Goal: Task Accomplishment & Management: Manage account settings

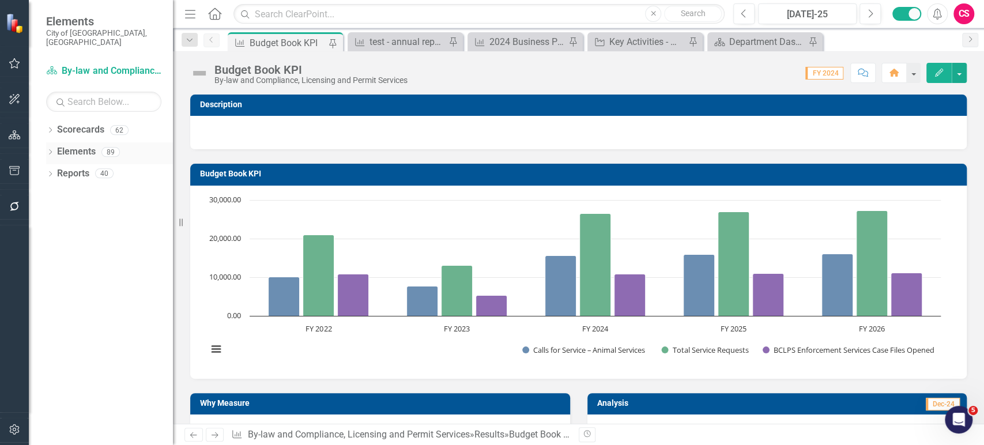
click at [48, 150] on icon "Dropdown" at bounding box center [50, 153] width 8 height 6
click at [51, 128] on icon "Dropdown" at bounding box center [50, 131] width 8 height 6
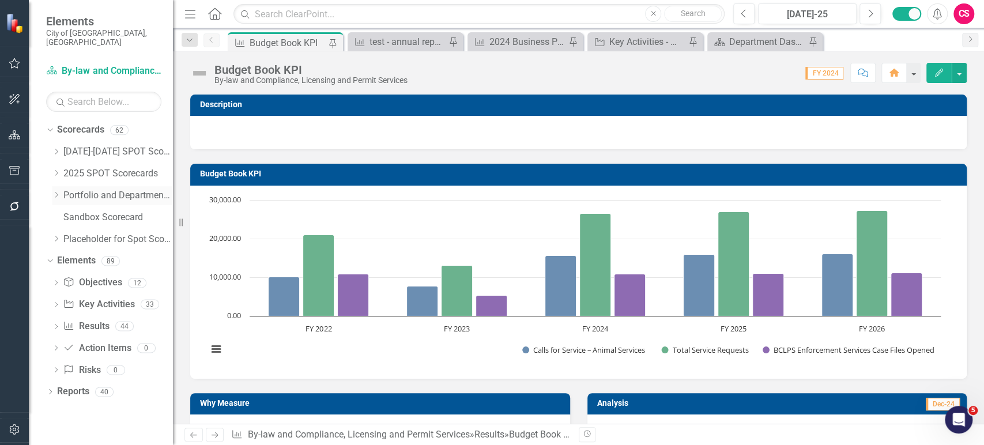
click at [69, 189] on link "Portfolio and Department Scorecards" at bounding box center [118, 195] width 110 height 13
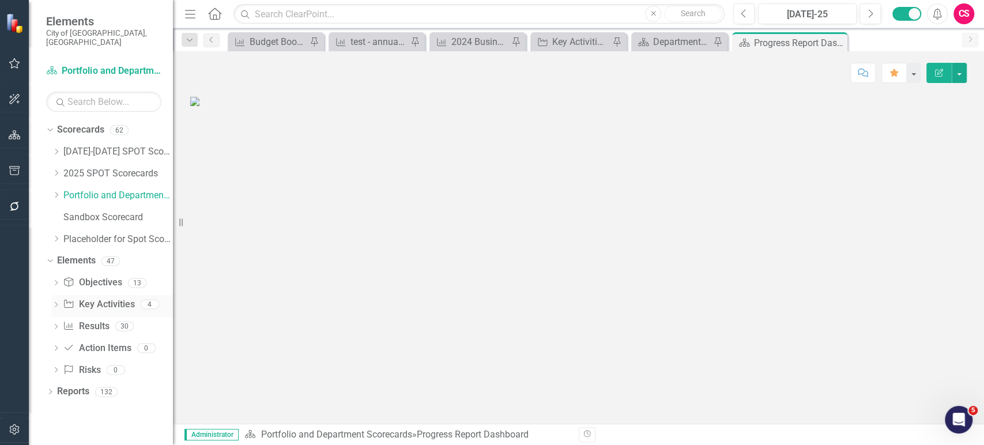
click at [88, 300] on link "Key Activity Key Activities" at bounding box center [99, 304] width 72 height 13
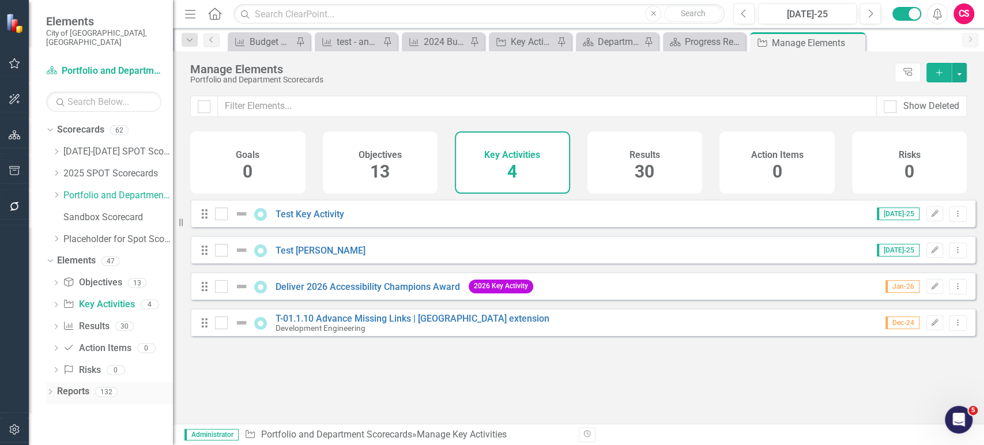
click at [69, 385] on link "Reports" at bounding box center [73, 391] width 32 height 13
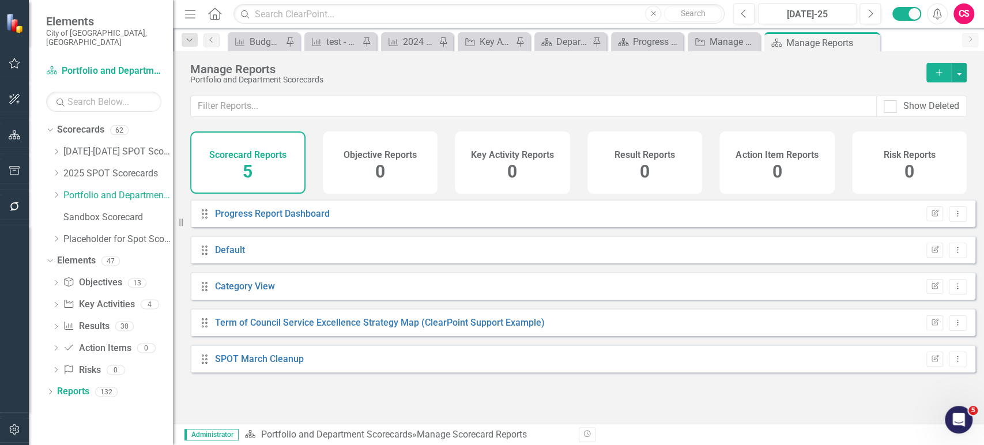
click at [549, 168] on div "Key Activity Reports 0" at bounding box center [512, 162] width 115 height 62
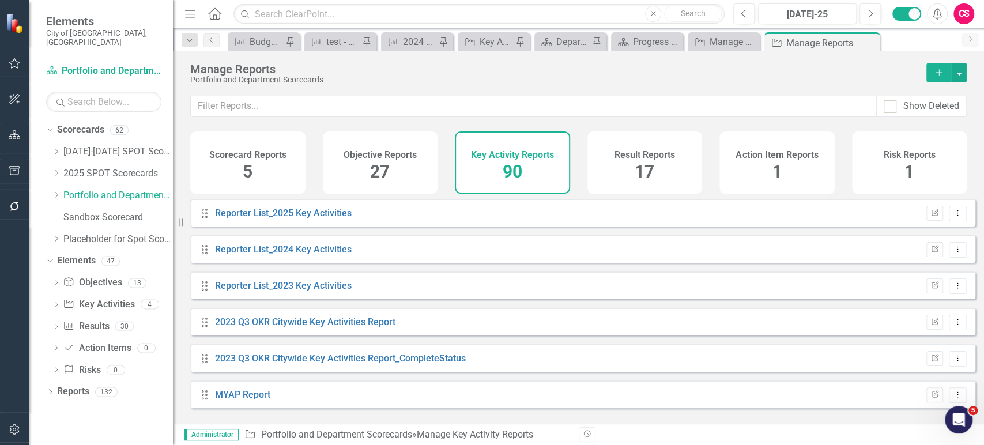
scroll to position [3054, 0]
click at [347, 117] on div "Show Deleted" at bounding box center [578, 114] width 811 height 36
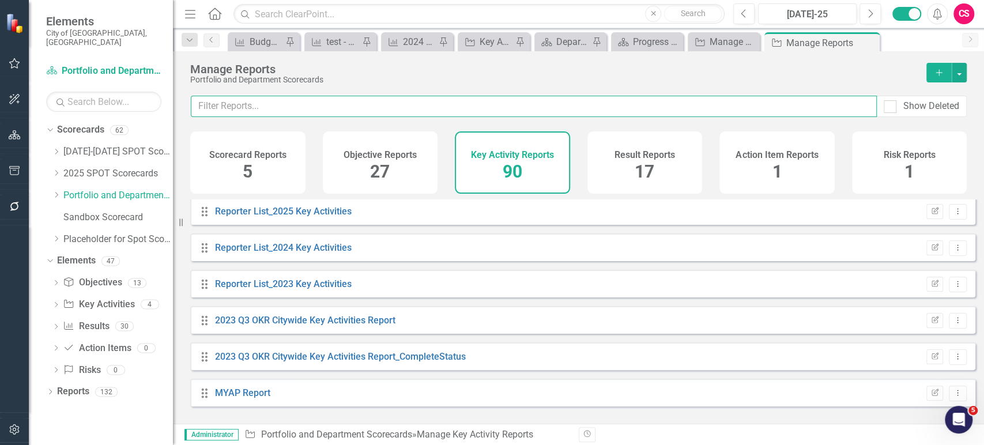
click at [346, 105] on input "text" at bounding box center [534, 106] width 686 height 21
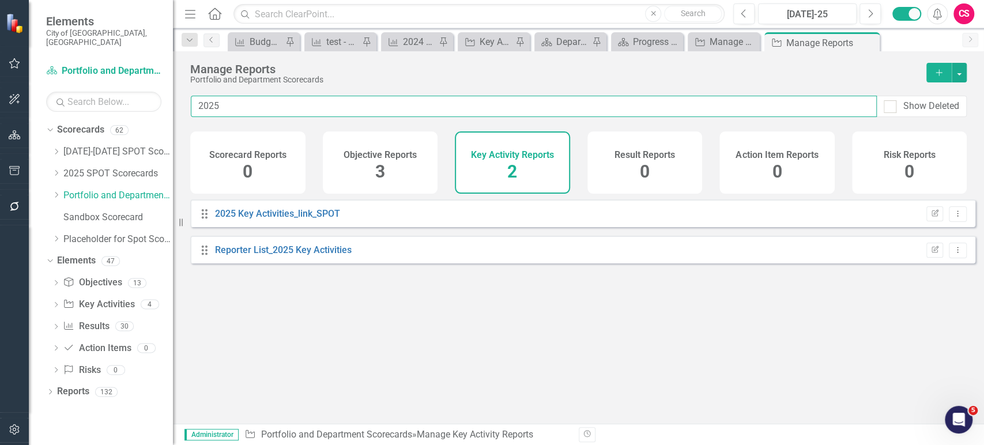
scroll to position [0, 0]
type input "2025"
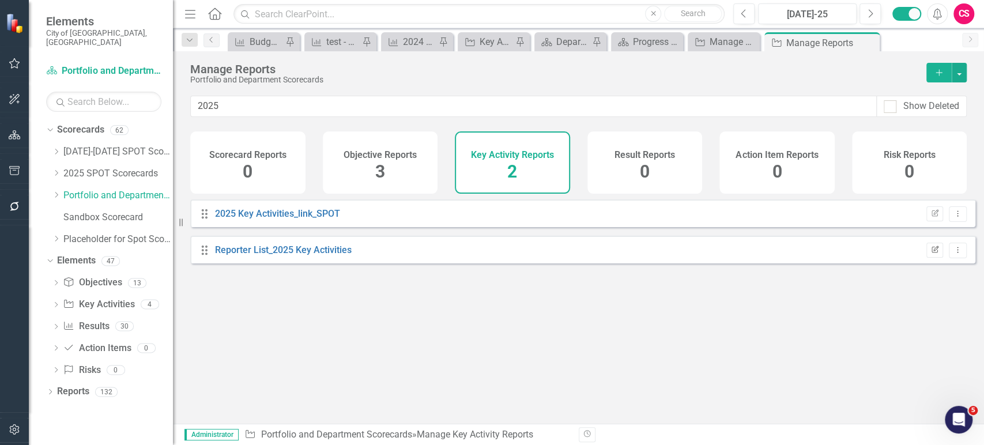
click at [931, 254] on icon "Edit Report" at bounding box center [935, 250] width 9 height 7
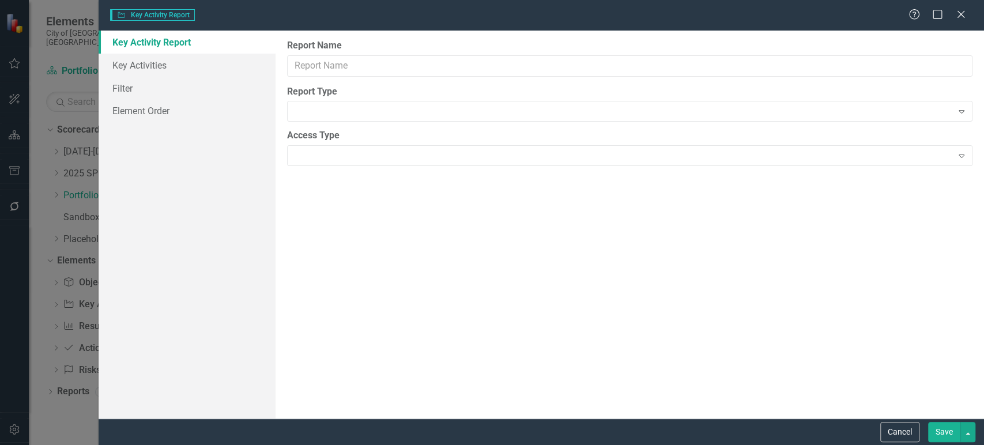
type input "Reporter List_2025 Key Activities"
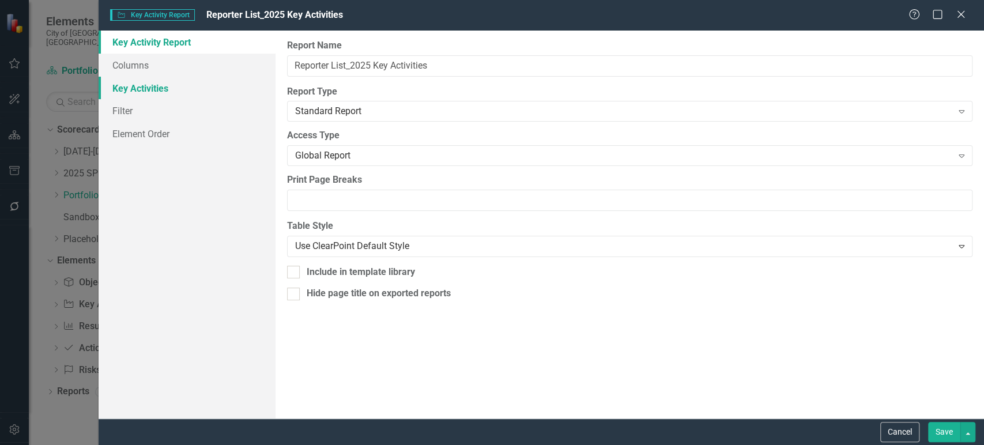
click at [160, 93] on link "Key Activities" at bounding box center [187, 88] width 177 height 23
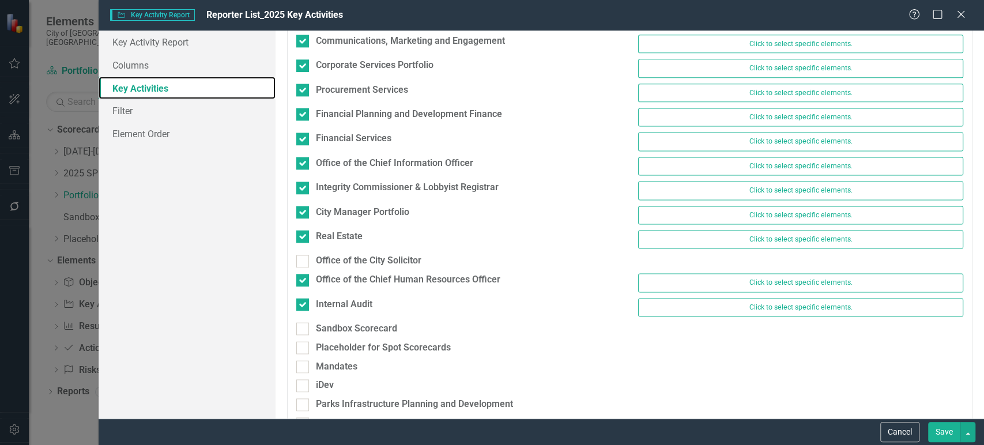
scroll to position [1054, 0]
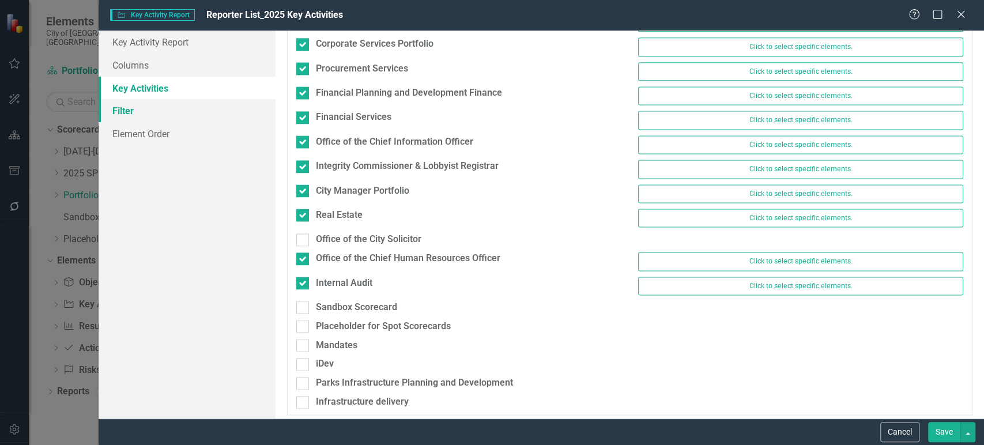
click at [172, 111] on link "Filter" at bounding box center [187, 110] width 177 height 23
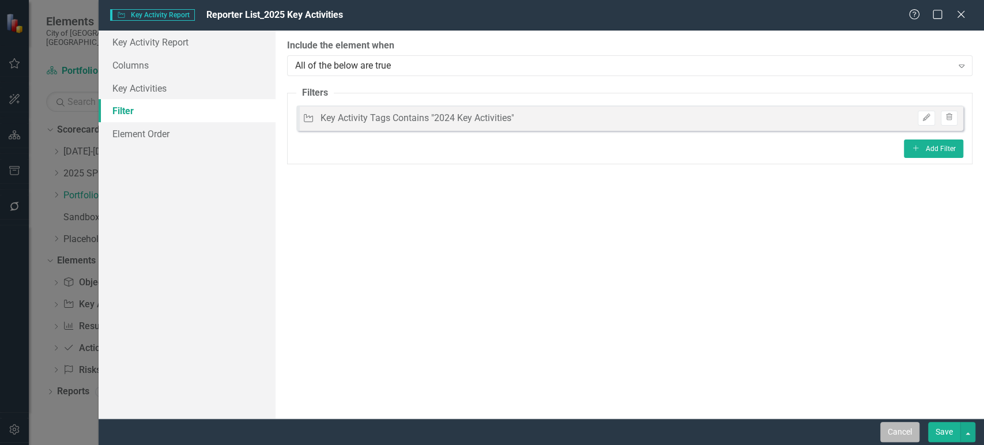
click at [881, 435] on button "Cancel" at bounding box center [900, 432] width 39 height 20
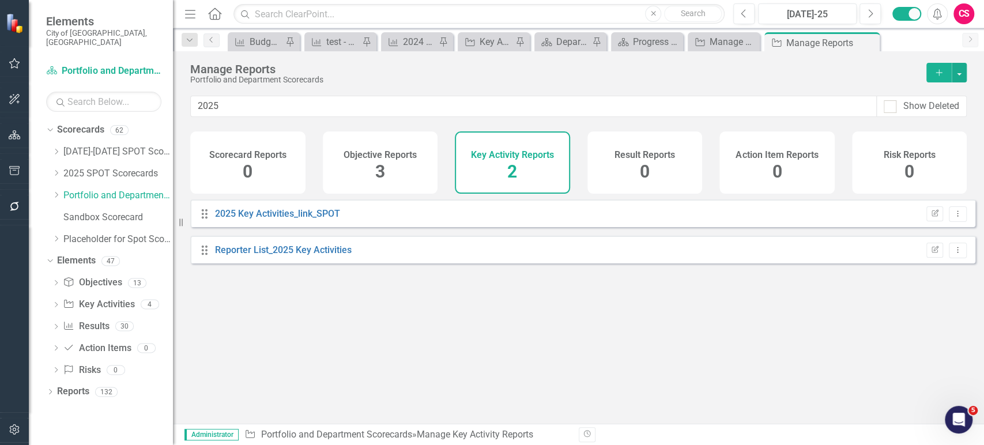
drag, startPoint x: 947, startPoint y: 257, endPoint x: 942, endPoint y: 266, distance: 10.9
click at [942, 264] on div "Drag Reporter List_2025 Key Activities Edit Report Dropdown Menu" at bounding box center [582, 250] width 785 height 28
drag, startPoint x: 942, startPoint y: 266, endPoint x: 953, endPoint y: 253, distance: 17.6
click at [953, 253] on div "Drag Reporter List_2025 Key Activities Edit Report Dropdown Menu" at bounding box center [582, 250] width 785 height 28
click at [953, 253] on button "Dropdown Menu" at bounding box center [958, 251] width 18 height 16
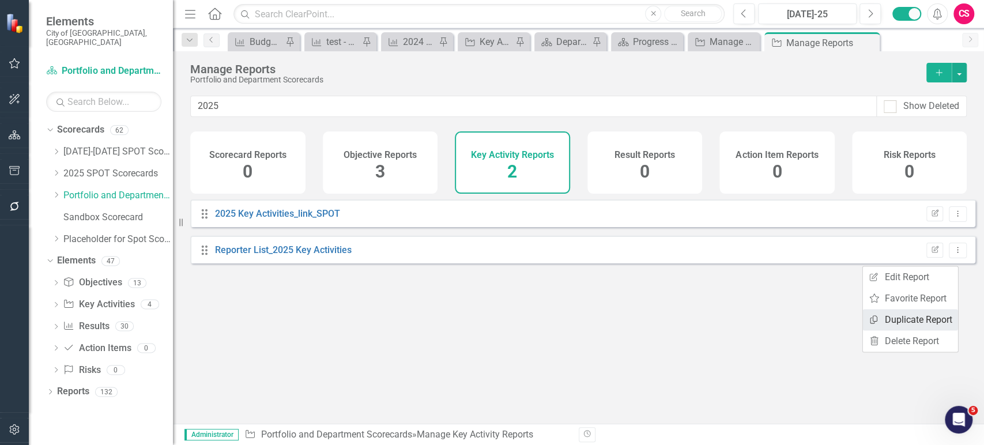
click at [898, 319] on link "Copy Duplicate Report" at bounding box center [910, 319] width 95 height 21
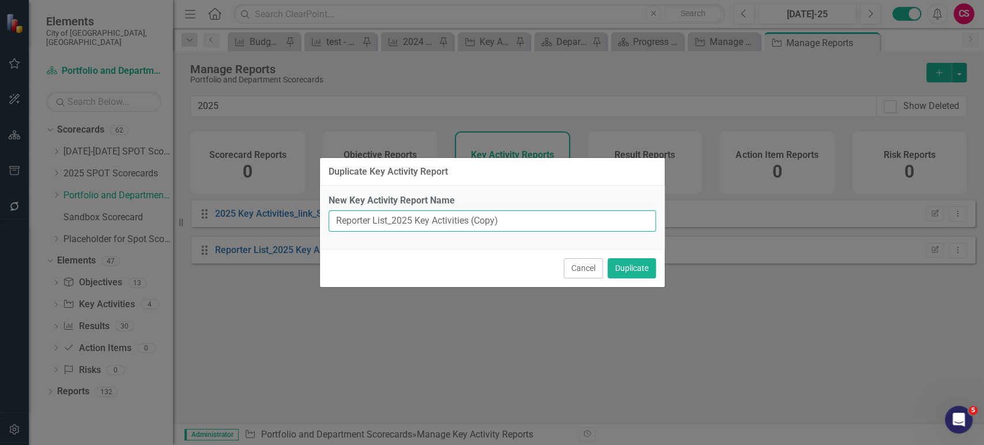
click at [380, 217] on input "Reporter List_2025 Key Activities (Copy)" at bounding box center [493, 220] width 328 height 21
click at [434, 222] on input "2025 Monthly Updates - Quarterly" at bounding box center [493, 220] width 328 height 21
type input "2025 Monthly Updates - Move to Quarterly"
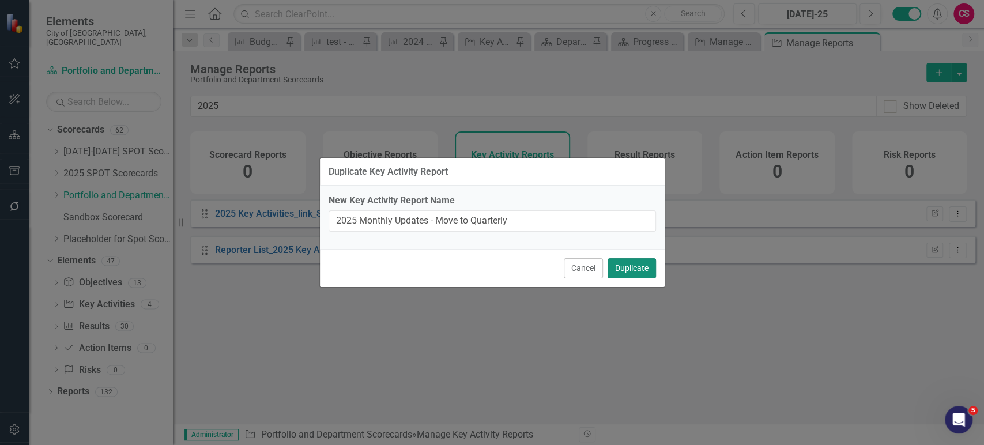
click at [633, 270] on button "Duplicate" at bounding box center [632, 268] width 48 height 20
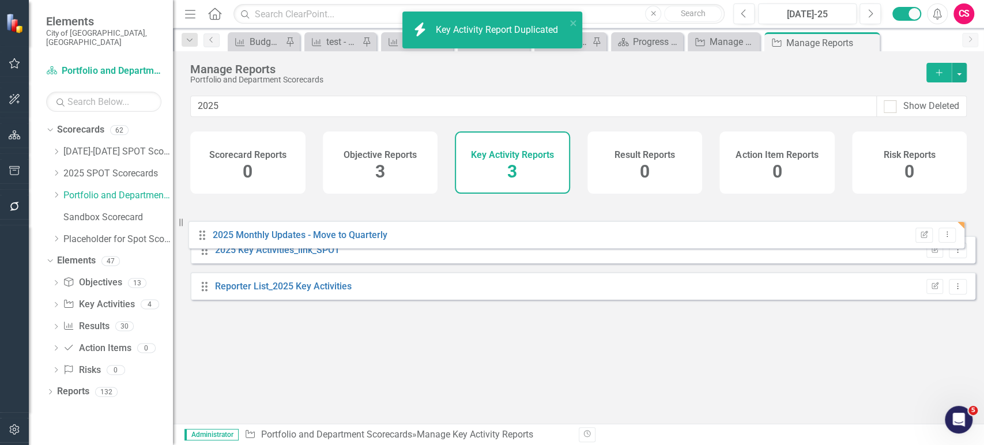
drag, startPoint x: 210, startPoint y: 222, endPoint x: 205, endPoint y: 294, distance: 72.3
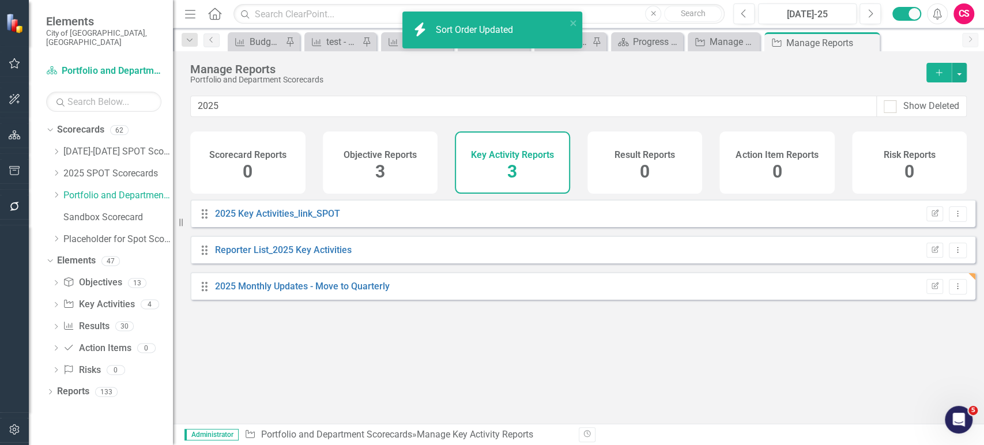
click at [930, 300] on div "Drag 2025 Monthly Updates - Move to Quarterly Edit Report Dropdown Menu" at bounding box center [582, 286] width 785 height 28
click at [932, 289] on icon "button" at bounding box center [935, 285] width 7 height 7
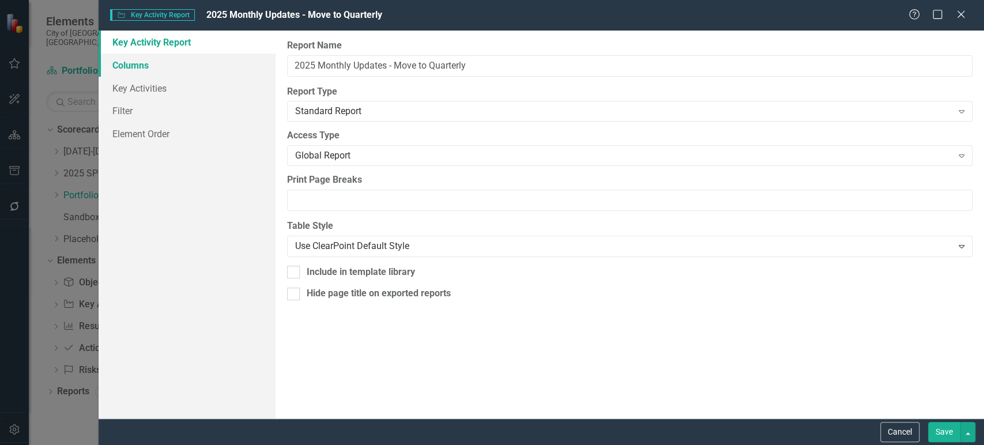
click at [193, 64] on link "Columns" at bounding box center [187, 65] width 177 height 23
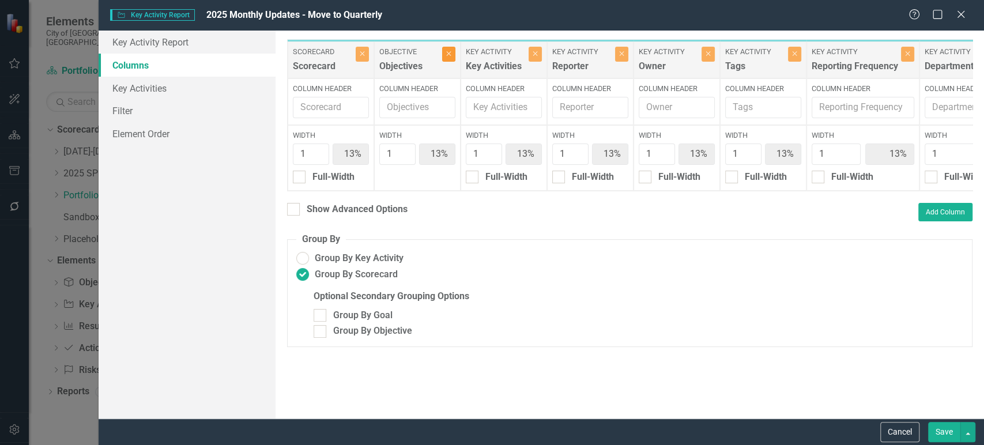
click at [448, 56] on icon "Close" at bounding box center [448, 53] width 5 height 7
type input "14%"
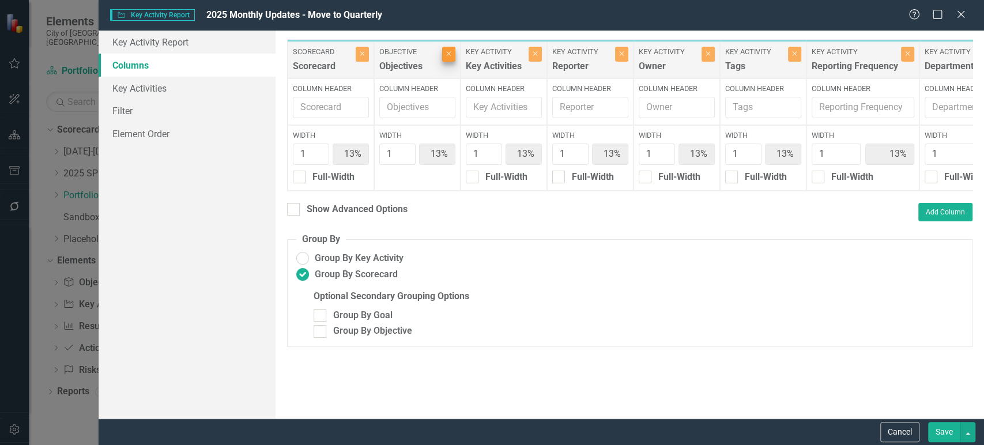
type input "14%"
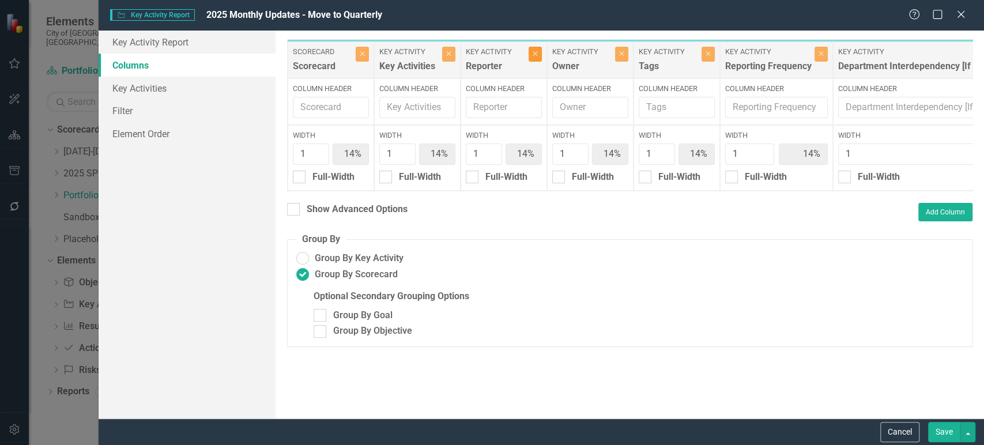
click at [535, 54] on icon "Close" at bounding box center [535, 53] width 5 height 7
type input "17%"
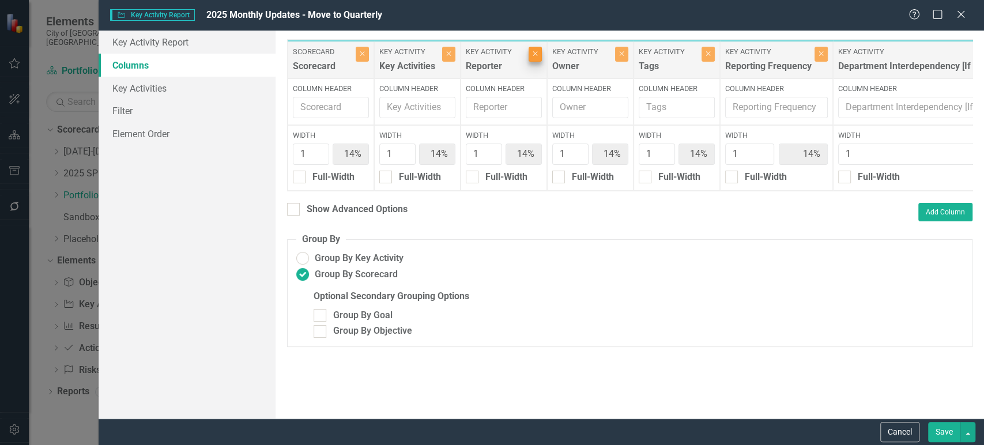
type input "17%"
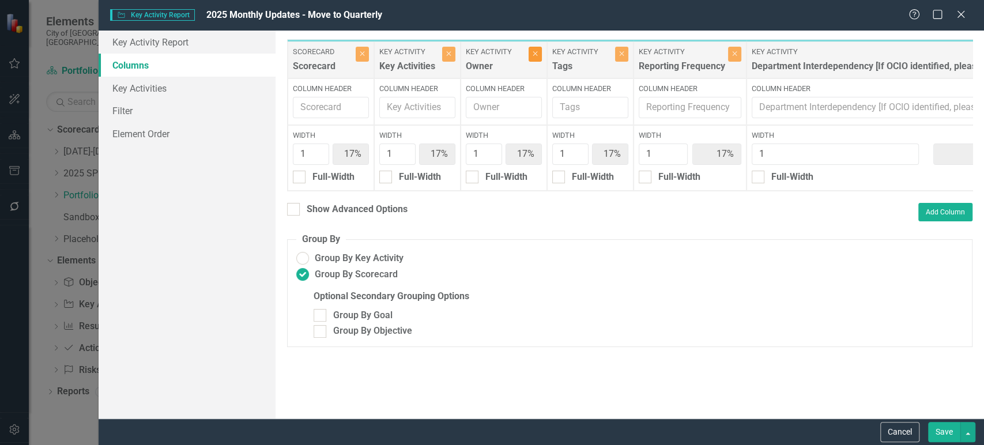
click at [535, 54] on icon "Close" at bounding box center [535, 53] width 5 height 7
type input "20%"
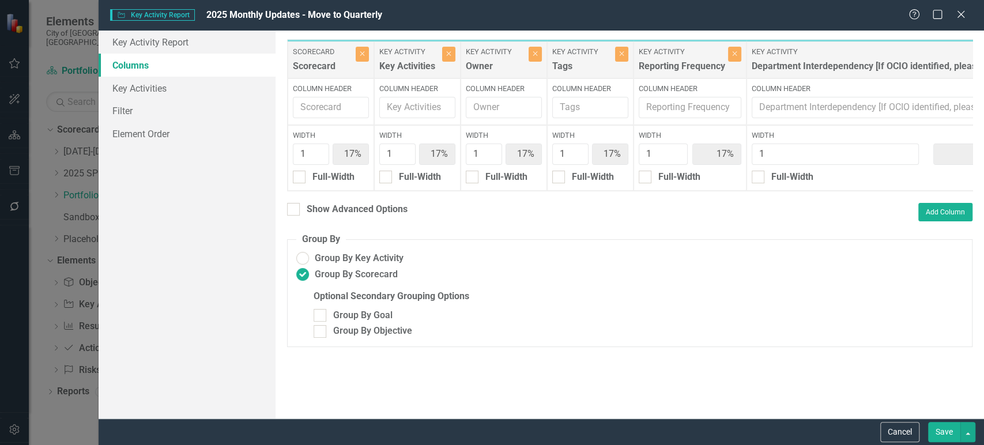
type input "20%"
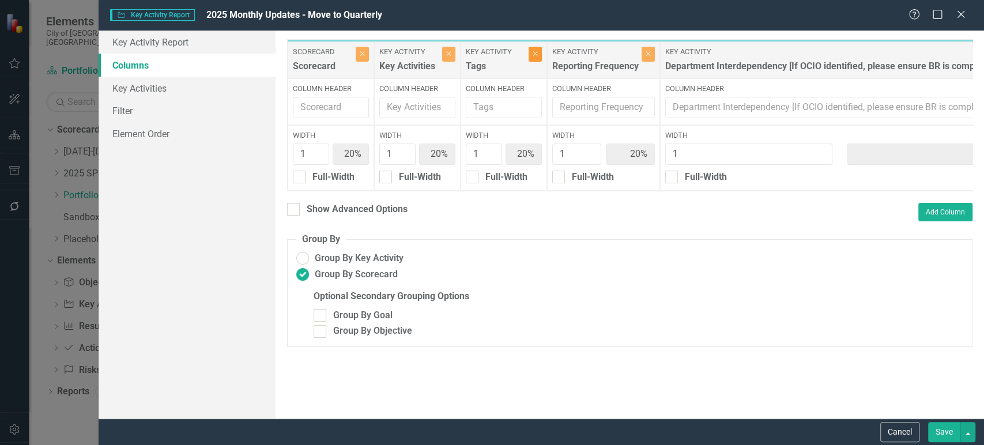
click at [535, 54] on icon "Close" at bounding box center [535, 53] width 5 height 7
type input "25%"
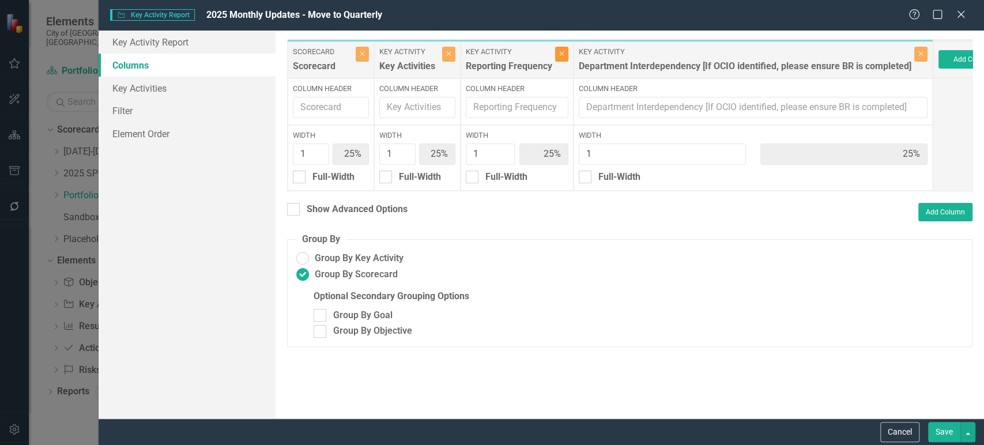
click at [563, 52] on icon "Close" at bounding box center [561, 53] width 5 height 7
type input "33%"
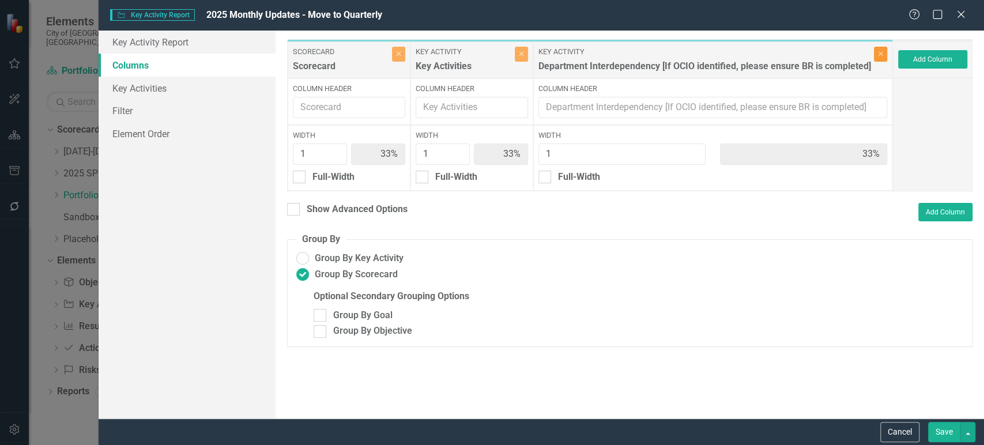
click at [882, 55] on icon "Close" at bounding box center [880, 53] width 5 height 7
type input "50%"
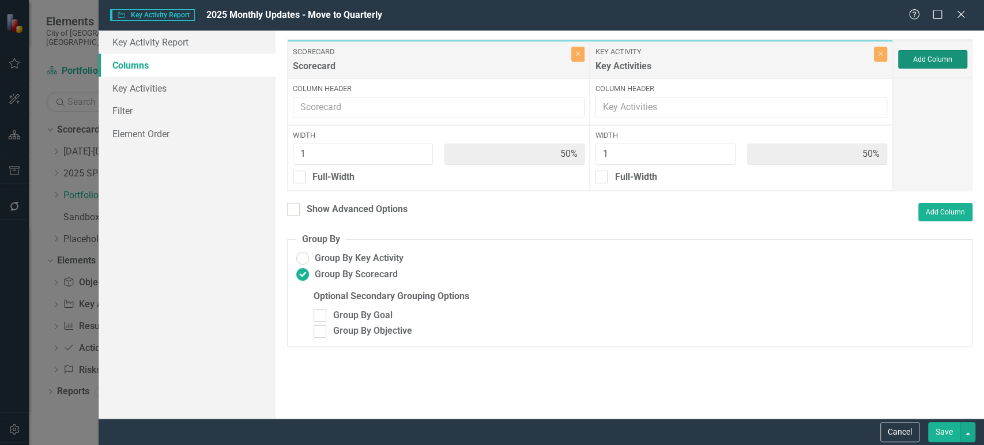
click at [924, 59] on button "Add Column" at bounding box center [932, 59] width 69 height 18
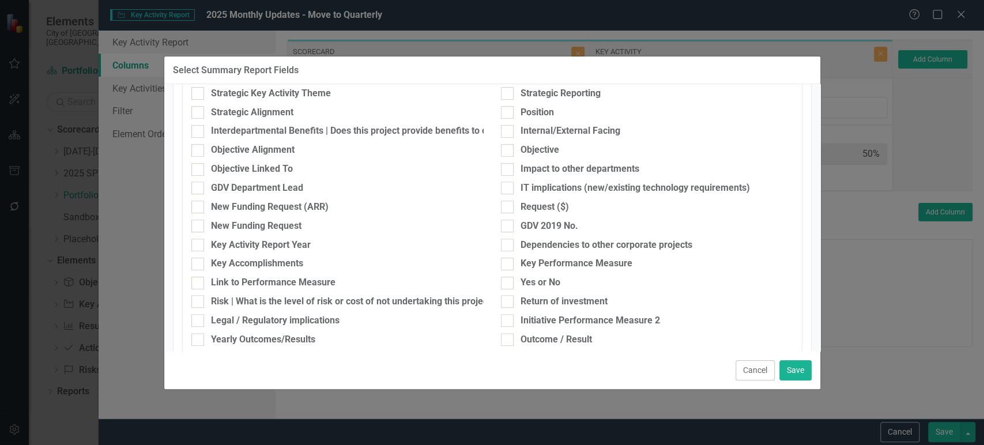
scroll to position [0, 0]
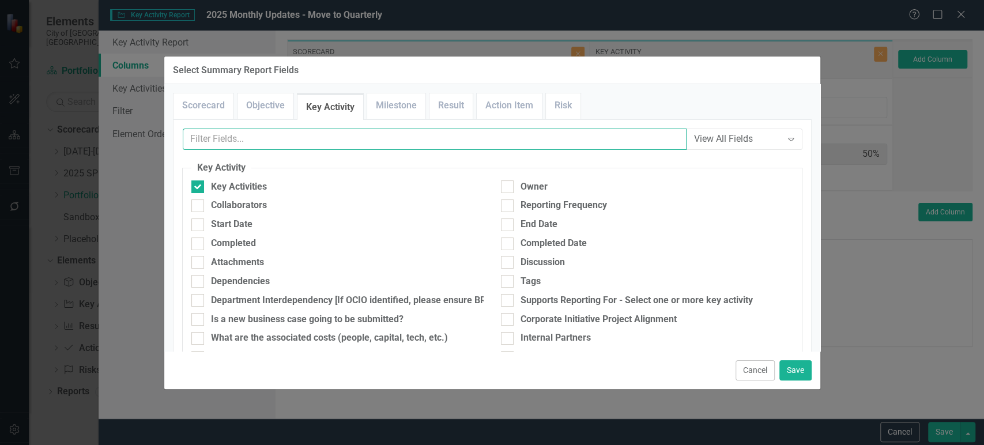
click at [298, 147] on input "text" at bounding box center [435, 139] width 504 height 21
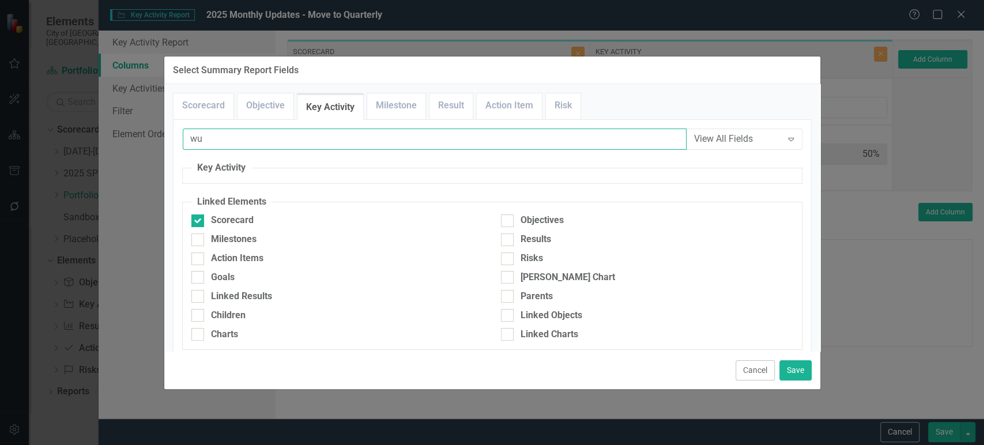
type input "w"
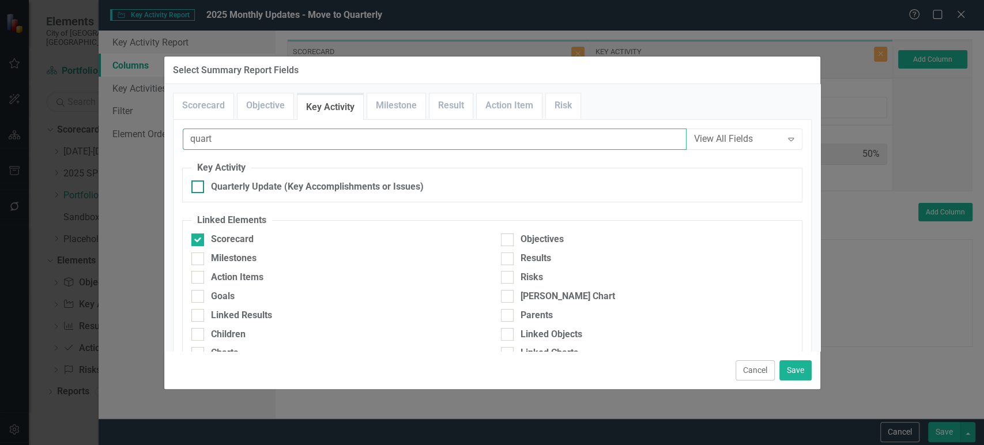
type input "quart"
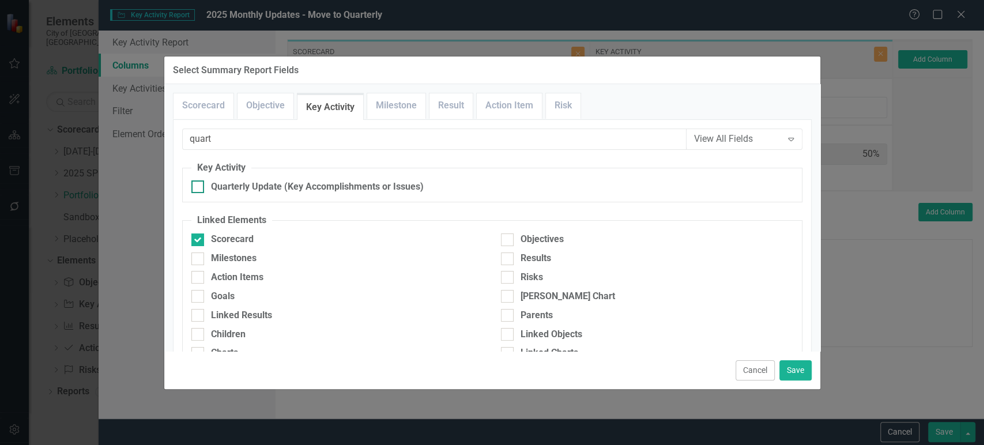
click at [274, 182] on div "Quarterly Update (Key Accomplishments or Issues)" at bounding box center [317, 186] width 213 height 13
click at [199, 182] on input "Quarterly Update (Key Accomplishments or Issues)" at bounding box center [194, 183] width 7 height 7
checkbox input "true"
click at [800, 372] on button "Save" at bounding box center [796, 370] width 32 height 20
type input "33%"
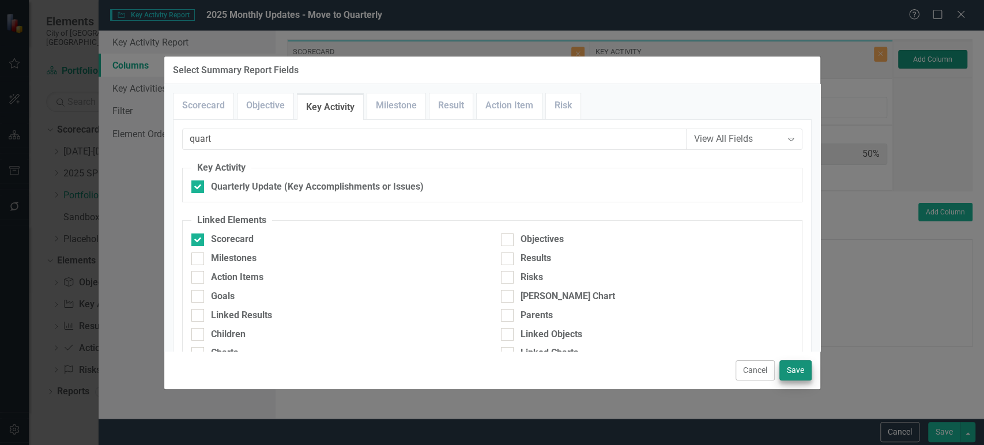
type input "33%"
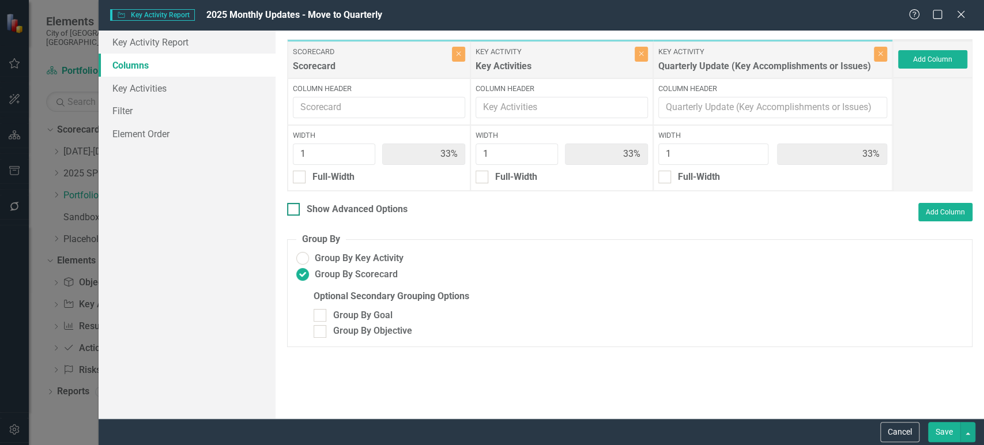
click at [367, 209] on div "Show Advanced Options" at bounding box center [357, 209] width 101 height 13
click at [295, 209] on input "Show Advanced Options" at bounding box center [290, 206] width 7 height 7
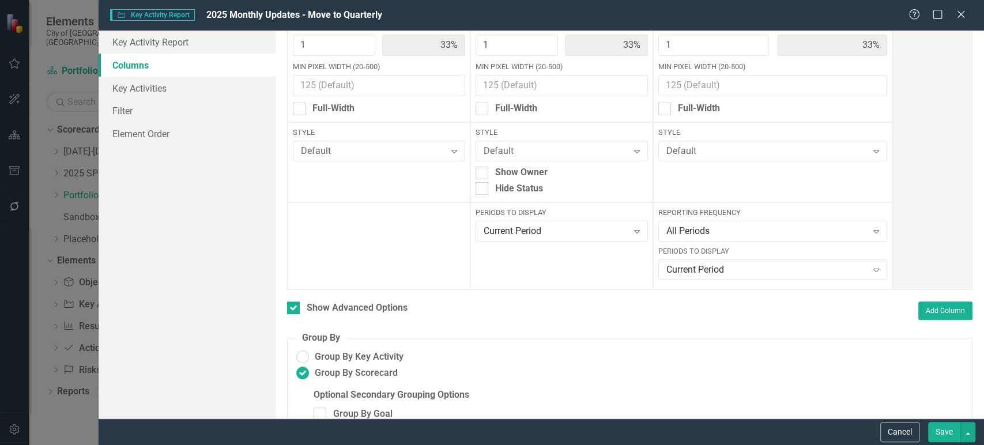
scroll to position [110, 0]
click at [710, 240] on div "Reporting Frequency All Periods Expand Periods to Display Current Period Expand" at bounding box center [772, 244] width 239 height 87
click at [714, 227] on div "All Periods" at bounding box center [767, 230] width 201 height 13
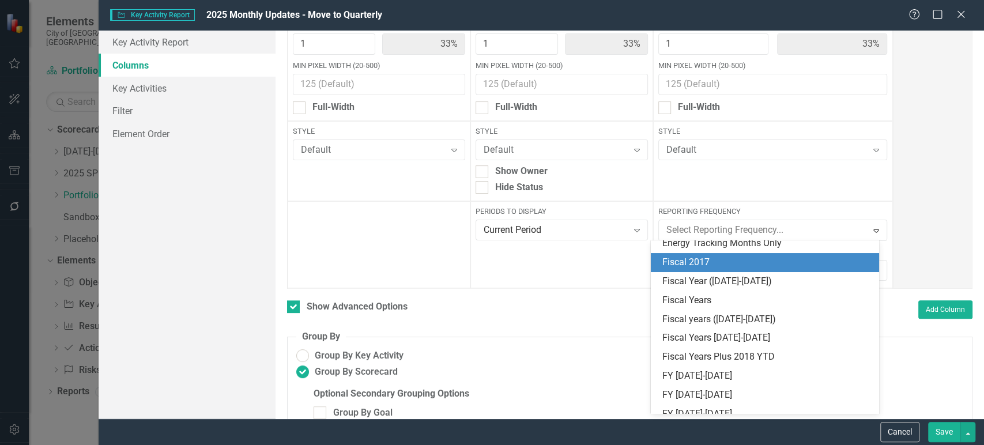
scroll to position [123, 0]
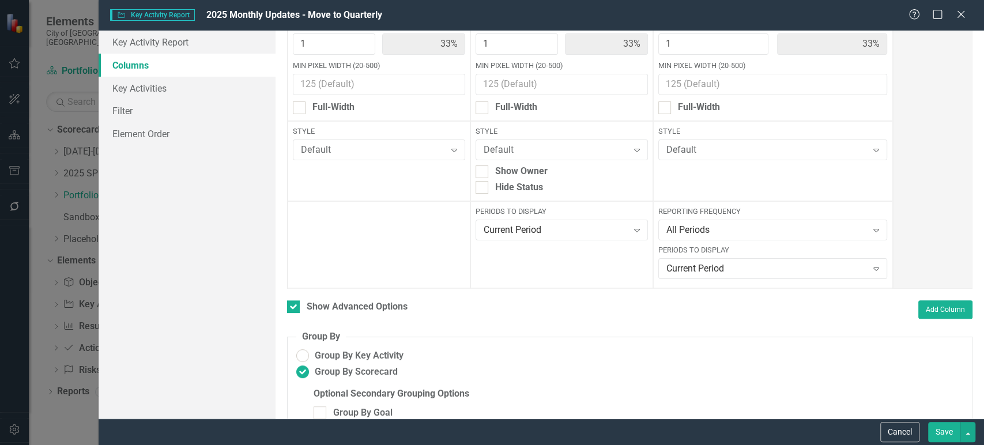
click at [707, 187] on div "Style Default Expand" at bounding box center [772, 161] width 239 height 80
click at [694, 271] on div "Current Period" at bounding box center [767, 268] width 201 height 13
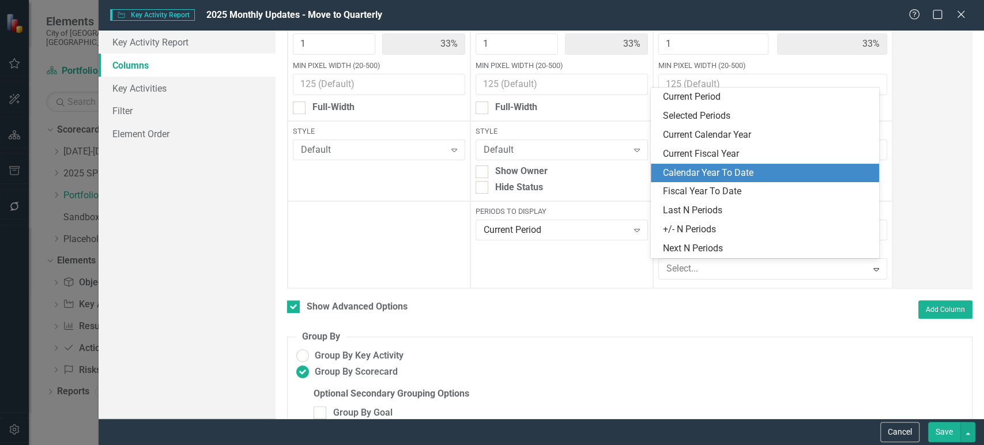
click at [726, 172] on div "Calendar Year To Date" at bounding box center [768, 173] width 210 height 13
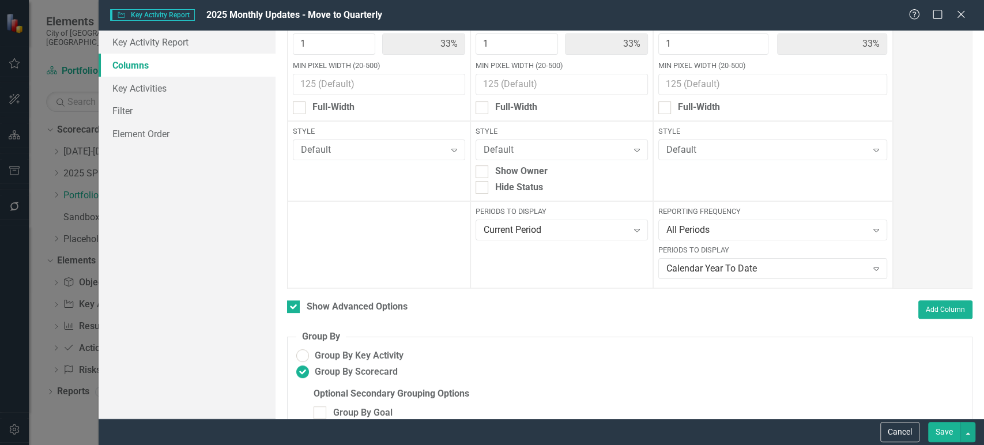
click at [944, 425] on button "Save" at bounding box center [944, 432] width 32 height 20
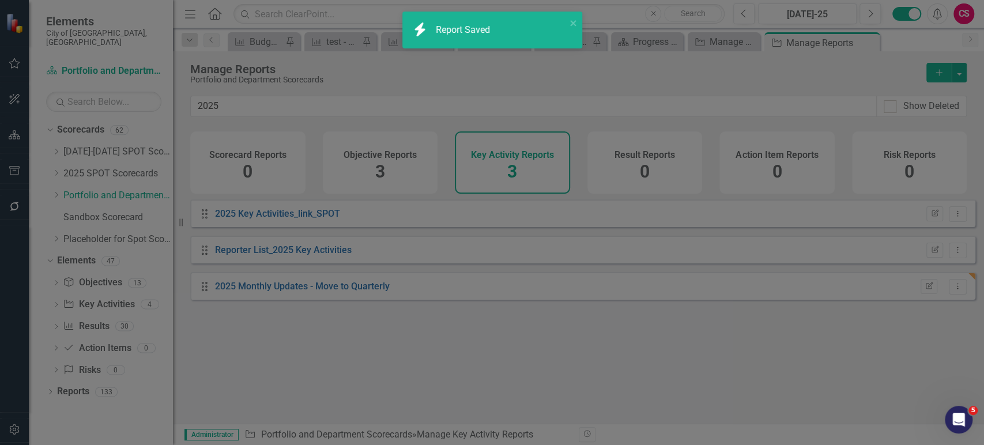
checkbox input "false"
radio input "false"
radio input "true"
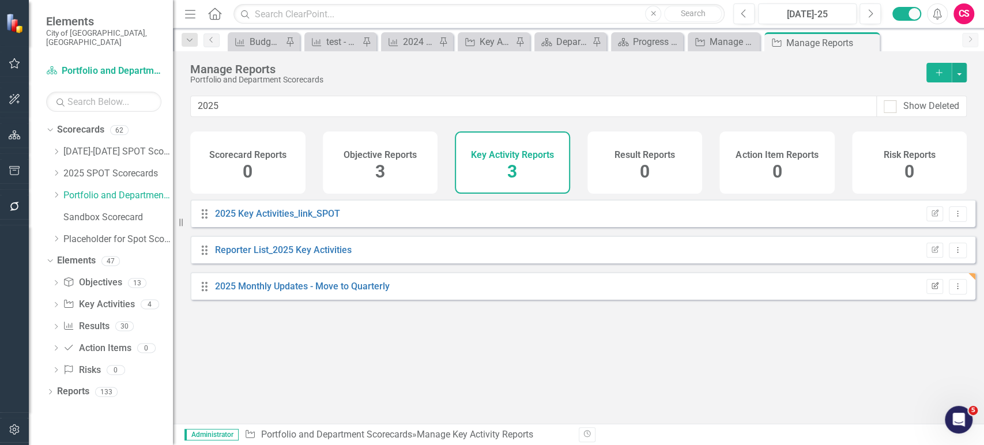
click at [927, 294] on button "Edit Report" at bounding box center [935, 286] width 17 height 15
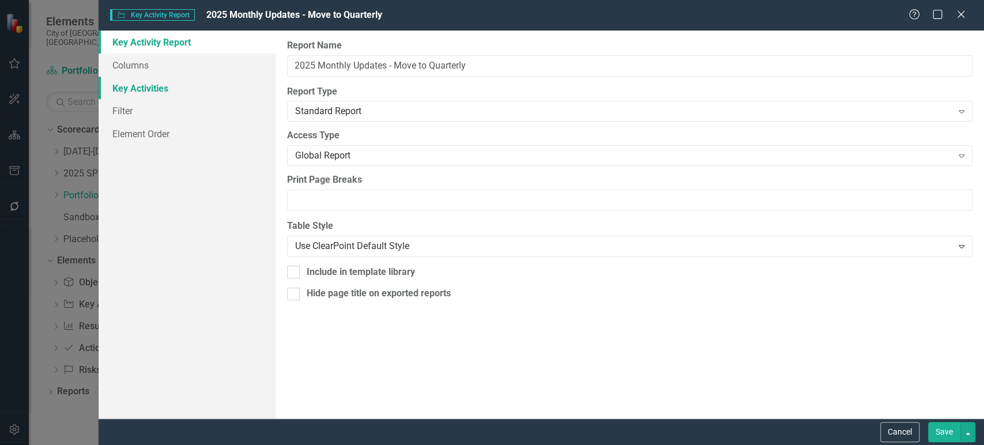
click at [163, 81] on link "Key Activities" at bounding box center [187, 88] width 177 height 23
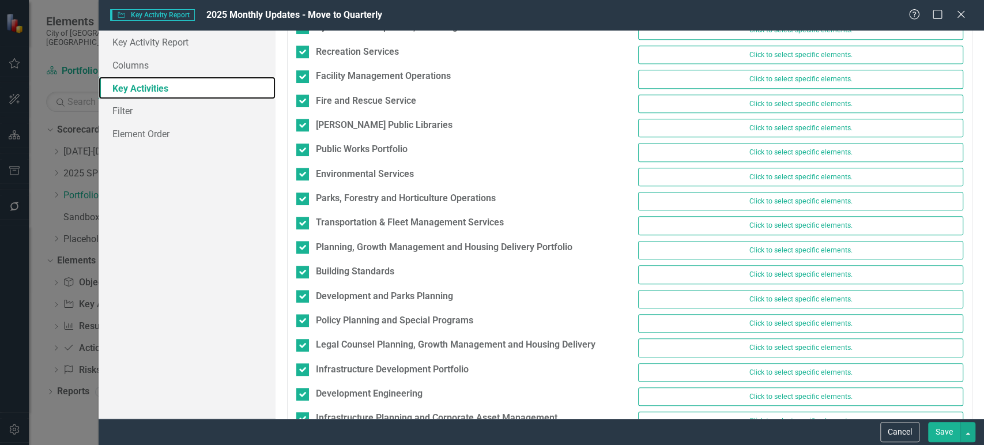
scroll to position [672, 0]
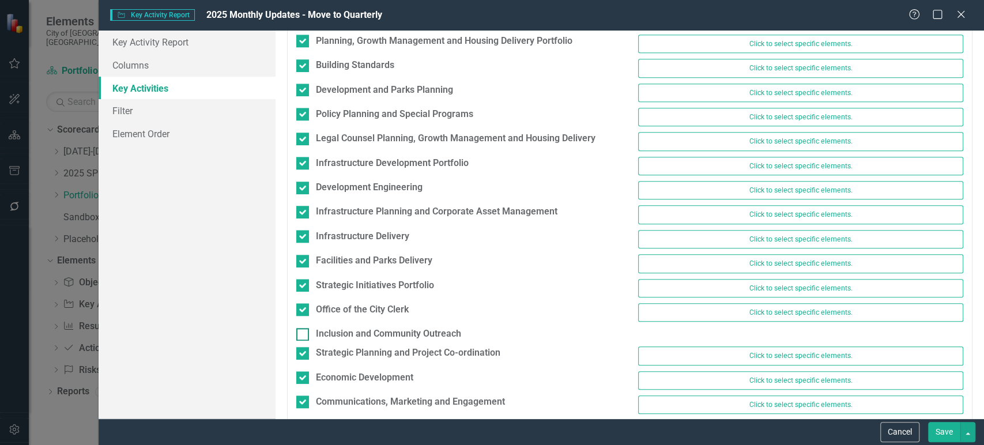
click at [304, 328] on div at bounding box center [302, 334] width 13 height 13
click at [304, 328] on input "Inclusion and Community Outreach" at bounding box center [299, 331] width 7 height 7
checkbox input "true"
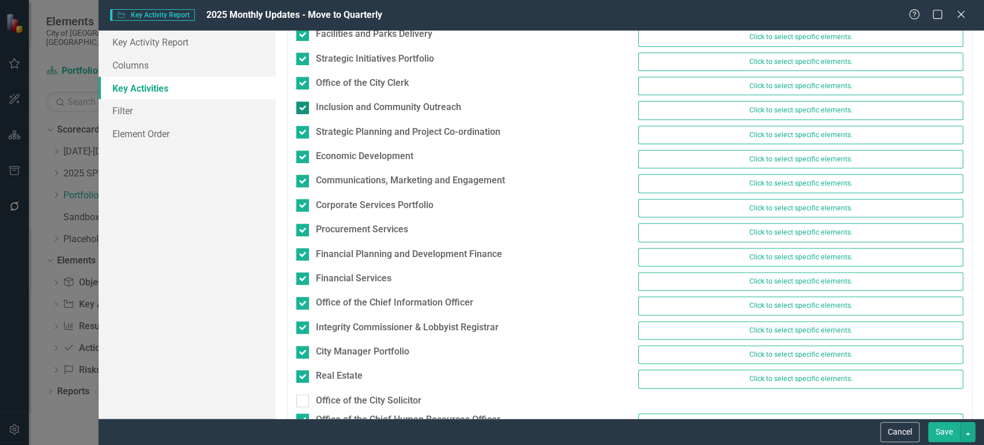
scroll to position [1024, 0]
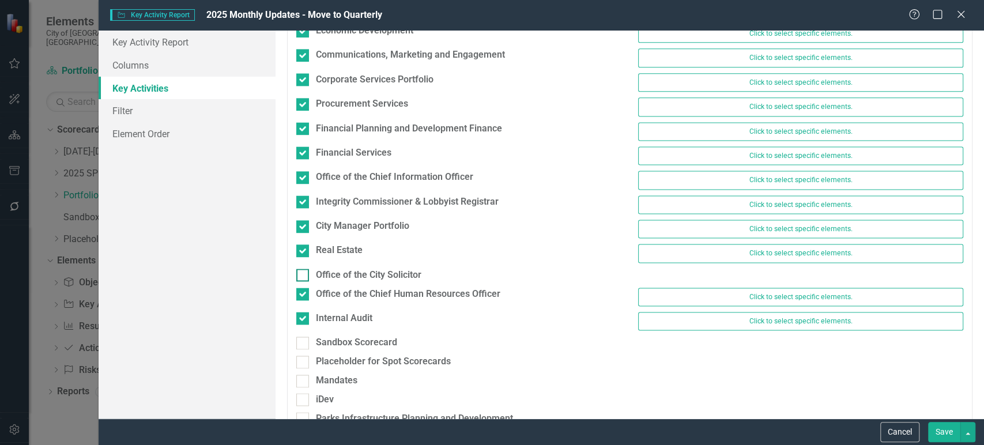
click at [304, 273] on div at bounding box center [302, 275] width 13 height 13
click at [304, 273] on input "Office of the City Solicitor" at bounding box center [299, 272] width 7 height 7
checkbox input "true"
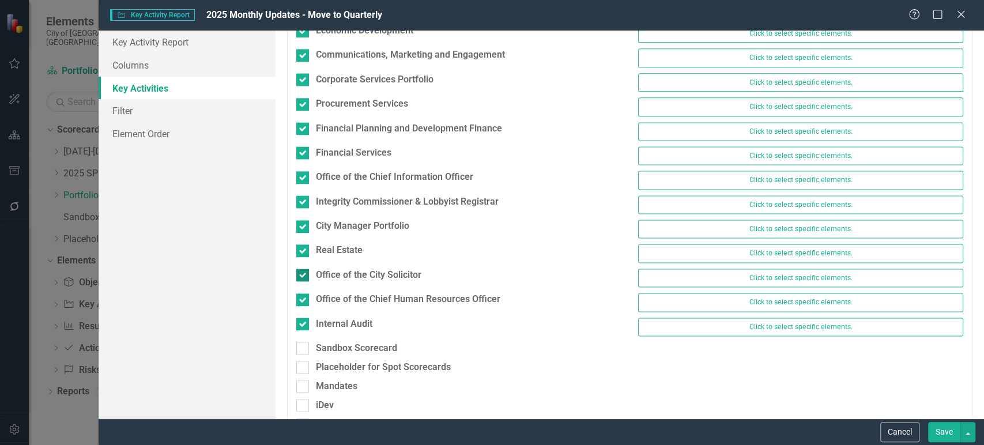
scroll to position [1065, 0]
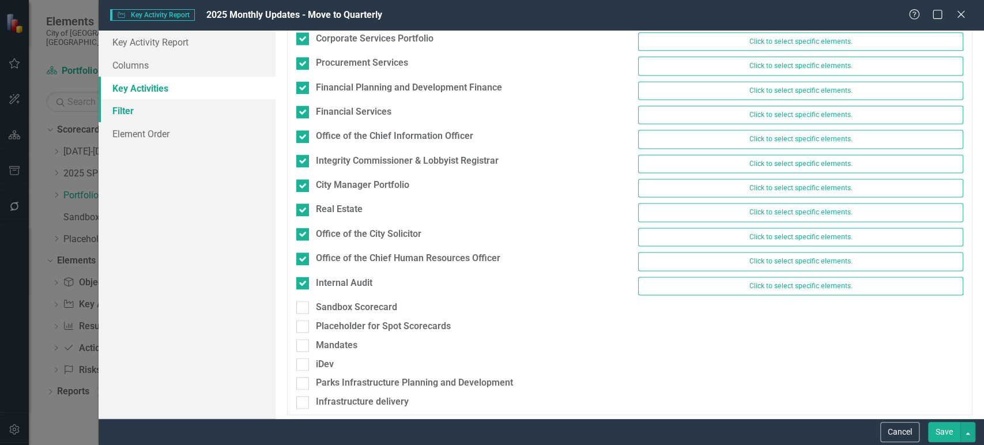
click at [180, 115] on link "Filter" at bounding box center [187, 110] width 177 height 23
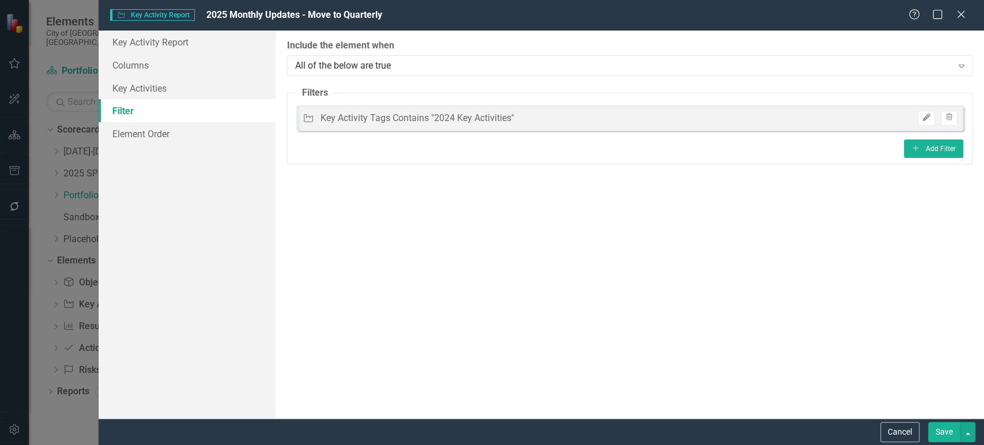
click at [927, 121] on button "Edit" at bounding box center [926, 118] width 17 height 15
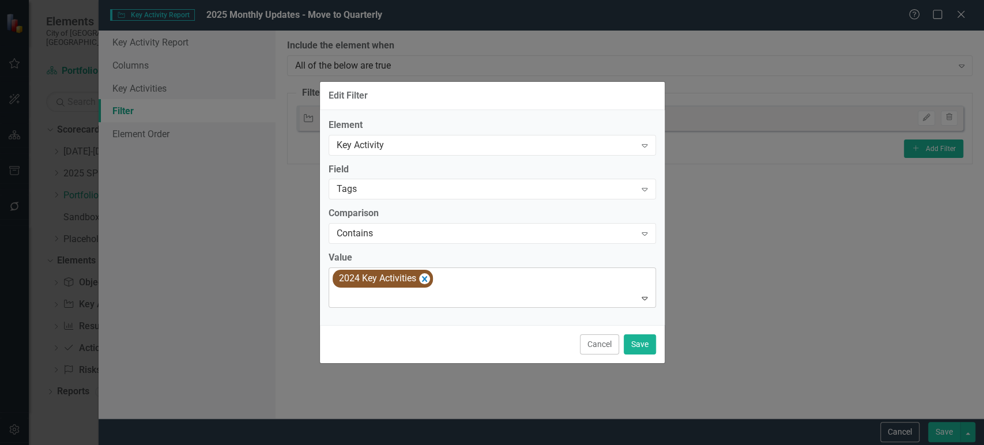
click at [405, 296] on div at bounding box center [493, 299] width 322 height 16
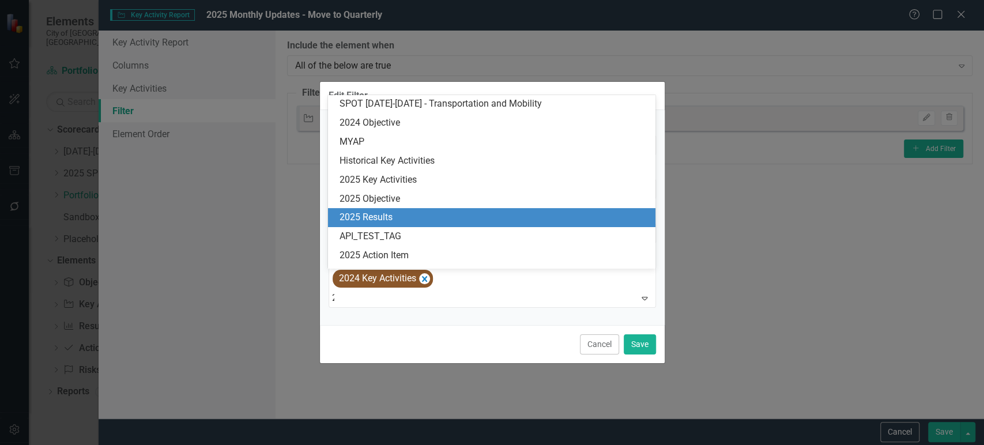
scroll to position [114, 0]
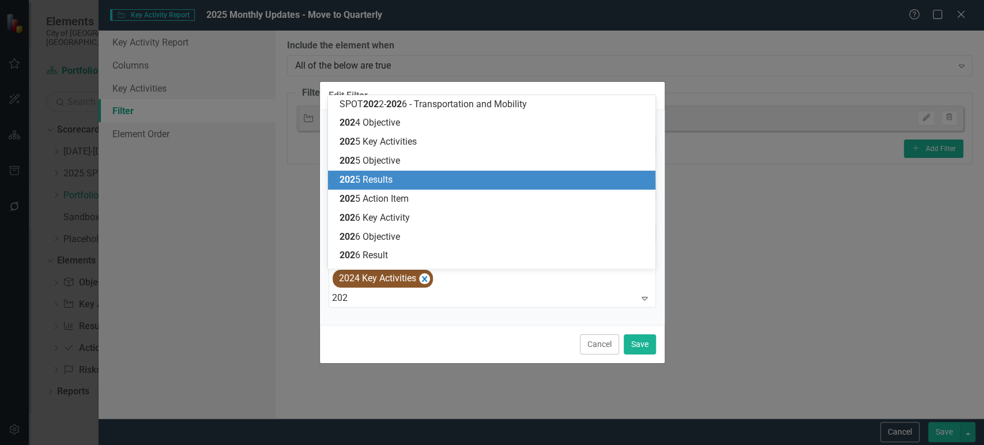
type input "2025"
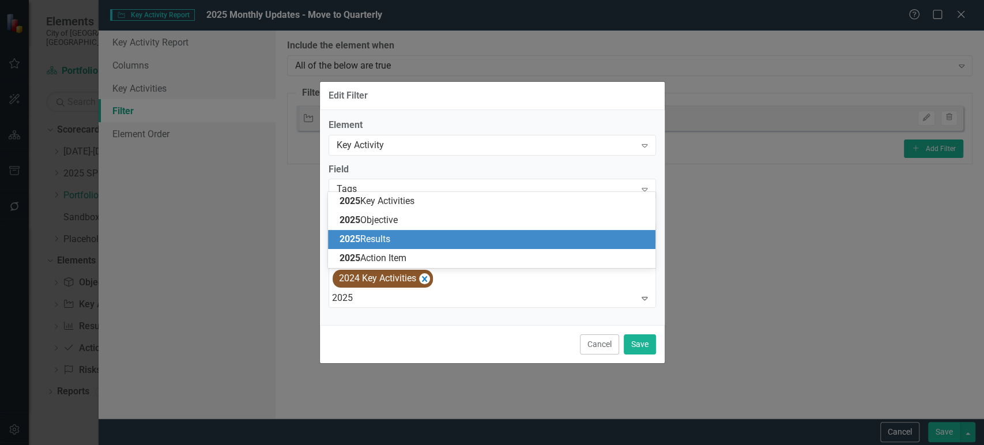
scroll to position [0, 0]
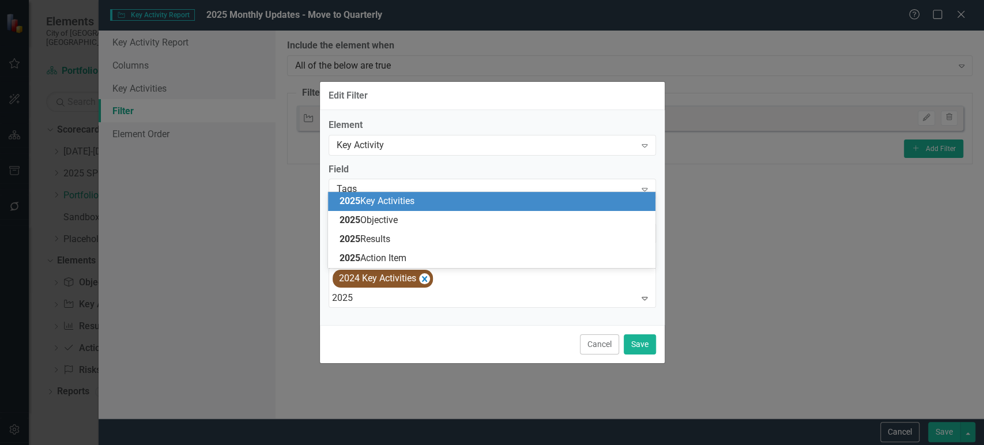
click at [413, 205] on span "2025 Key Activities" at bounding box center [377, 200] width 75 height 11
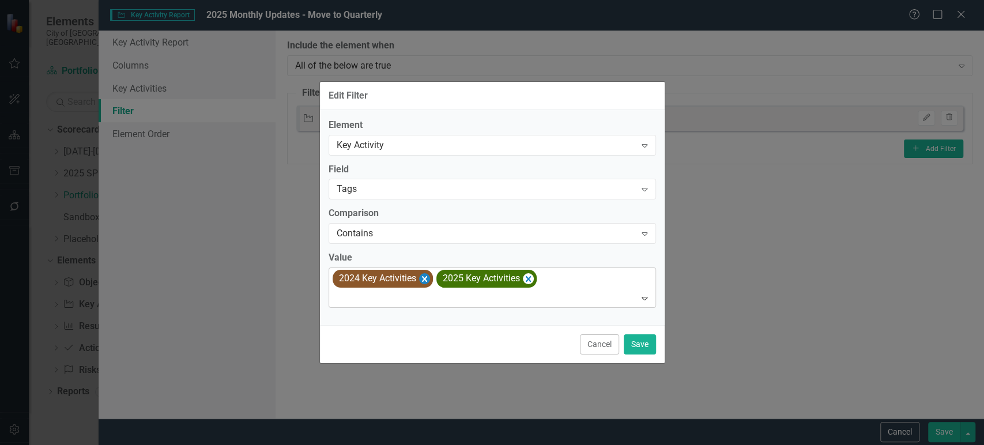
click at [423, 280] on icon "Remove [object Object]" at bounding box center [424, 279] width 5 height 6
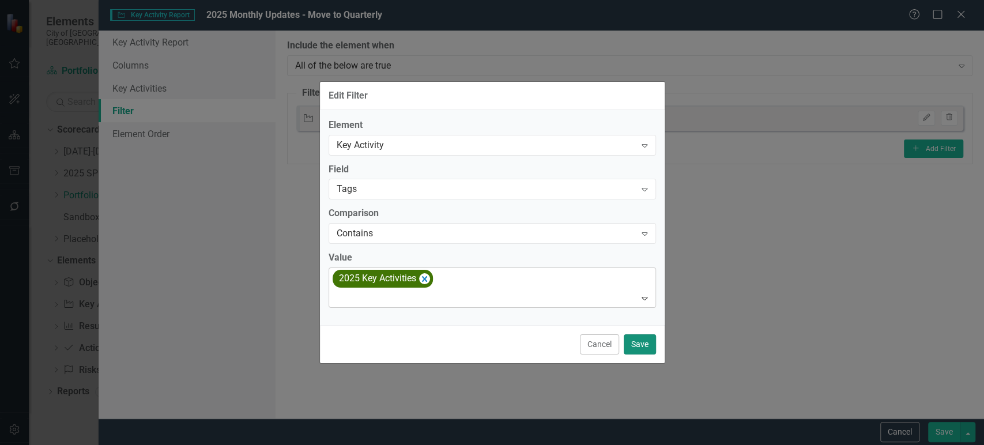
click at [648, 343] on button "Save" at bounding box center [640, 344] width 32 height 20
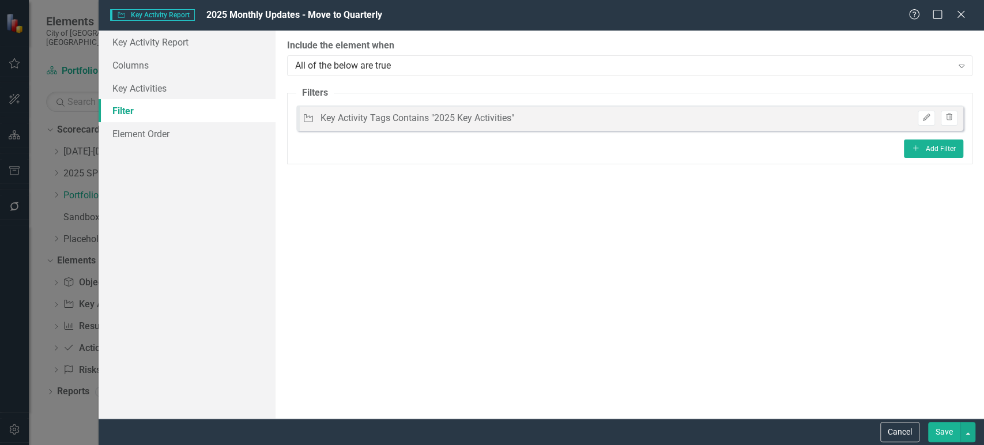
click at [946, 431] on button "Save" at bounding box center [944, 432] width 32 height 20
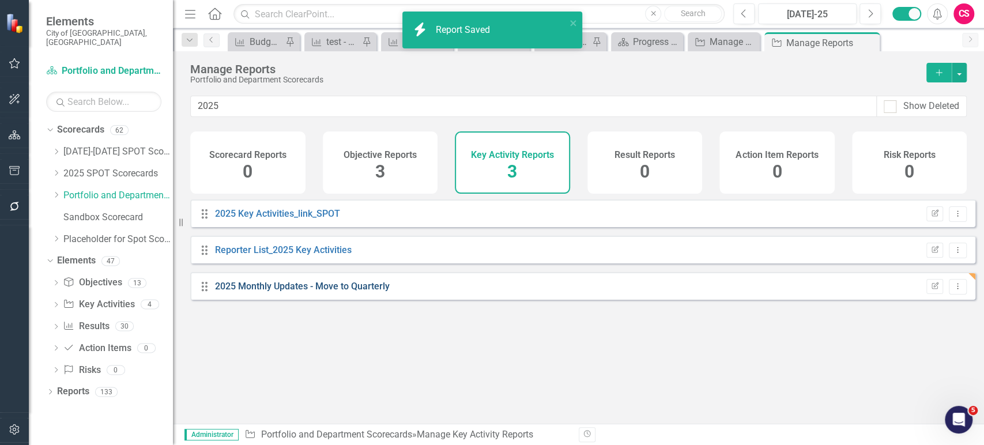
click at [367, 292] on link "2025 Monthly Updates - Move to Quarterly" at bounding box center [302, 286] width 175 height 11
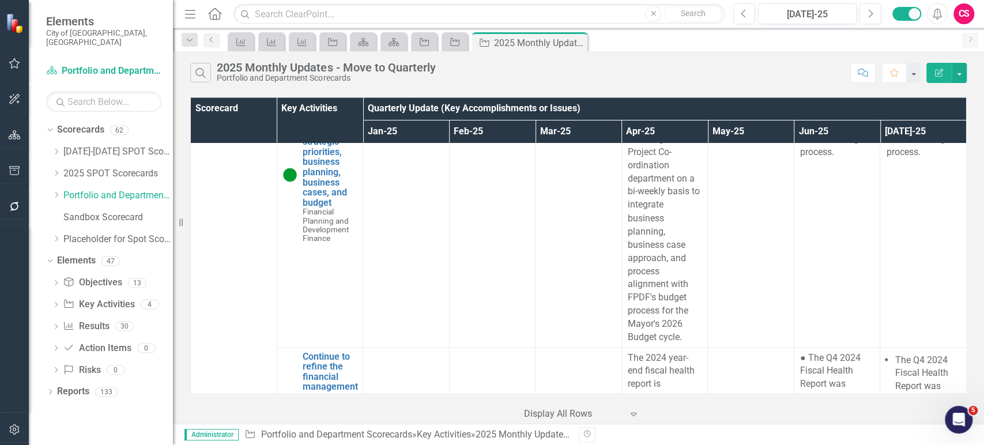
scroll to position [72176, 0]
click at [946, 65] on button "Edit Report" at bounding box center [939, 73] width 25 height 20
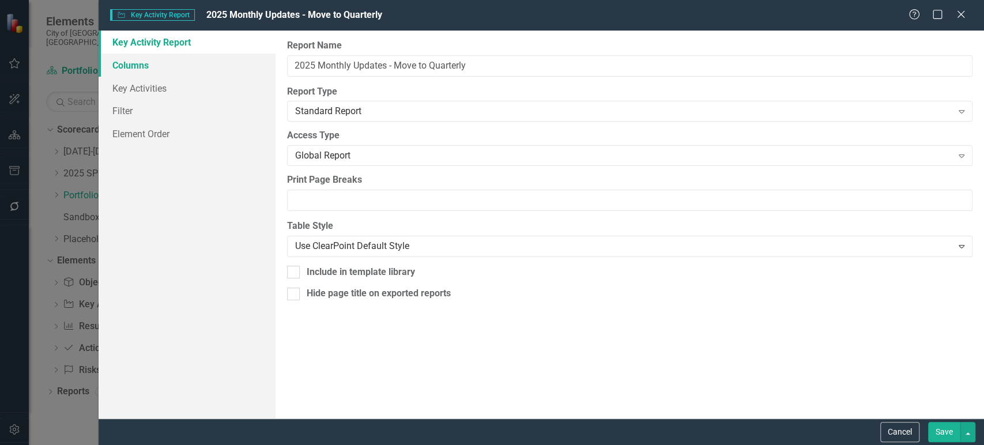
click at [175, 72] on link "Columns" at bounding box center [187, 65] width 177 height 23
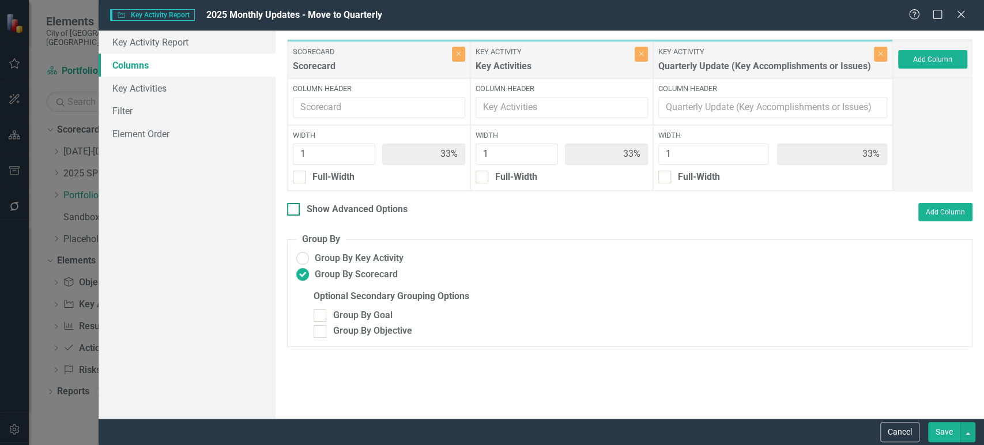
click at [341, 207] on div "Show Advanced Options" at bounding box center [357, 209] width 101 height 13
click at [295, 207] on input "Show Advanced Options" at bounding box center [290, 206] width 7 height 7
checkbox input "true"
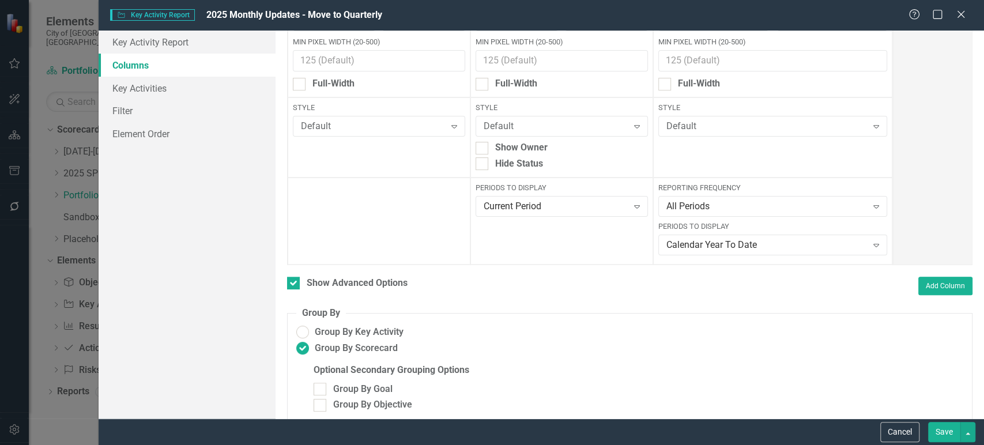
scroll to position [134, 0]
click at [709, 202] on div "All Periods" at bounding box center [767, 206] width 201 height 13
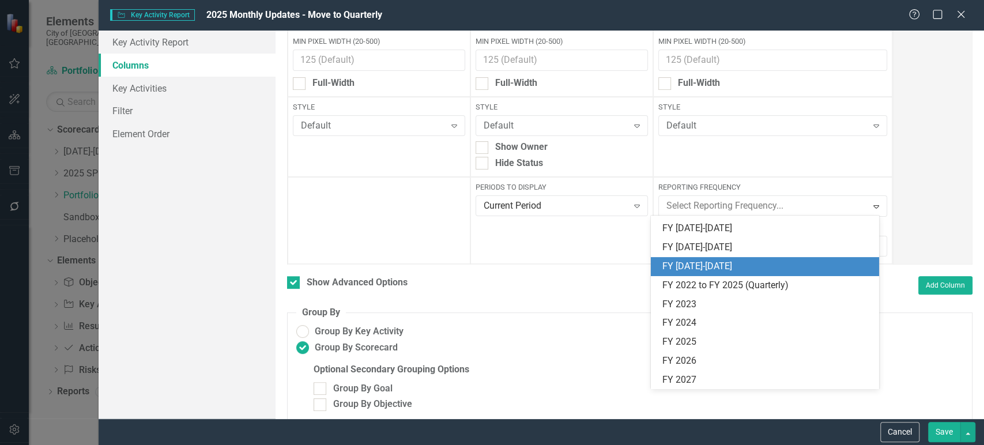
scroll to position [0, 0]
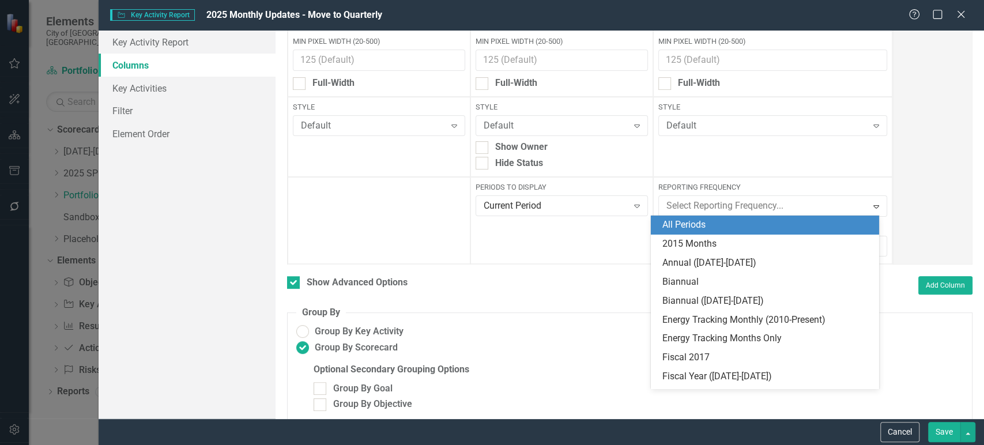
click at [699, 225] on div "All Periods" at bounding box center [768, 225] width 210 height 13
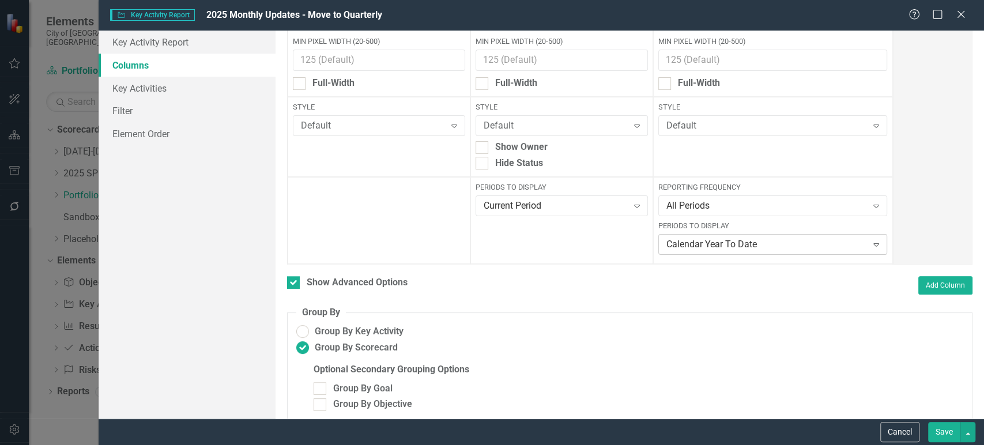
click at [699, 234] on div "Calendar Year To Date Expand" at bounding box center [773, 244] width 229 height 21
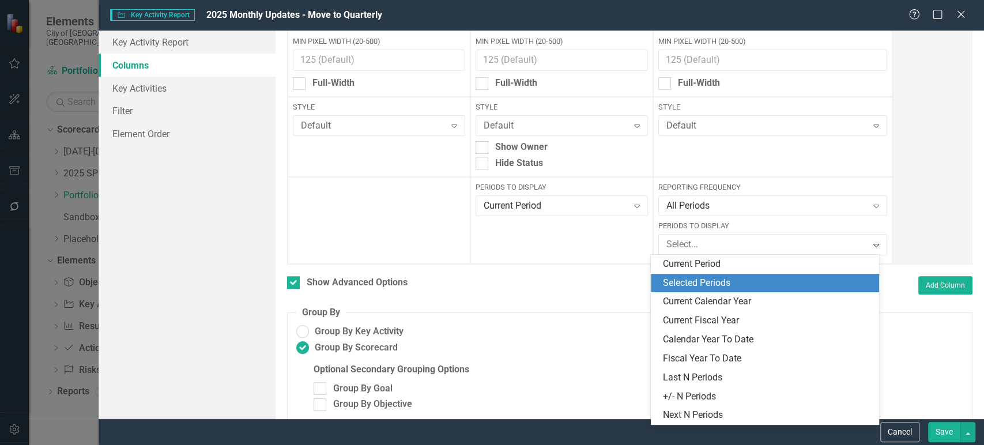
click at [690, 283] on div "Selected Periods" at bounding box center [768, 283] width 210 height 13
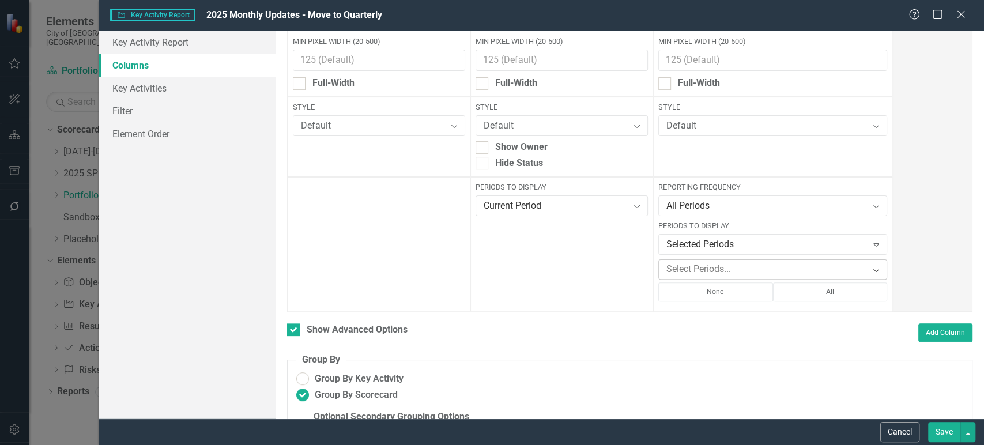
click at [687, 270] on div at bounding box center [764, 270] width 205 height 16
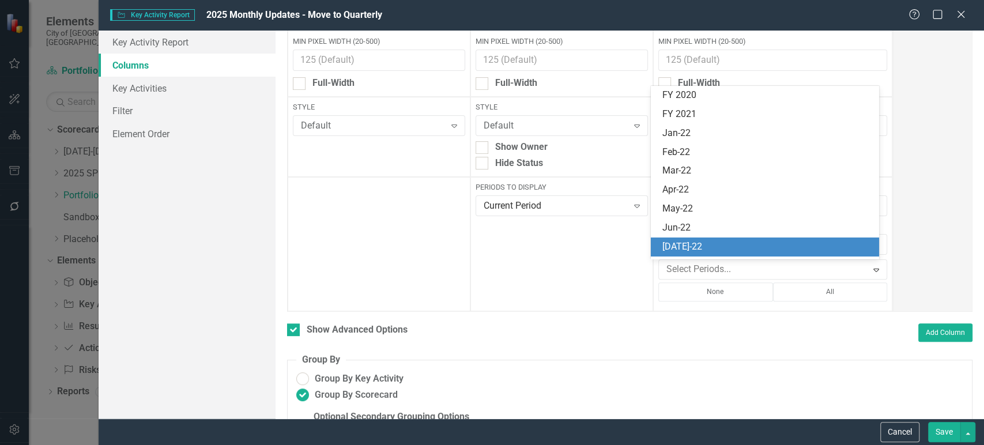
scroll to position [4, 0]
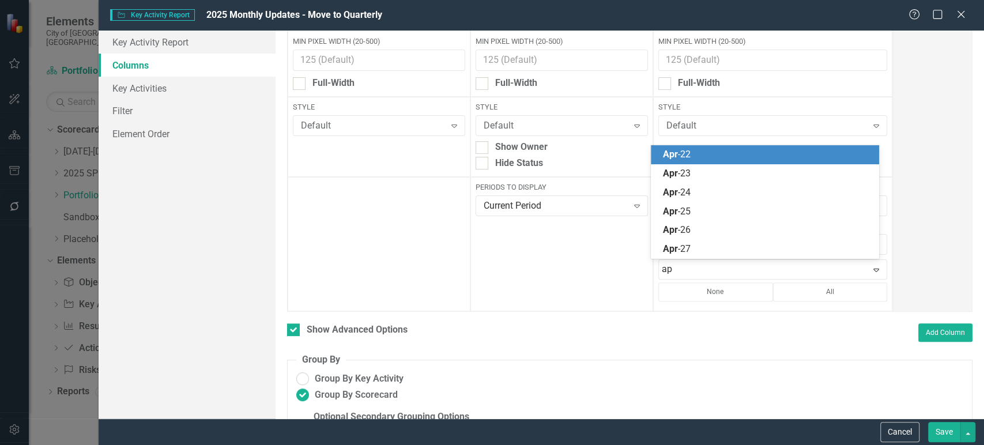
type input "apr"
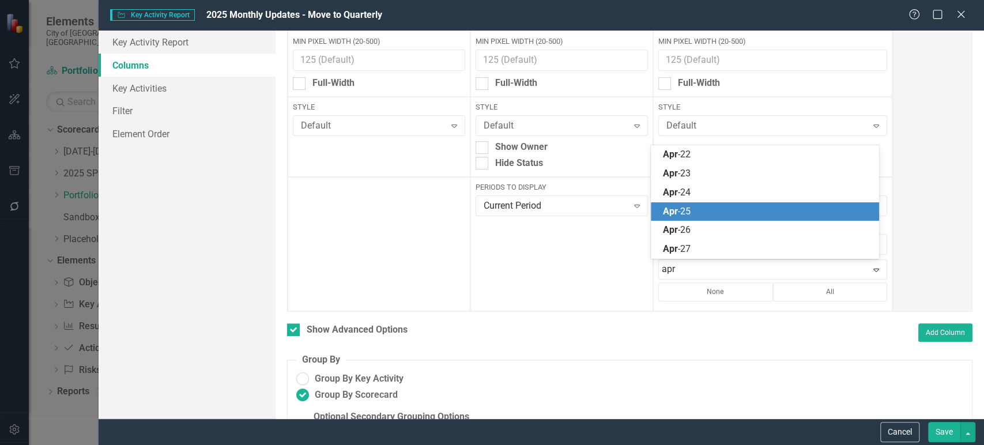
click at [698, 212] on div "Apr -25" at bounding box center [768, 211] width 210 height 13
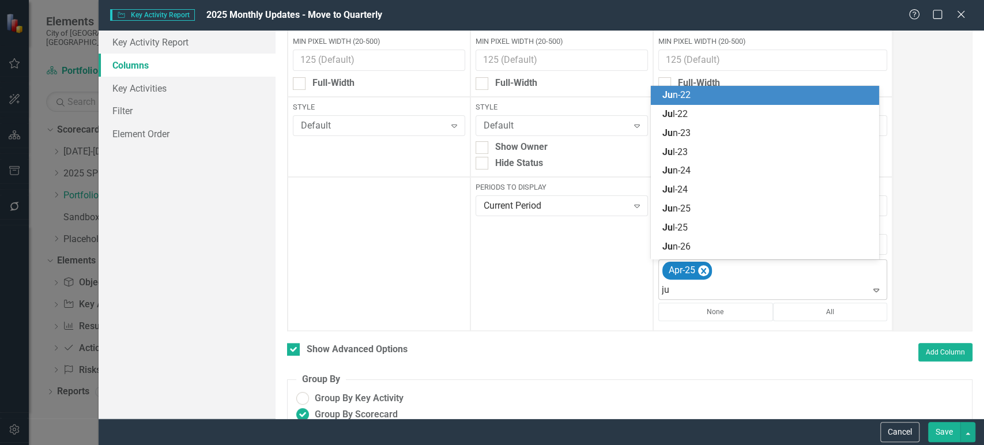
type input "jul"
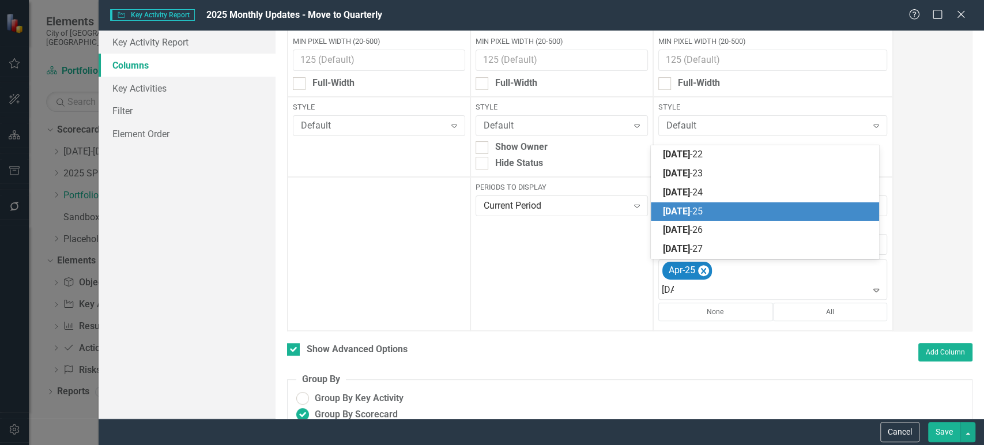
click at [698, 209] on div "Jul -25" at bounding box center [768, 211] width 210 height 13
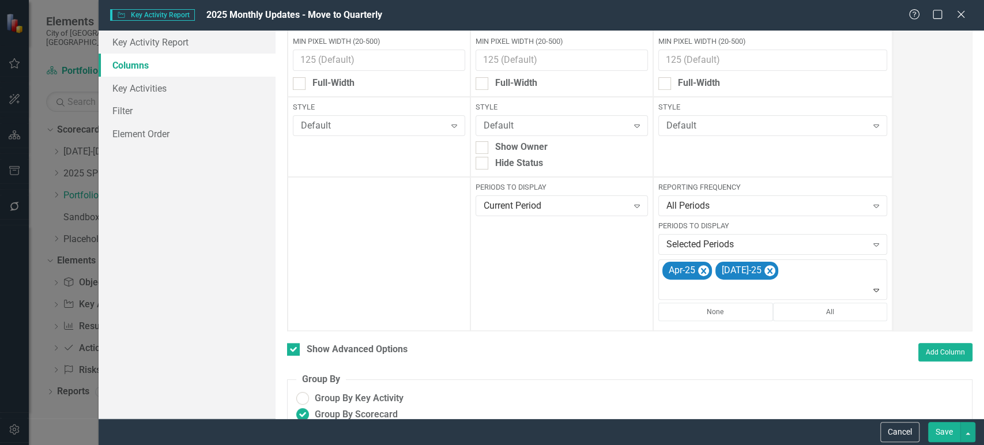
click at [941, 432] on button "Save" at bounding box center [944, 432] width 32 height 20
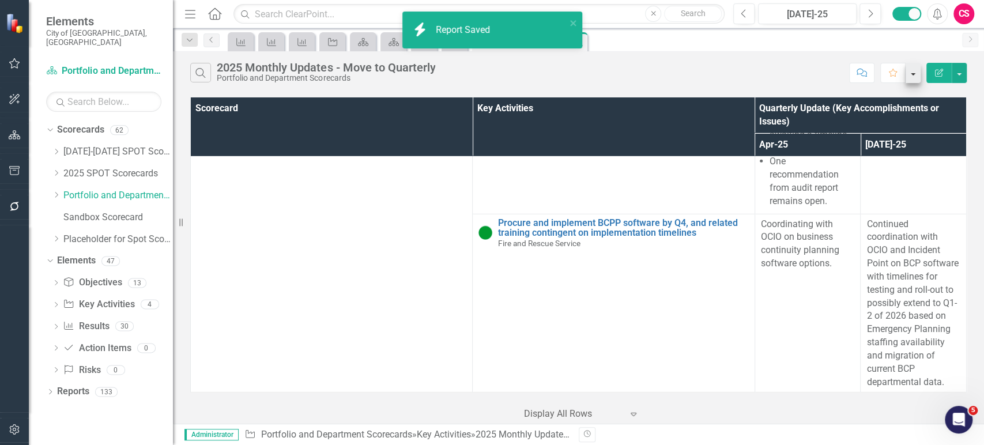
scroll to position [67740, 0]
click at [936, 74] on icon "Edit Report" at bounding box center [939, 73] width 10 height 8
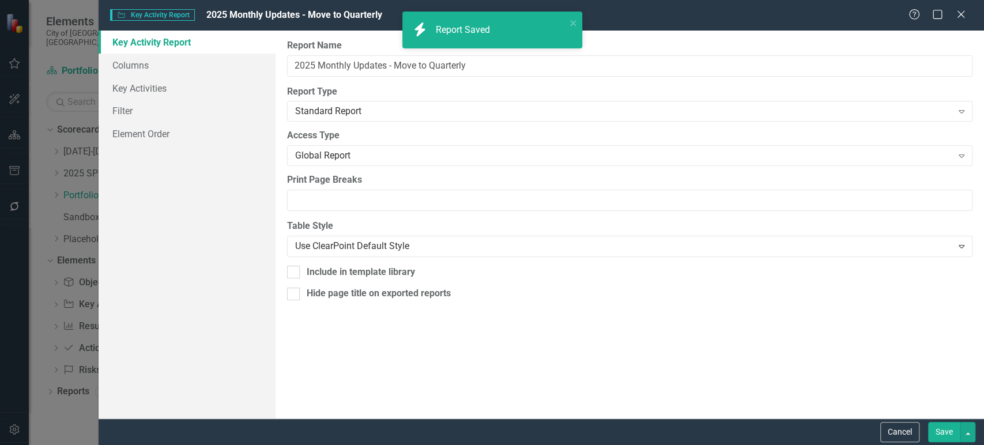
click at [168, 65] on div "Key Activity Key Activity Report 2025 Monthly Updates - Move to Quarterly Help …" at bounding box center [492, 222] width 984 height 445
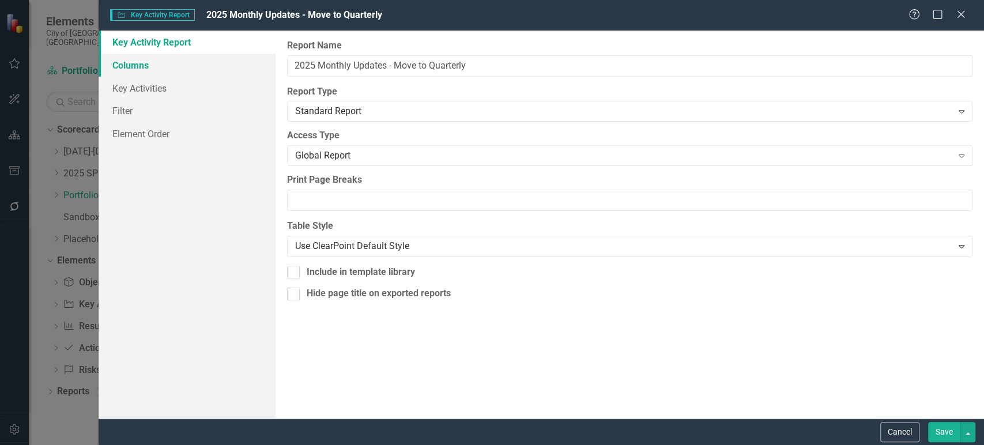
click at [144, 63] on link "Columns" at bounding box center [187, 65] width 177 height 23
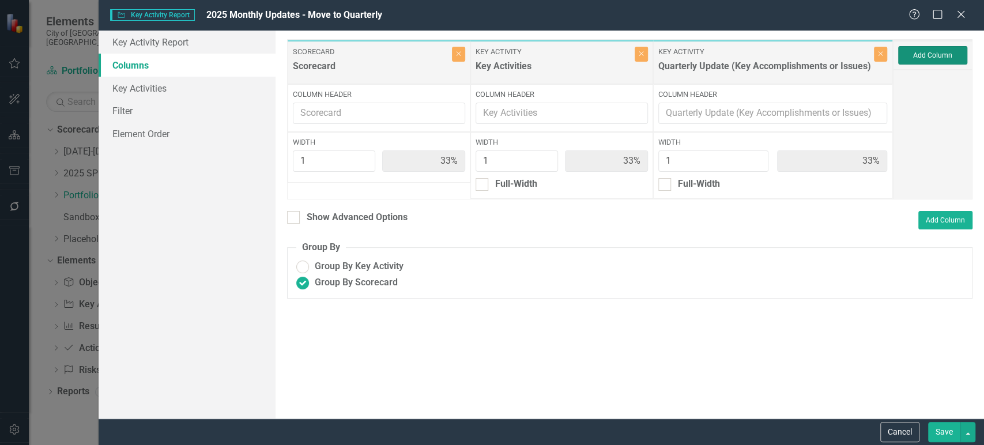
radio input "true"
click at [938, 55] on button "Add Column" at bounding box center [932, 55] width 69 height 18
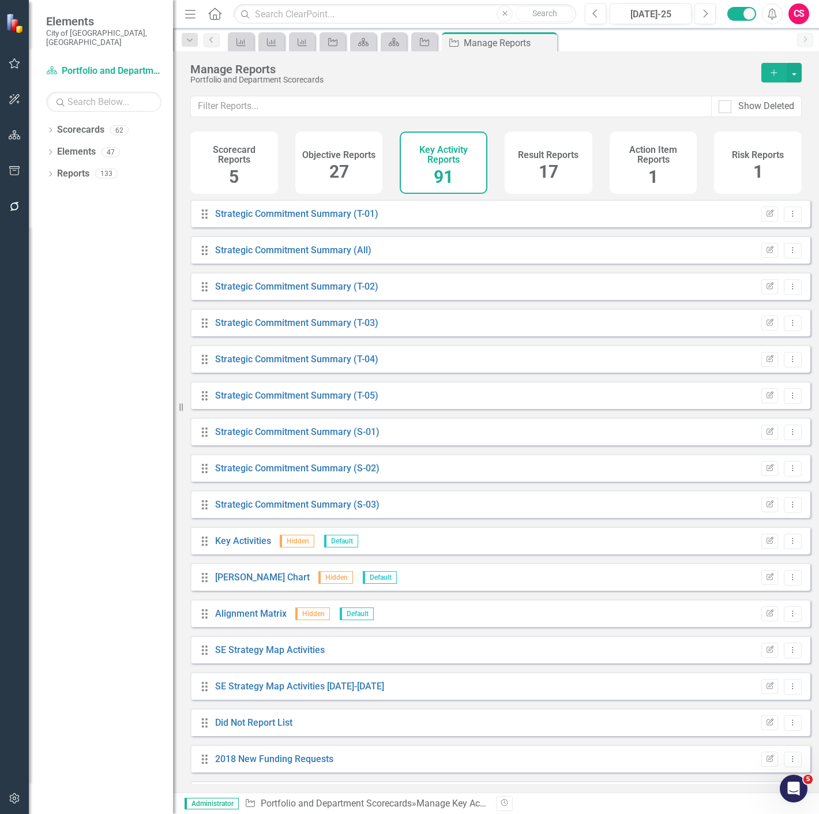
click at [6, 800] on button "button" at bounding box center [15, 799] width 26 height 24
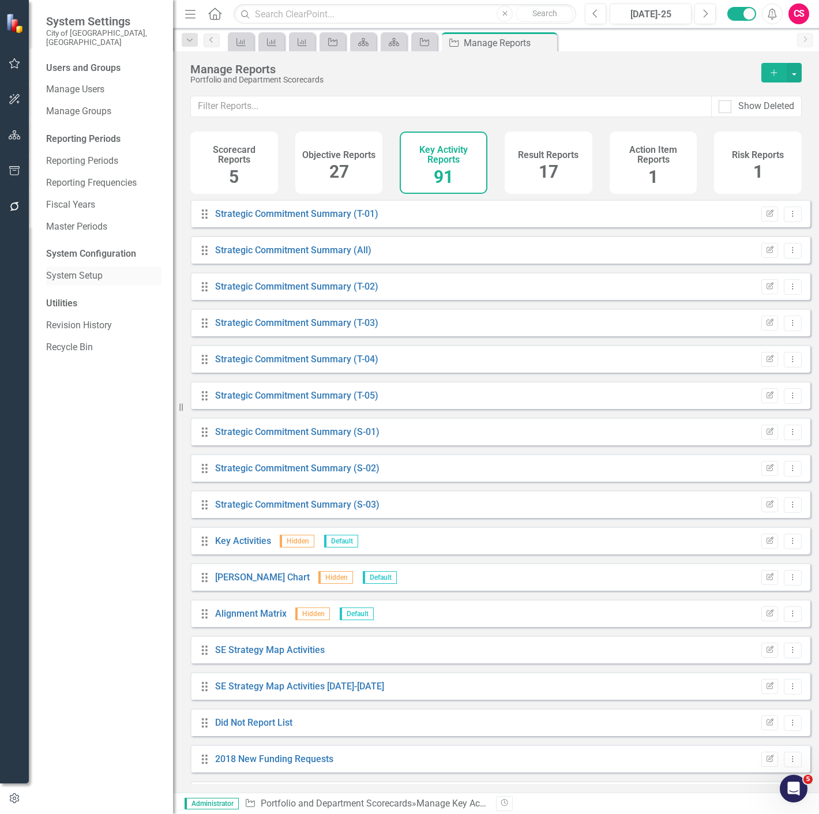
click at [76, 269] on link "System Setup" at bounding box center [103, 275] width 115 height 13
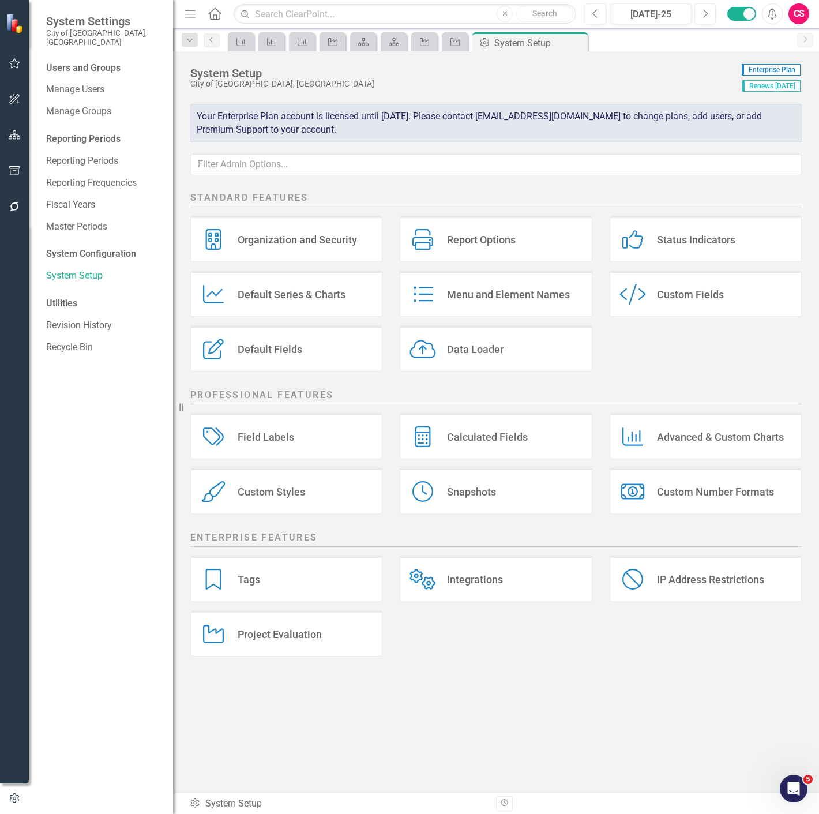
click at [446, 303] on div "Menu and Element Names Menu and Element Names" at bounding box center [496, 293] width 192 height 46
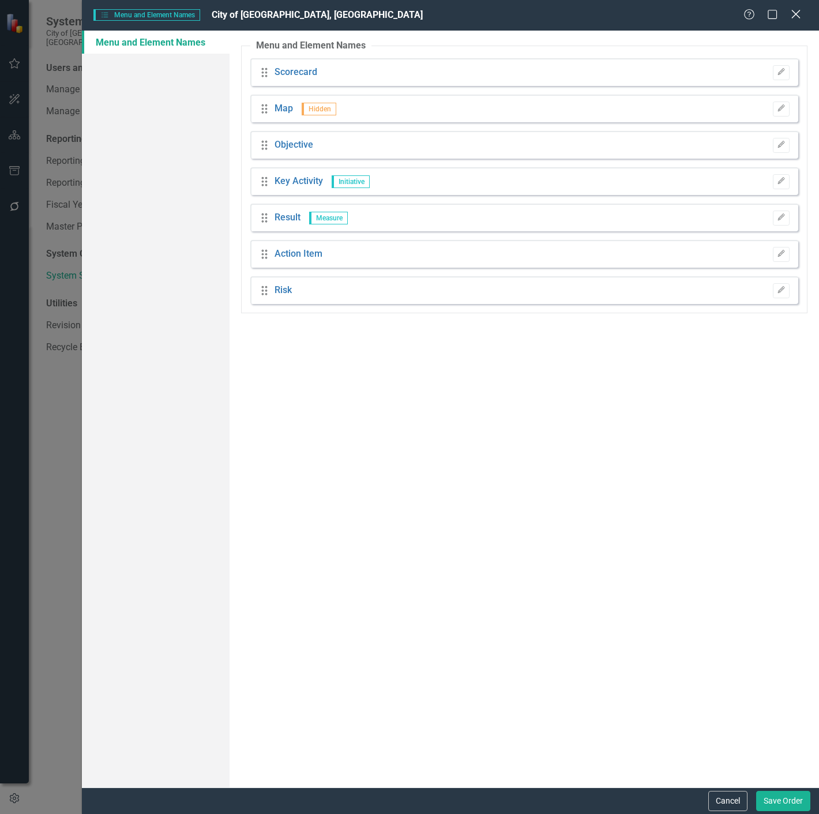
click at [793, 13] on icon "Close" at bounding box center [795, 14] width 14 height 11
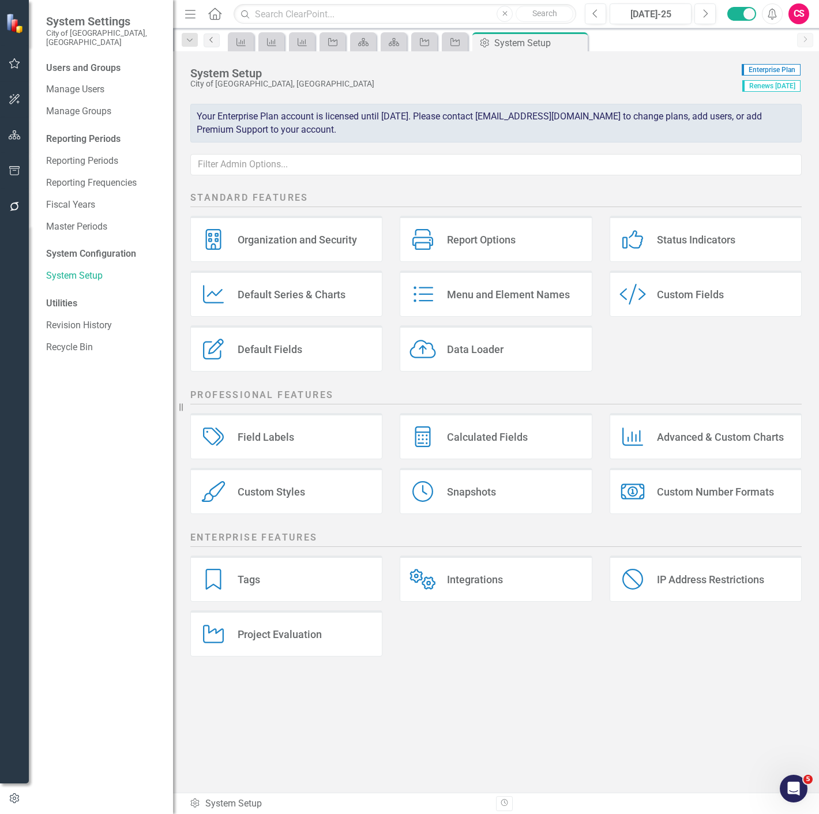
click at [215, 43] on link "Previous" at bounding box center [212, 40] width 16 height 14
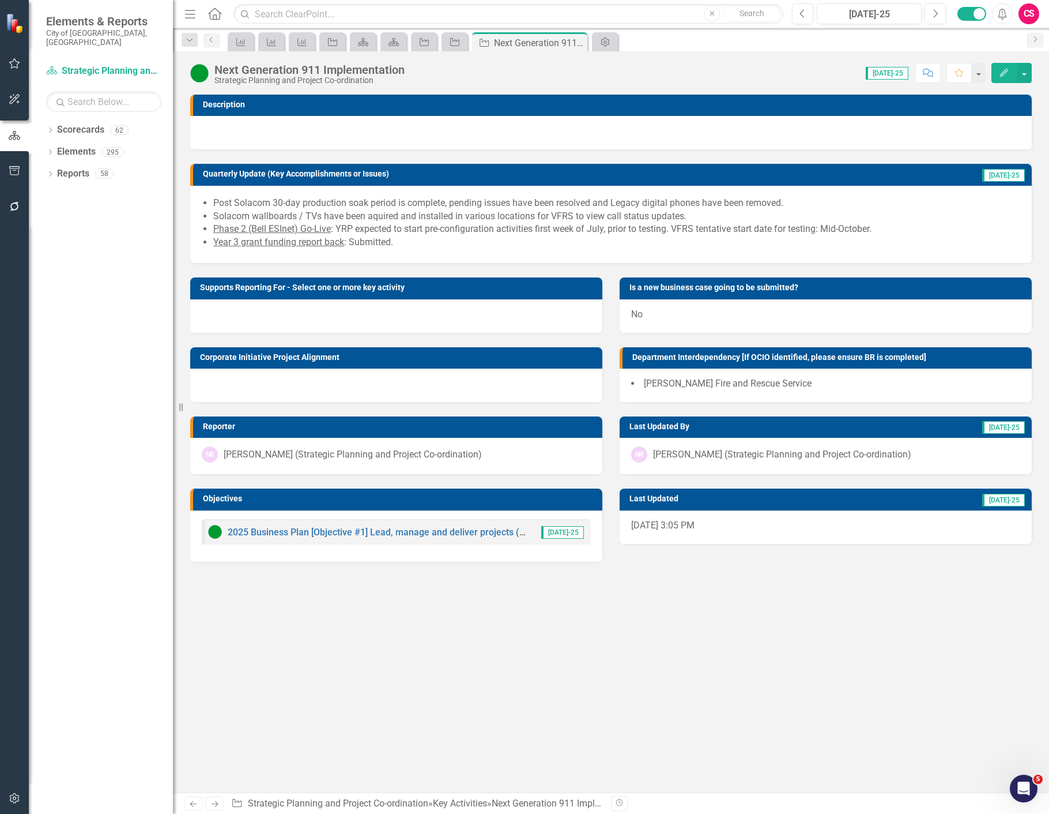
click at [818, 75] on button "Edit" at bounding box center [1004, 73] width 25 height 20
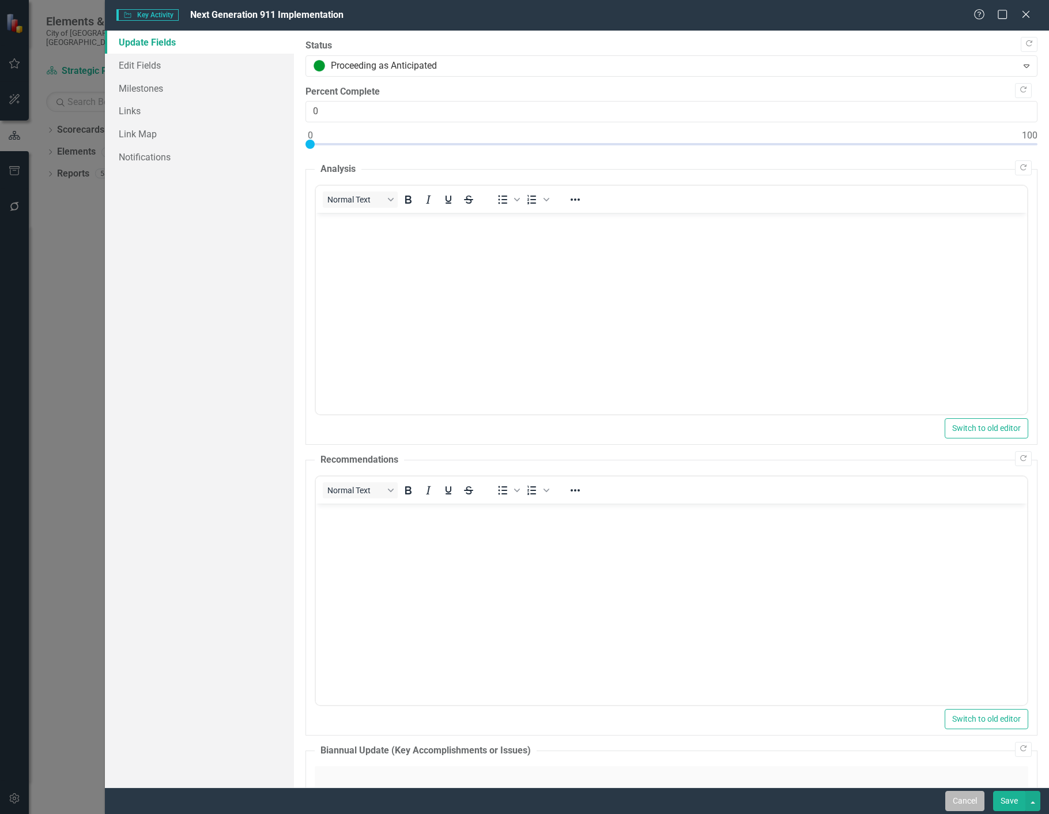
click at [818, 797] on button "Cancel" at bounding box center [965, 801] width 39 height 20
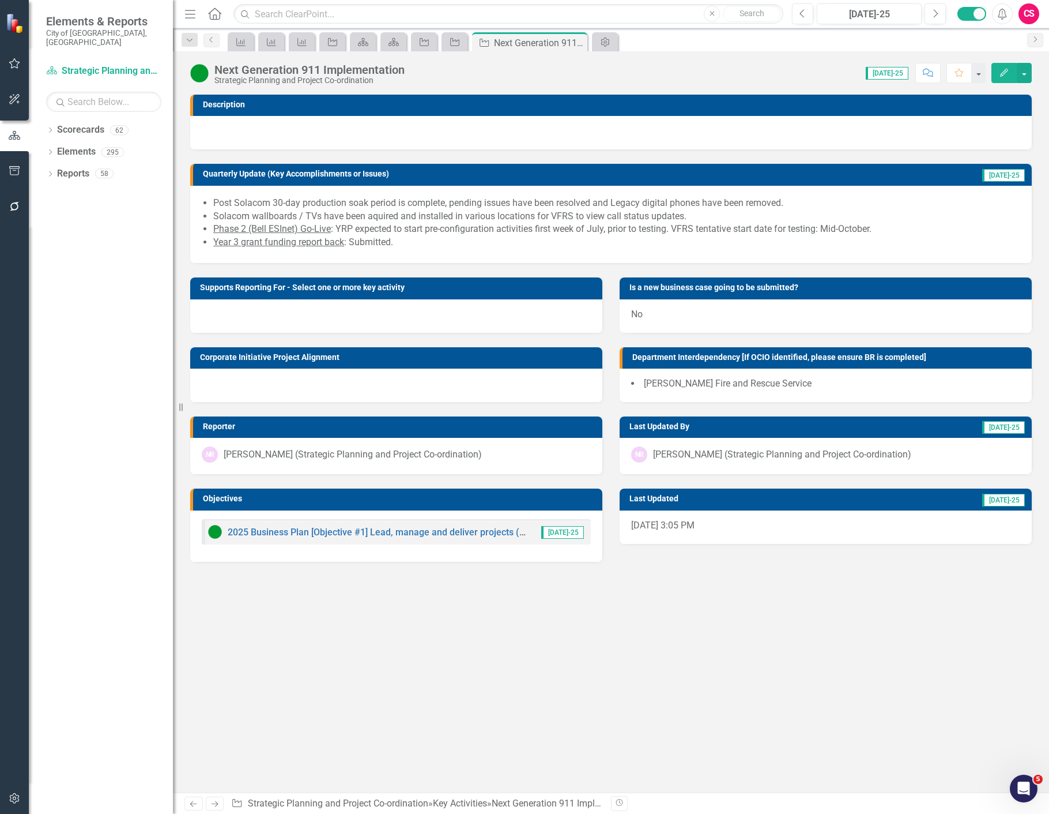
click at [61, 439] on div "Dropdown Scorecards 62 Dropdown 2022-2026 SPOT Scorecards Transportation and Mo…" at bounding box center [101, 467] width 144 height 693
click at [216, 803] on icon "Next" at bounding box center [215, 803] width 10 height 7
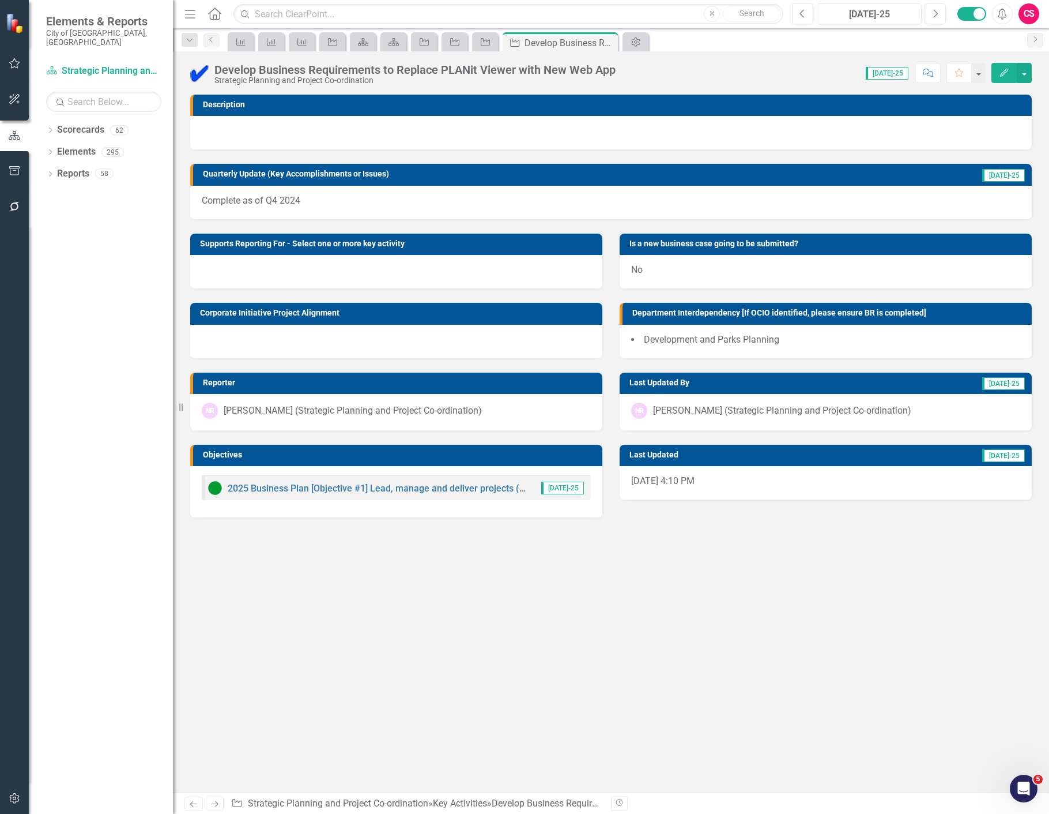
click at [818, 75] on button "Edit" at bounding box center [1004, 73] width 25 height 20
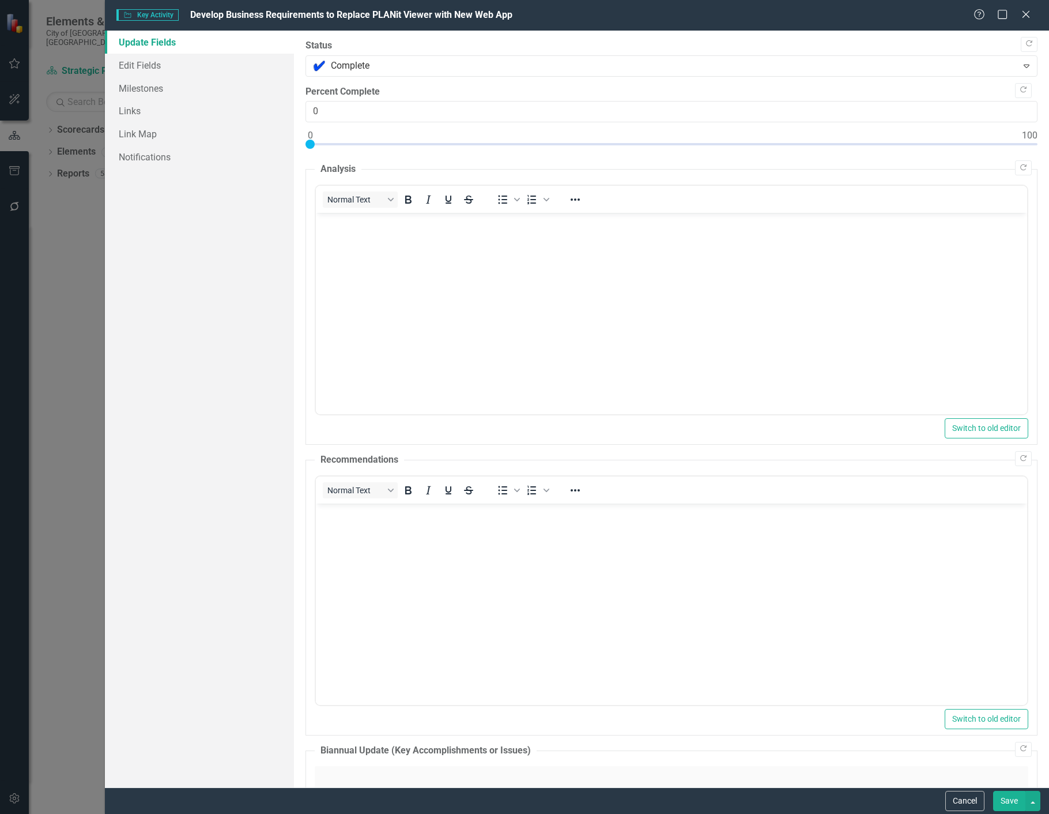
click at [165, 332] on div "Update Fields Edit Fields Milestones Links Link Map Notifications" at bounding box center [199, 409] width 189 height 757
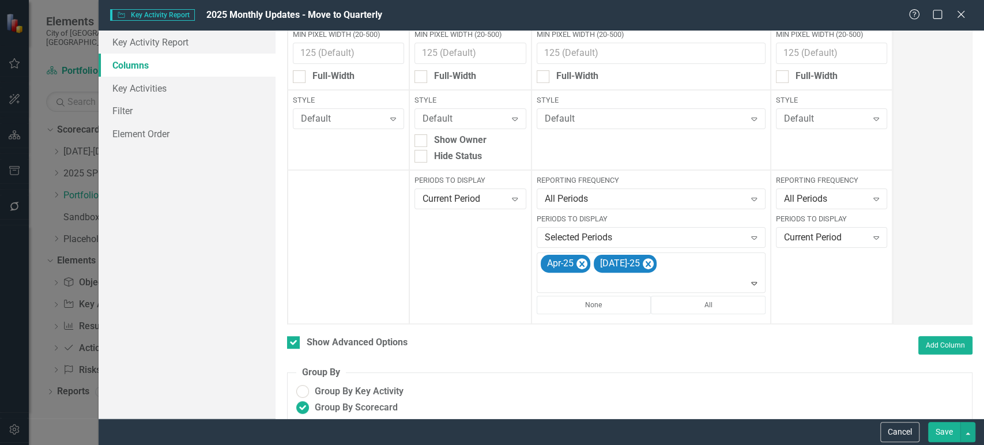
scroll to position [143, 0]
click at [461, 204] on div "Current Period Expand" at bounding box center [470, 197] width 111 height 21
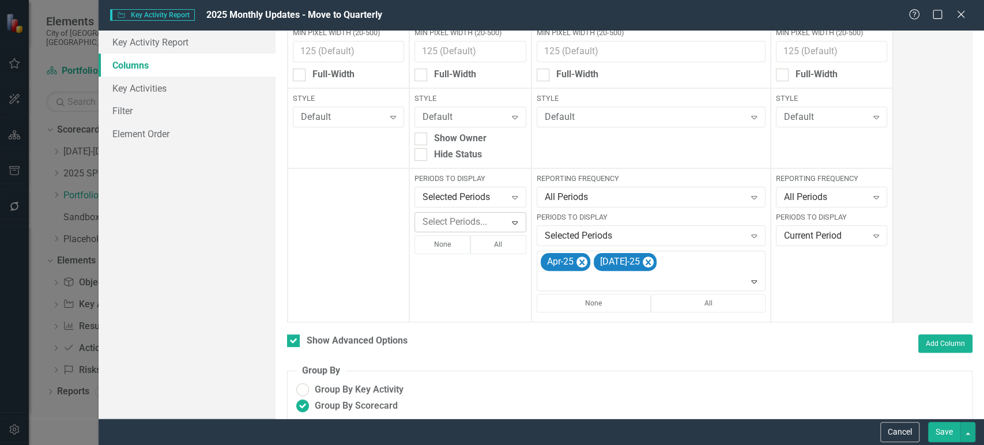
click at [454, 227] on div at bounding box center [462, 223] width 88 height 16
type input "apr"
drag, startPoint x: 461, startPoint y: 294, endPoint x: 461, endPoint y: 285, distance: 8.7
type input "jul"
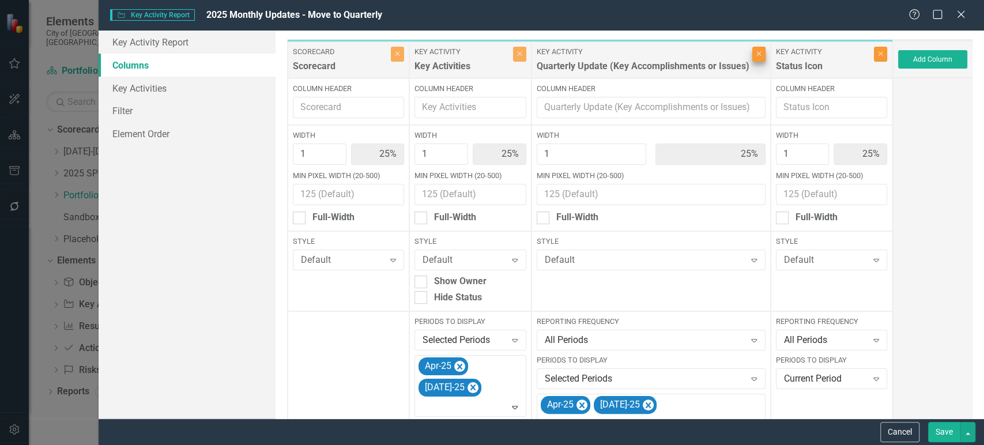
click at [875, 52] on button "Close" at bounding box center [880, 54] width 13 height 15
type input "33%"
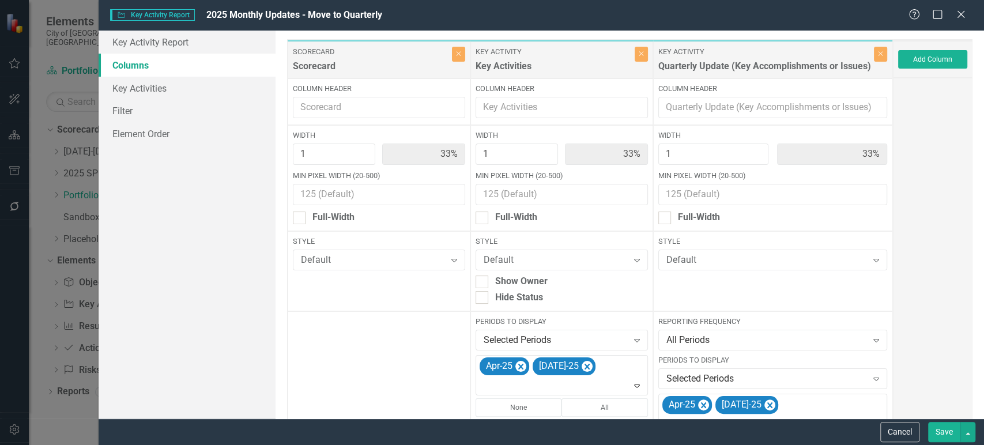
click at [934, 427] on button "Save" at bounding box center [944, 432] width 32 height 20
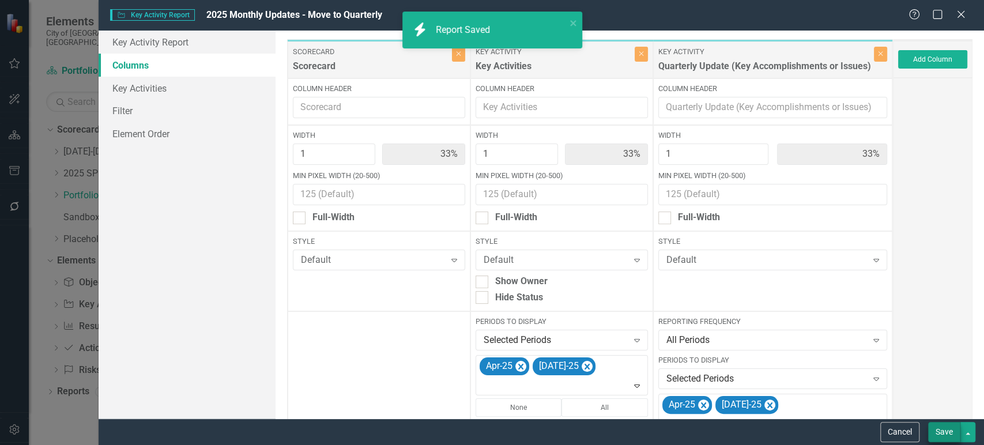
checkbox input "false"
radio input "false"
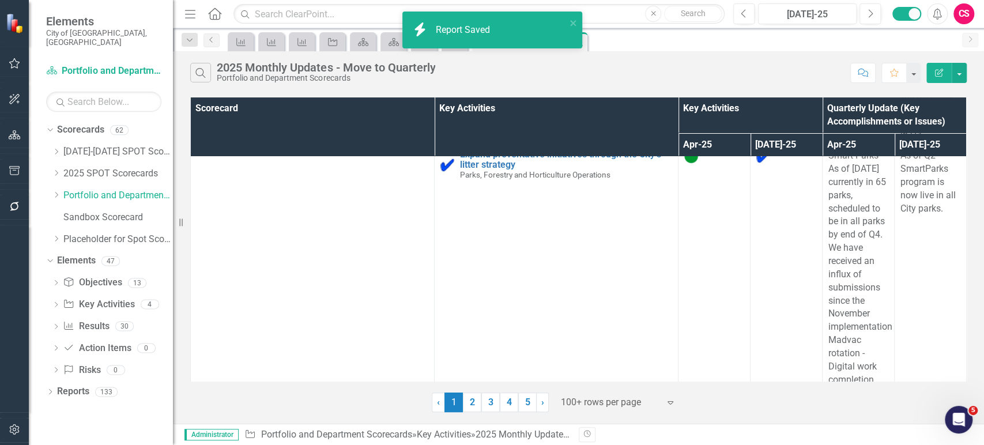
click at [936, 73] on icon "Edit Report" at bounding box center [939, 73] width 10 height 8
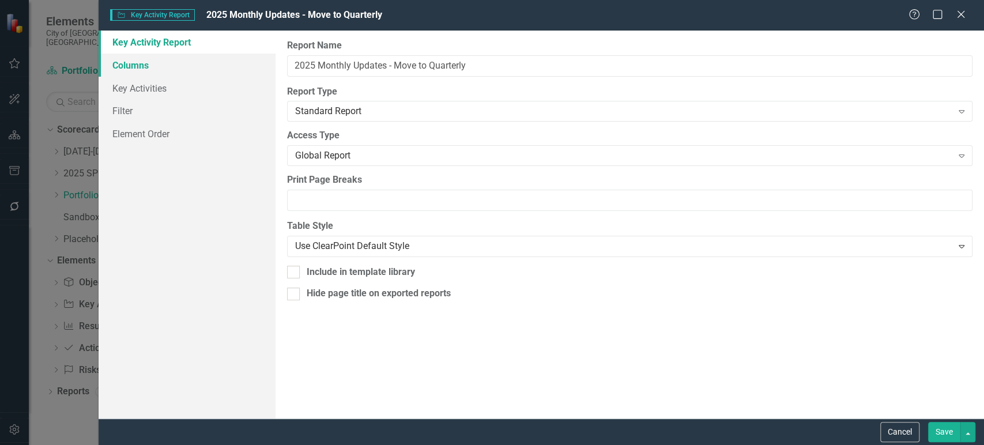
click at [153, 69] on link "Columns" at bounding box center [187, 65] width 177 height 23
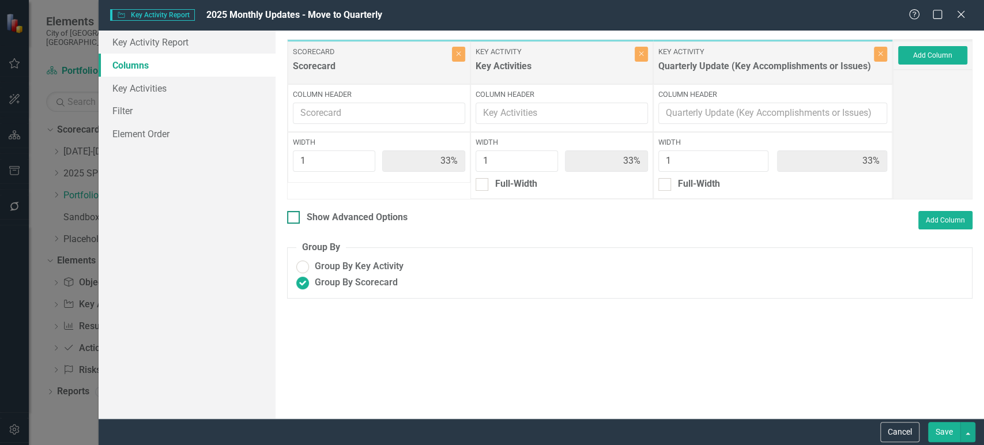
click at [302, 211] on div "Show Advanced Options" at bounding box center [347, 217] width 121 height 13
click at [295, 211] on input "Show Advanced Options" at bounding box center [290, 214] width 7 height 7
checkbox input "true"
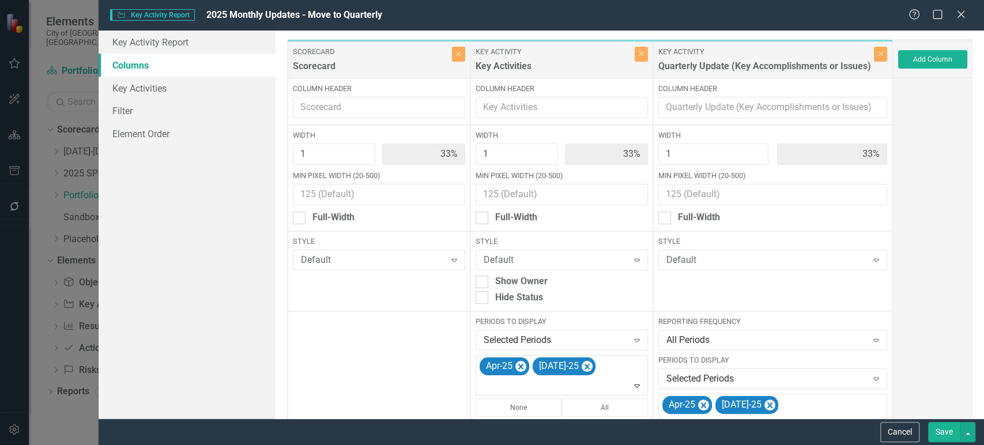
scroll to position [96, 0]
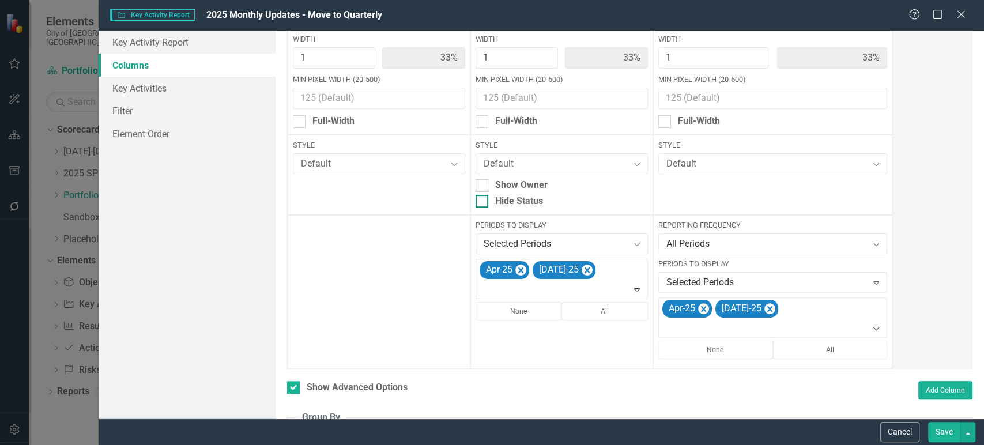
click at [484, 202] on div "Hide Status" at bounding box center [562, 201] width 172 height 13
click at [483, 202] on input "Hide Status" at bounding box center [479, 198] width 7 height 7
checkbox input "true"
click at [935, 441] on button "Save" at bounding box center [944, 432] width 32 height 20
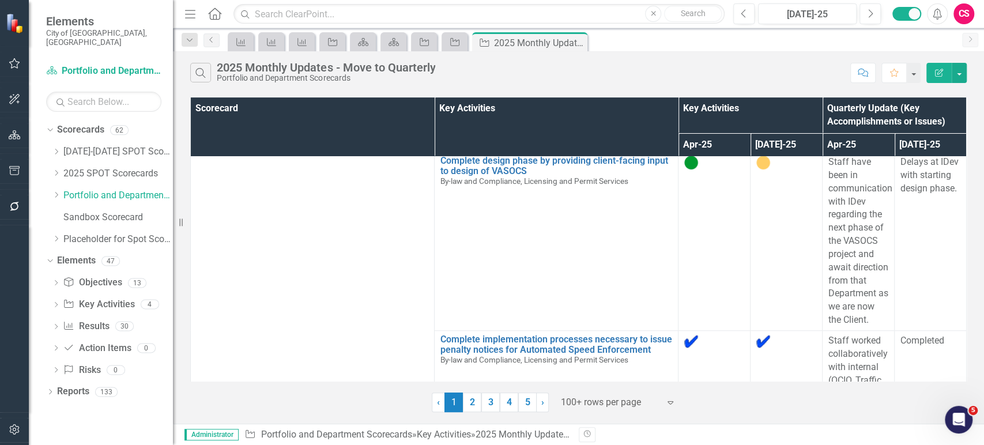
scroll to position [0, 0]
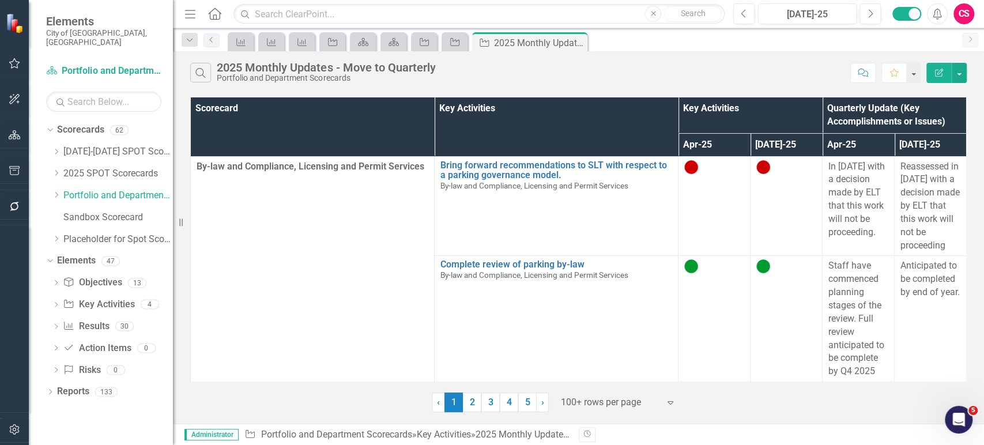
click at [335, 90] on div "Search 2025 Monthly Updates - Move to Quarterly Portfolio and Department Scorec…" at bounding box center [578, 237] width 811 height 372
click at [81, 123] on link "Scorecards" at bounding box center [80, 129] width 47 height 13
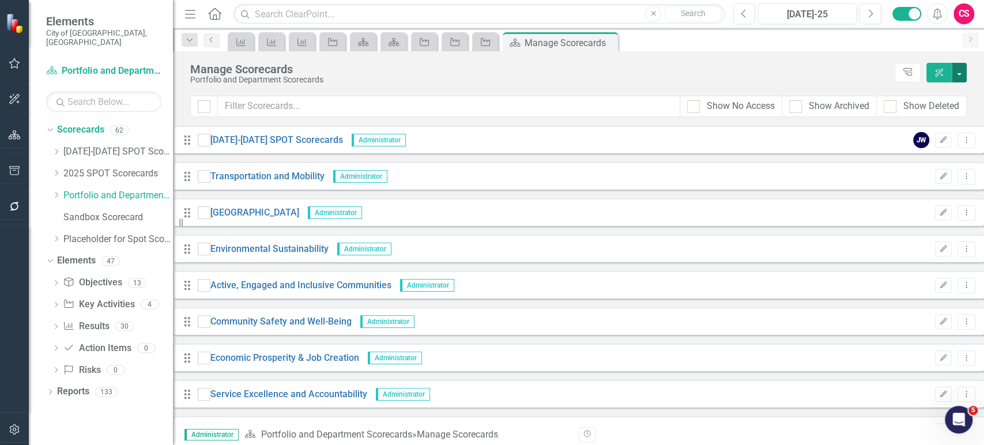
click at [960, 76] on button "button" at bounding box center [959, 73] width 15 height 20
click at [877, 119] on link "Add Add Scorecard" at bounding box center [906, 116] width 119 height 21
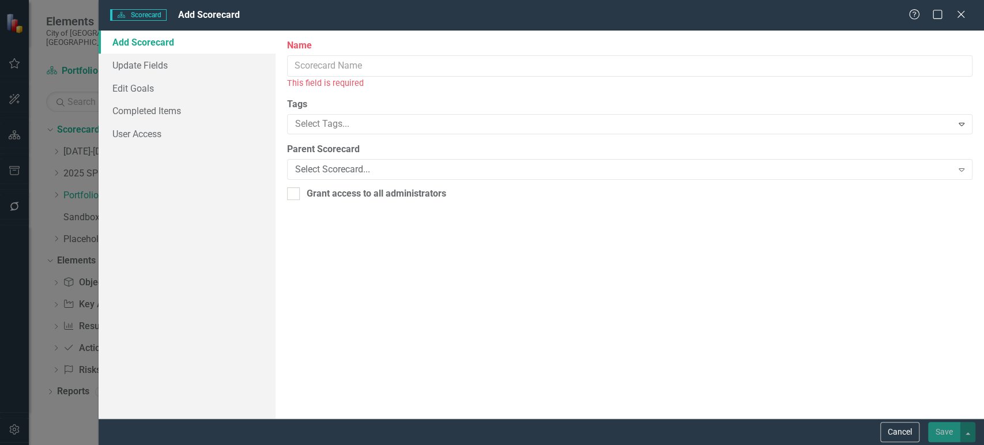
click at [363, 86] on div "Scorecard Scorecard Add Scorecard Help Maximize Close Add Scorecard Update Fiel…" at bounding box center [492, 222] width 984 height 445
click at [341, 65] on div "Scorecard Scorecard Add Scorecard Help Maximize Close Add Scorecard Update Fiel…" at bounding box center [492, 222] width 984 height 445
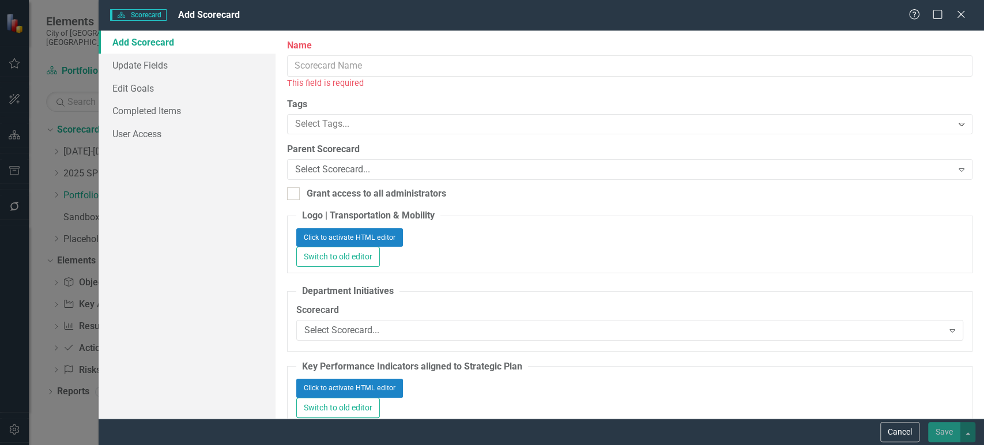
type input "https://"
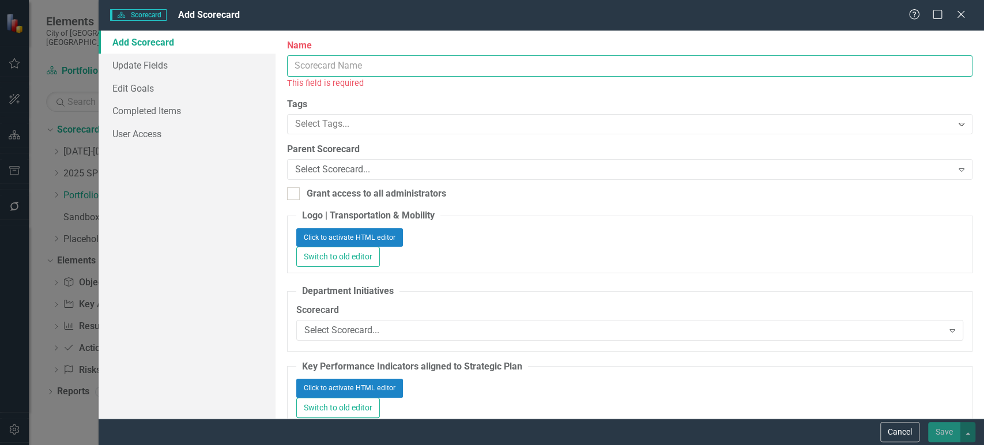
click at [364, 70] on input "Name" at bounding box center [630, 65] width 686 height 21
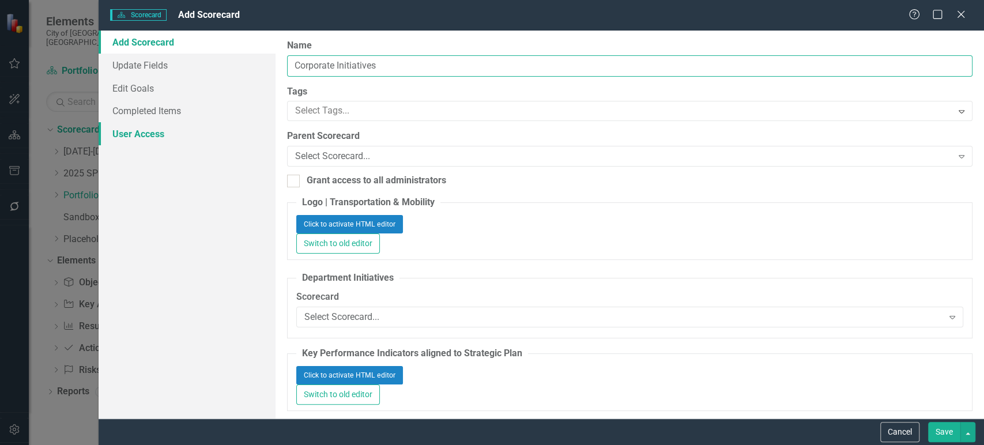
type input "Corporate Initiatives"
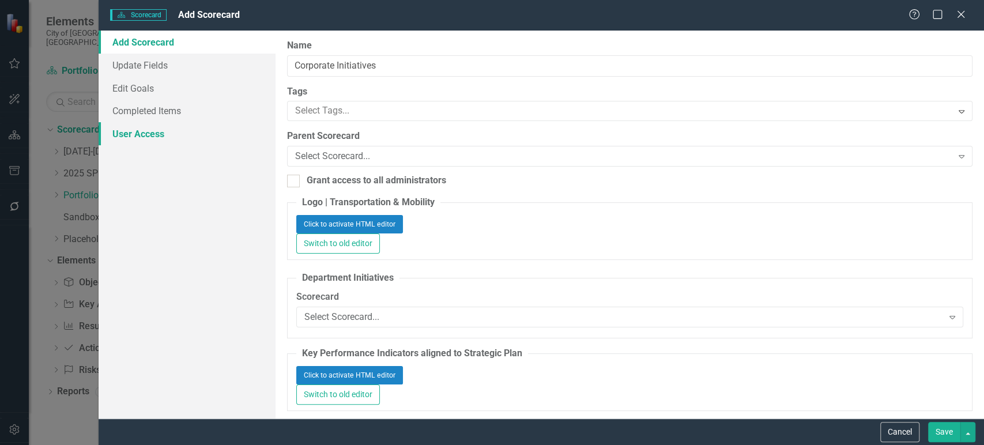
click at [186, 140] on link "User Access" at bounding box center [187, 133] width 177 height 23
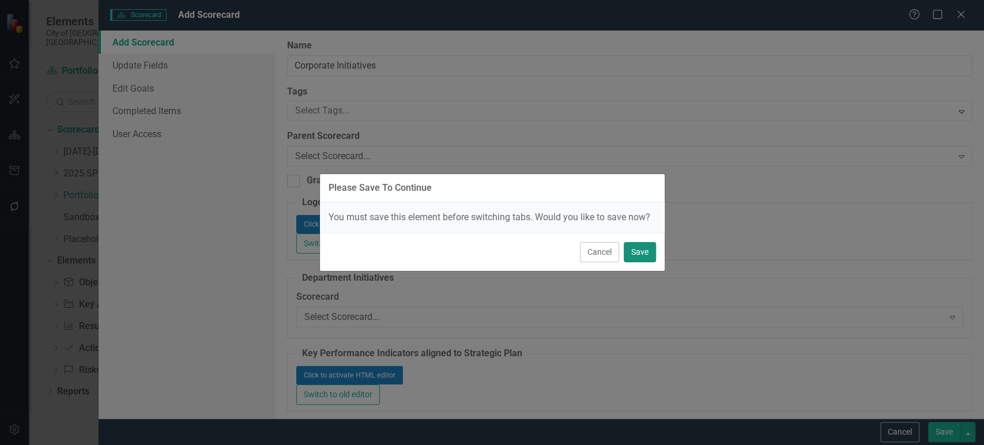
drag, startPoint x: 640, startPoint y: 254, endPoint x: 341, endPoint y: 174, distance: 309.4
click at [640, 255] on button "Save" at bounding box center [640, 252] width 32 height 20
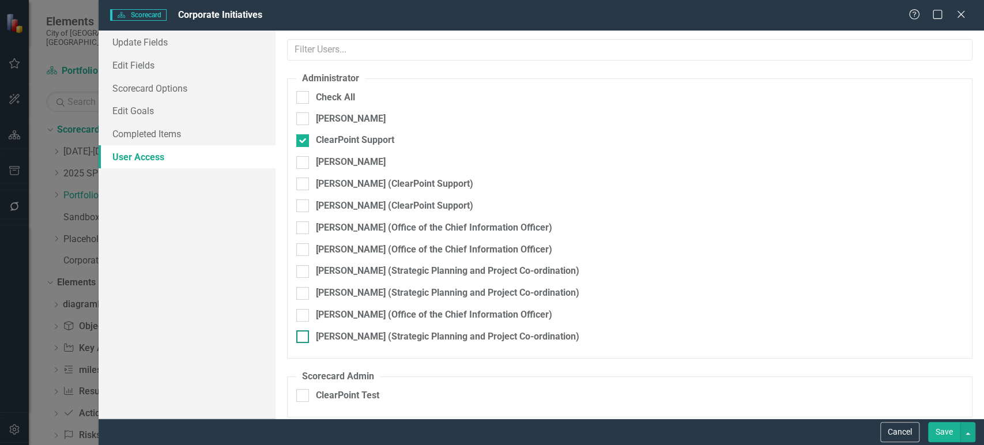
click at [300, 330] on input "Victoria Villani (Strategic Planning and Project Co-ordination)" at bounding box center [299, 333] width 7 height 7
checkbox input "true"
click at [300, 287] on input "Dana Green (Strategic Planning and Project Co-ordination)" at bounding box center [299, 290] width 7 height 7
checkbox input "true"
click at [355, 57] on input "text" at bounding box center [630, 49] width 686 height 21
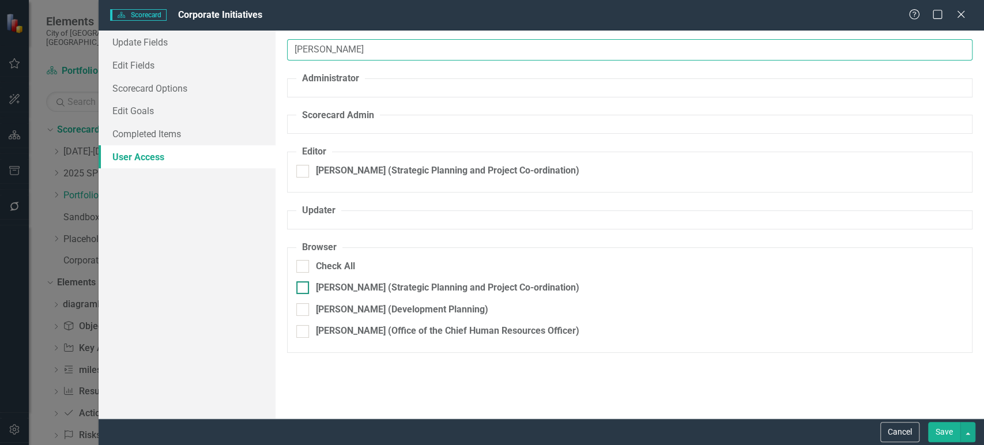
type input "mel"
click at [298, 288] on input "Melissa Rossi (Strategic Planning and Project Co-ordination)" at bounding box center [299, 284] width 7 height 7
checkbox input "true"
click at [942, 439] on button "Save" at bounding box center [944, 432] width 32 height 20
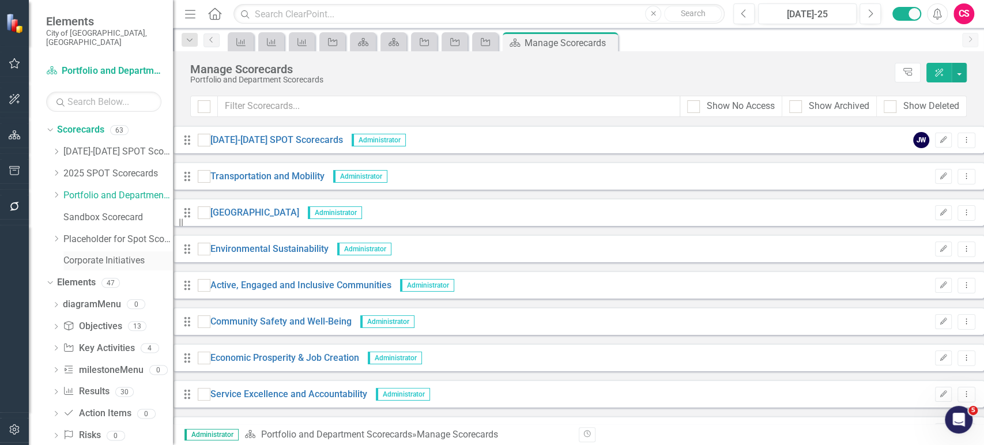
click at [114, 254] on link "Corporate Initiatives" at bounding box center [118, 260] width 110 height 13
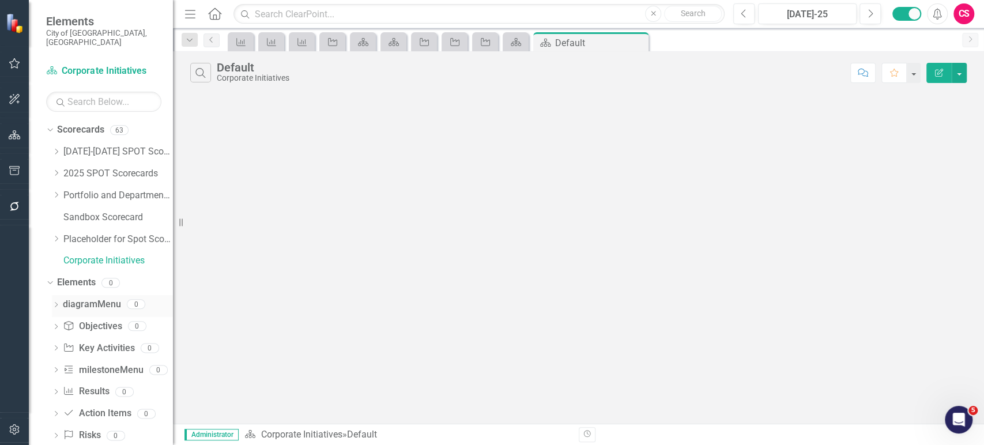
click at [55, 303] on icon "Dropdown" at bounding box center [56, 306] width 8 height 6
click at [52, 300] on icon "Dropdown" at bounding box center [49, 304] width 6 height 8
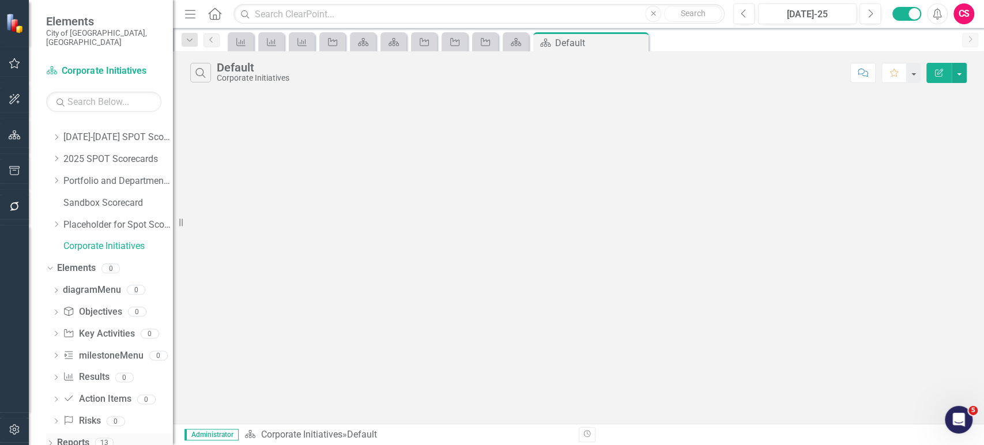
click at [47, 434] on div "Dropdown Reports 13" at bounding box center [109, 445] width 127 height 22
click at [50, 434] on div "Dropdown Reports 13" at bounding box center [109, 445] width 127 height 22
click at [48, 441] on icon "Dropdown" at bounding box center [50, 444] width 8 height 6
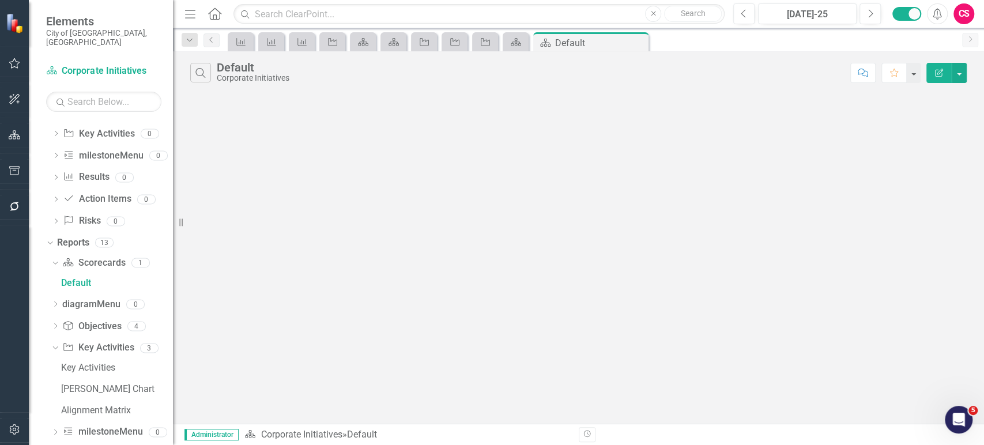
scroll to position [287, 0]
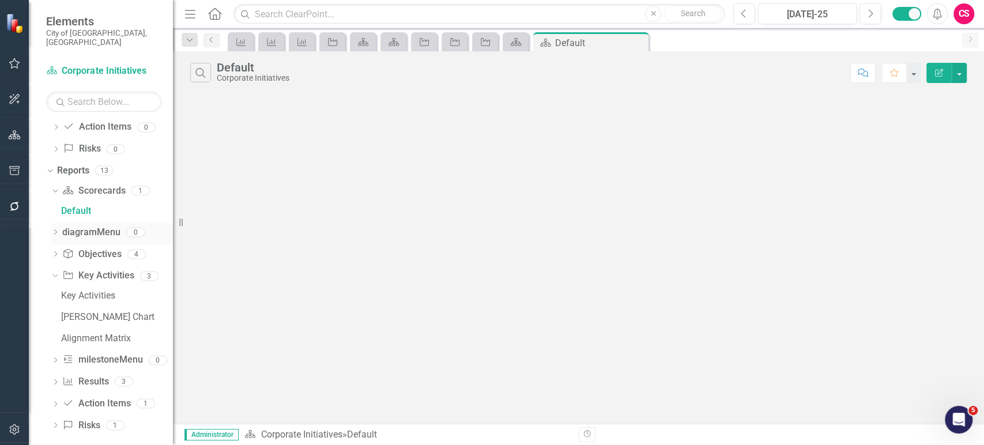
click at [58, 224] on div "Dropdown diagramMenu 0" at bounding box center [112, 234] width 122 height 22
click at [57, 229] on icon at bounding box center [55, 231] width 3 height 5
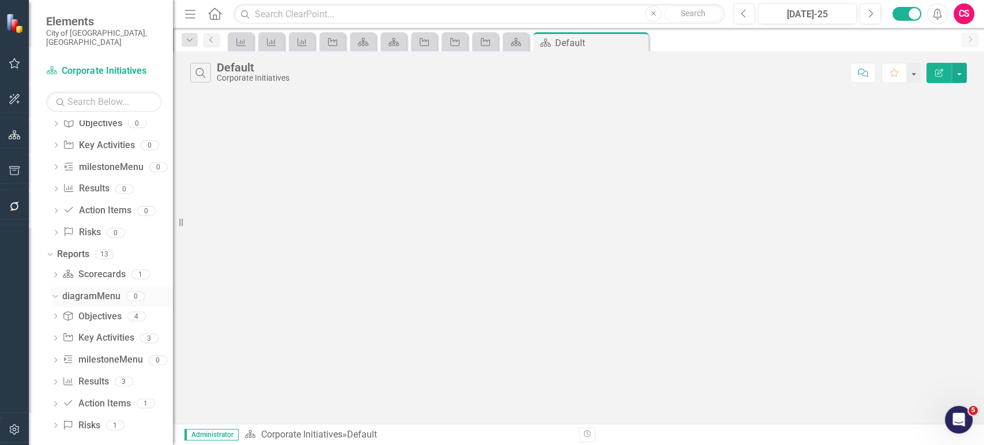
click at [51, 287] on div "Dropdown Scorecard Scorecards 1 Default Dropdown diagramMenu 0 Dropdown Objecti…" at bounding box center [109, 351] width 127 height 173
click at [54, 292] on icon "Dropdown" at bounding box center [54, 296] width 6 height 8
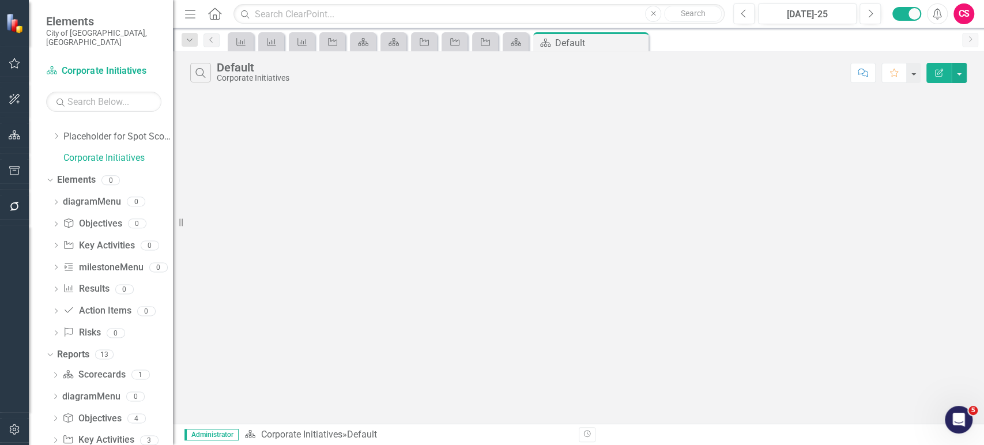
scroll to position [97, 0]
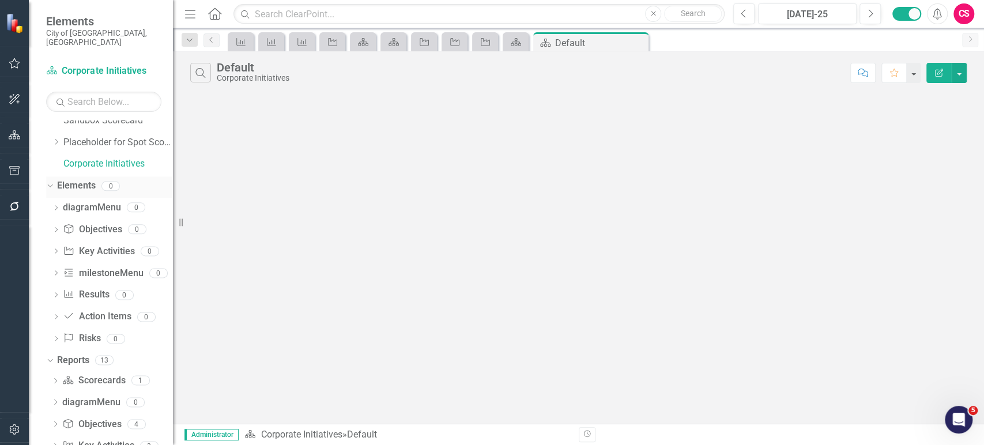
click at [86, 179] on link "Elements" at bounding box center [76, 185] width 39 height 13
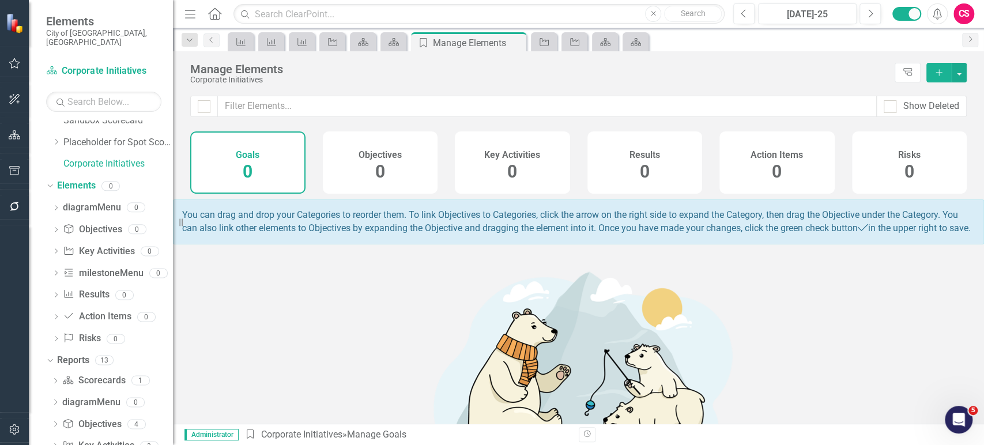
click at [397, 182] on div "Objectives 0" at bounding box center [380, 162] width 115 height 62
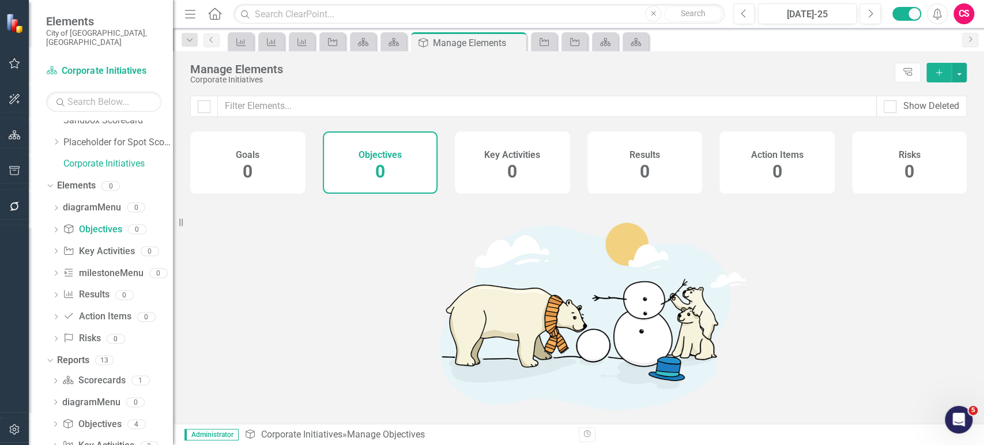
click at [935, 69] on icon "Add" at bounding box center [939, 73] width 10 height 8
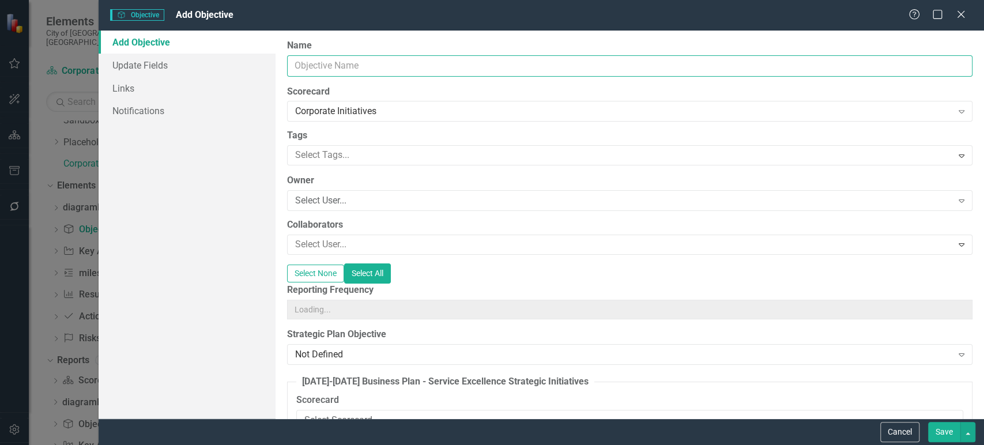
click at [389, 72] on input "Name" at bounding box center [630, 65] width 686 height 21
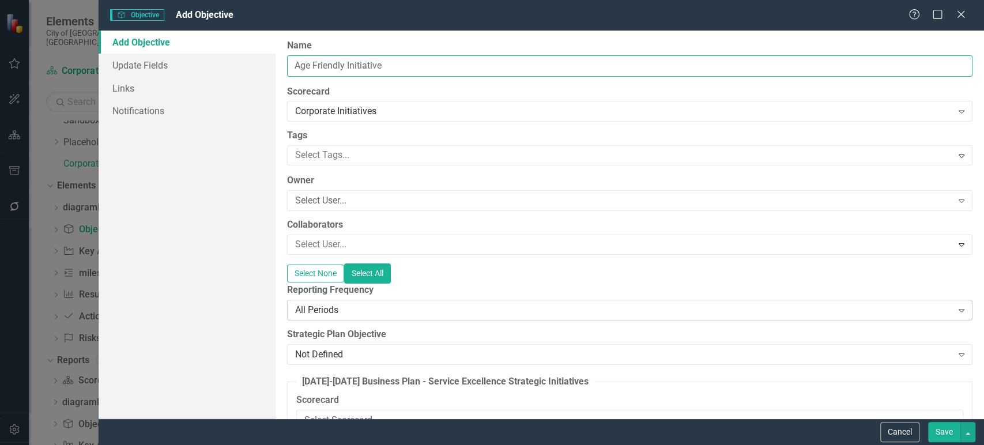
type input "Age Friendly Initiative"
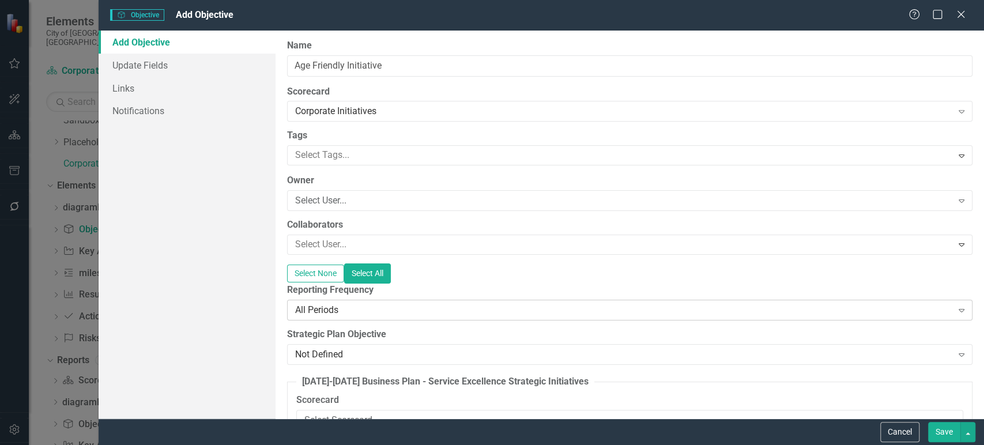
click at [378, 315] on div "All Periods" at bounding box center [623, 309] width 657 height 13
type input "quart"
drag, startPoint x: 943, startPoint y: 428, endPoint x: 653, endPoint y: 324, distance: 308.2
click at [945, 429] on button "Save" at bounding box center [944, 432] width 32 height 20
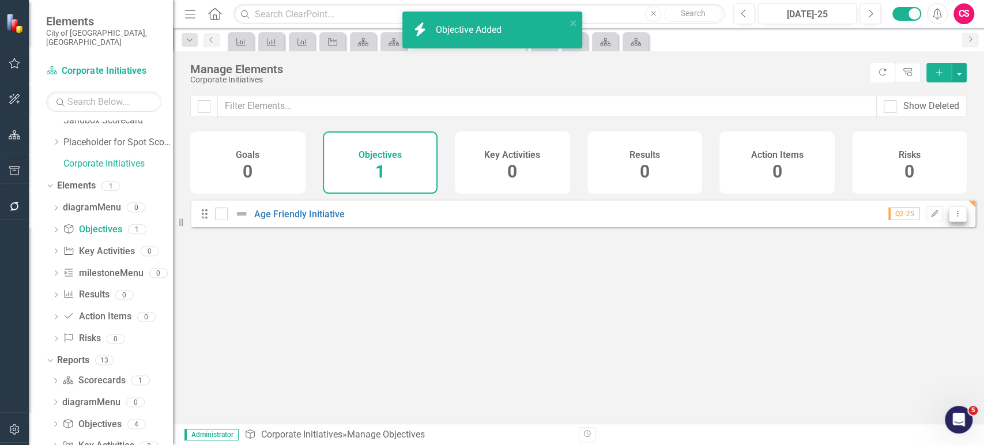
click at [953, 217] on icon "Dropdown Menu" at bounding box center [958, 213] width 10 height 7
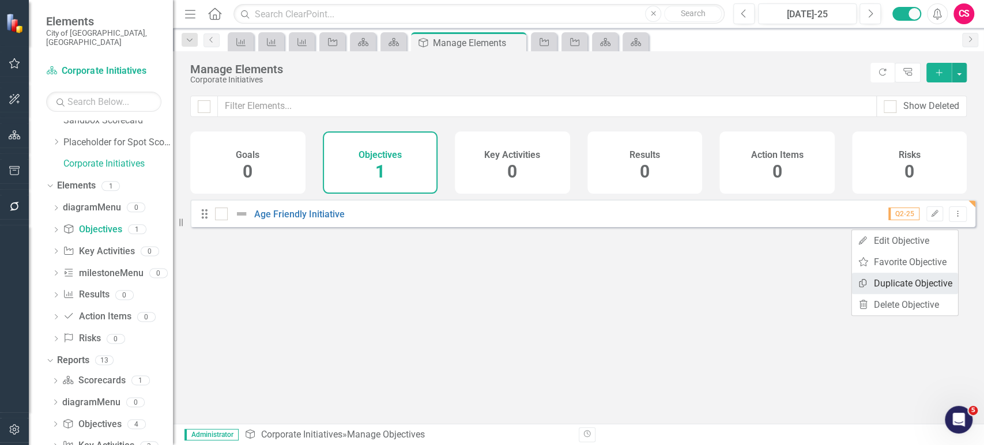
click at [901, 277] on link "Copy Duplicate Objective" at bounding box center [905, 283] width 106 height 21
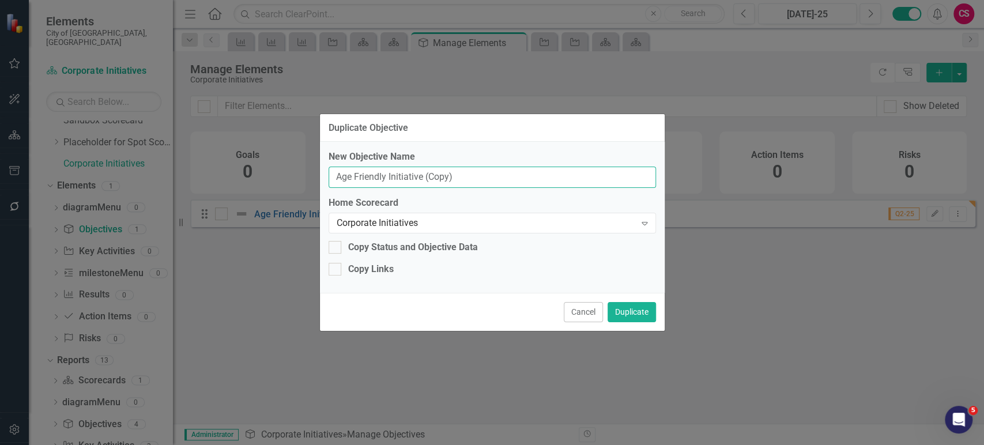
click at [389, 176] on input "Age Friendly Initiative (Copy)" at bounding box center [493, 177] width 328 height 21
click at [376, 178] on input "Anti-Blcak" at bounding box center [493, 177] width 328 height 21
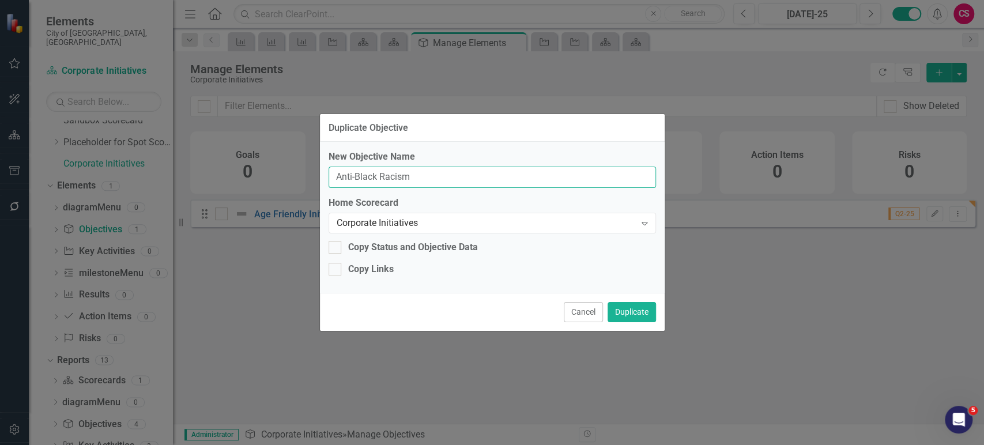
click at [462, 179] on input "Anti-Black Racism" at bounding box center [493, 177] width 328 height 21
drag, startPoint x: 475, startPoint y: 172, endPoint x: 554, endPoint y: 182, distance: 79.1
click at [554, 182] on input "Anti-Black Racism Action Plan 2021-2023" at bounding box center [493, 177] width 328 height 21
type input "Anti-Black Racism Action Plan [DATE]-[DATE]"
click at [644, 306] on button "Duplicate" at bounding box center [632, 312] width 48 height 20
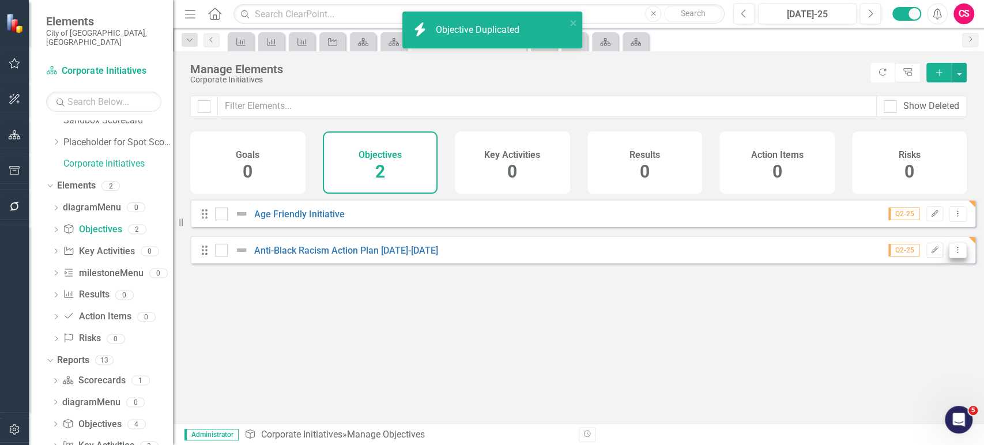
click at [953, 254] on icon "Dropdown Menu" at bounding box center [958, 249] width 10 height 7
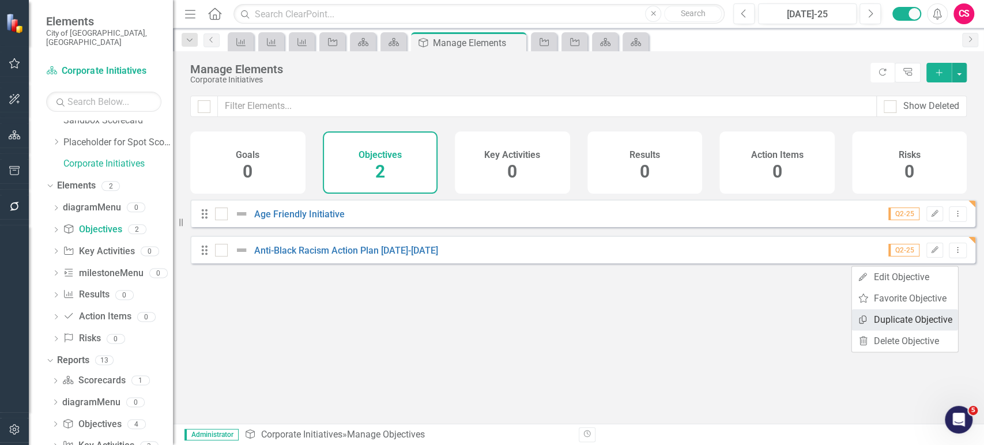
click at [894, 328] on link "Copy Duplicate Objective" at bounding box center [905, 319] width 106 height 21
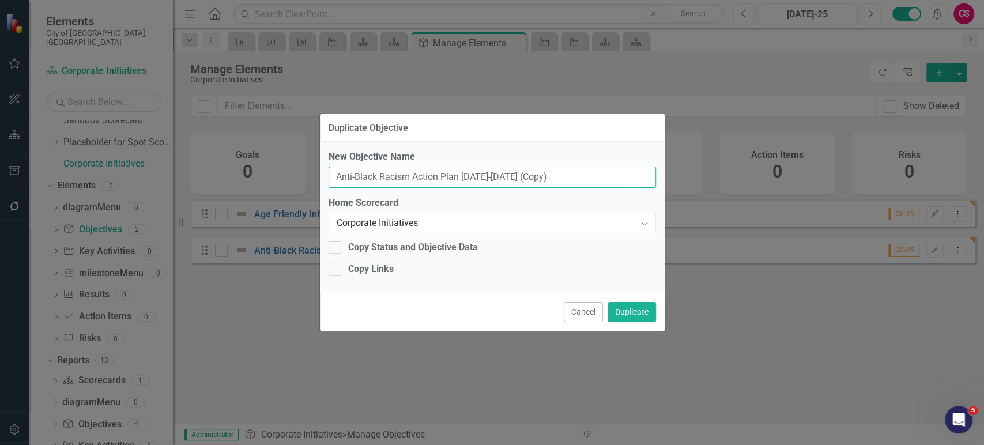
click at [418, 175] on input "Anti-Black Racism Action Plan 2024-2031 (Copy)" at bounding box center [493, 177] width 328 height 21
click at [404, 175] on input "Multi-Year" at bounding box center [493, 177] width 328 height 21
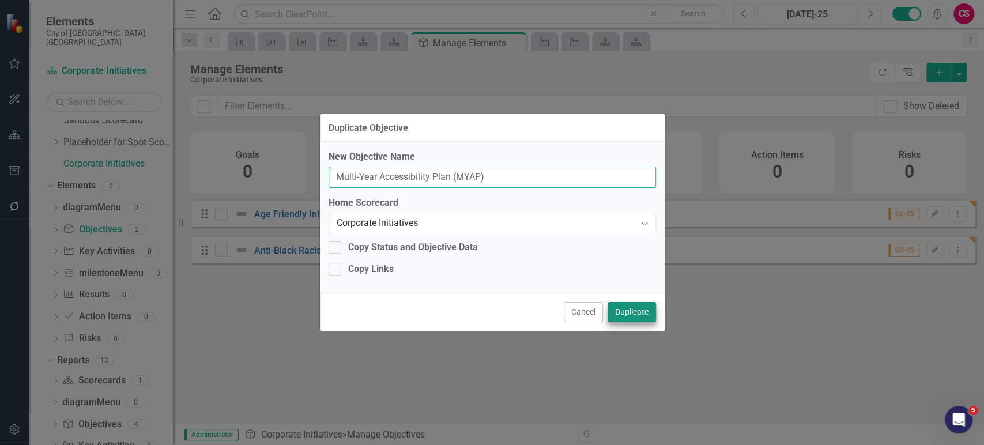
type input "Multi-Year Accessibility Plan (MYAP)"
click at [638, 303] on button "Duplicate" at bounding box center [632, 312] width 48 height 20
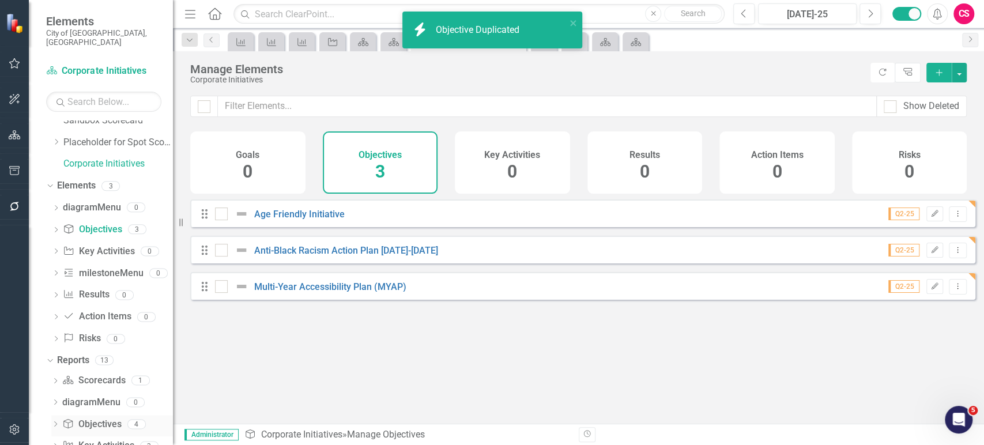
click at [88, 418] on link "Objective Objectives" at bounding box center [91, 424] width 59 height 13
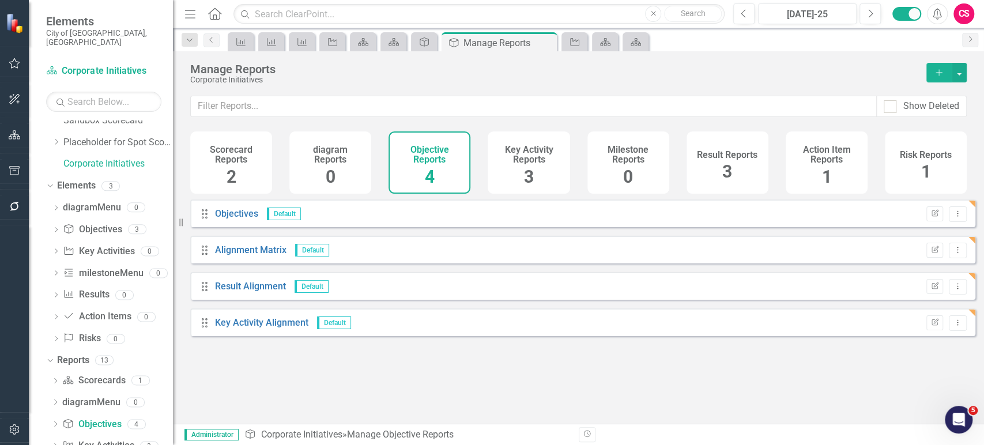
click at [940, 72] on icon "Add" at bounding box center [939, 73] width 10 height 8
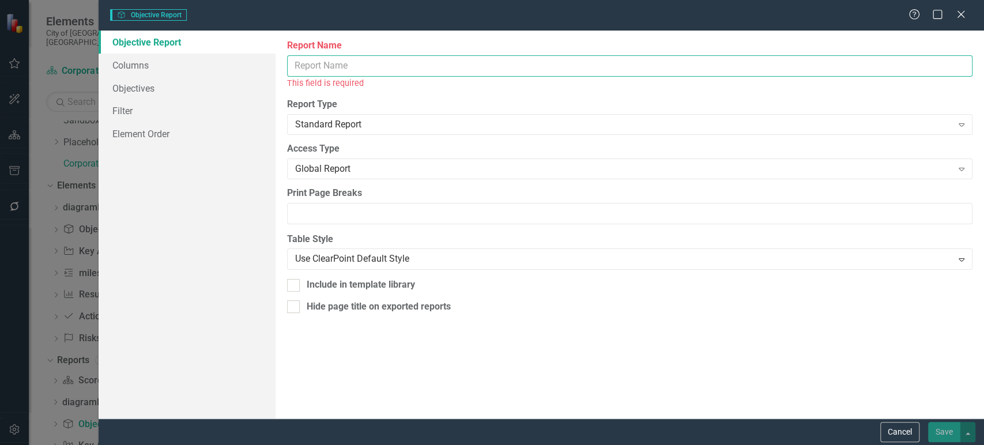
click at [355, 59] on input "Report Name" at bounding box center [630, 65] width 686 height 21
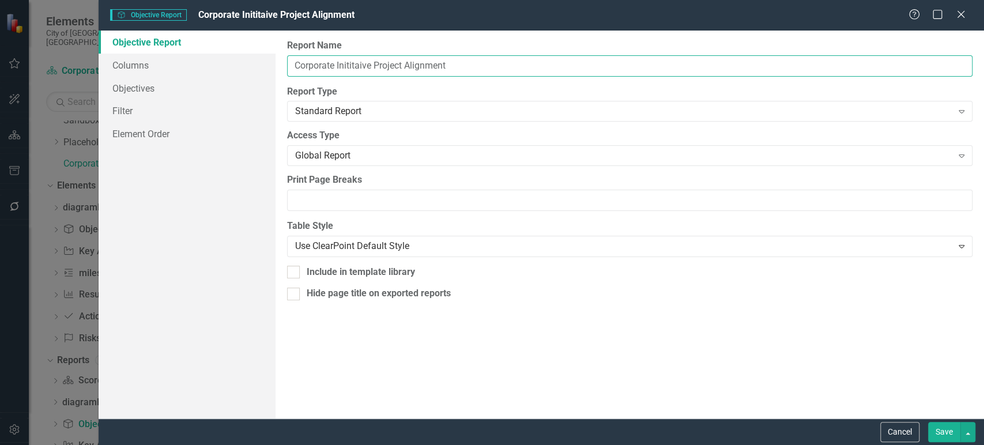
click at [353, 65] on input "Corporate Inititaive Project Alignment" at bounding box center [630, 65] width 686 height 21
type input "Corporate Initiative Project Alignment"
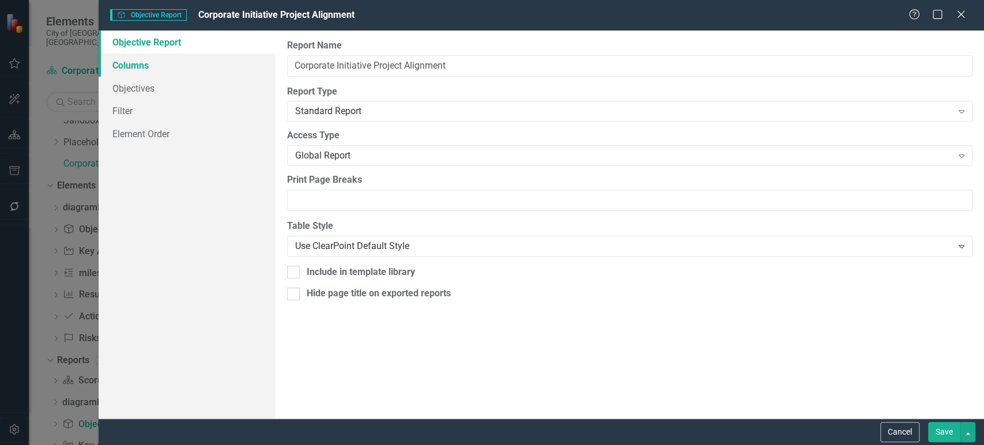
click at [195, 59] on link "Columns" at bounding box center [187, 65] width 177 height 23
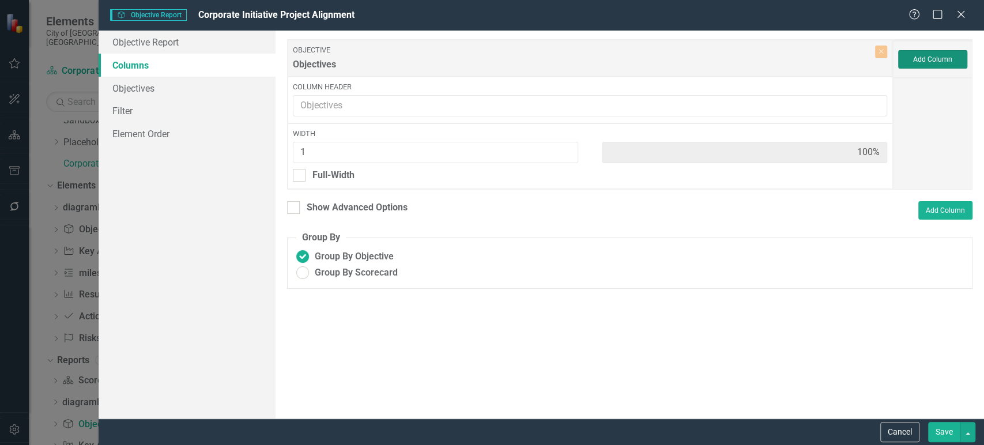
click at [926, 65] on button "Add Column" at bounding box center [932, 59] width 69 height 18
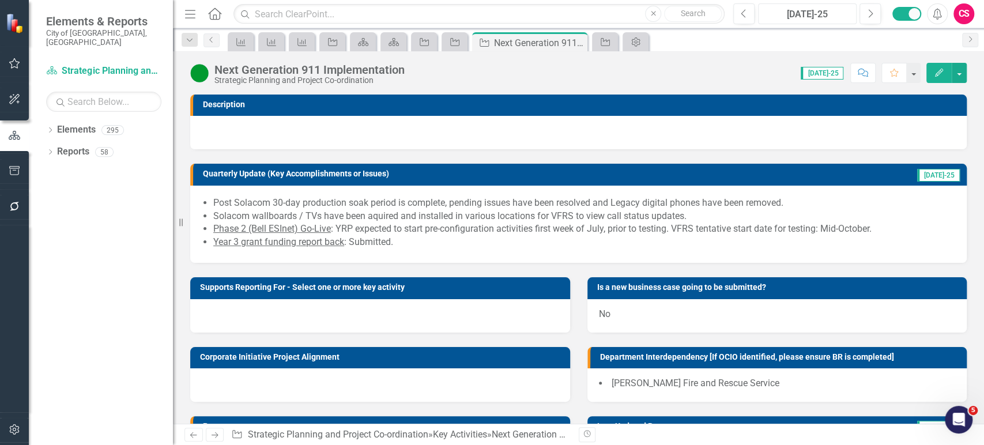
click at [791, 14] on div "[DATE]-25" at bounding box center [807, 14] width 91 height 14
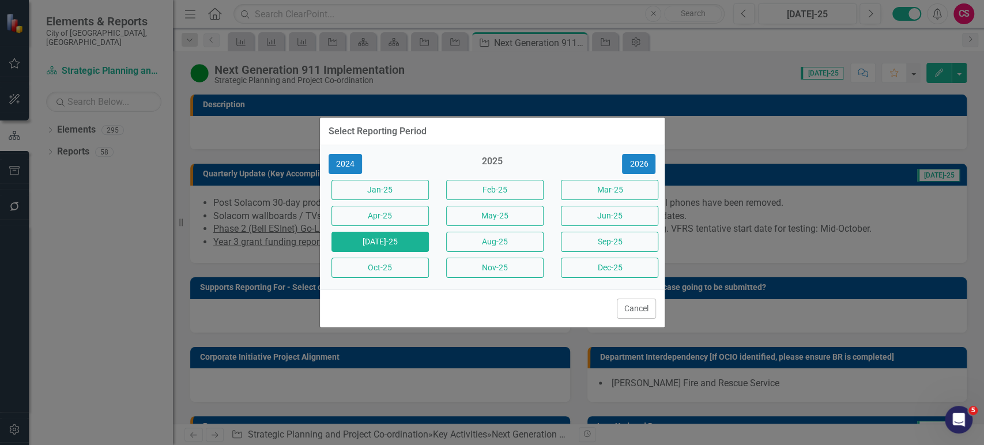
click at [413, 221] on button "Apr-25" at bounding box center [380, 216] width 97 height 20
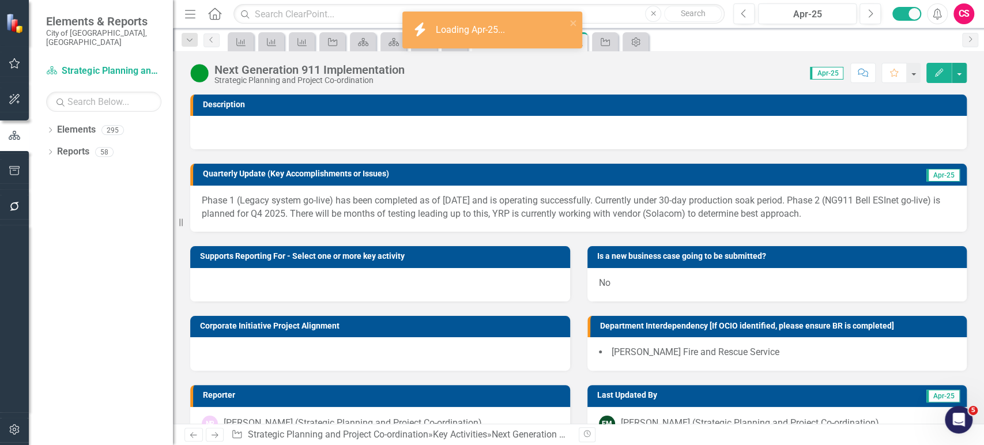
click at [456, 213] on p "Phase 1 (Legacy system go-live) has been completed as of March 11th and is oper…" at bounding box center [579, 207] width 754 height 27
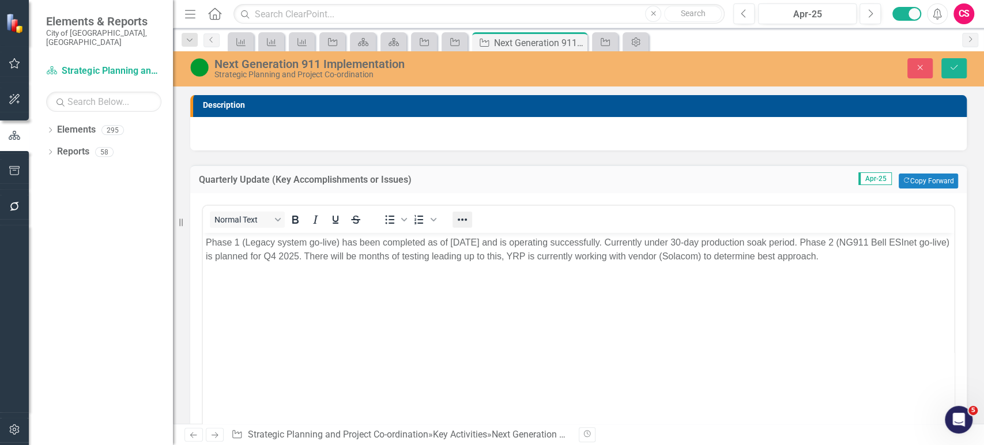
click at [460, 213] on icon "Reveal or hide additional toolbar items" at bounding box center [463, 220] width 14 height 14
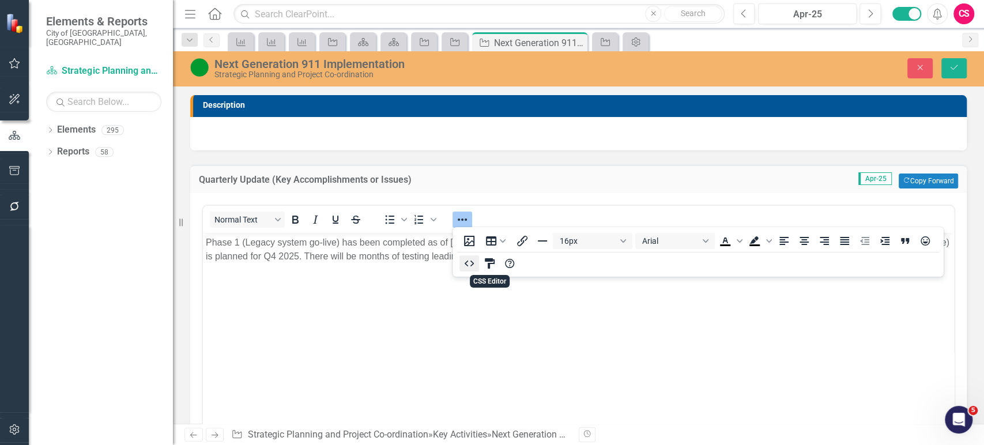
click at [466, 262] on icon "HTML Editor" at bounding box center [469, 264] width 14 height 14
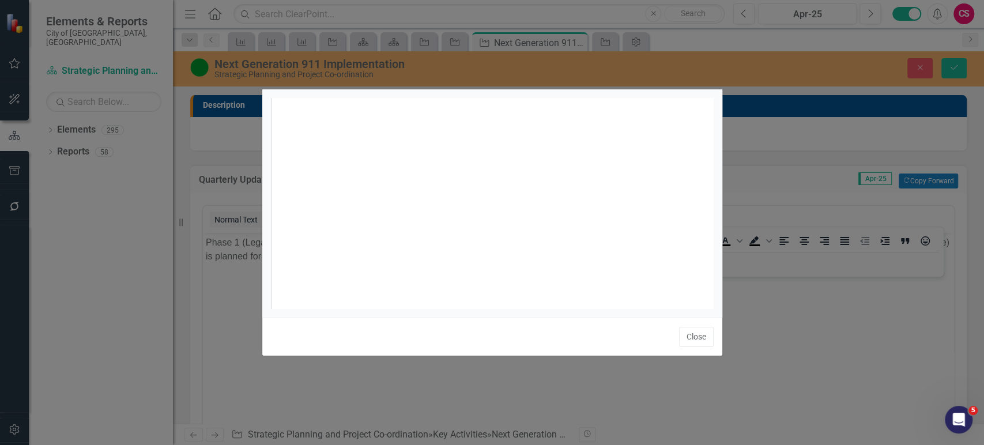
scroll to position [5, 0]
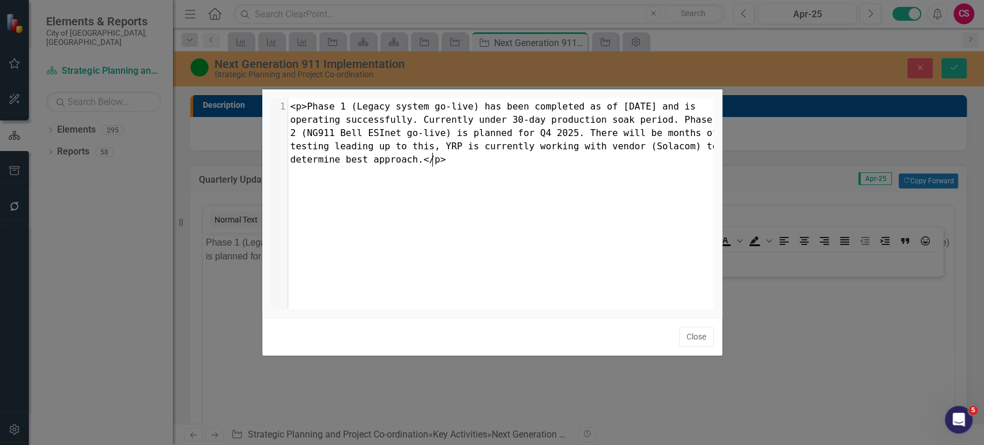
click at [457, 212] on div "1 <p>Phase 1 (Legacy system go-live) has been completed as of March 11th and is…" at bounding box center [507, 217] width 472 height 239
type textarea "<p>Phase 1 (Legacy system go-live) has been completed as of March 11th and is o…"
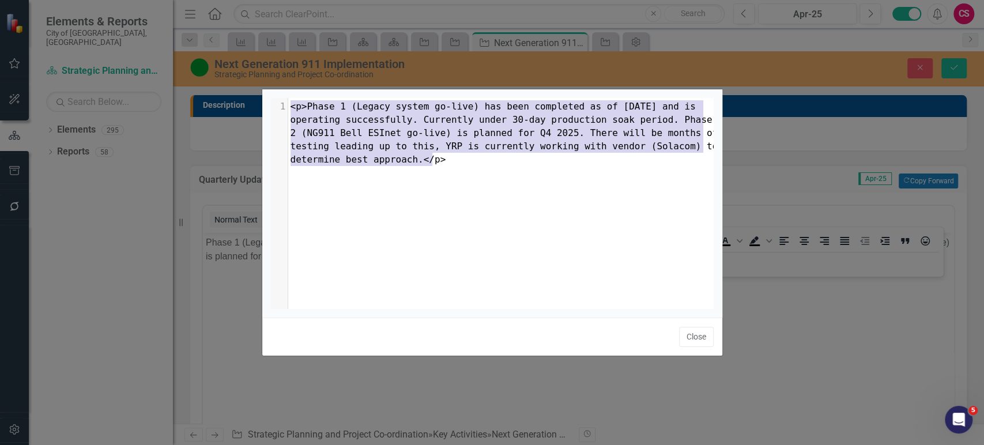
click at [697, 354] on div "Close" at bounding box center [492, 337] width 460 height 38
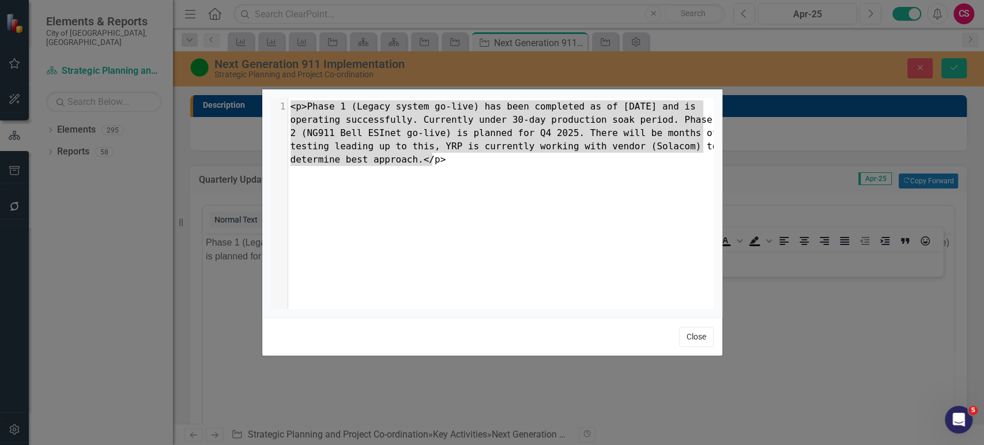
click at [699, 343] on button "Close" at bounding box center [696, 337] width 35 height 20
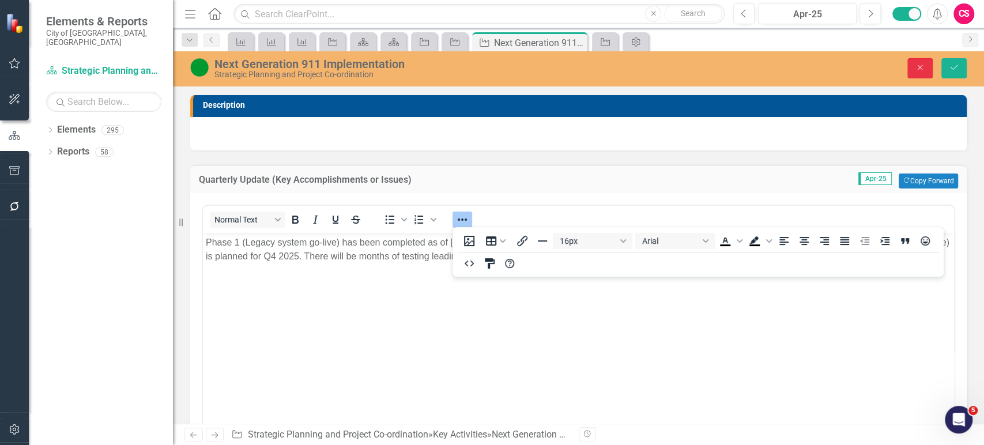
click at [918, 69] on icon "Close" at bounding box center [920, 67] width 10 height 8
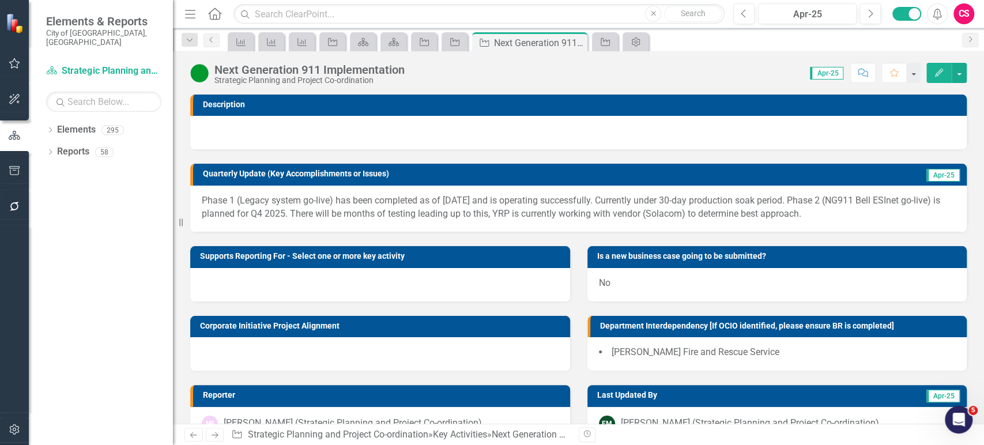
click at [944, 74] on button "Edit" at bounding box center [939, 73] width 25 height 20
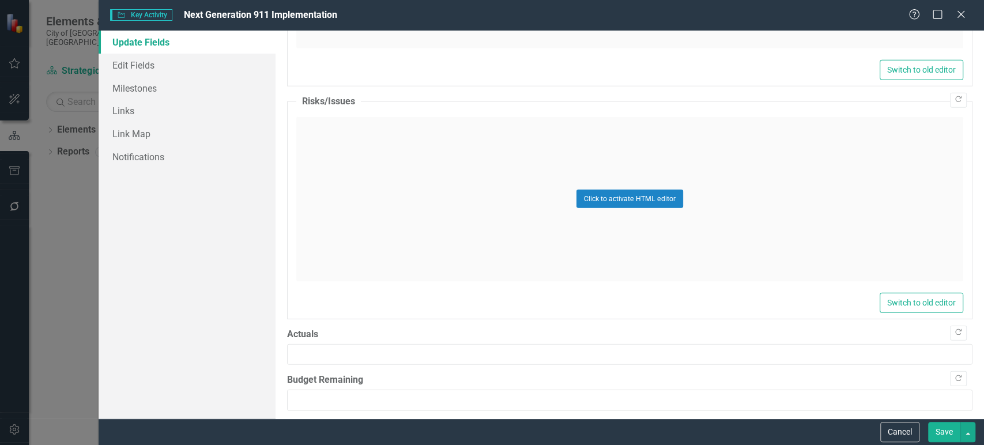
scroll to position [2097, 0]
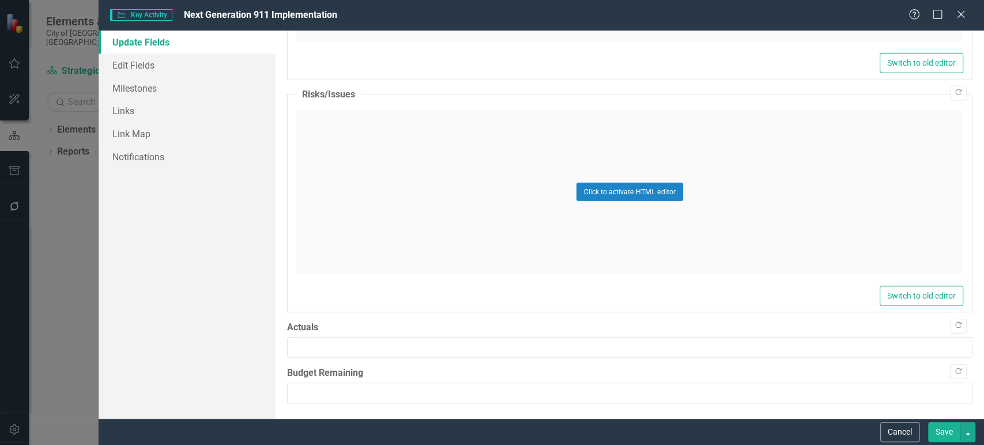
click at [961, 22] on div "Key Activity Key Activity Next Generation 911 Implementation Help Maximize Close" at bounding box center [542, 15] width 886 height 31
click at [961, 17] on icon "Close" at bounding box center [961, 14] width 14 height 11
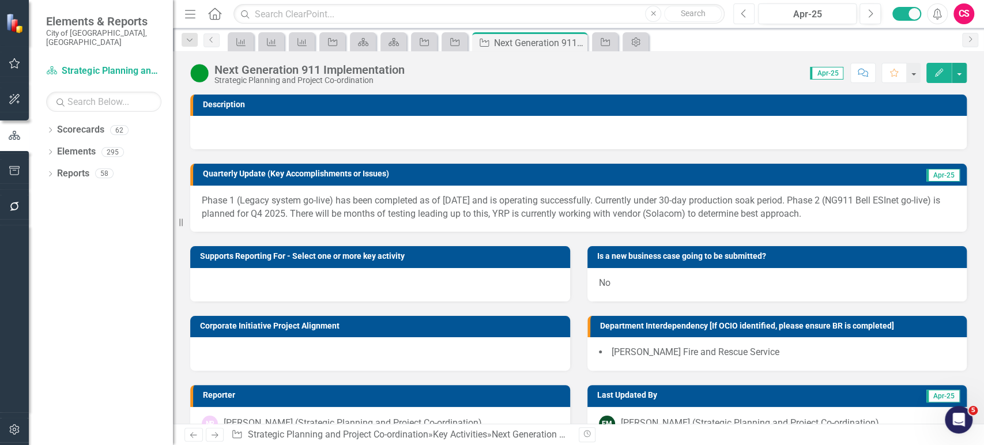
click at [750, 13] on button "Previous" at bounding box center [743, 13] width 21 height 21
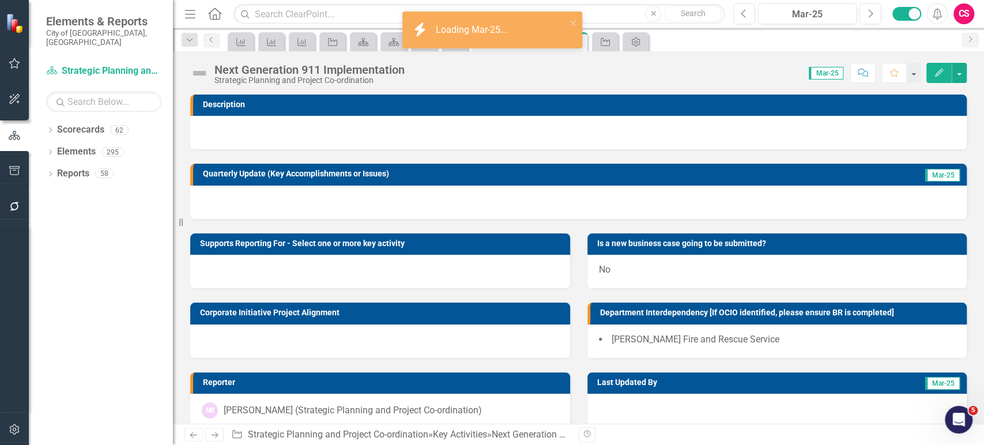
click at [520, 190] on div at bounding box center [578, 202] width 777 height 33
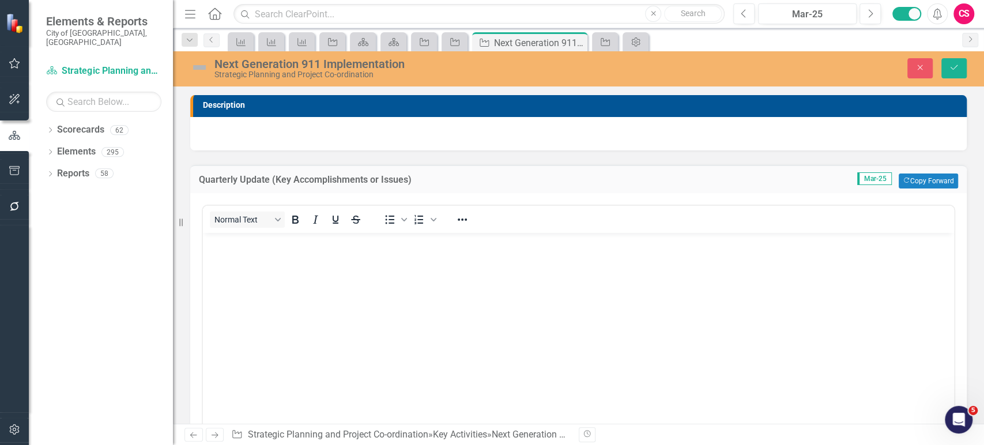
click at [460, 227] on div at bounding box center [462, 219] width 33 height 22
click at [459, 220] on icon "Reveal or hide additional toolbar items" at bounding box center [463, 220] width 14 height 14
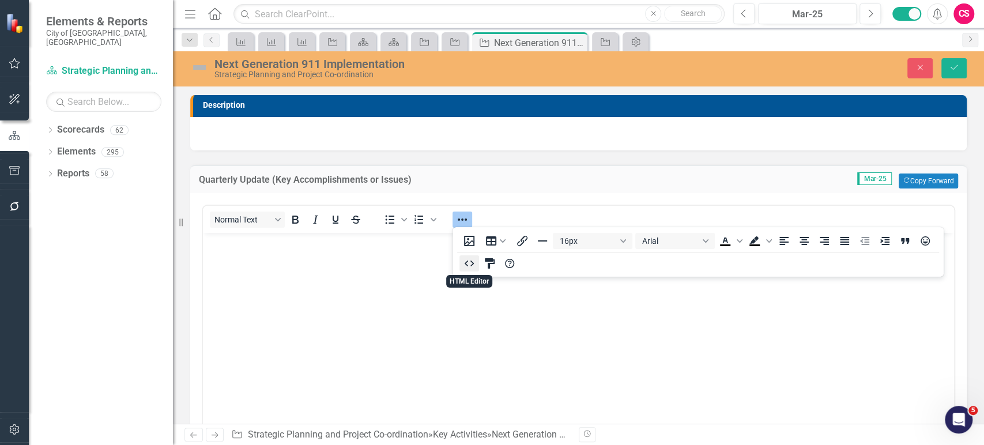
click at [468, 265] on icon "HTML Editor" at bounding box center [469, 264] width 14 height 14
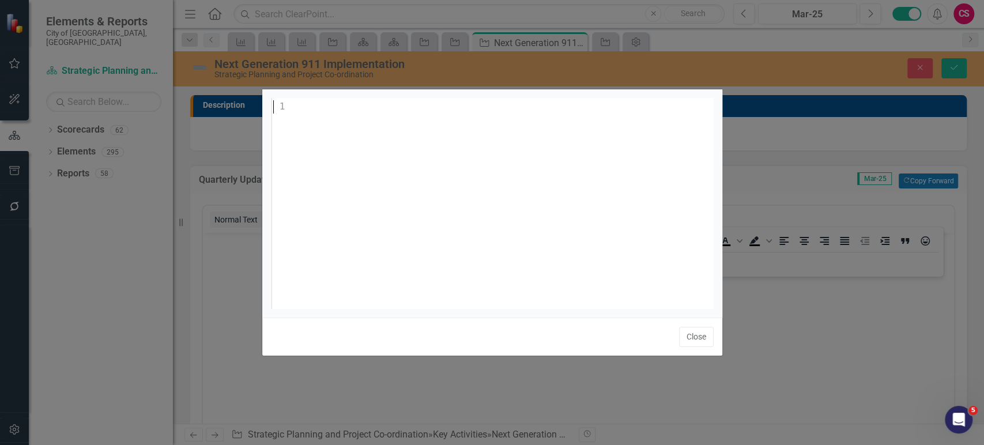
click at [480, 190] on div "1 ​" at bounding box center [507, 217] width 472 height 239
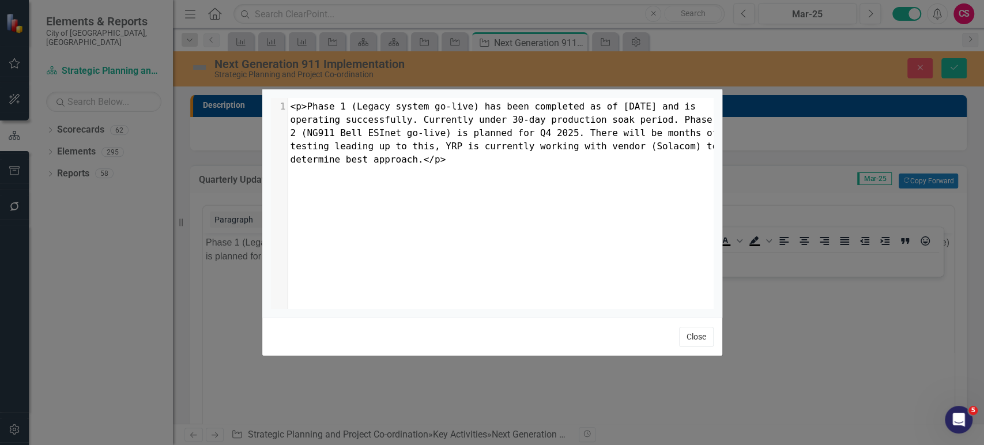
click at [693, 337] on button "Close" at bounding box center [696, 337] width 35 height 20
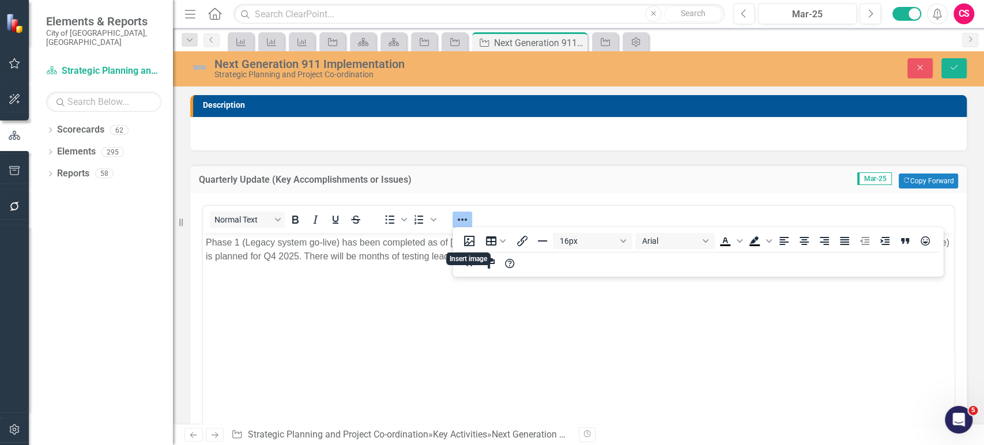
click at [198, 59] on img at bounding box center [199, 67] width 18 height 18
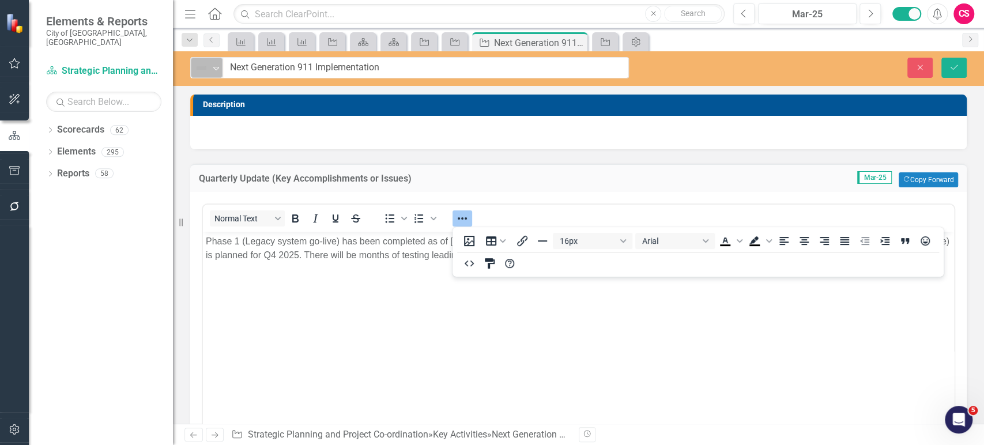
click at [198, 61] on img at bounding box center [201, 68] width 14 height 14
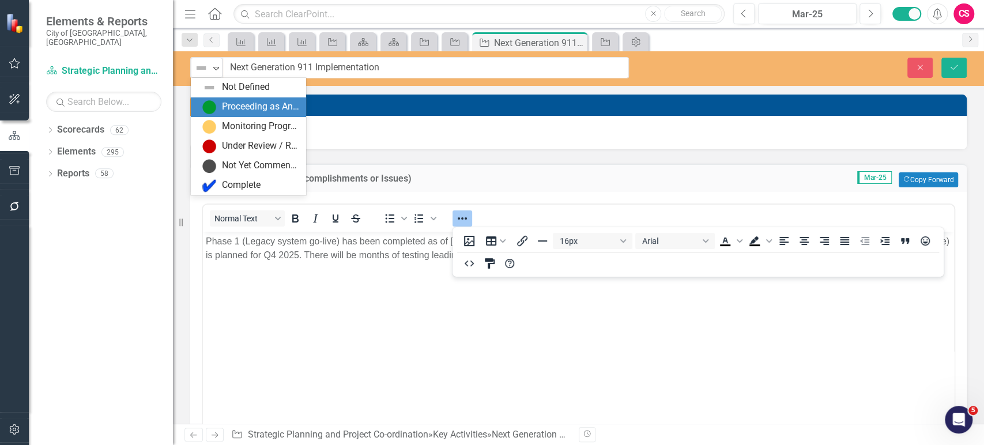
click at [235, 109] on div "Proceeding as Anticipated" at bounding box center [260, 106] width 77 height 13
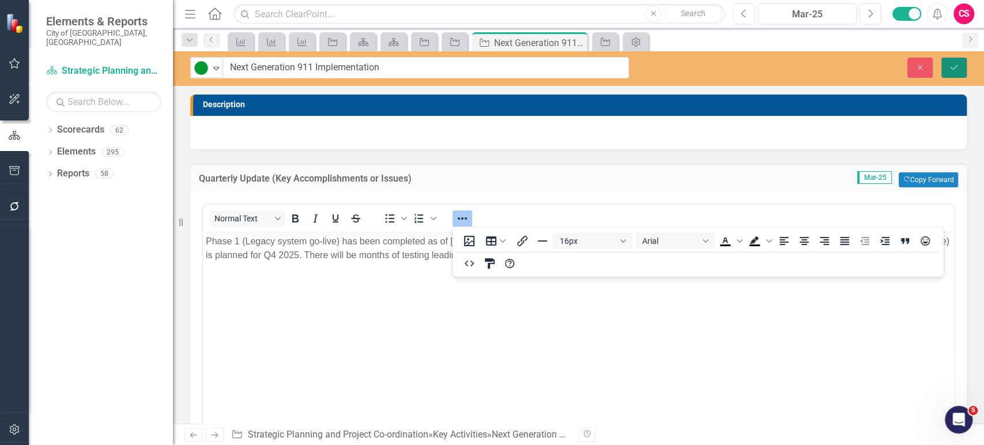
click at [953, 68] on icon "Save" at bounding box center [954, 67] width 10 height 8
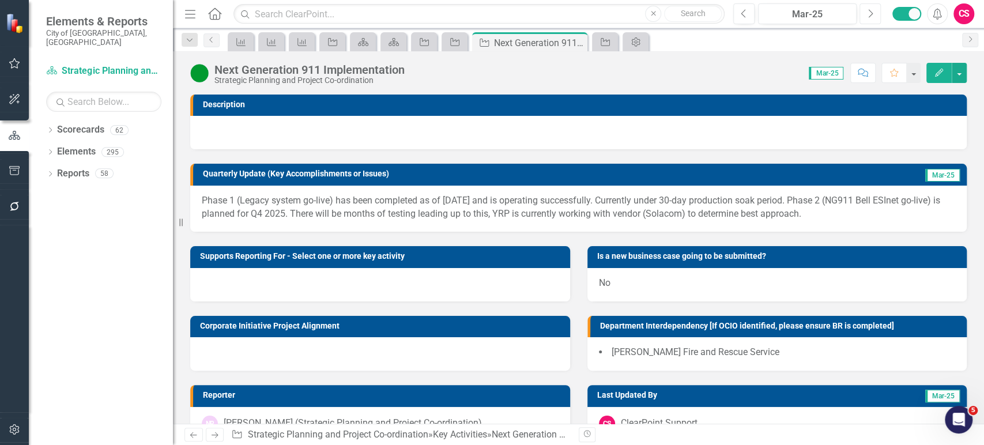
click at [872, 21] on button "Next" at bounding box center [870, 13] width 21 height 21
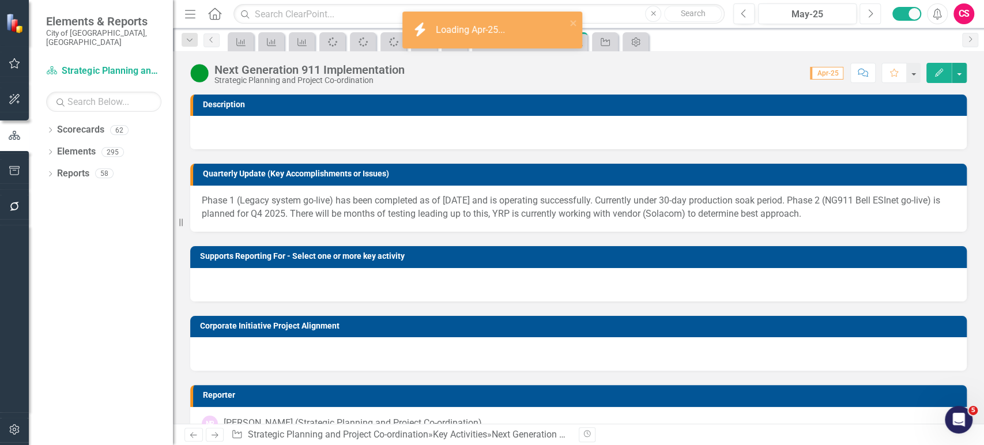
click at [872, 21] on button "Next" at bounding box center [870, 13] width 21 height 21
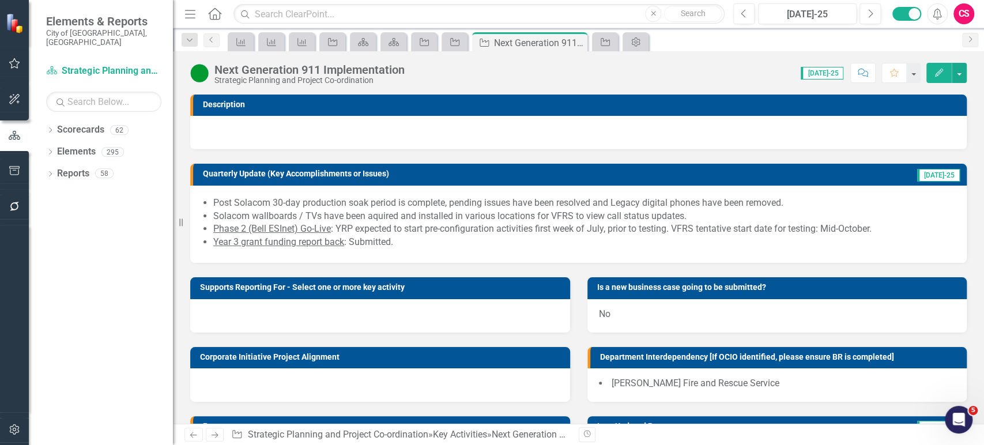
click at [935, 84] on div "Next Generation 911 Implementation Strategic Planning and Project Co-ordination…" at bounding box center [578, 68] width 811 height 35
click at [940, 76] on icon "Edit" at bounding box center [939, 73] width 10 height 8
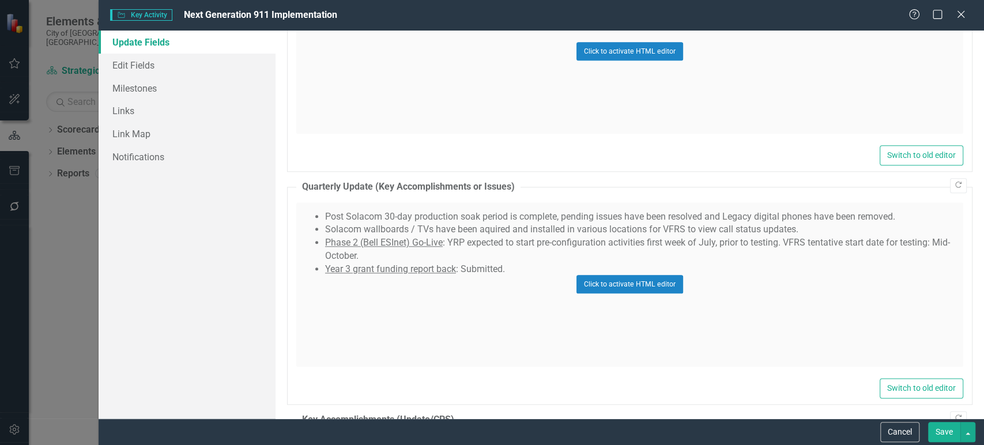
scroll to position [797, 0]
drag, startPoint x: 121, startPoint y: 123, endPoint x: 418, endPoint y: 375, distance: 390.3
click at [418, 375] on fieldset "Quarterly Update (Key Accomplishments or Issues) Post Solacom 30-day production…" at bounding box center [630, 292] width 686 height 224
click at [430, 351] on div "Click to activate HTML editor" at bounding box center [629, 284] width 667 height 164
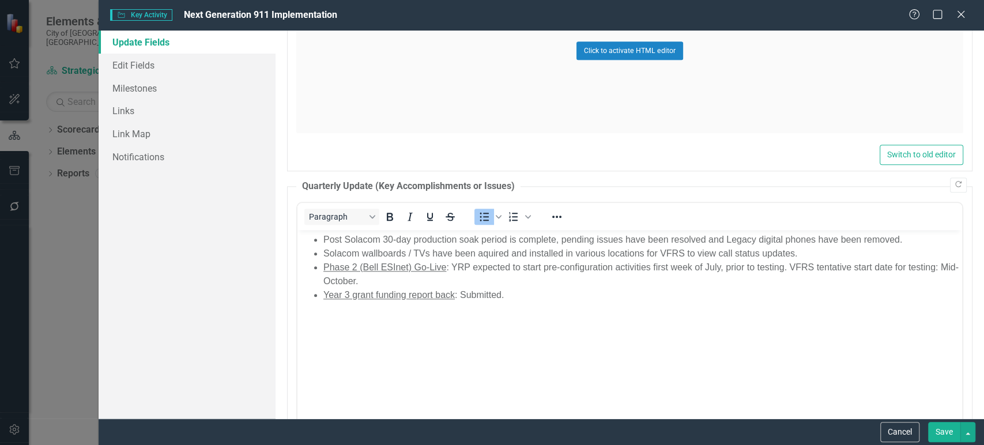
scroll to position [0, 0]
click at [553, 218] on icon "Reveal or hide additional toolbar items" at bounding box center [557, 217] width 14 height 14
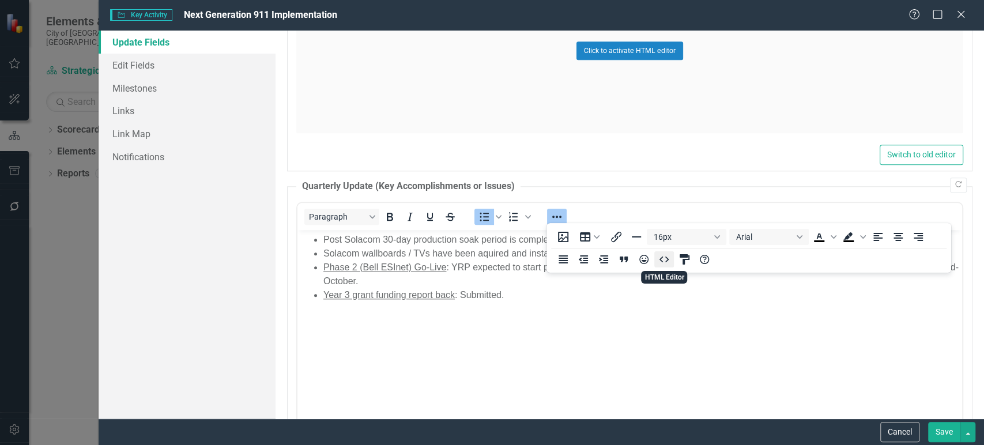
click at [665, 264] on icon "HTML Editor" at bounding box center [664, 260] width 14 height 14
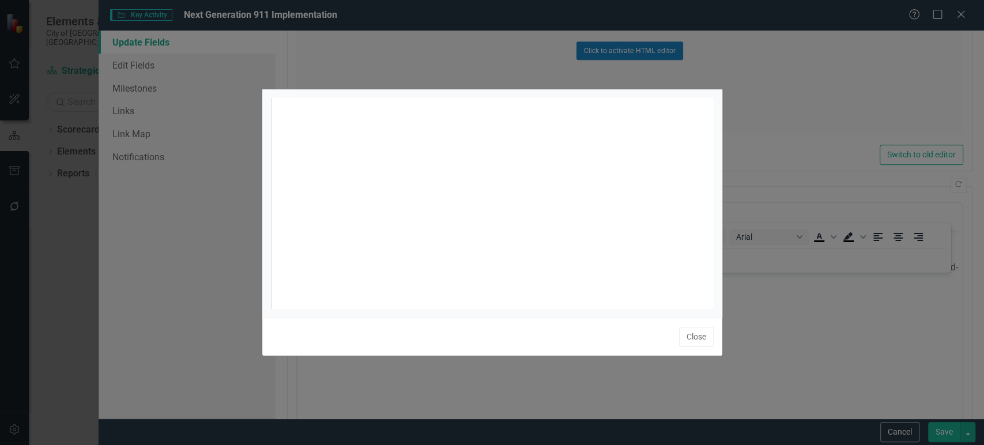
click at [484, 174] on div "xxxxxxxxxx </ul>" at bounding box center [507, 217] width 472 height 239
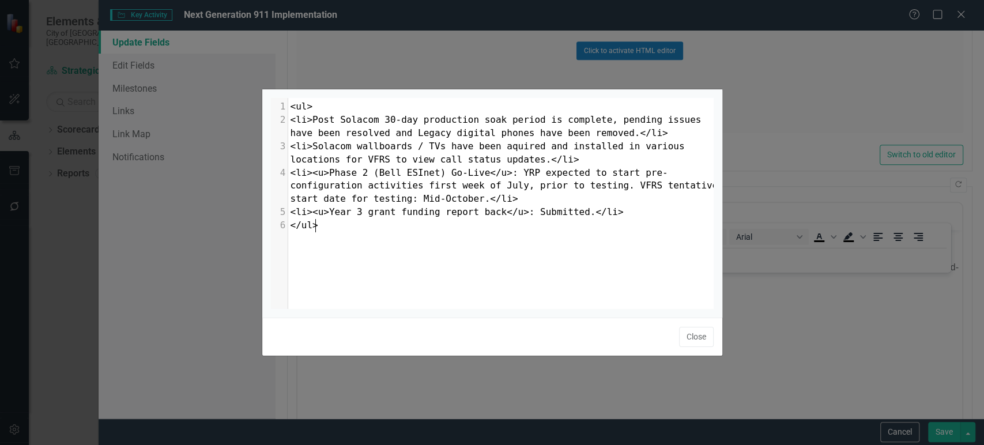
type textarea "<ul> <li>Post Solacom 30-day production soak period is complete, pending issues…"
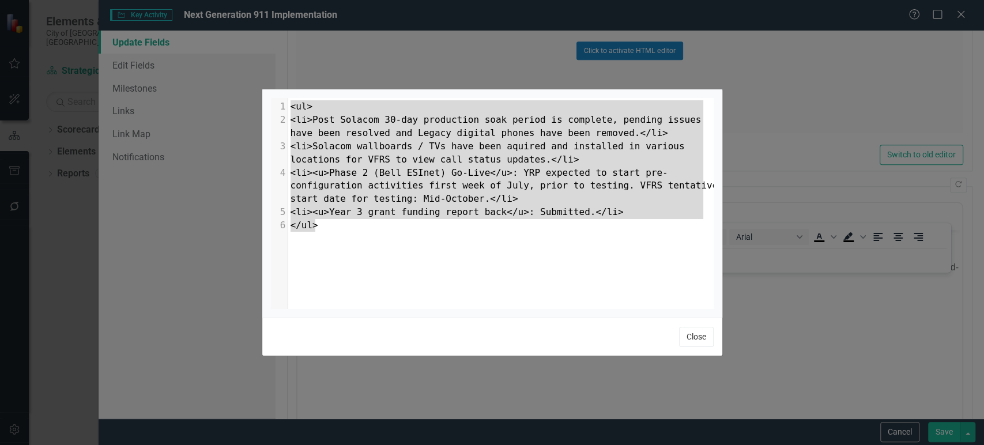
click at [692, 334] on button "Close" at bounding box center [696, 337] width 35 height 20
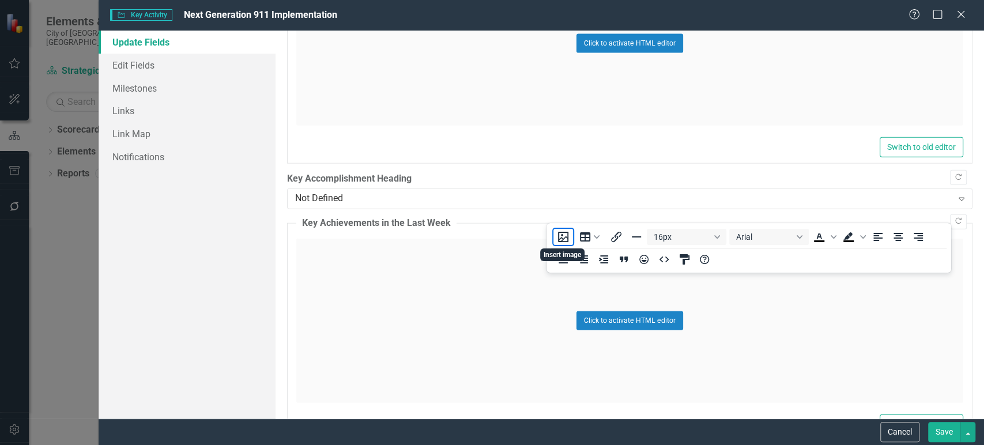
scroll to position [2078, 0]
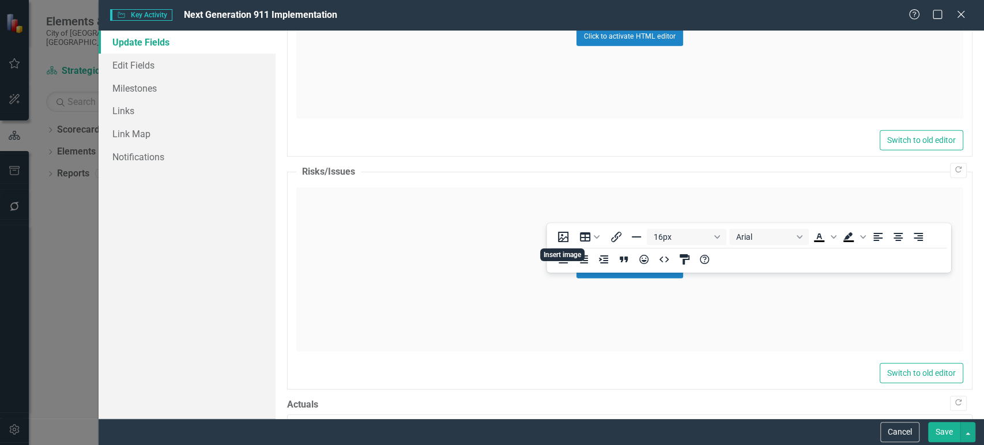
click at [891, 445] on div "Cancel Save" at bounding box center [542, 432] width 886 height 27
click at [895, 436] on button "Cancel" at bounding box center [900, 432] width 39 height 20
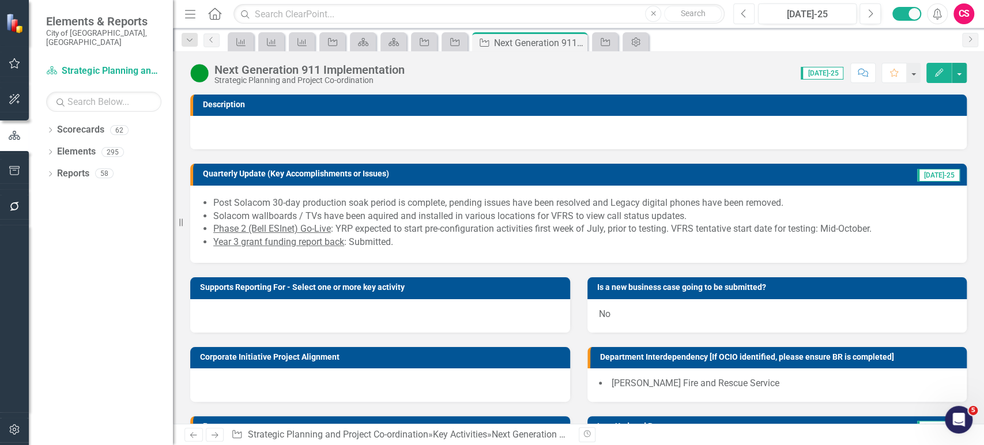
click at [743, 19] on button "Previous" at bounding box center [743, 13] width 21 height 21
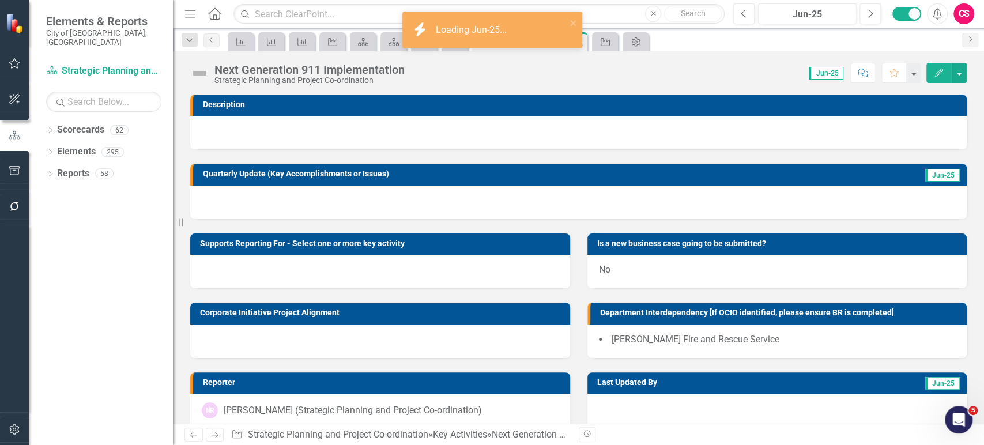
click at [422, 205] on div at bounding box center [578, 202] width 777 height 33
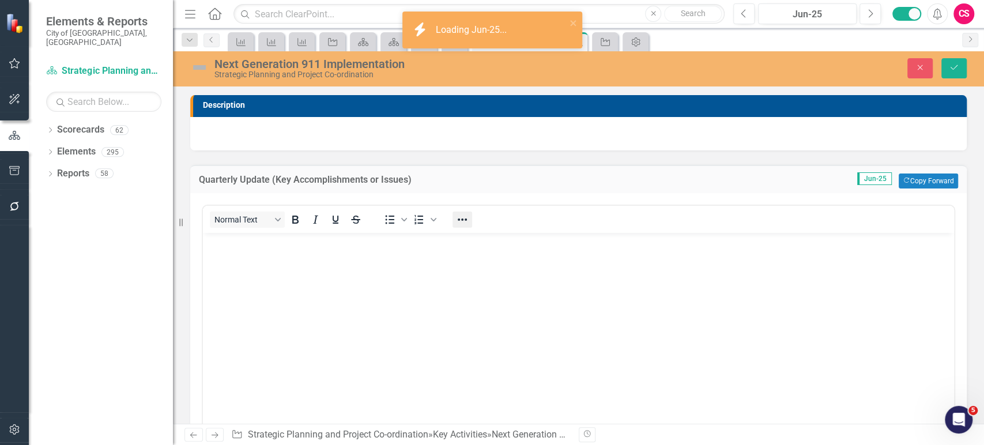
click at [457, 216] on icon "Reveal or hide additional toolbar items" at bounding box center [463, 220] width 14 height 14
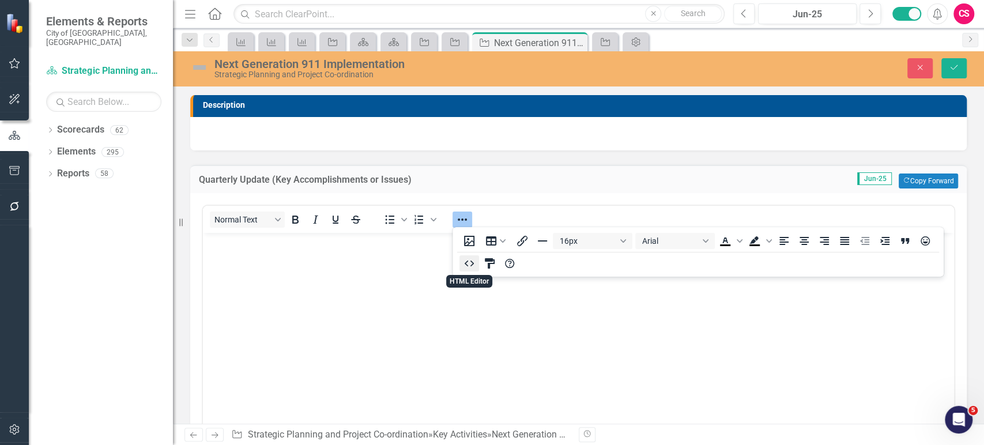
click at [469, 264] on icon "HTML Editor" at bounding box center [469, 264] width 14 height 14
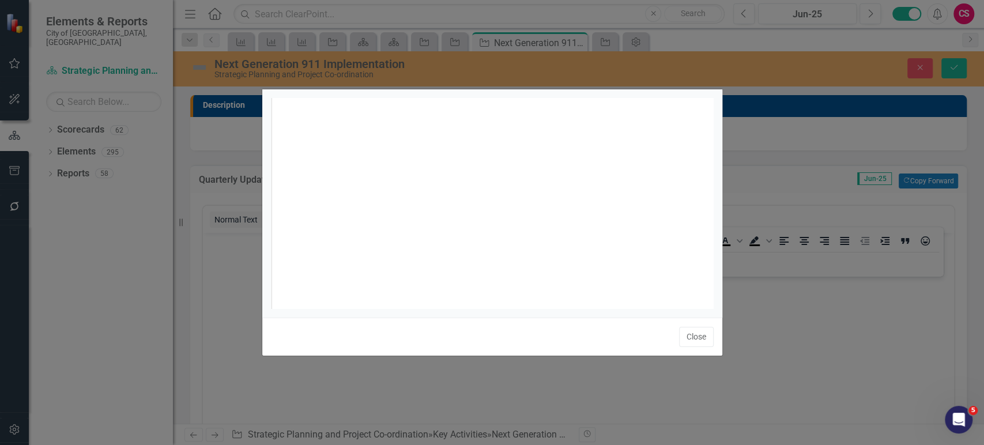
click at [471, 229] on div "xxxxxxxxxx 1" at bounding box center [507, 217] width 472 height 239
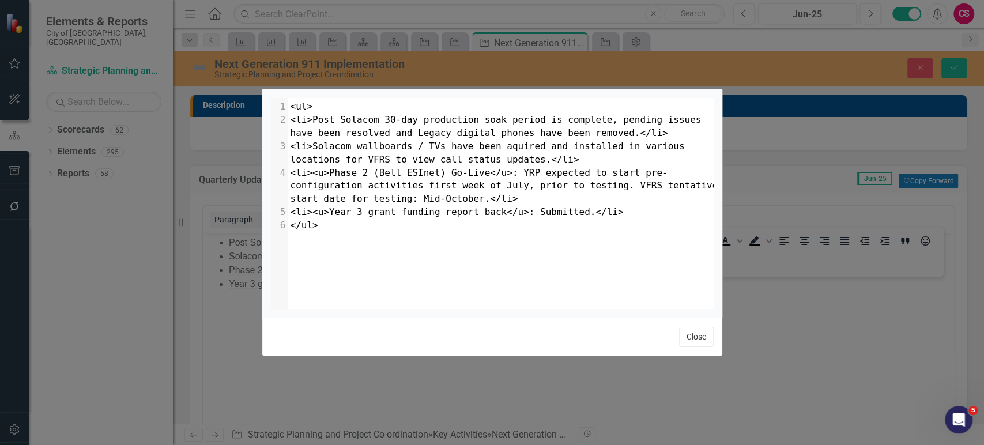
click at [697, 339] on button "Close" at bounding box center [696, 337] width 35 height 20
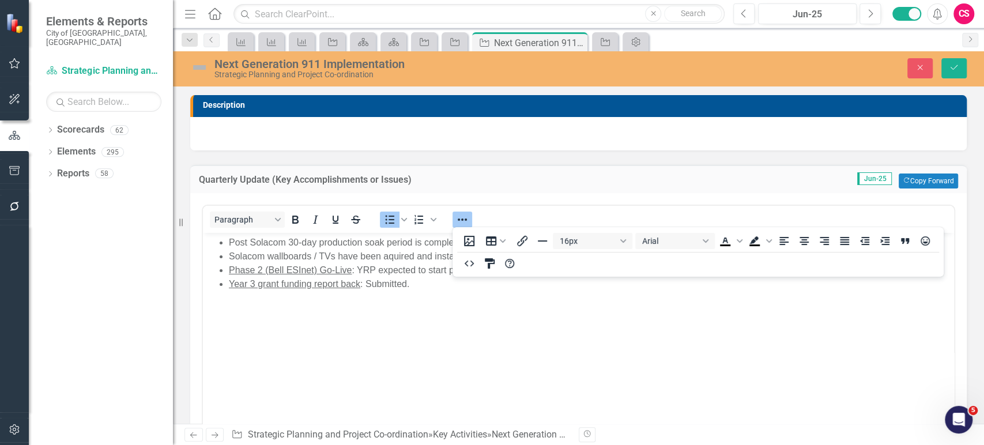
click at [193, 70] on img at bounding box center [199, 67] width 18 height 18
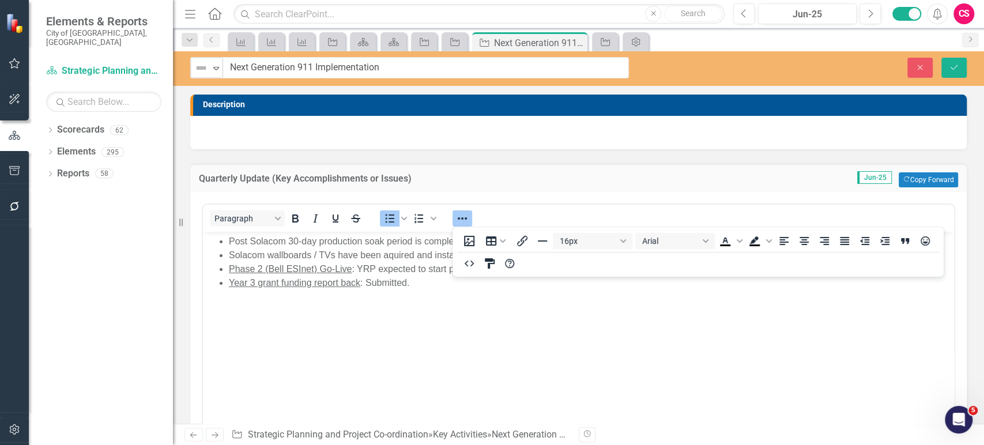
click at [193, 70] on div "Not Defined" at bounding box center [201, 68] width 17 height 16
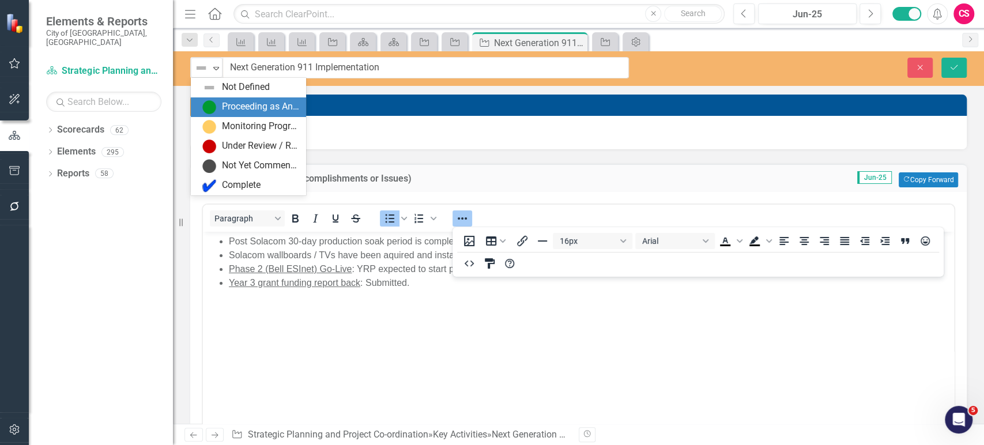
drag, startPoint x: 209, startPoint y: 94, endPoint x: 209, endPoint y: 102, distance: 8.1
click at [209, 102] on div "Not Defined Proceeding as Anticipated Monitoring Progress Under Review / Reasse…" at bounding box center [248, 137] width 115 height 118
click at [209, 102] on img at bounding box center [209, 107] width 14 height 14
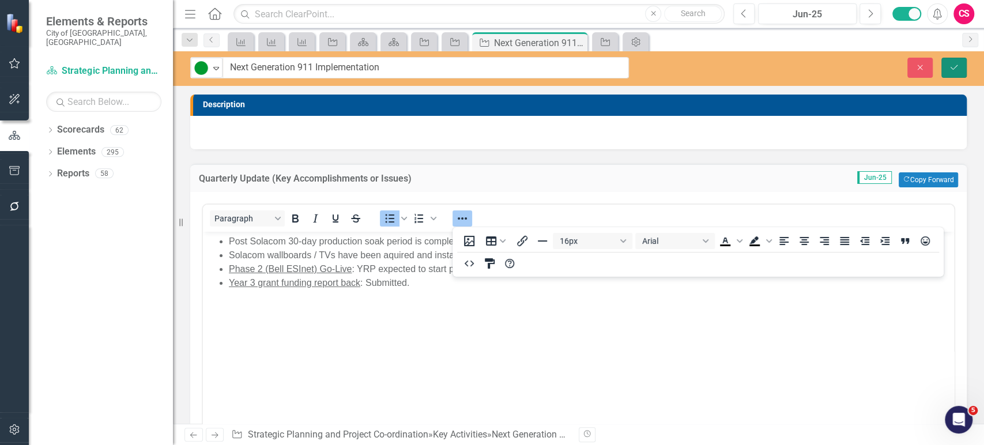
click at [955, 70] on icon "Save" at bounding box center [954, 67] width 10 height 8
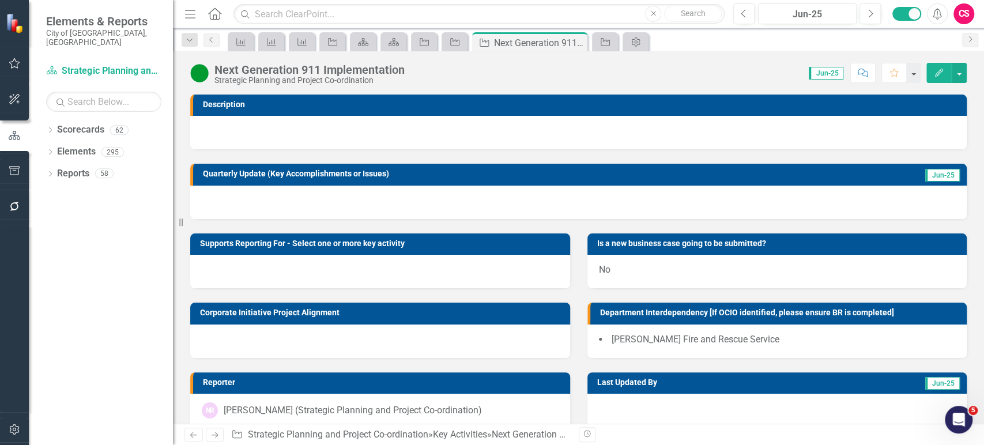
click at [938, 72] on icon "Edit" at bounding box center [939, 73] width 10 height 8
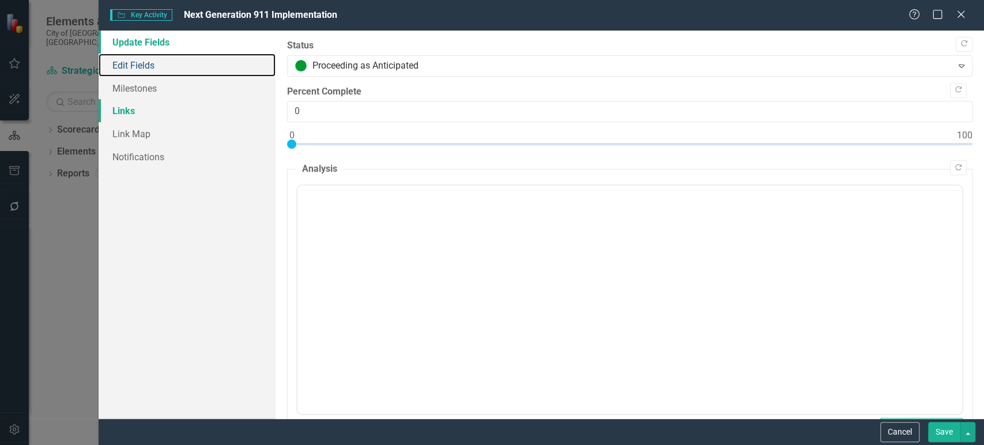
click at [167, 59] on link "Edit Fields" at bounding box center [187, 65] width 177 height 23
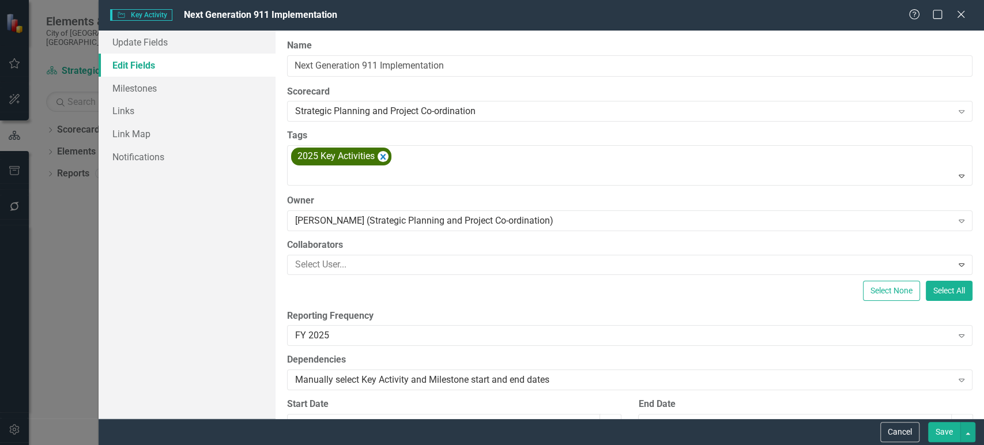
scroll to position [0, 0]
click at [338, 349] on div "ClearPoint Can Do More! How ClearPoint Can Help Close Enterprise plans can auto…" at bounding box center [630, 225] width 709 height 388
click at [345, 337] on div "FY 2025" at bounding box center [623, 335] width 657 height 13
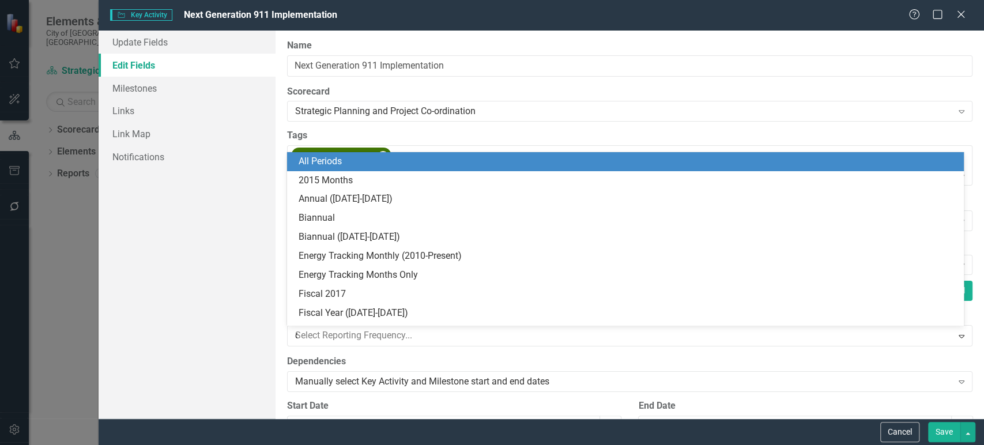
type input "quart"
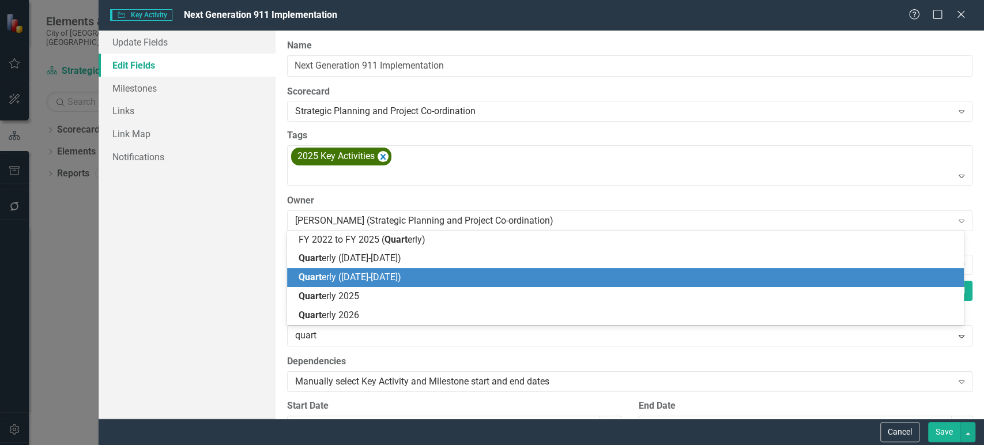
click at [385, 280] on span "Quart erly (2022-2026)" at bounding box center [350, 277] width 103 height 11
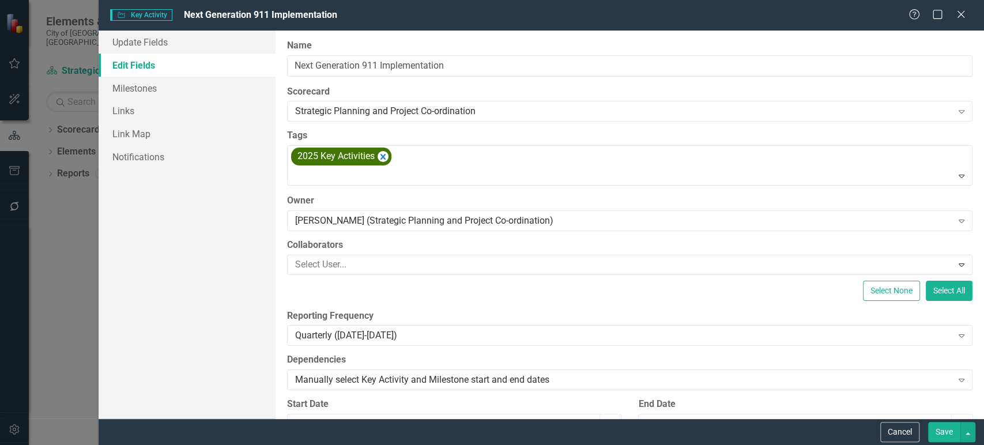
click at [941, 435] on button "Save" at bounding box center [944, 432] width 32 height 20
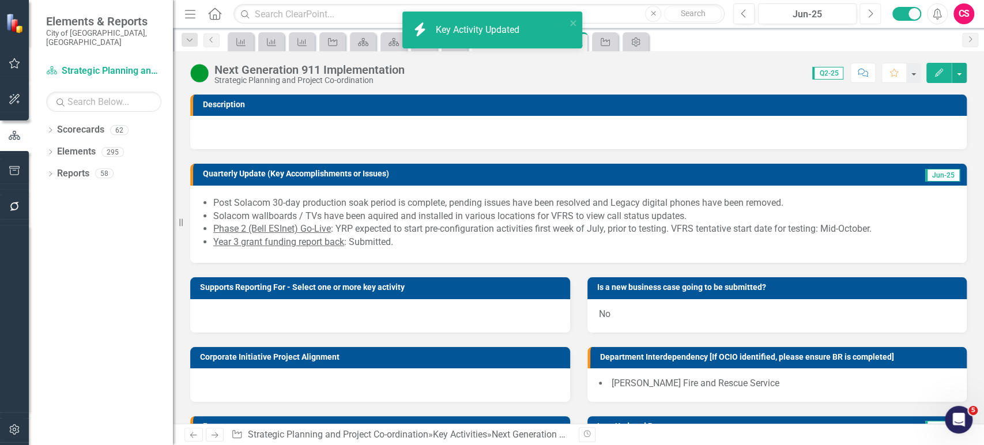
click at [874, 16] on button "Next" at bounding box center [870, 13] width 21 height 21
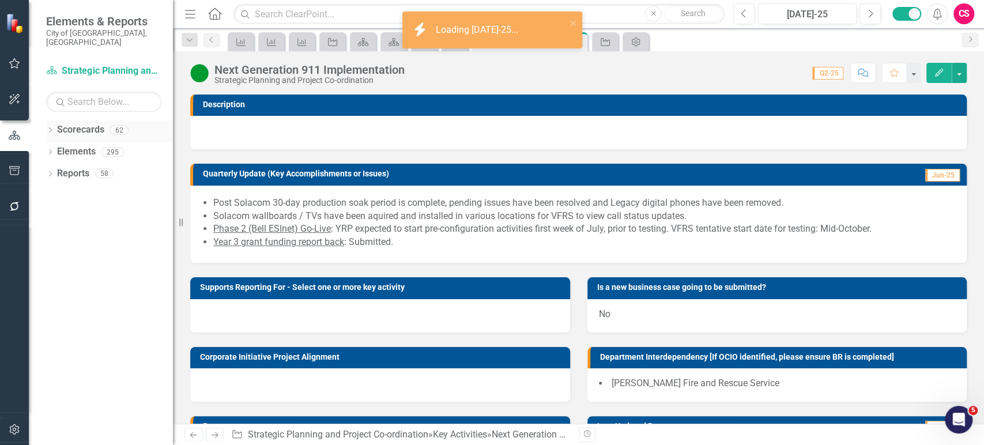
click at [50, 128] on icon "Dropdown" at bounding box center [50, 131] width 8 height 6
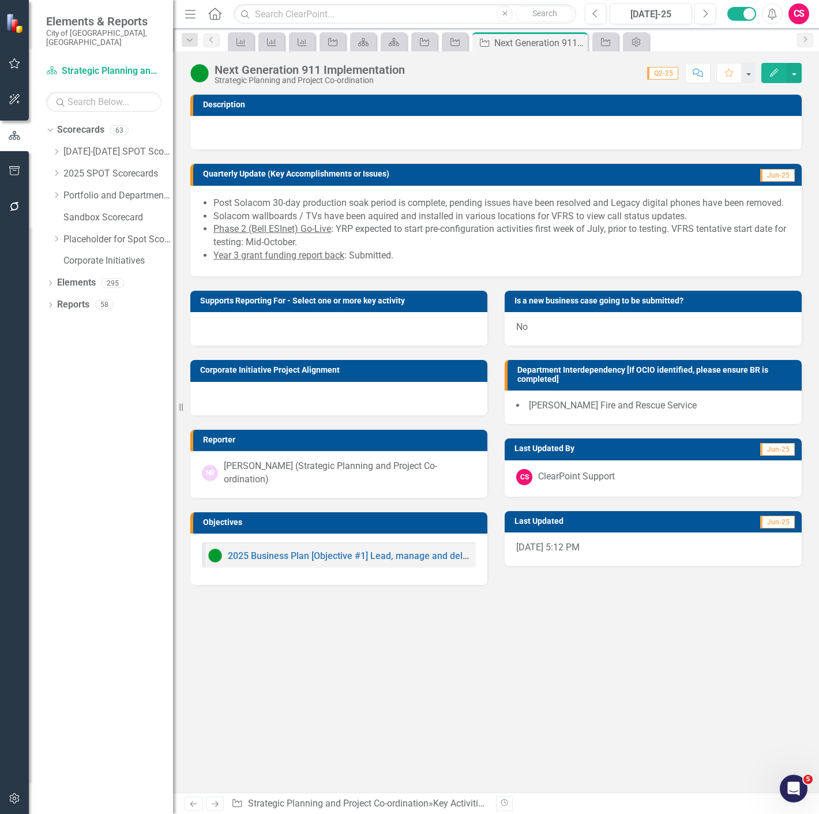
click at [508, 445] on div "Description Quarterly Update (Key Accomplishments or Issues) Jun-25 Post Solaco…" at bounding box center [496, 444] width 646 height 698
click at [52, 281] on icon "Dropdown" at bounding box center [50, 284] width 8 height 6
click at [50, 281] on icon at bounding box center [49, 282] width 5 height 3
click at [341, 385] on div at bounding box center [338, 398] width 297 height 33
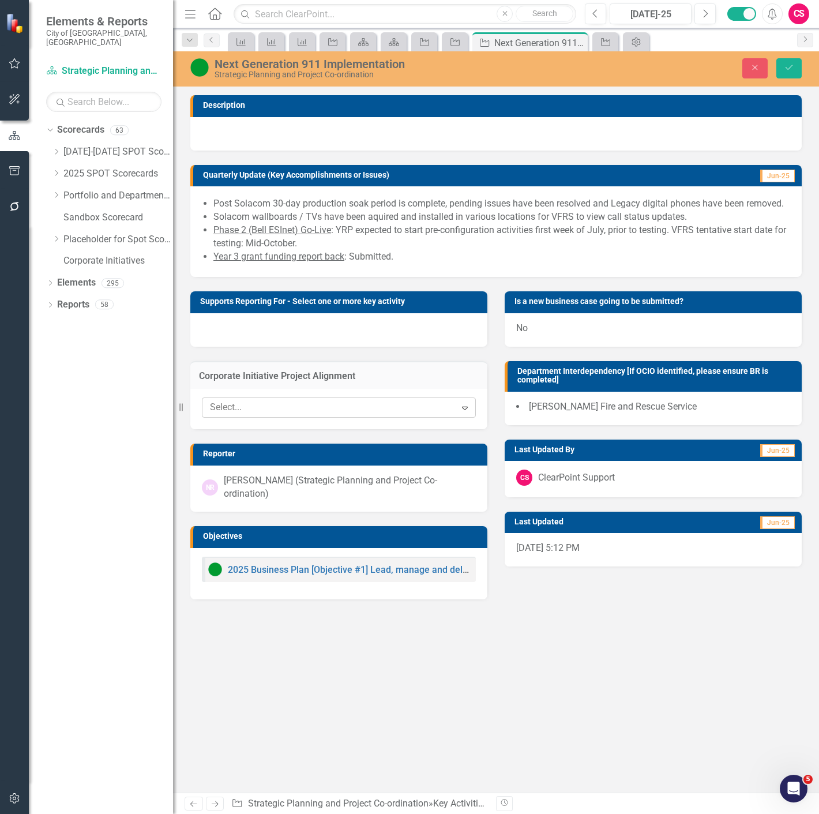
click at [352, 398] on div "Select..." at bounding box center [329, 407] width 250 height 18
click at [420, 411] on div at bounding box center [330, 408] width 250 height 16
click at [464, 403] on icon "Expand" at bounding box center [465, 407] width 12 height 9
click at [280, 411] on div at bounding box center [330, 408] width 250 height 16
click at [234, 411] on div at bounding box center [330, 408] width 250 height 16
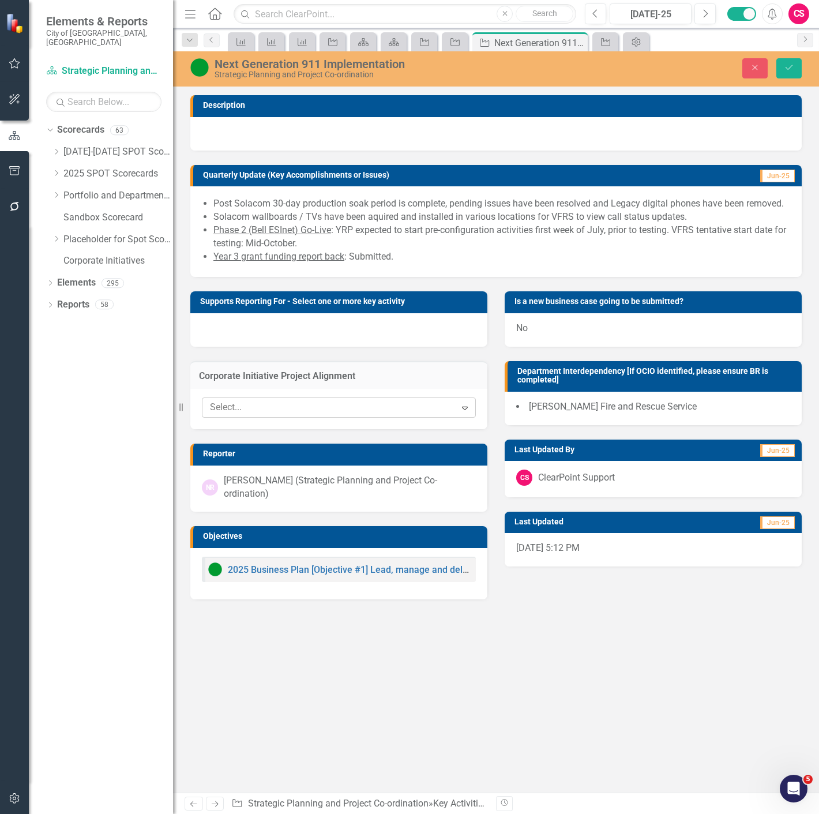
click at [399, 416] on div "Select... Expand" at bounding box center [338, 409] width 297 height 40
click at [399, 410] on div at bounding box center [330, 408] width 250 height 16
click at [401, 400] on div at bounding box center [330, 408] width 250 height 16
click at [401, 410] on div at bounding box center [330, 408] width 250 height 16
click at [754, 74] on button "Close" at bounding box center [754, 68] width 25 height 20
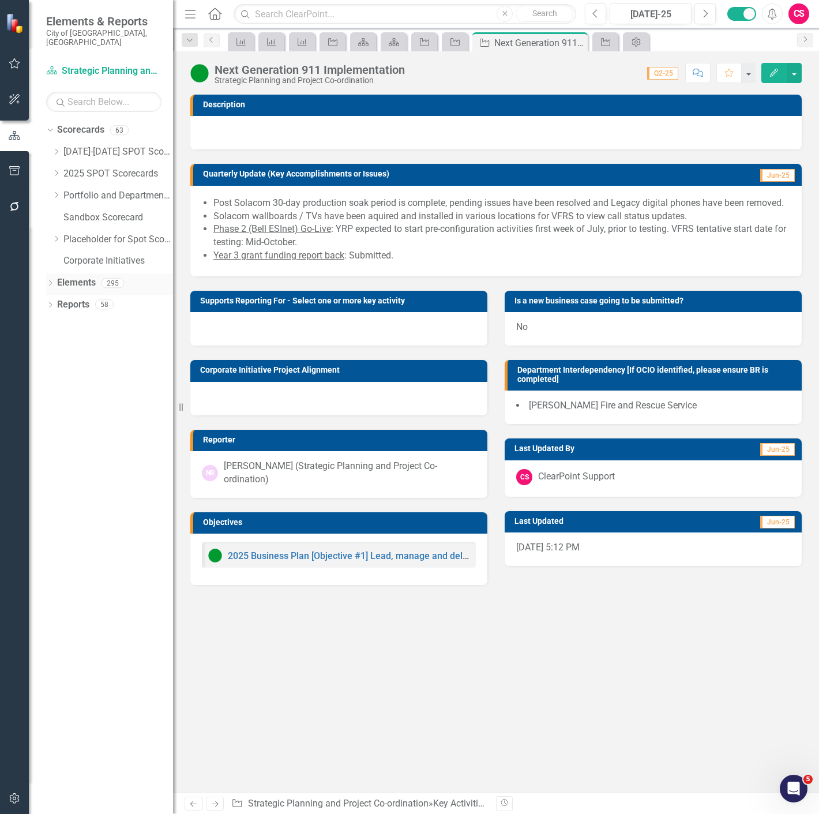
click at [81, 276] on link "Elements" at bounding box center [76, 282] width 39 height 13
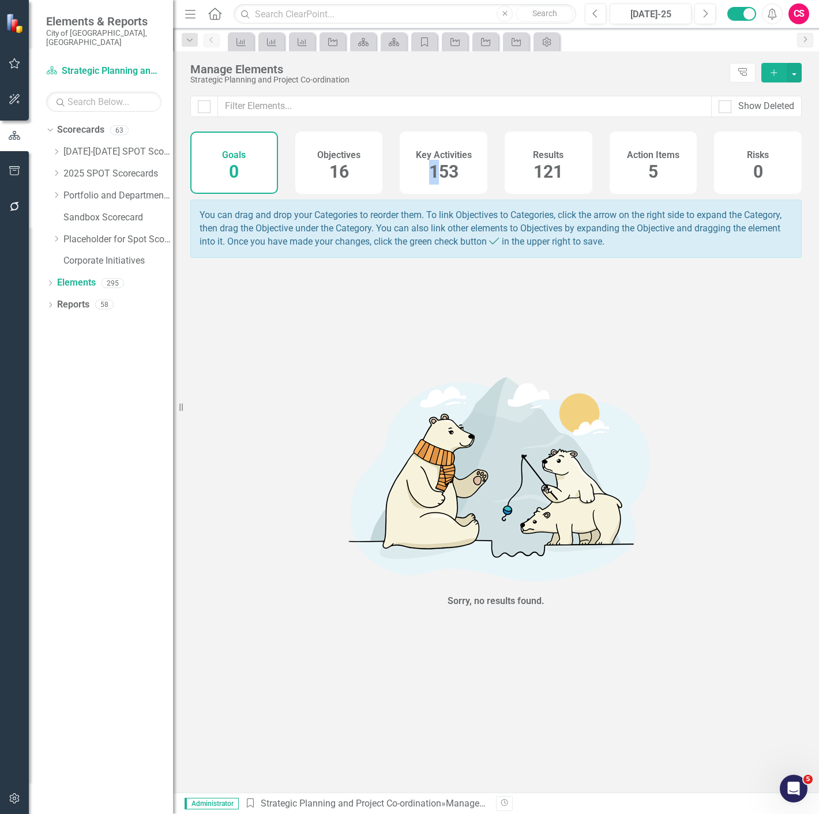
click at [433, 164] on span "153" at bounding box center [443, 171] width 29 height 20
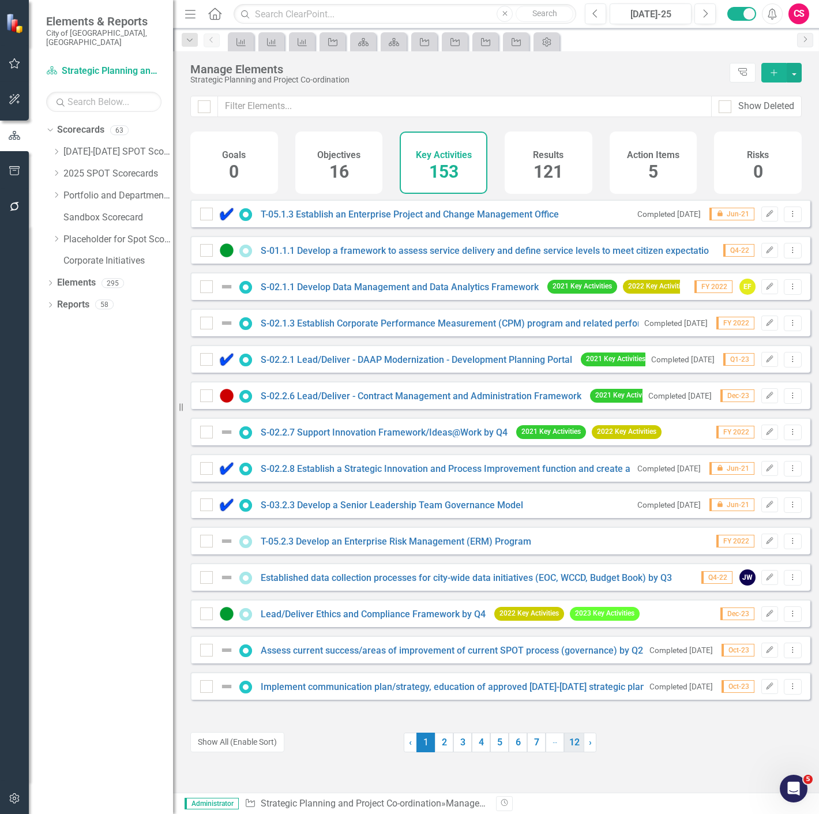
click at [569, 445] on link "12" at bounding box center [574, 742] width 20 height 20
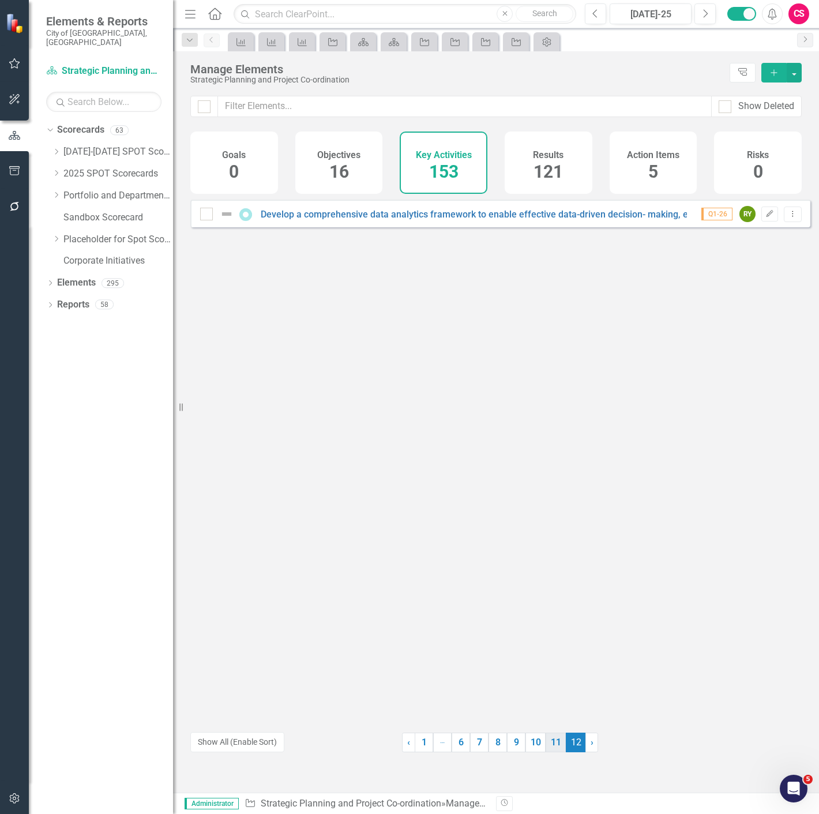
click at [556, 445] on link "11" at bounding box center [555, 742] width 20 height 20
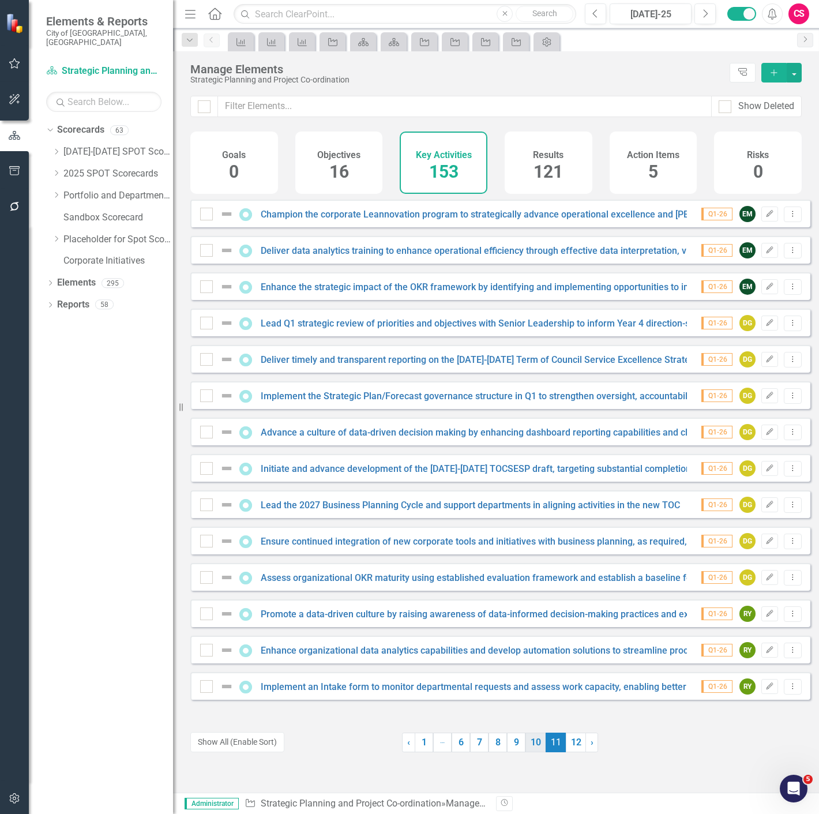
click at [537, 445] on link "10" at bounding box center [535, 742] width 20 height 20
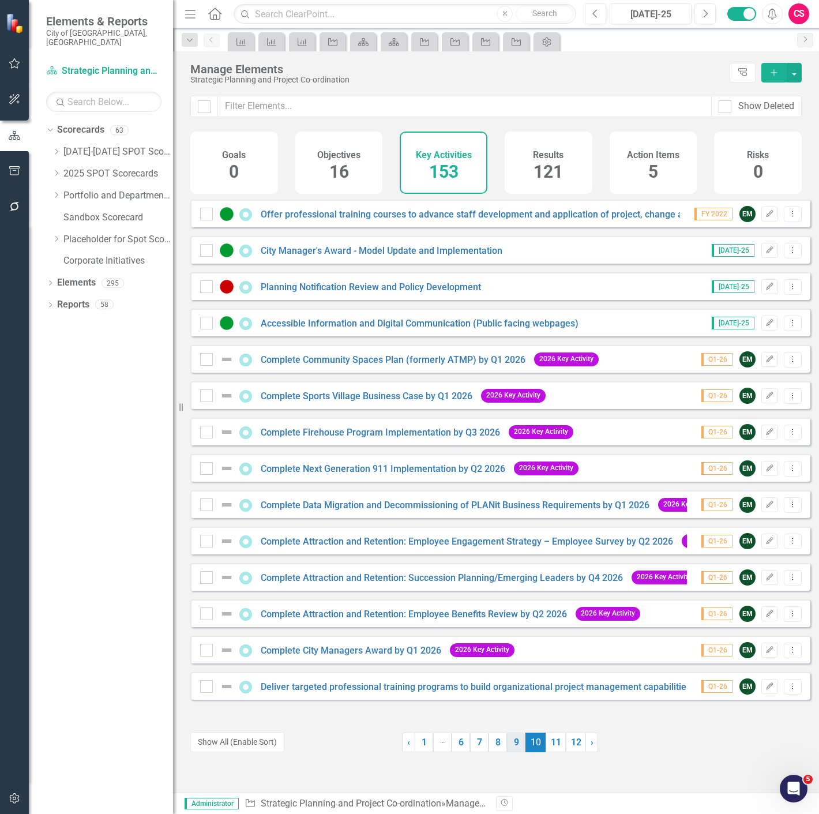
click at [517, 445] on link "9" at bounding box center [516, 742] width 18 height 20
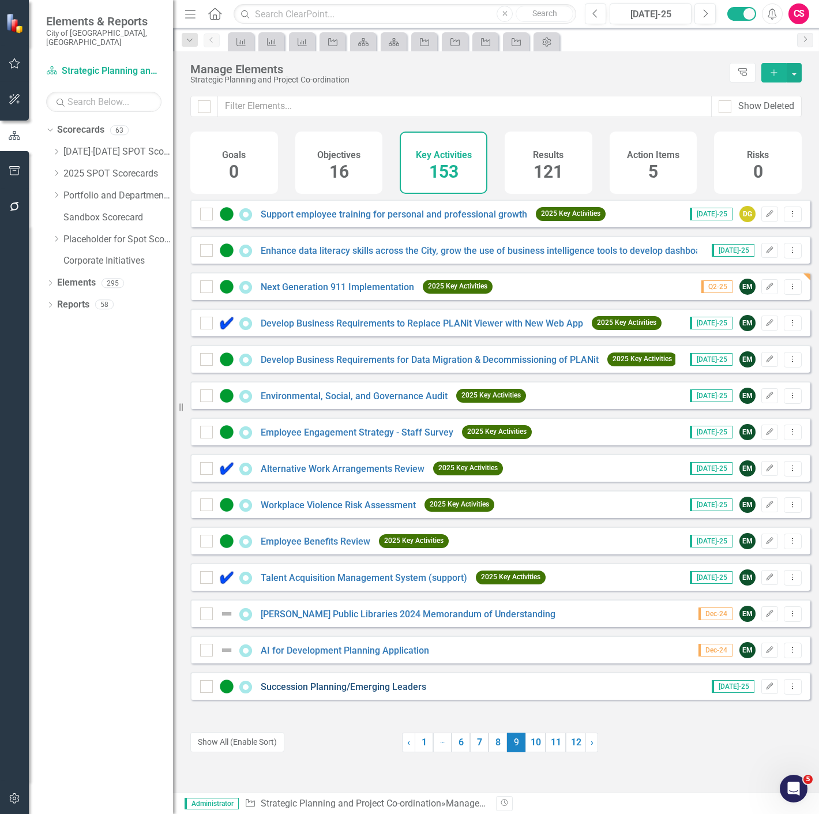
click at [349, 445] on link "Succession Planning/Emerging Leaders" at bounding box center [343, 686] width 165 height 11
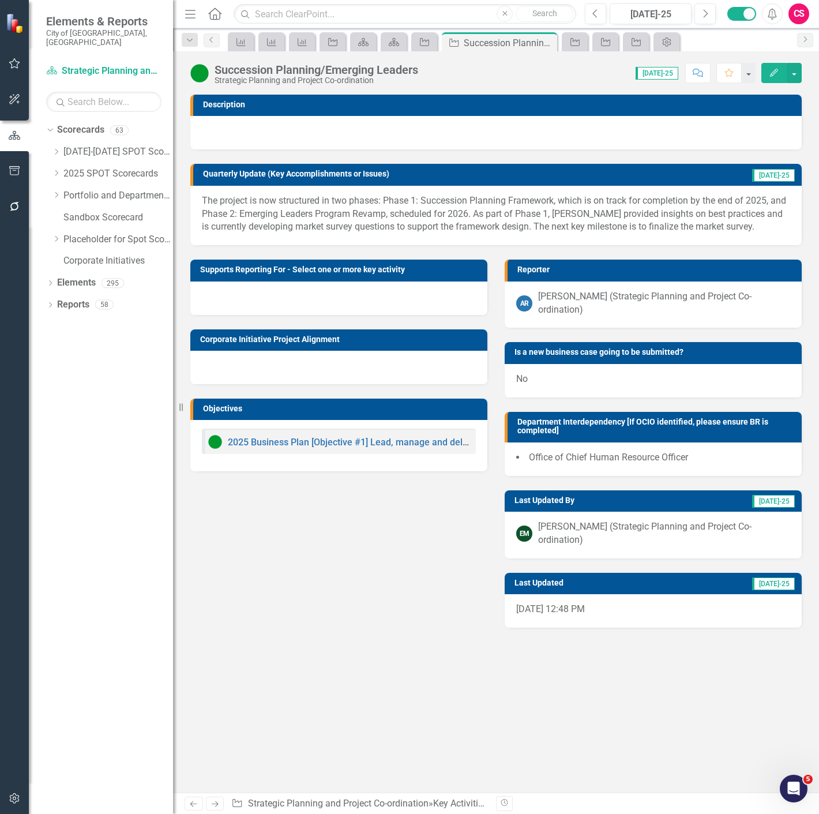
click at [196, 445] on icon "Previous" at bounding box center [194, 803] width 10 height 7
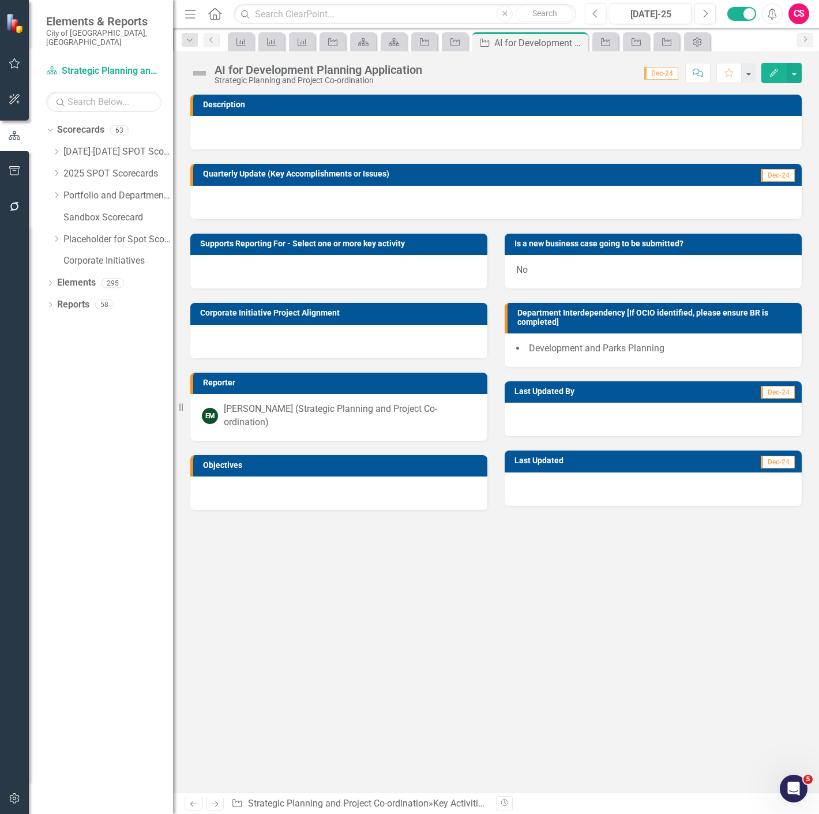
click at [196, 445] on icon "Previous" at bounding box center [194, 803] width 10 height 7
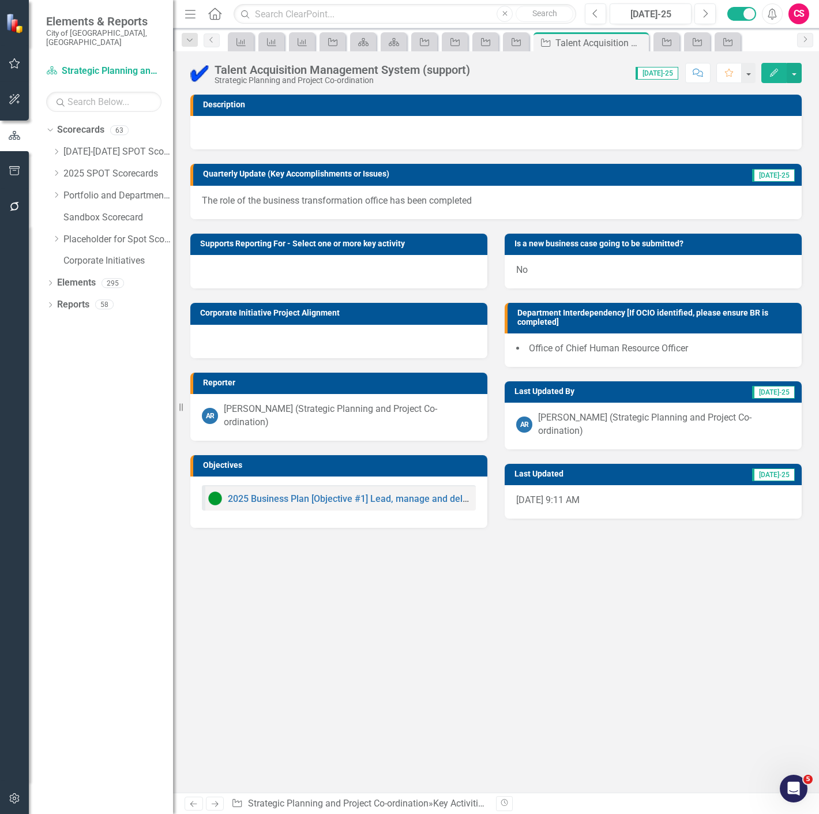
click at [196, 445] on icon "Previous" at bounding box center [194, 803] width 10 height 7
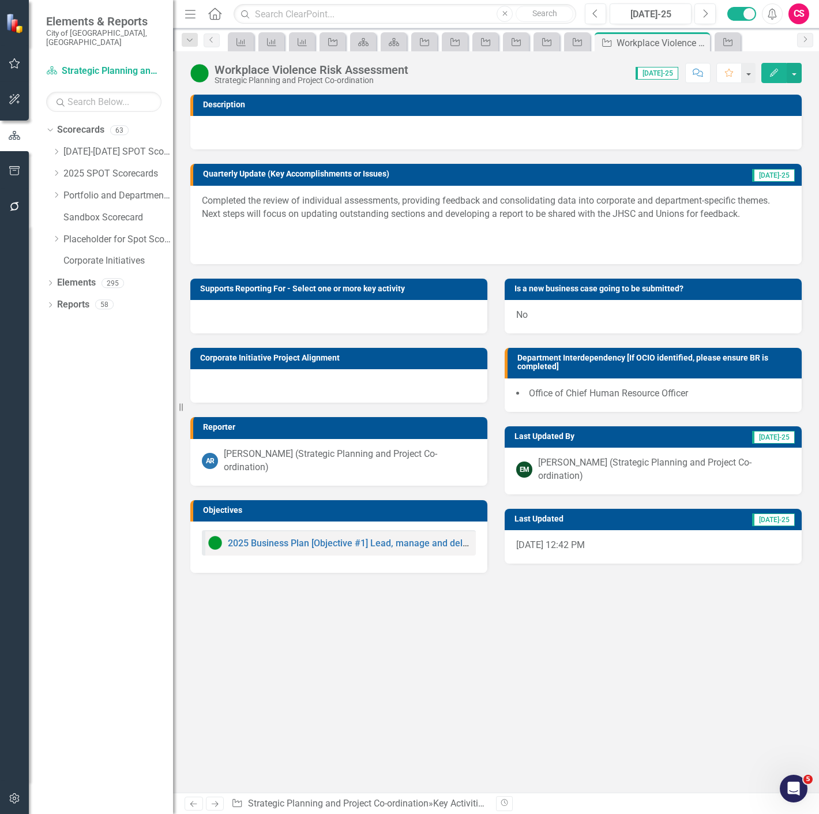
click at [196, 445] on icon "Previous" at bounding box center [194, 803] width 10 height 7
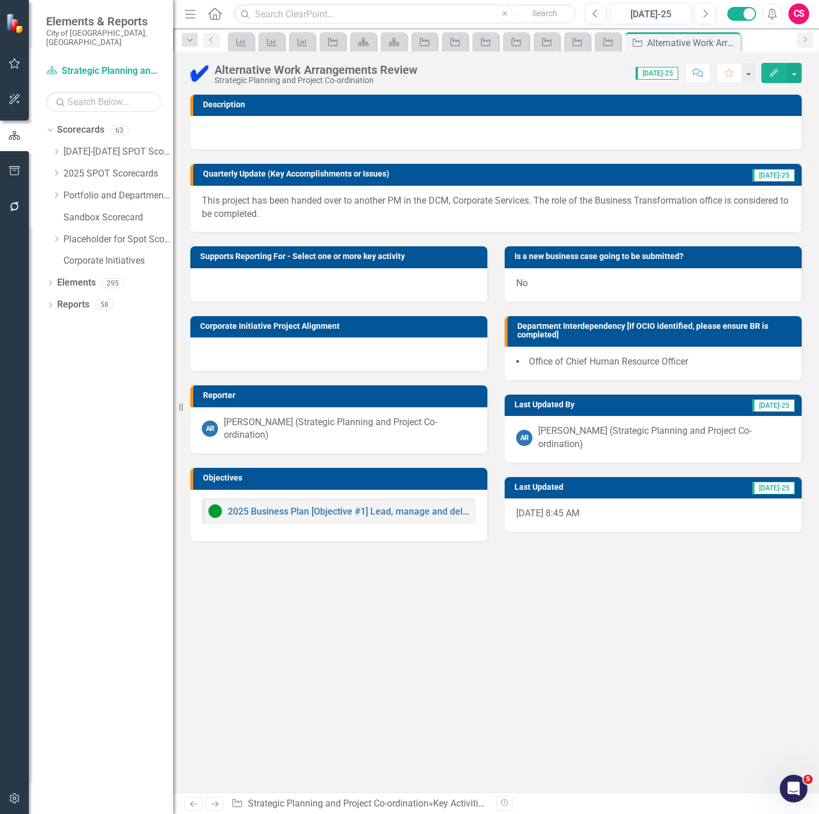
click at [196, 445] on icon "Previous" at bounding box center [194, 803] width 10 height 7
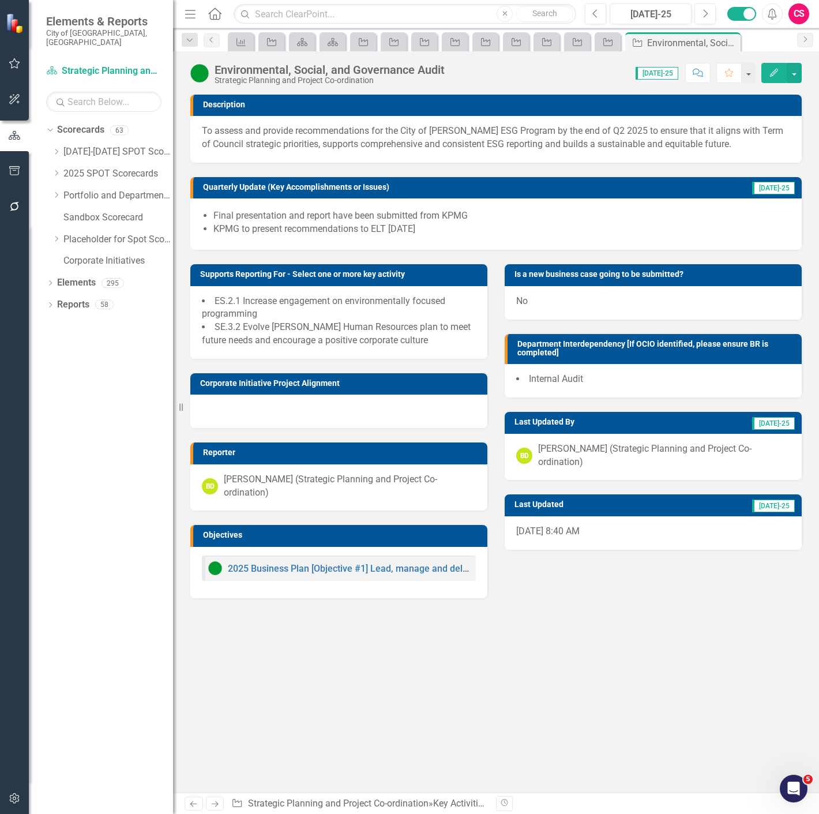
click at [196, 445] on icon "Previous" at bounding box center [194, 803] width 10 height 7
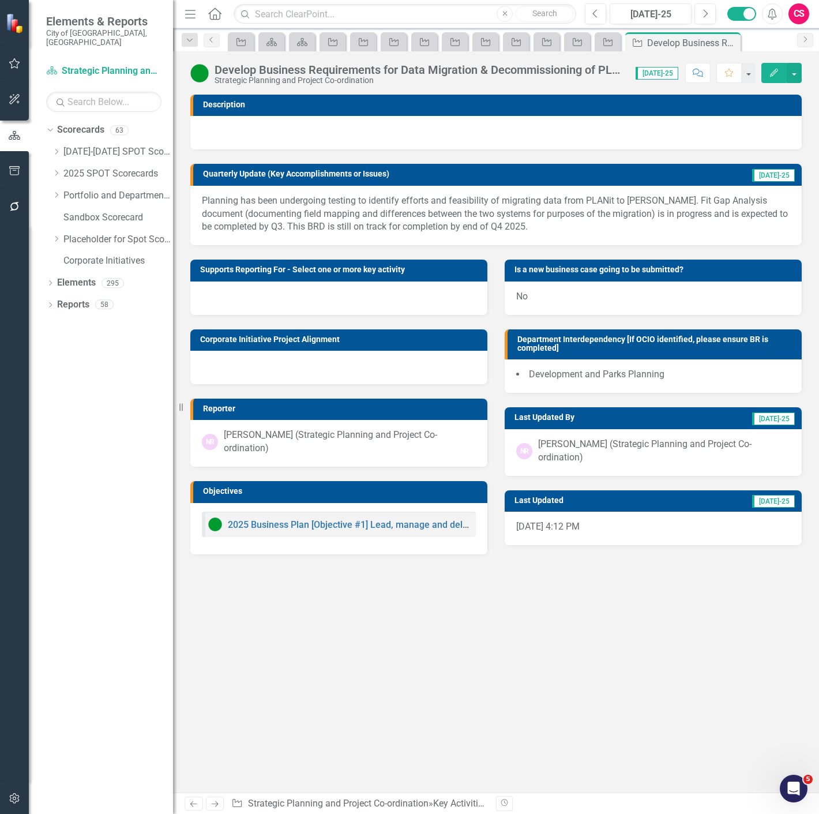
click at [196, 445] on icon "Previous" at bounding box center [194, 803] width 10 height 7
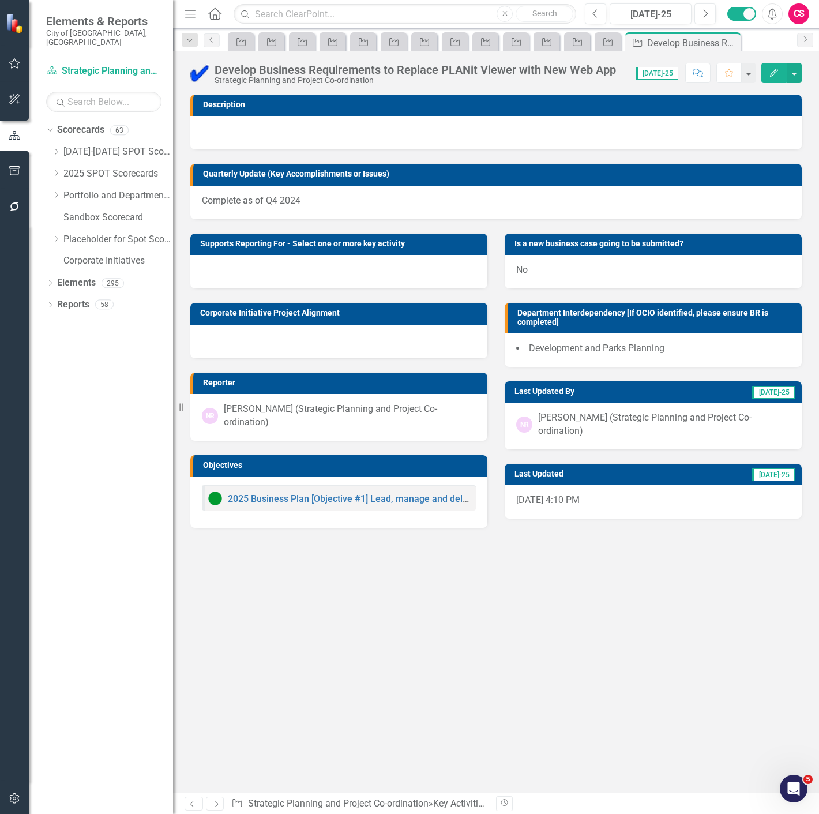
click at [196, 445] on icon "Previous" at bounding box center [194, 803] width 10 height 7
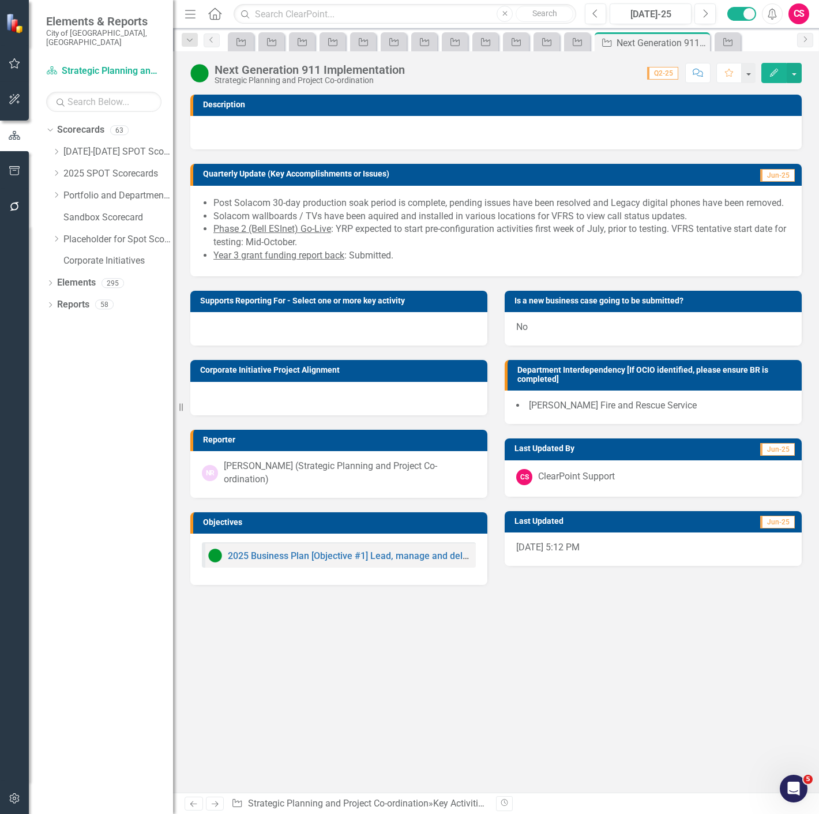
click at [196, 445] on icon "Previous" at bounding box center [194, 803] width 10 height 7
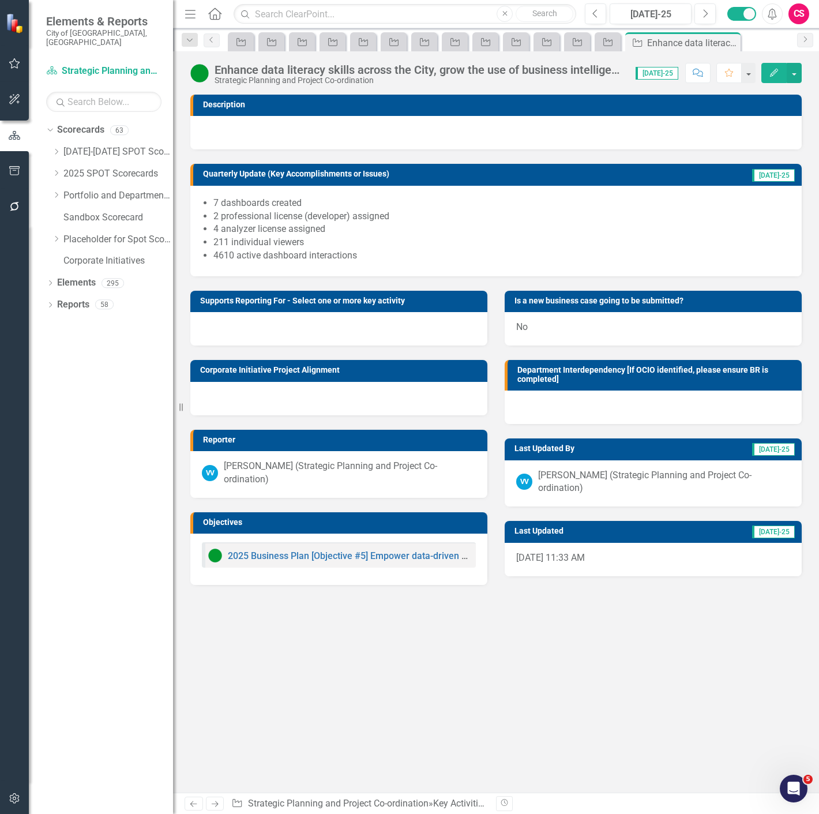
click at [196, 445] on icon "Previous" at bounding box center [194, 803] width 10 height 7
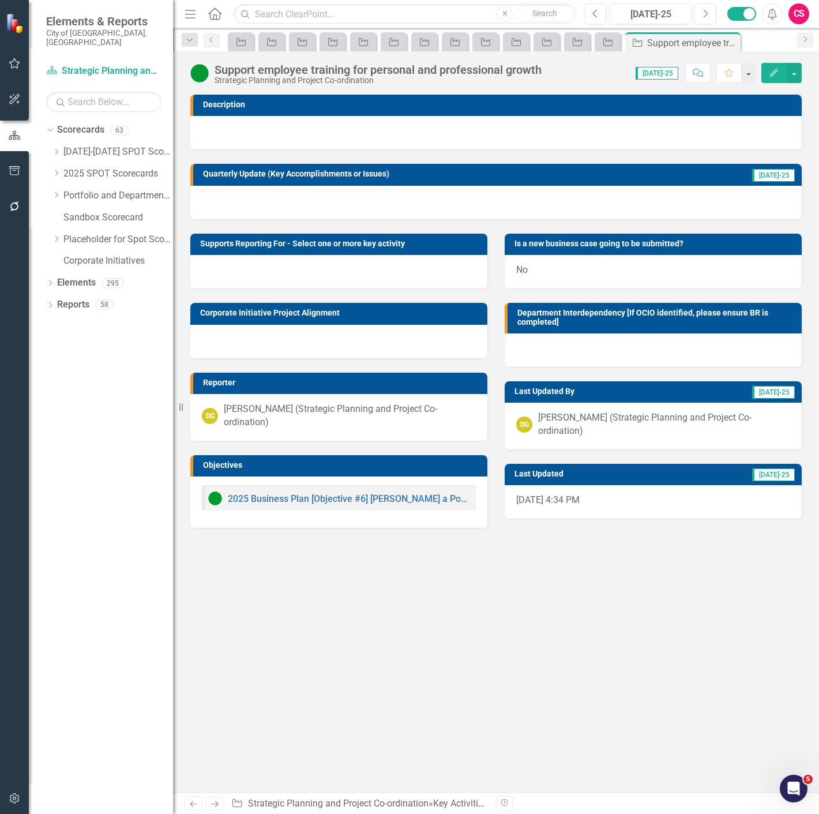
click at [217, 445] on icon at bounding box center [215, 804] width 7 height 6
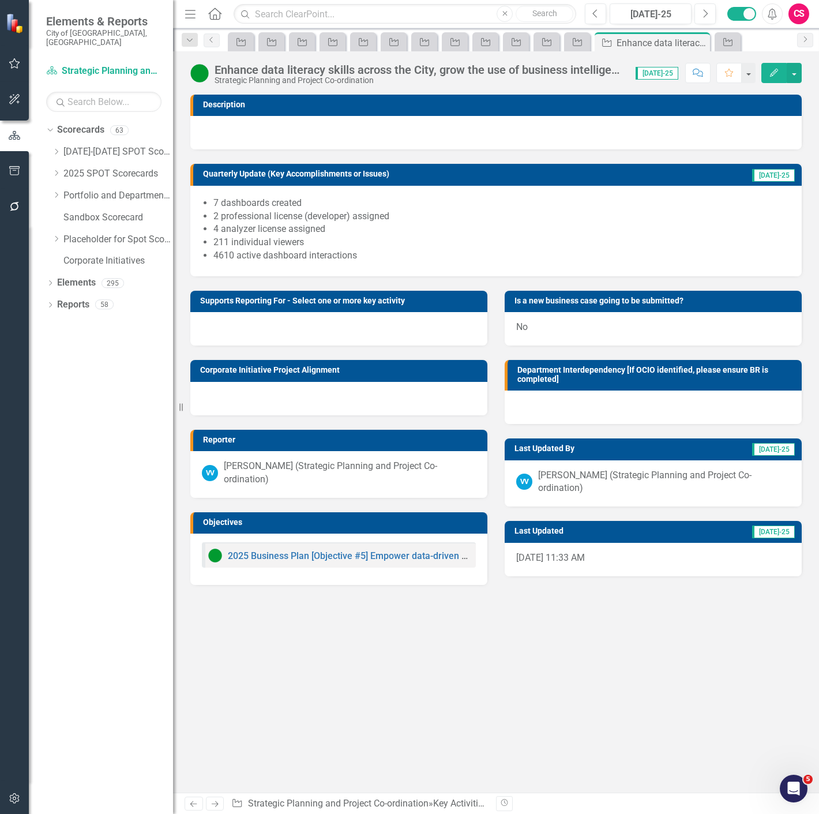
click at [217, 445] on icon at bounding box center [215, 804] width 7 height 6
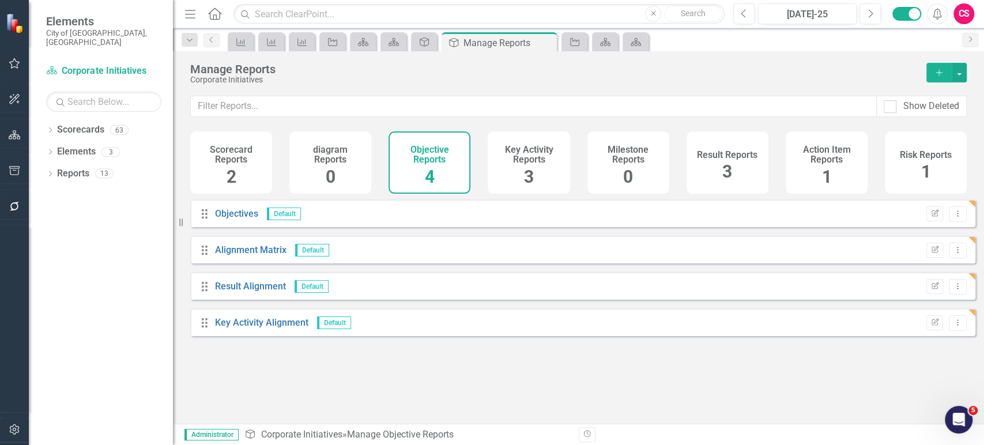
click at [936, 67] on button "Add" at bounding box center [939, 73] width 25 height 20
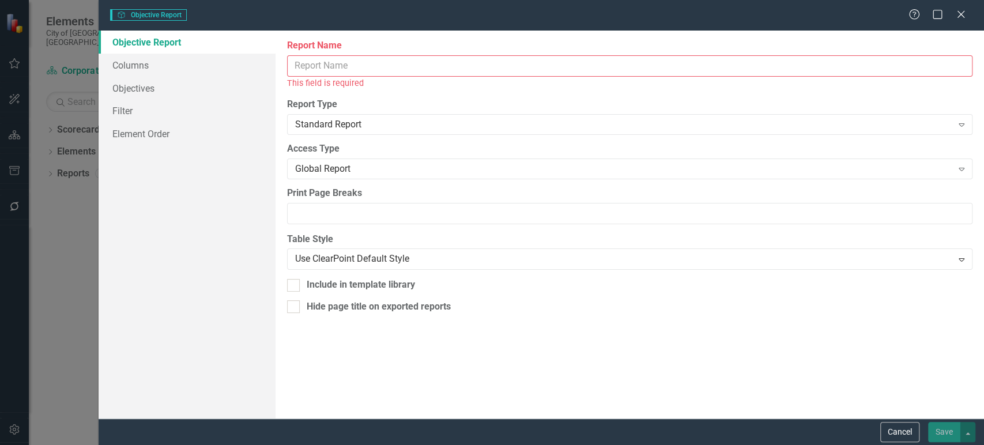
click at [364, 68] on input "Report Name" at bounding box center [630, 65] width 686 height 21
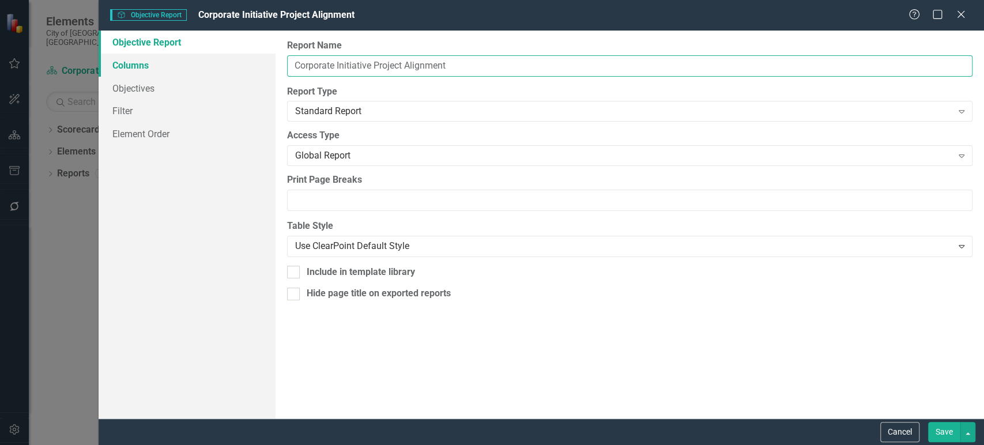
type input "Corporate Initiative Project Alignment"
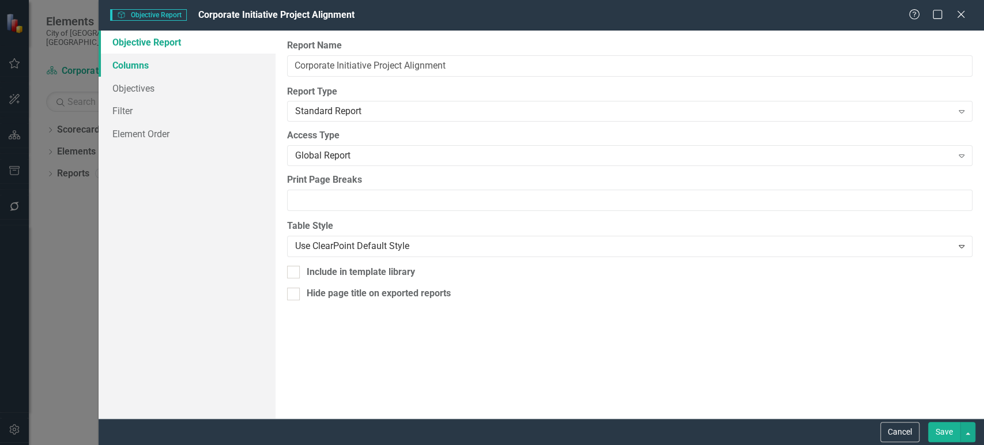
click at [220, 73] on link "Columns" at bounding box center [187, 65] width 177 height 23
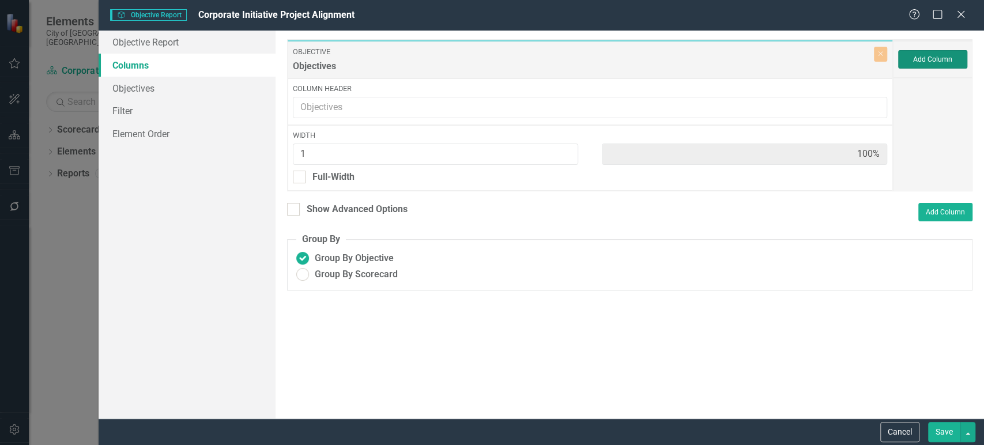
click at [938, 61] on button "Add Column" at bounding box center [932, 59] width 69 height 18
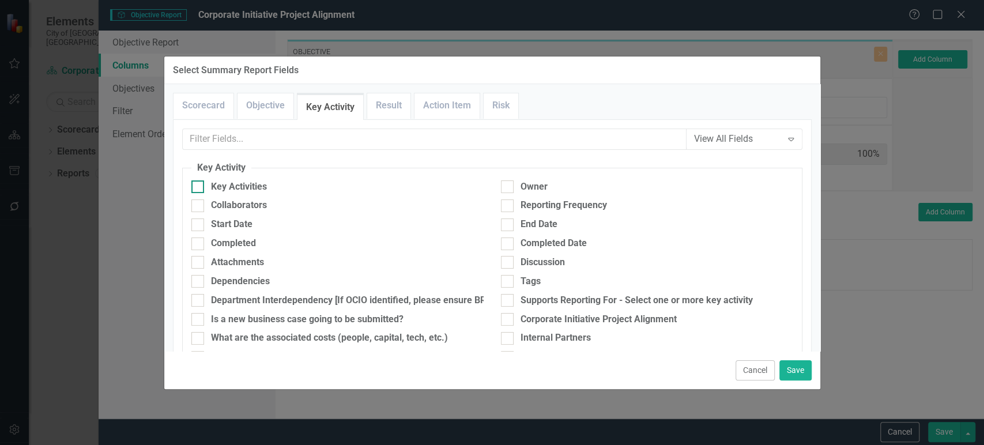
click at [238, 189] on div "Key Activities" at bounding box center [239, 186] width 56 height 13
click at [199, 188] on input "Key Activities" at bounding box center [194, 183] width 7 height 7
checkbox input "true"
click at [803, 368] on button "Save" at bounding box center [796, 370] width 32 height 20
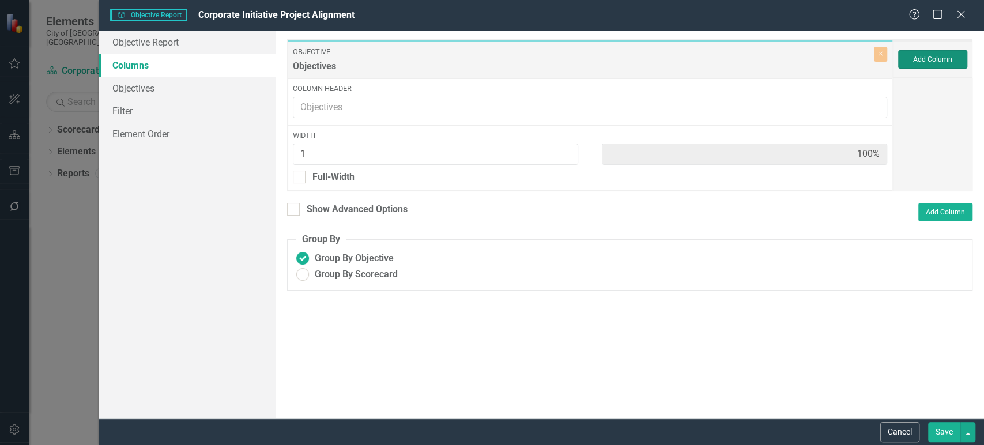
type input "50%"
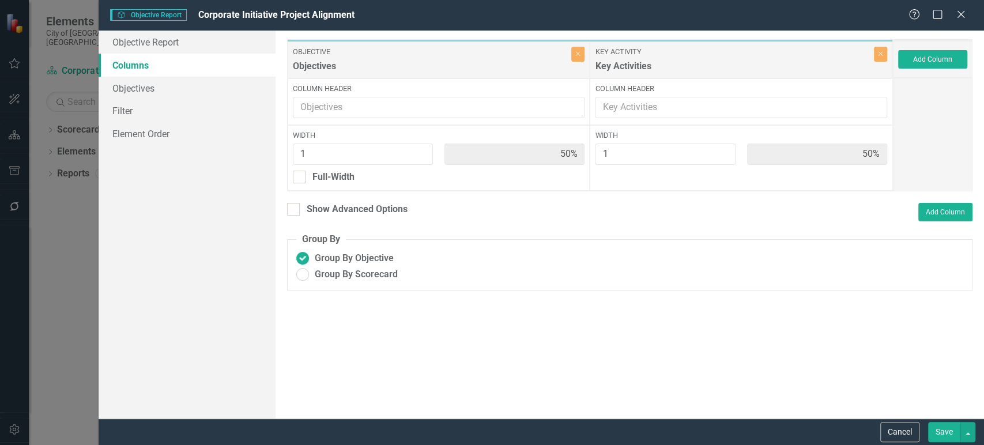
click at [941, 431] on button "Save" at bounding box center [944, 432] width 32 height 20
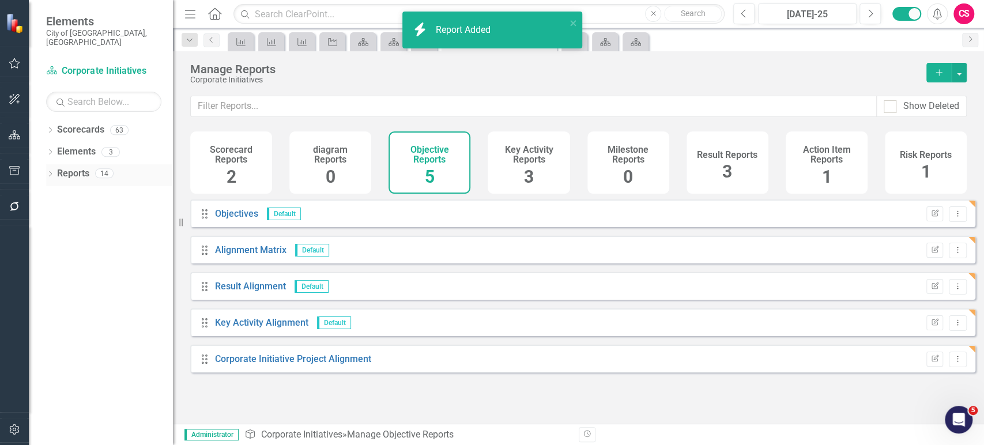
click at [73, 167] on link "Reports" at bounding box center [73, 173] width 32 height 13
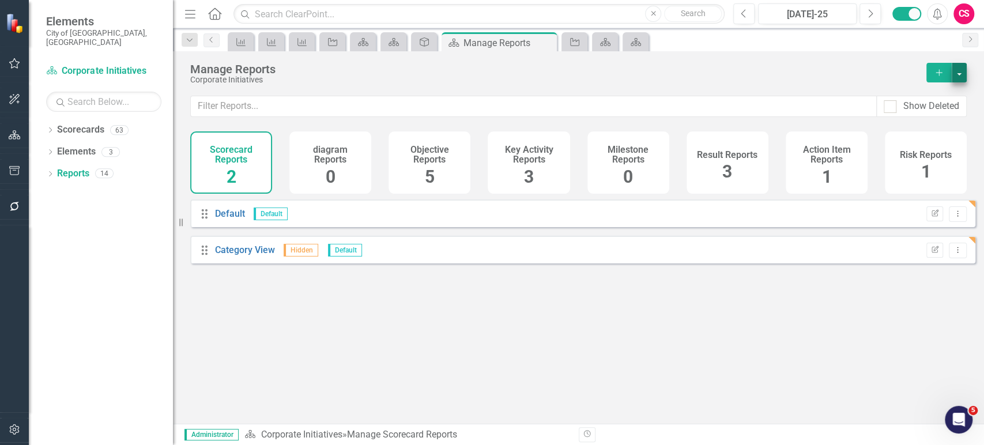
click at [968, 78] on div "Manage Reports Corporate Initiatives Add" at bounding box center [578, 73] width 811 height 44
click at [959, 77] on button "button" at bounding box center [959, 73] width 15 height 20
click at [902, 134] on link "Reference Add Report Reference" at bounding box center [908, 136] width 115 height 21
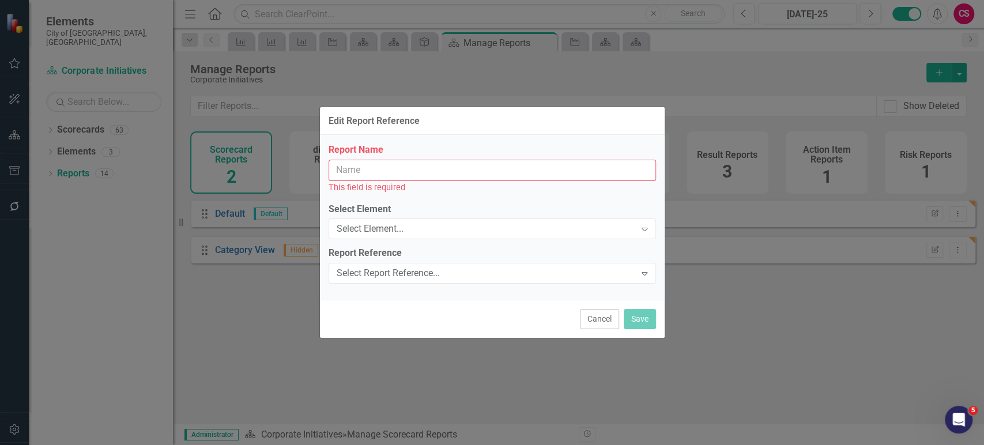
click at [417, 172] on input "Report Name" at bounding box center [493, 170] width 328 height 21
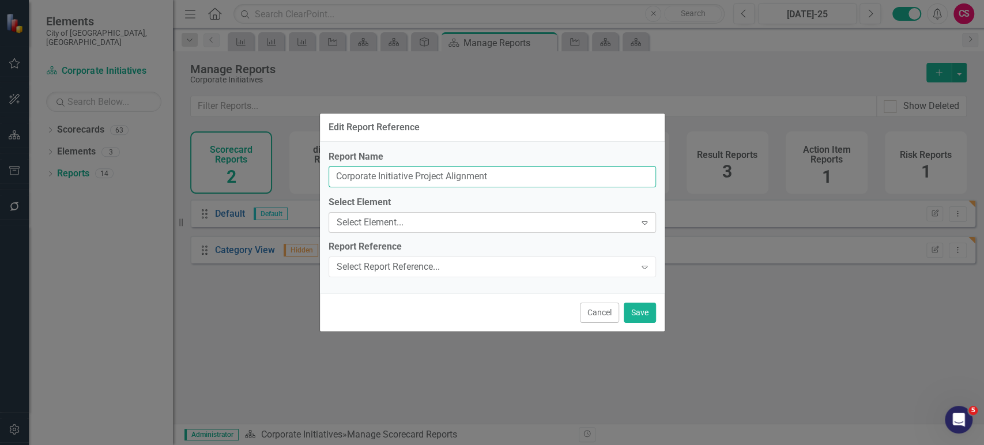
type input "Corporate Initiative Project Alignment"
click at [420, 220] on div "Select Element..." at bounding box center [486, 222] width 299 height 13
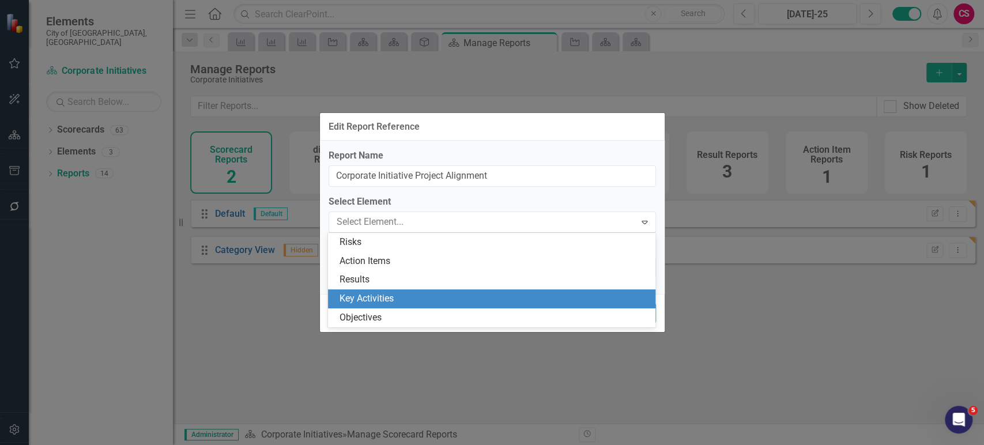
click at [407, 296] on div "Key Activities" at bounding box center [494, 298] width 309 height 13
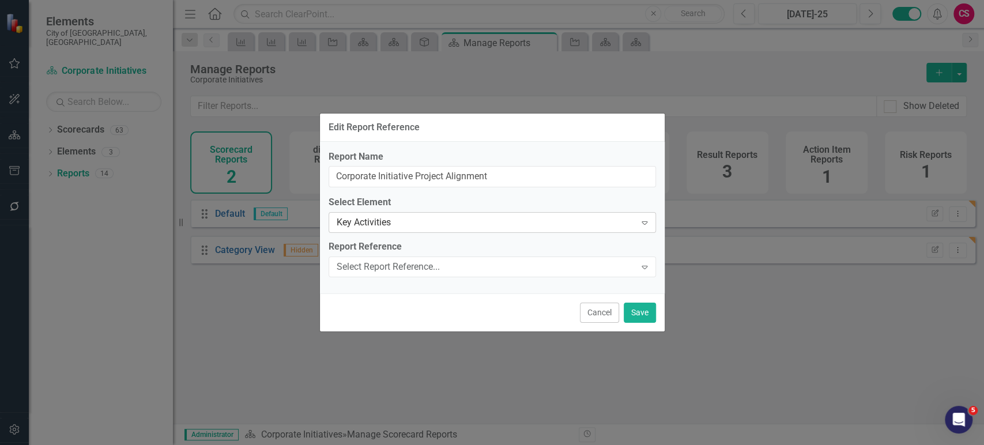
click at [420, 217] on div "Key Activities" at bounding box center [486, 222] width 299 height 13
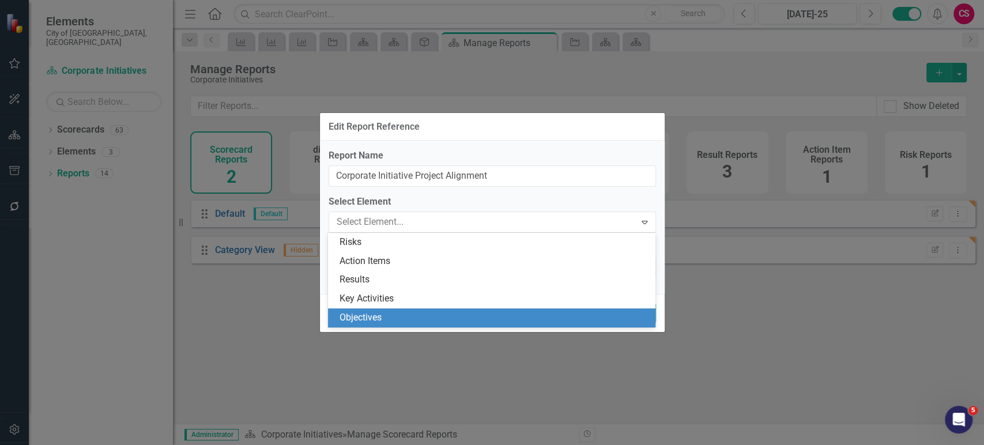
click at [389, 319] on div "Objectives" at bounding box center [494, 317] width 309 height 13
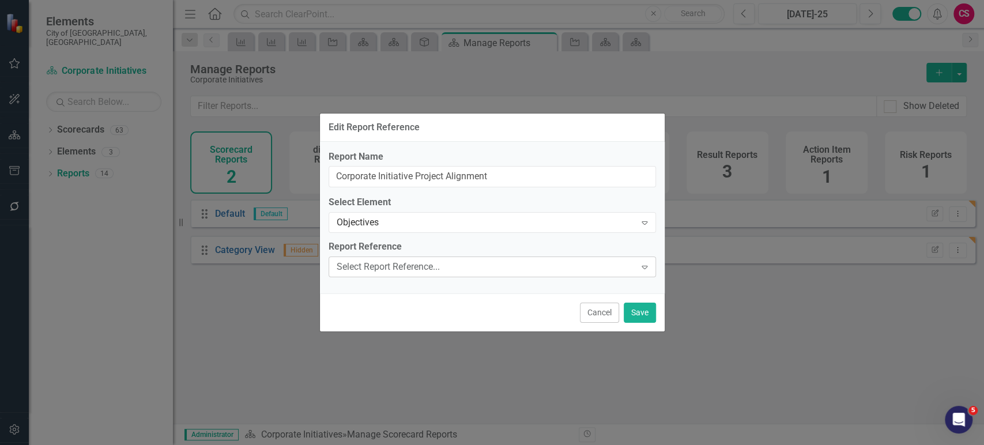
click at [406, 261] on div "Select Report Reference..." at bounding box center [486, 267] width 299 height 13
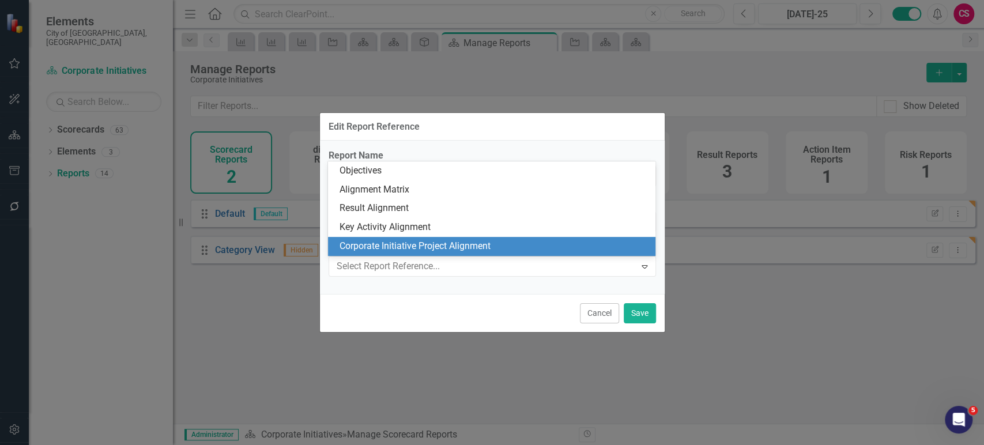
click at [411, 249] on div "Corporate Initiative Project Alignment" at bounding box center [494, 246] width 309 height 13
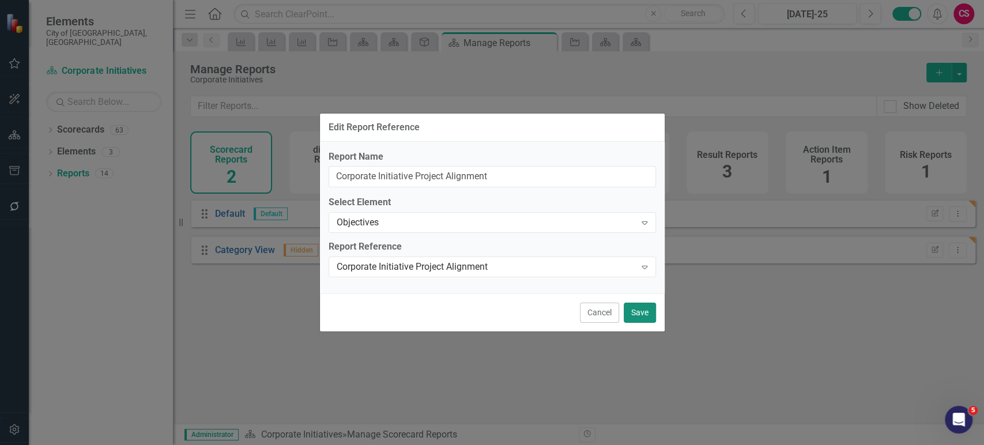
click at [650, 312] on button "Save" at bounding box center [640, 313] width 32 height 20
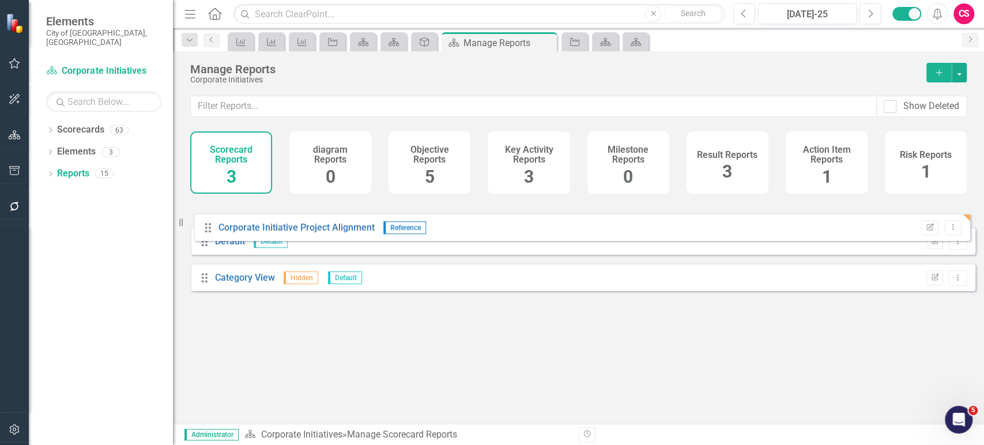
drag, startPoint x: 208, startPoint y: 233, endPoint x: 208, endPoint y: 227, distance: 6.3
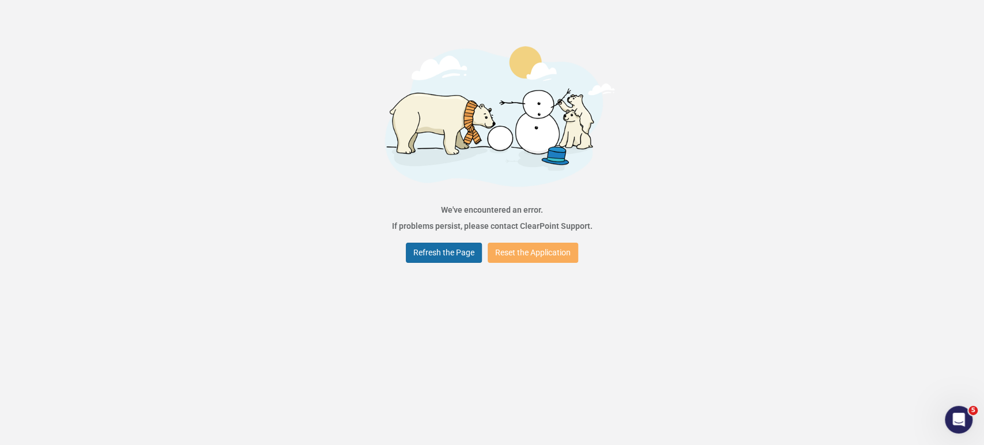
click at [442, 251] on button "Refresh the Page" at bounding box center [444, 253] width 76 height 20
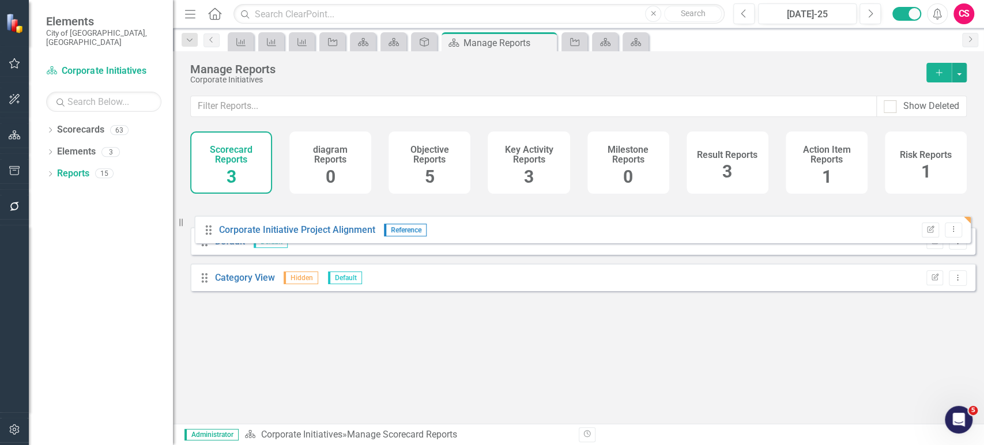
drag, startPoint x: 201, startPoint y: 289, endPoint x: 205, endPoint y: 217, distance: 72.8
click at [205, 217] on div "Drag Default Default Edit Report Dropdown Menu Drag Category View Hidden Defaul…" at bounding box center [582, 250] width 785 height 100
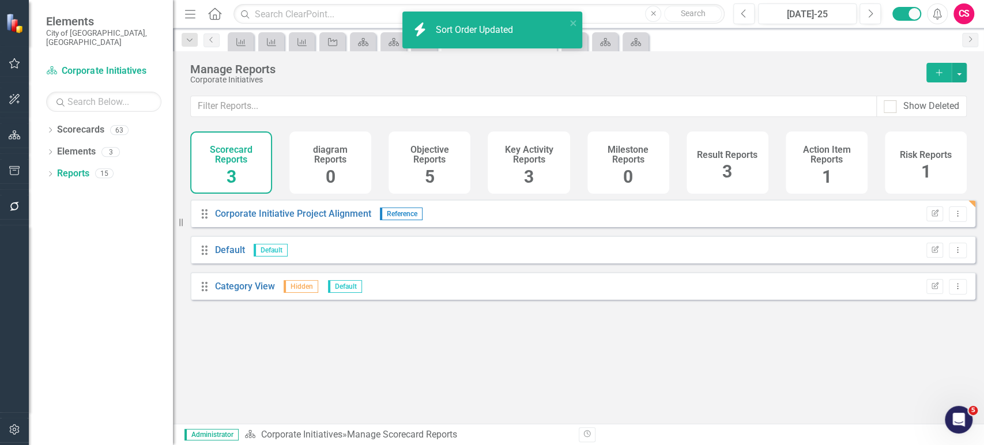
click at [292, 215] on div "Corporate Initiative Project Alignment" at bounding box center [293, 214] width 156 height 13
click at [292, 219] on link "Corporate Initiative Project Alignment" at bounding box center [293, 213] width 156 height 11
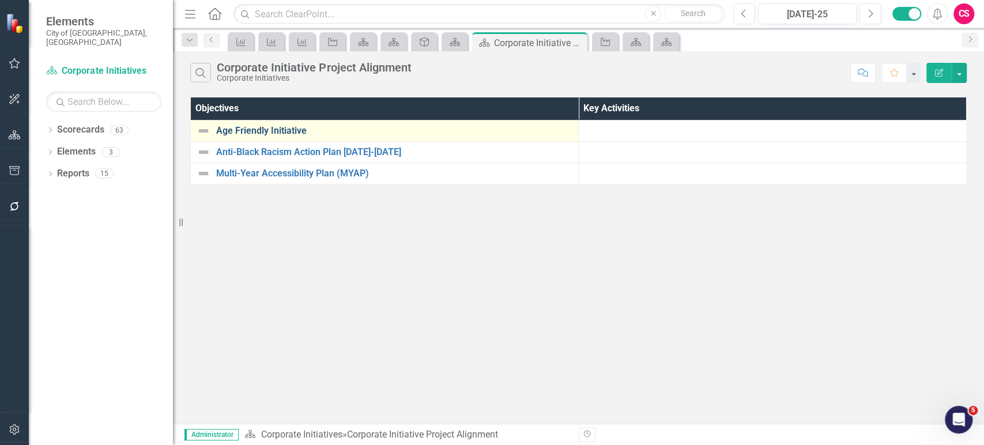
click at [235, 130] on link "Age Friendly Initiative" at bounding box center [394, 131] width 356 height 10
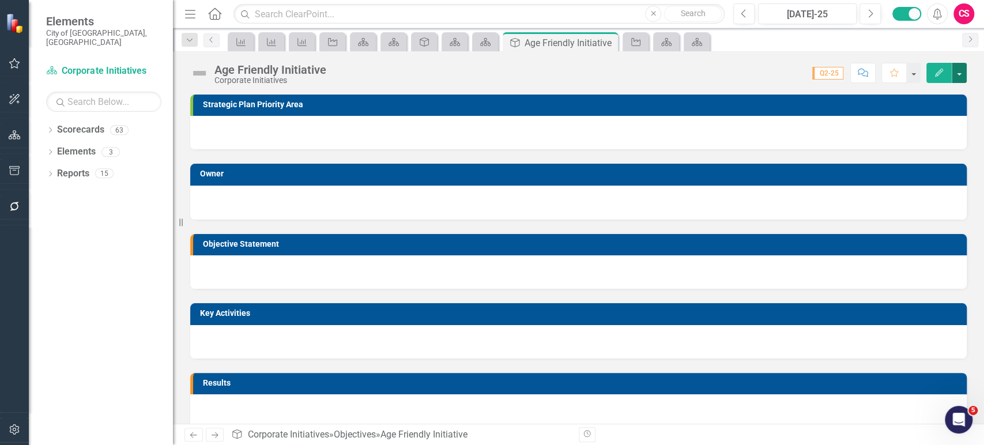
click at [964, 72] on button "button" at bounding box center [959, 73] width 15 height 20
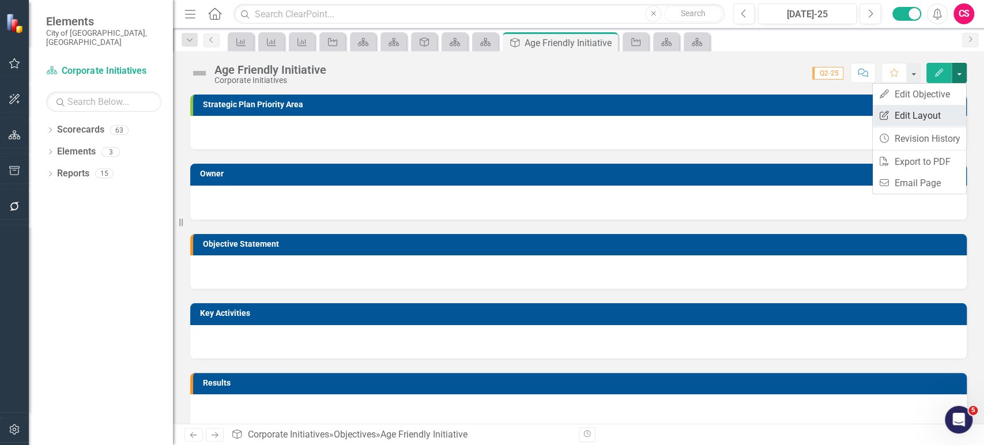
click at [915, 112] on link "Edit Report Edit Layout" at bounding box center [919, 115] width 93 height 21
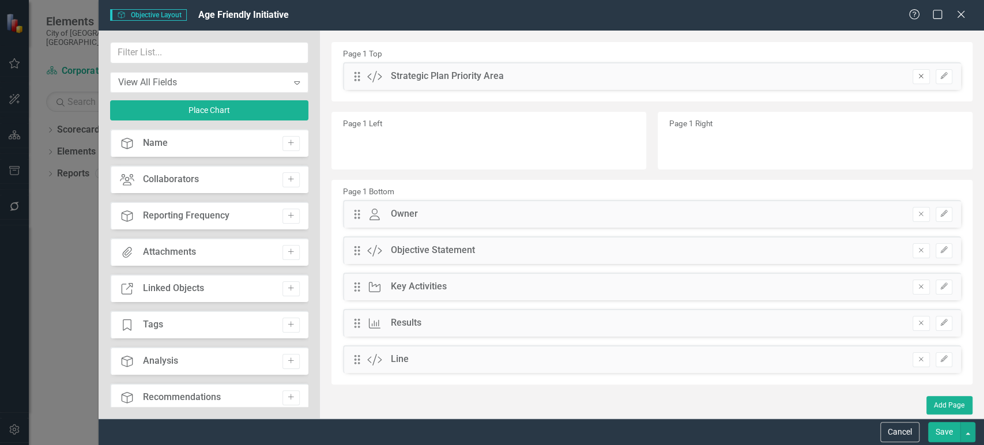
click at [921, 80] on icon "Remove" at bounding box center [921, 76] width 9 height 7
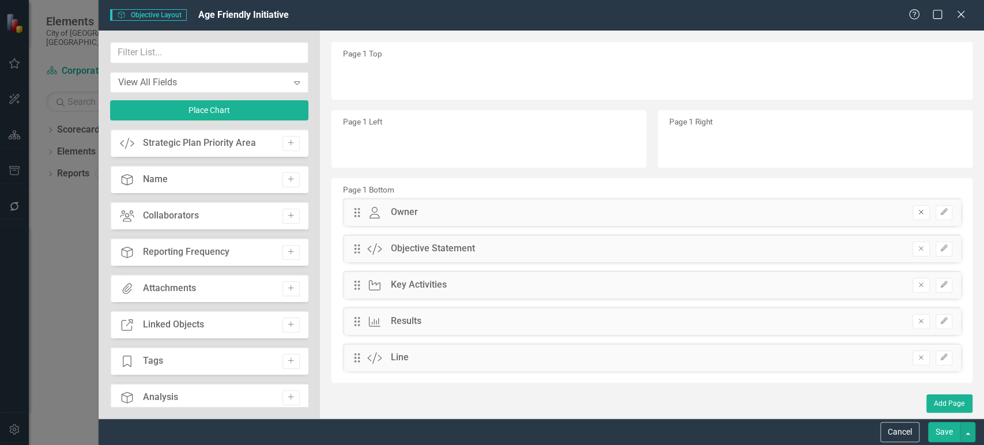
click at [918, 213] on icon "Remove" at bounding box center [921, 212] width 9 height 7
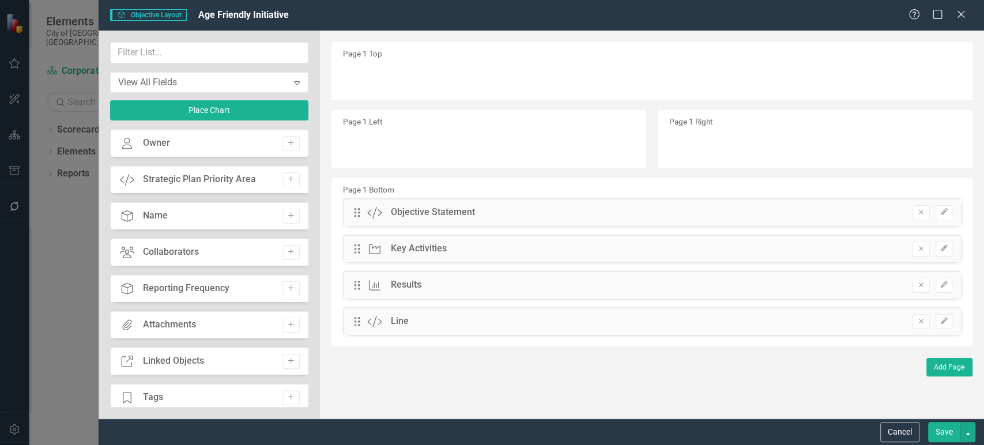
click at [918, 213] on icon "Remove" at bounding box center [921, 212] width 9 height 7
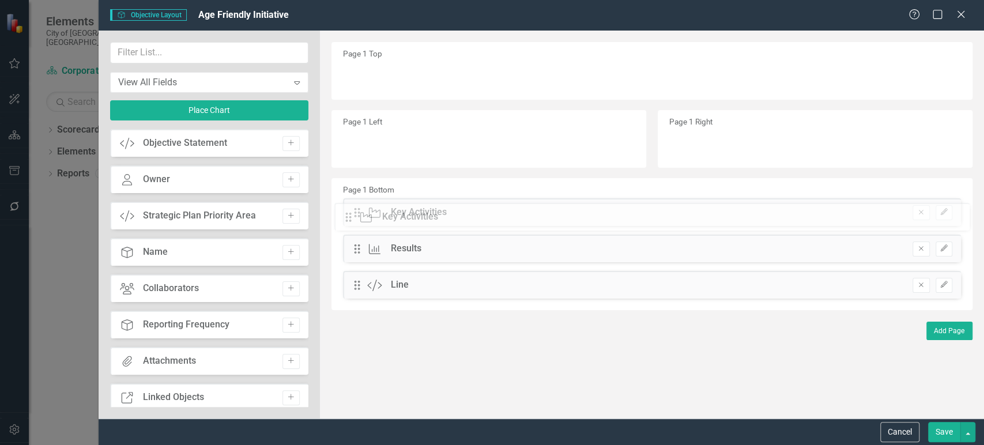
drag, startPoint x: 360, startPoint y: 210, endPoint x: 572, endPoint y: 220, distance: 212.5
click at [359, 215] on div "The fields (or pods) that are available for you to include on the detail page a…" at bounding box center [652, 225] width 664 height 388
click at [917, 253] on button "Remove" at bounding box center [921, 249] width 17 height 15
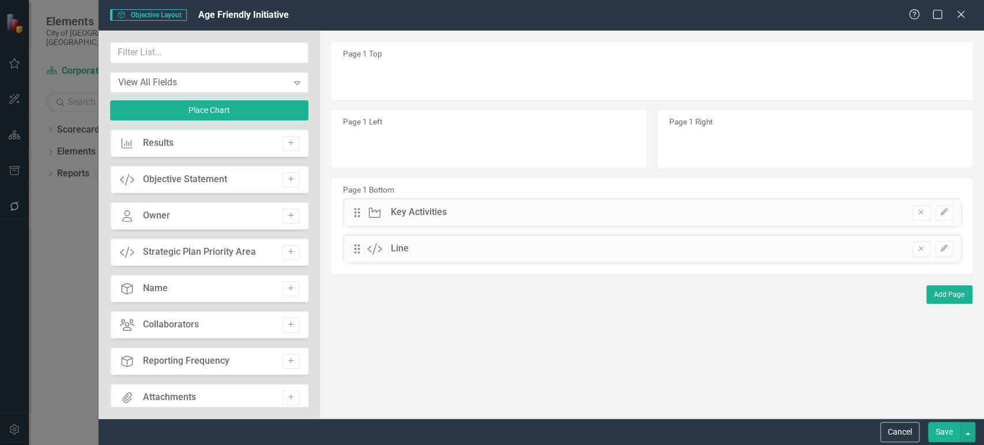
click at [917, 253] on button "Remove" at bounding box center [921, 249] width 17 height 15
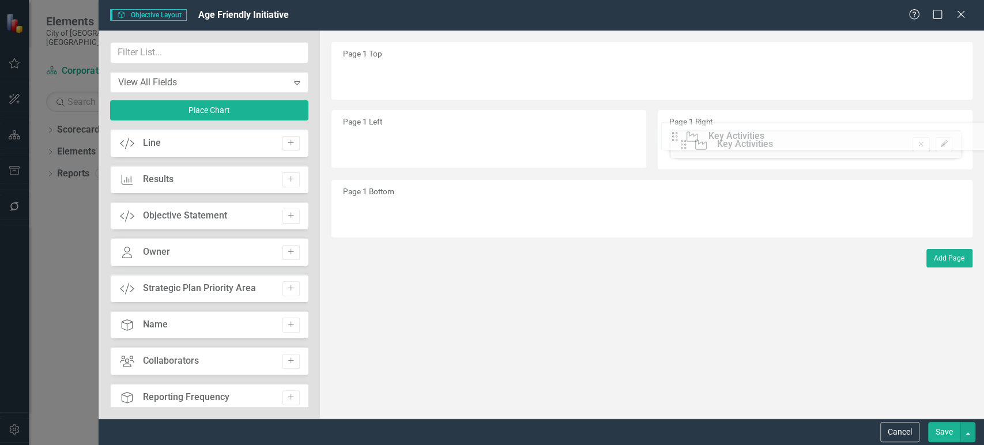
drag, startPoint x: 360, startPoint y: 217, endPoint x: 686, endPoint y: 141, distance: 335.3
click at [287, 212] on icon "Add" at bounding box center [291, 215] width 9 height 7
drag, startPoint x: 347, startPoint y: 120, endPoint x: 351, endPoint y: 128, distance: 9.3
click at [969, 430] on button "button" at bounding box center [968, 432] width 15 height 20
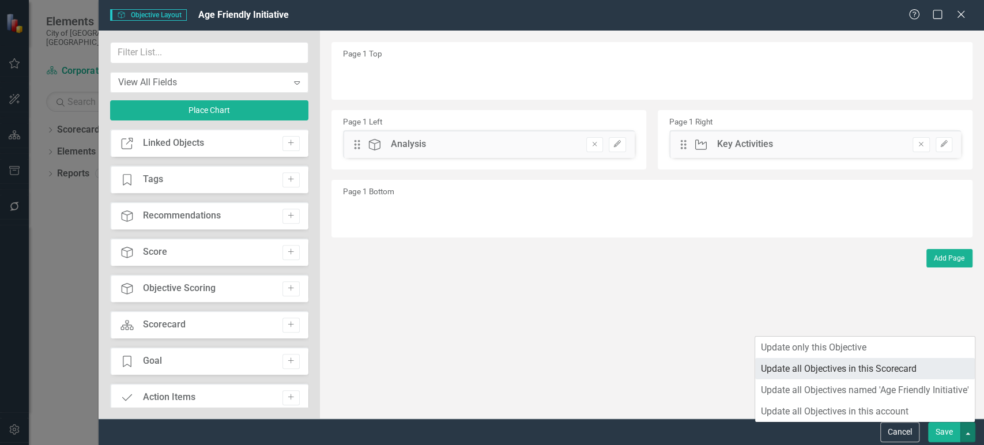
click at [853, 373] on link "Update all Objectives in this Scorecard" at bounding box center [865, 368] width 220 height 21
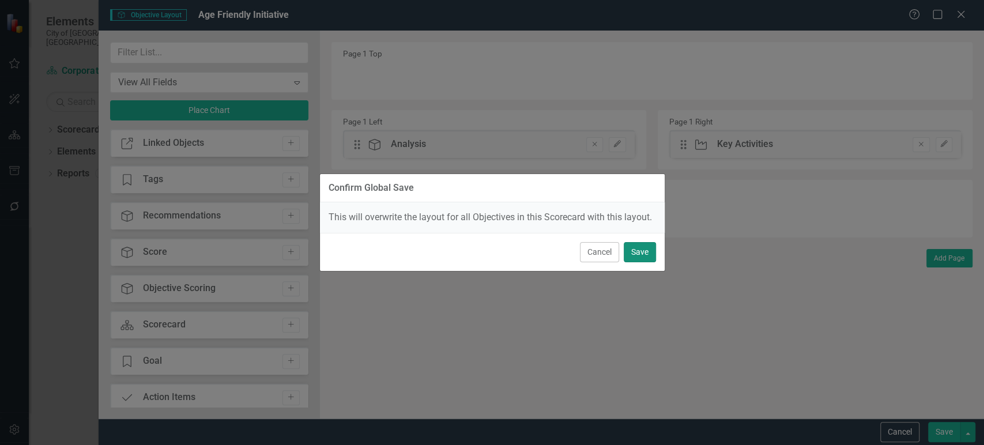
click at [635, 256] on button "Save" at bounding box center [640, 252] width 32 height 20
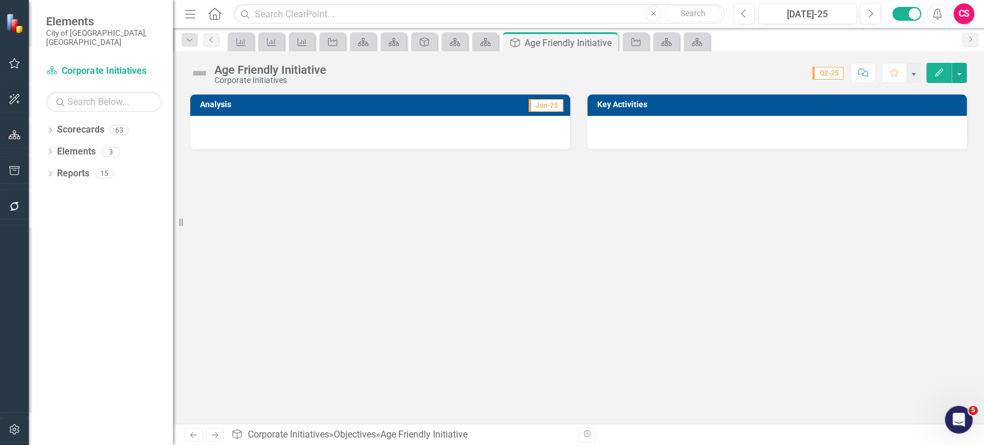
click at [655, 117] on div at bounding box center [778, 132] width 380 height 33
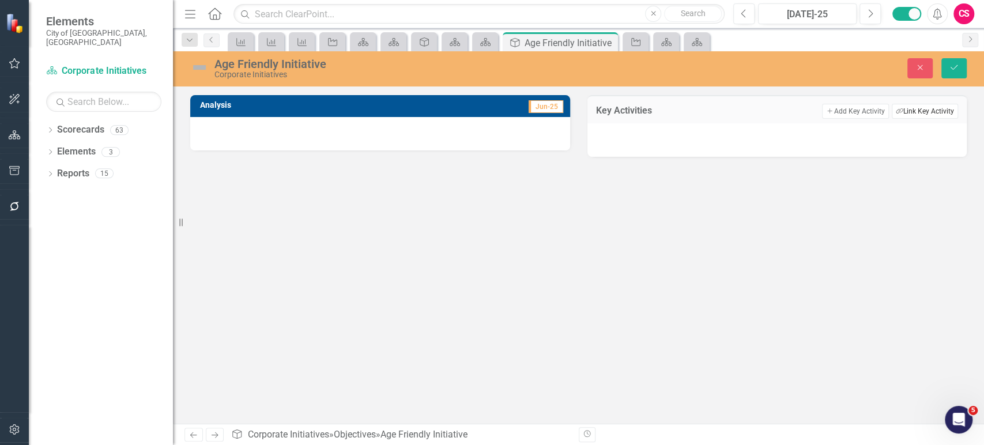
click at [948, 110] on button "Link Tag Link Key Activity" at bounding box center [925, 111] width 66 height 15
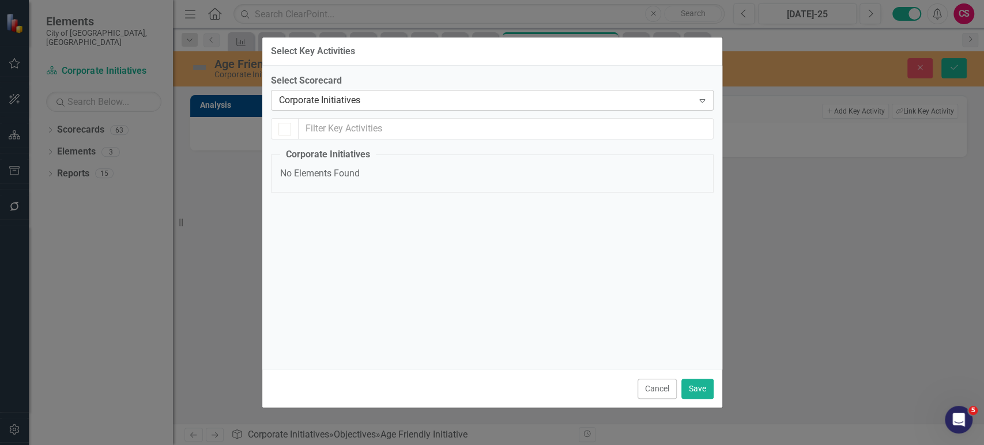
click at [342, 96] on div "Corporate Initiatives" at bounding box center [486, 100] width 415 height 13
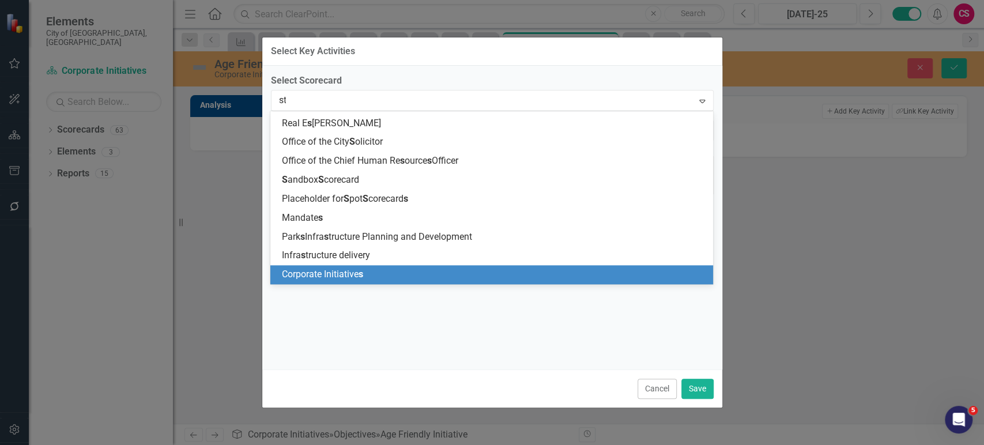
scroll to position [0, 0]
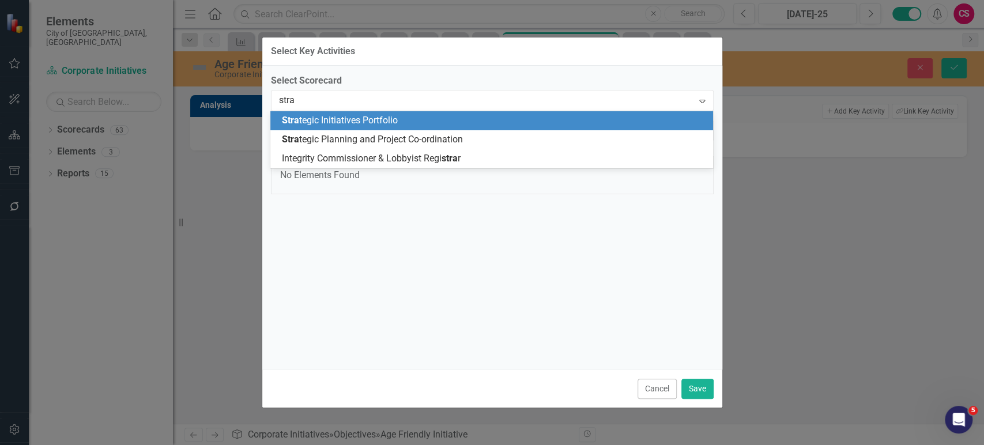
type input "strat"
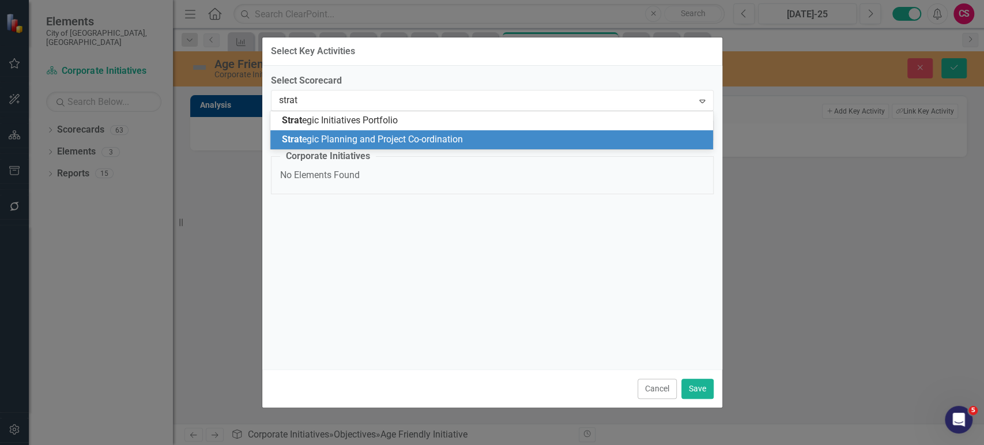
click at [379, 141] on span "Strat egic Planning and Project Co-ordination" at bounding box center [372, 139] width 181 height 11
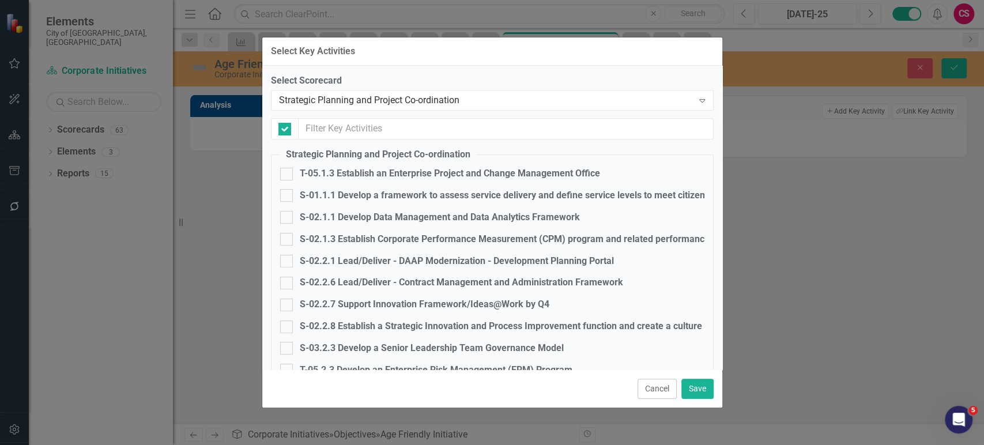
checkbox input "false"
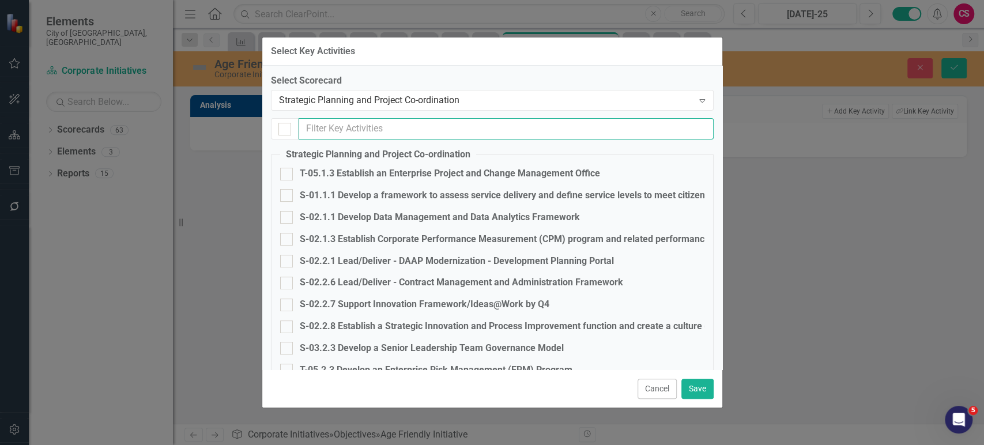
click at [364, 123] on input "text" at bounding box center [506, 128] width 415 height 21
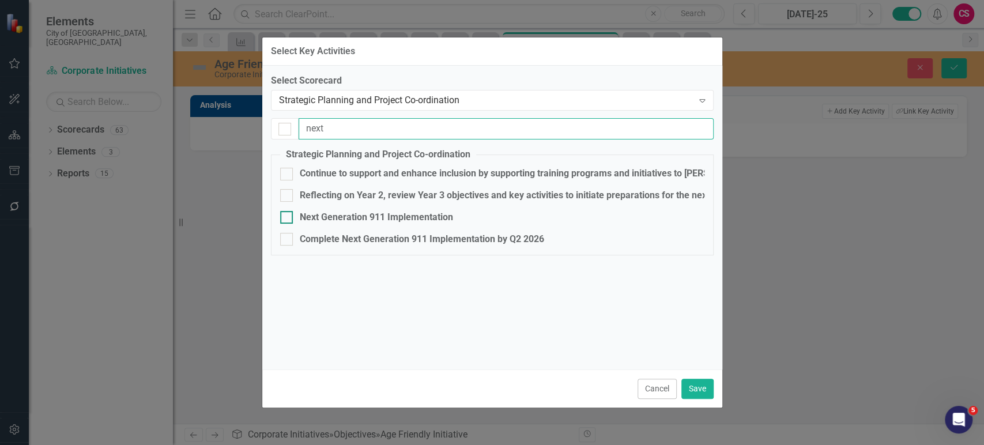
type input "next"
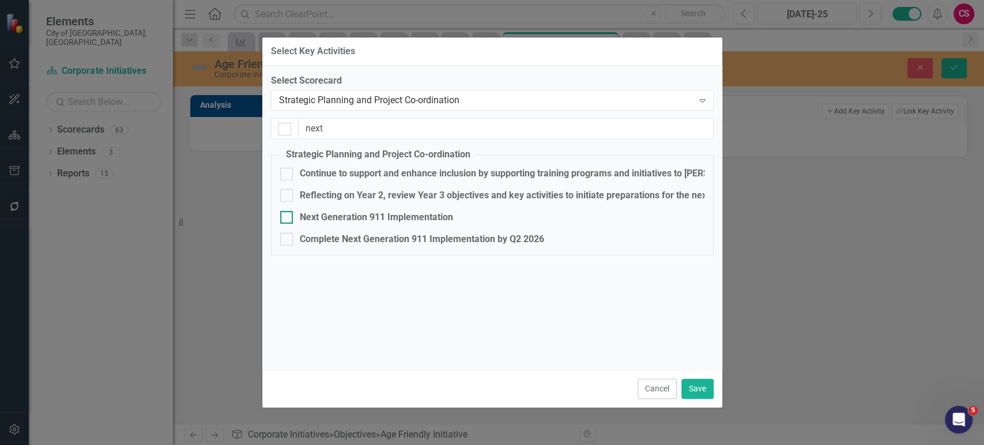
click at [355, 216] on div "Next Generation 911 Implementation" at bounding box center [376, 217] width 153 height 13
click at [288, 216] on input "Next Generation 911 Implementation" at bounding box center [283, 214] width 7 height 7
checkbox input "true"
click at [701, 389] on button "Save" at bounding box center [698, 389] width 32 height 20
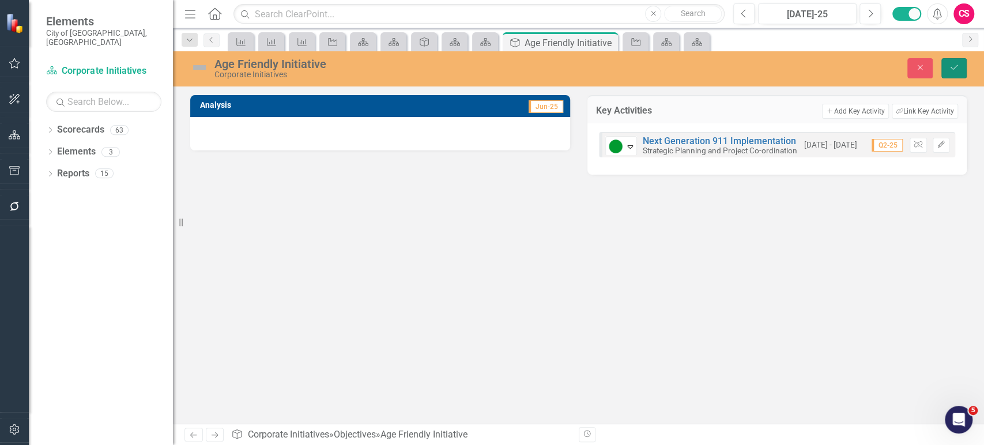
click at [953, 67] on icon "Save" at bounding box center [954, 67] width 10 height 8
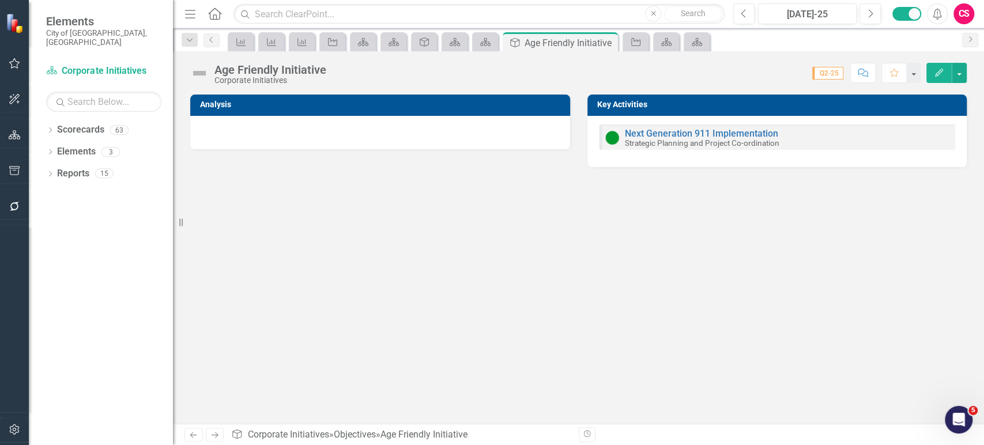
click at [199, 73] on img at bounding box center [199, 73] width 18 height 18
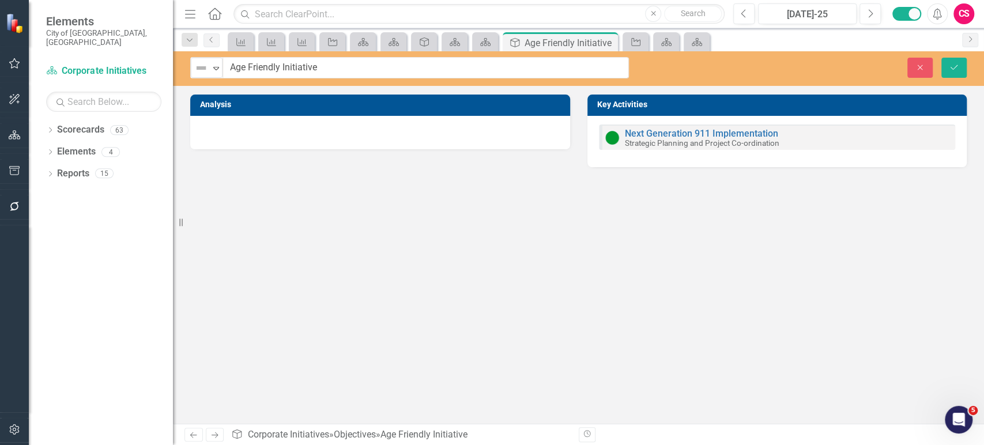
click at [199, 73] on img at bounding box center [201, 68] width 14 height 14
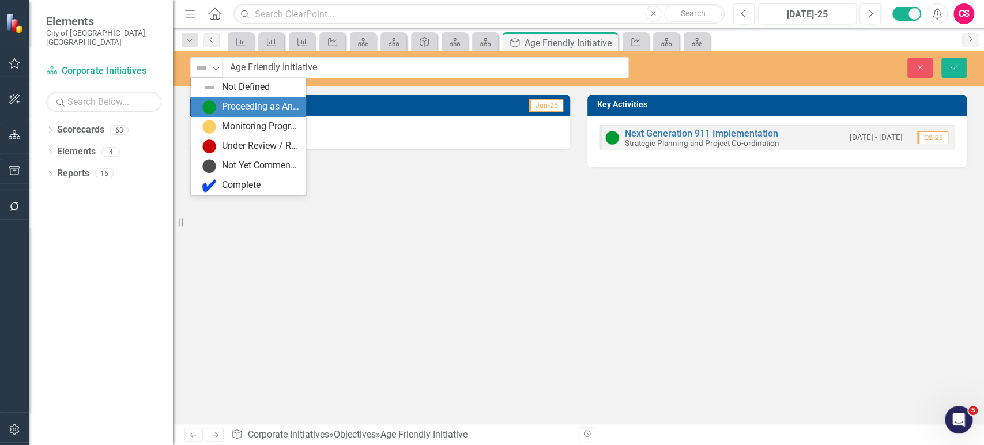
click at [208, 104] on img at bounding box center [209, 107] width 14 height 14
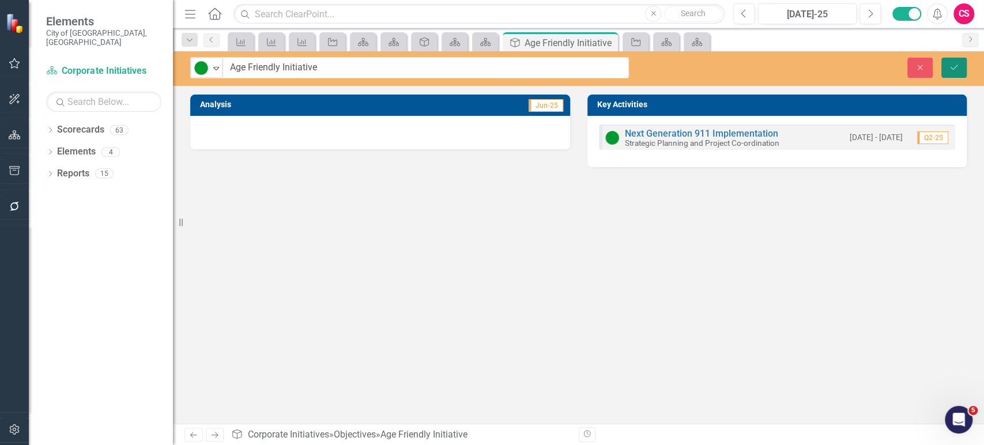
click at [946, 66] on button "Save" at bounding box center [954, 68] width 25 height 20
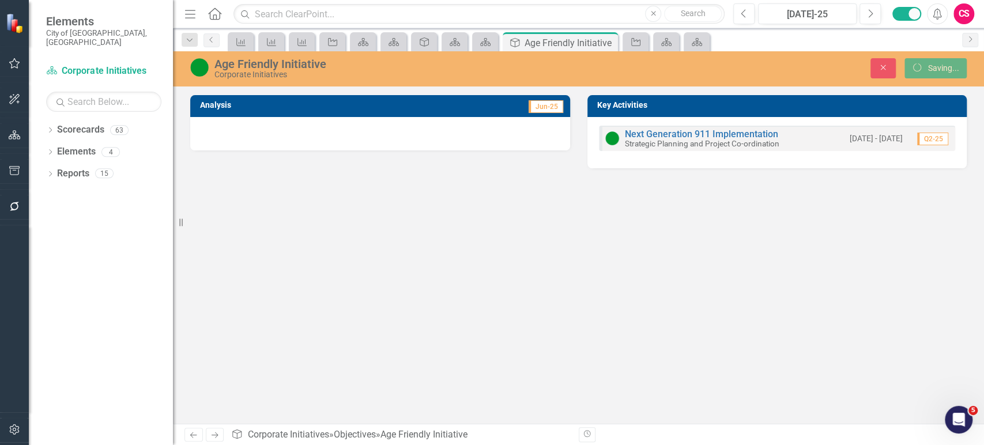
click at [285, 126] on div at bounding box center [380, 133] width 380 height 33
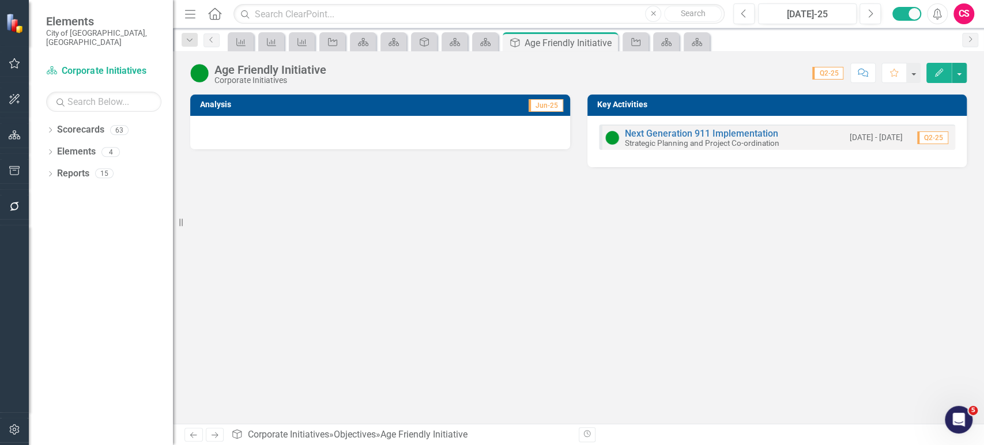
click at [512, 120] on div at bounding box center [380, 132] width 380 height 33
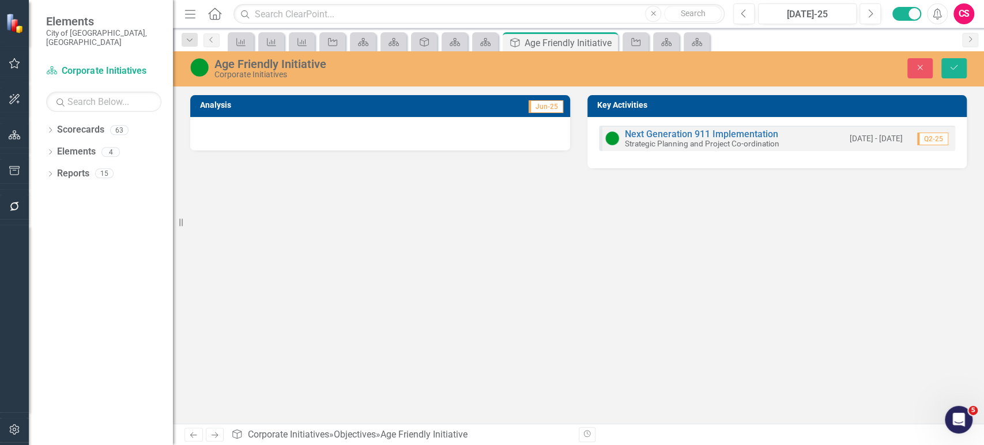
click at [539, 101] on span "Jun-25" at bounding box center [546, 106] width 35 height 13
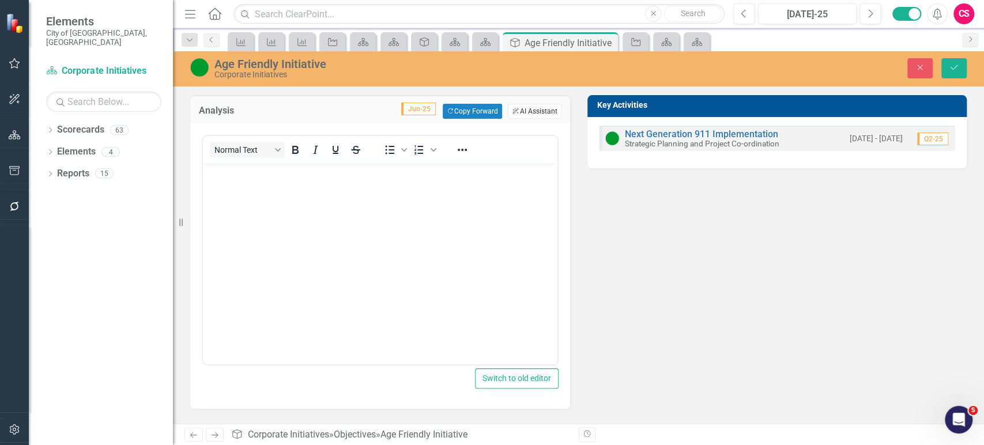
click at [535, 115] on button "ClearPoint AI AI Assistant" at bounding box center [534, 111] width 53 height 15
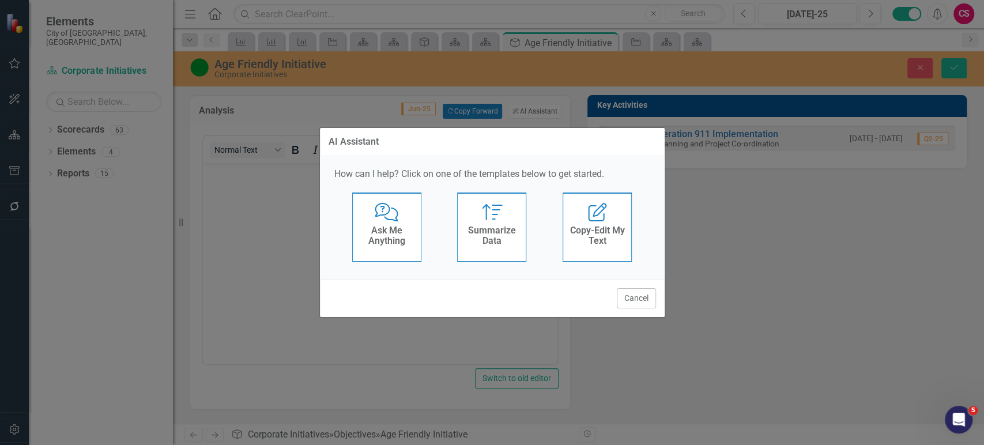
click at [492, 228] on h4 "Summarize Data" at bounding box center [492, 235] width 57 height 20
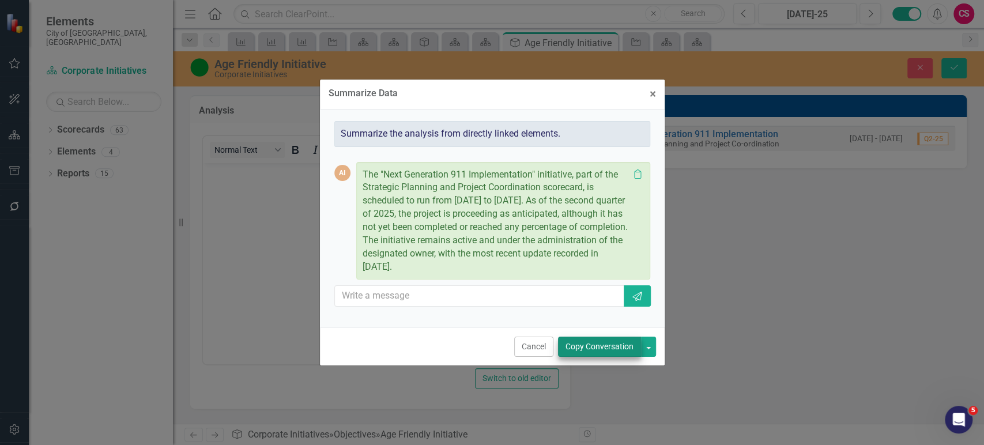
drag, startPoint x: 596, startPoint y: 335, endPoint x: 597, endPoint y: 341, distance: 5.8
click at [597, 340] on div "Cancel Copy Conversation" at bounding box center [492, 347] width 345 height 38
click at [597, 343] on button "Copy Conversation" at bounding box center [599, 347] width 83 height 20
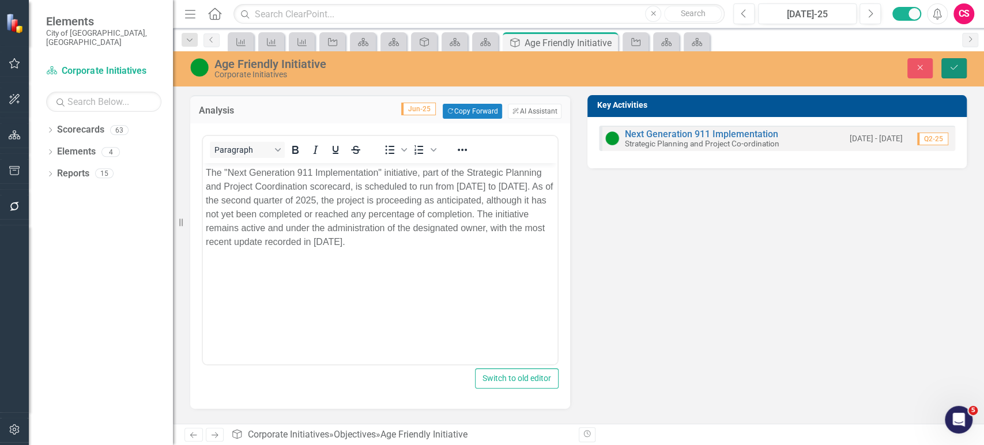
click at [961, 69] on button "Save" at bounding box center [954, 68] width 25 height 20
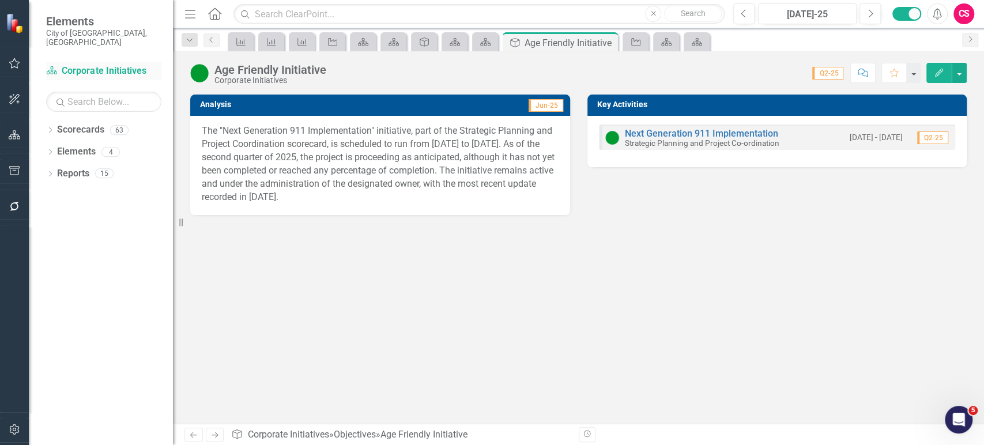
click at [111, 65] on link "Scorecard Corporate Initiatives" at bounding box center [103, 71] width 115 height 13
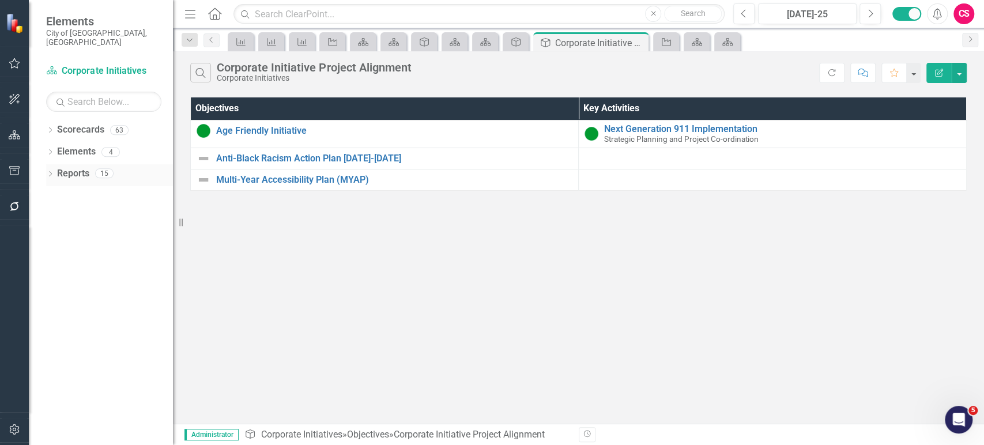
click at [74, 167] on link "Reports" at bounding box center [73, 173] width 32 height 13
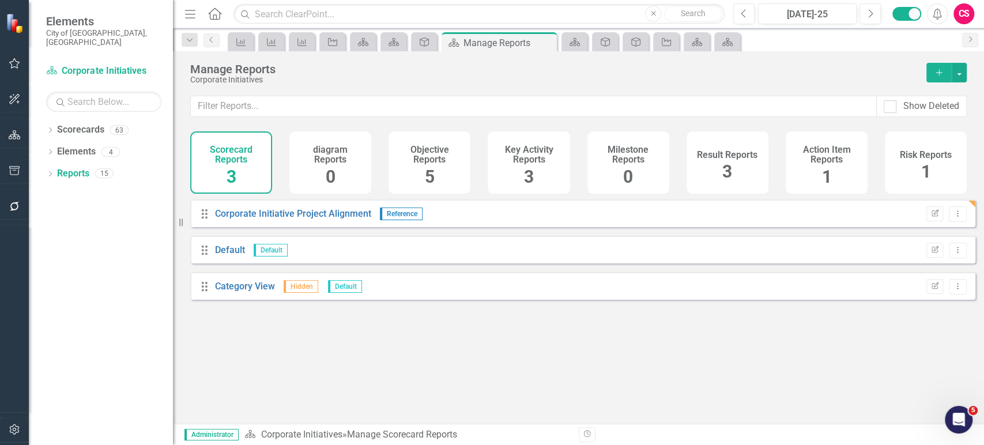
click at [452, 169] on div "Objective Reports 5" at bounding box center [430, 162] width 82 height 62
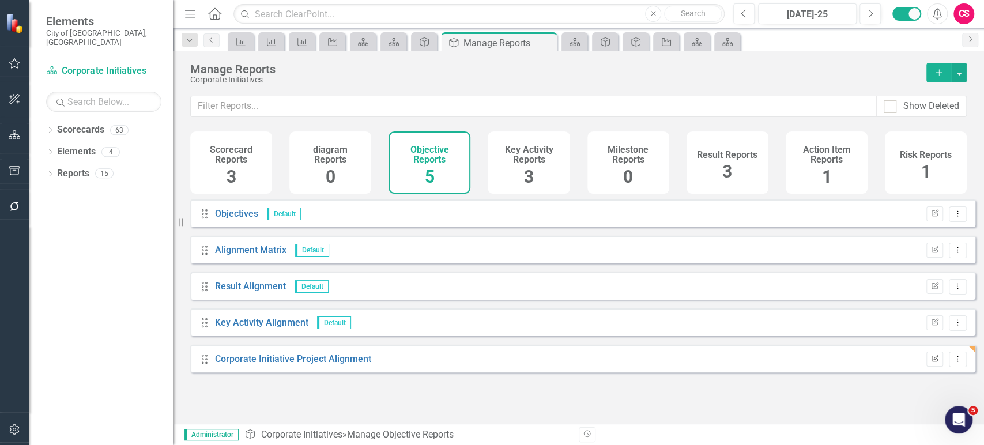
click at [931, 363] on icon "Edit Report" at bounding box center [935, 359] width 9 height 7
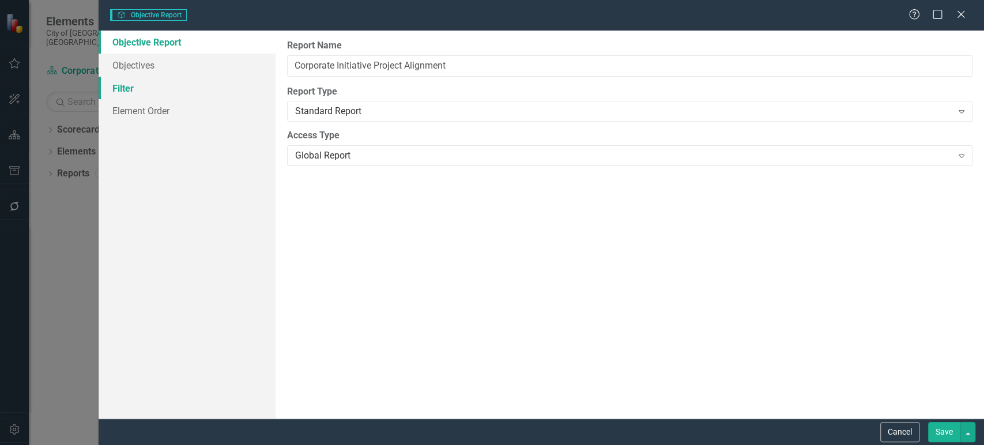
click at [209, 77] on link "Filter" at bounding box center [187, 88] width 177 height 23
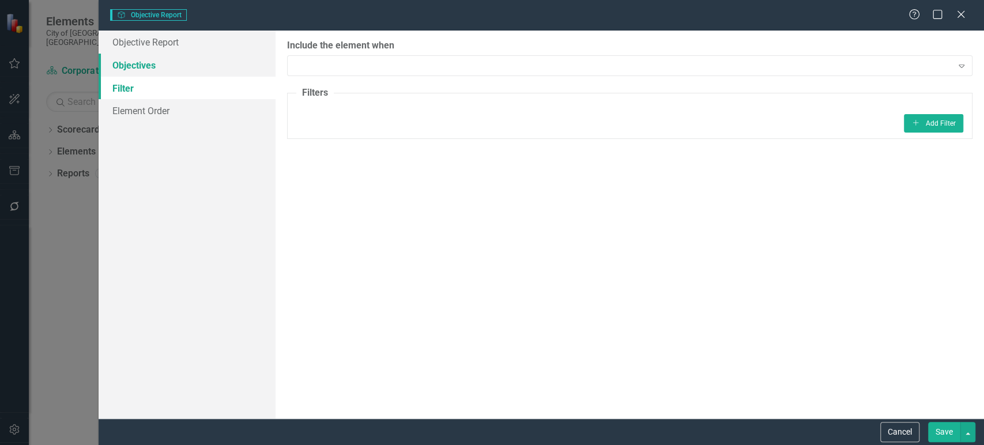
click at [185, 66] on link "Objectives" at bounding box center [187, 65] width 177 height 23
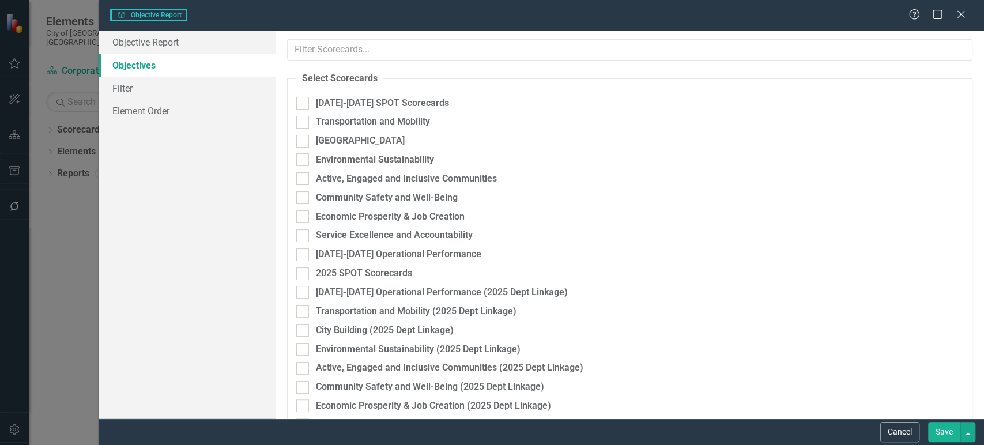
click at [969, 16] on div "Help Maximize Close" at bounding box center [941, 15] width 64 height 13
click at [962, 15] on icon at bounding box center [961, 14] width 9 height 9
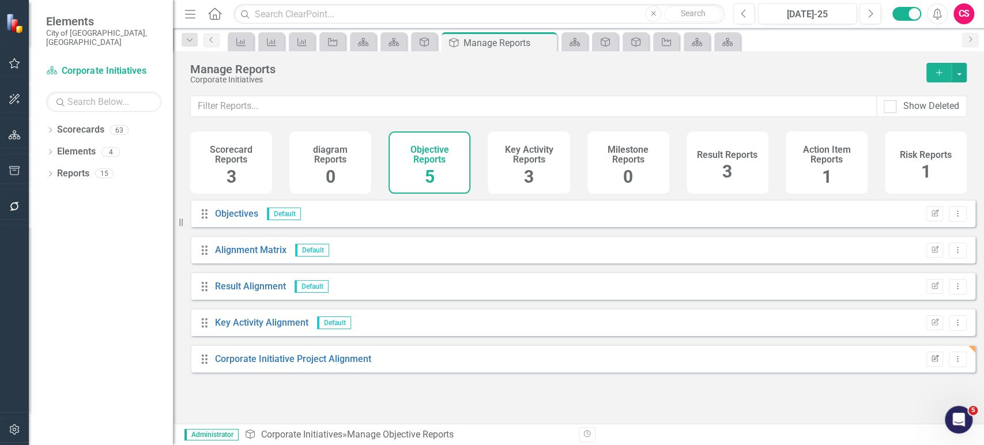
click at [931, 363] on icon "Edit Report" at bounding box center [935, 359] width 9 height 7
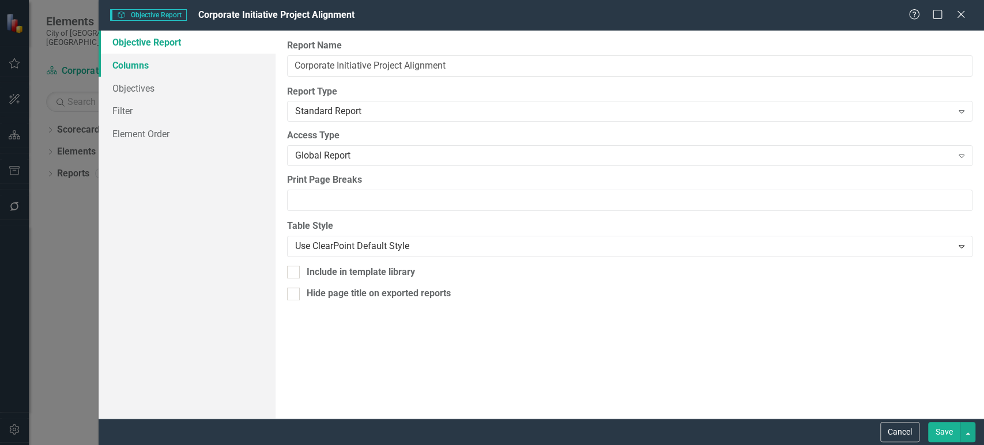
click at [202, 66] on link "Columns" at bounding box center [187, 65] width 177 height 23
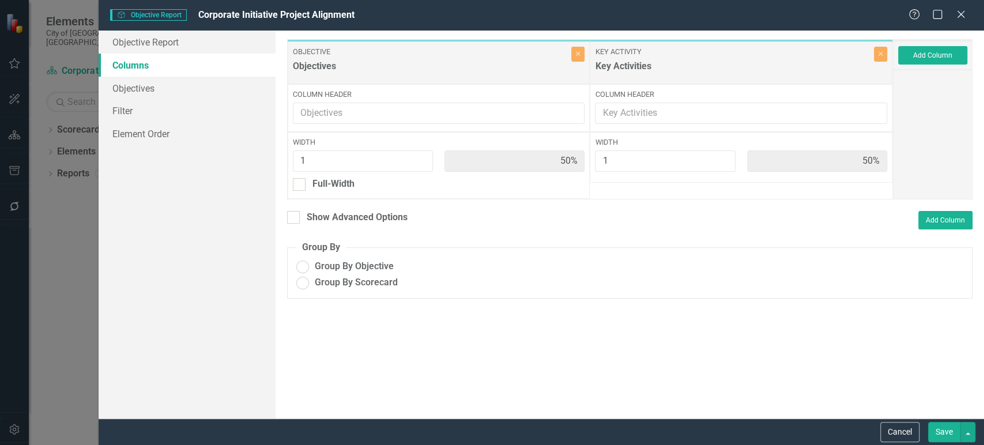
radio input "true"
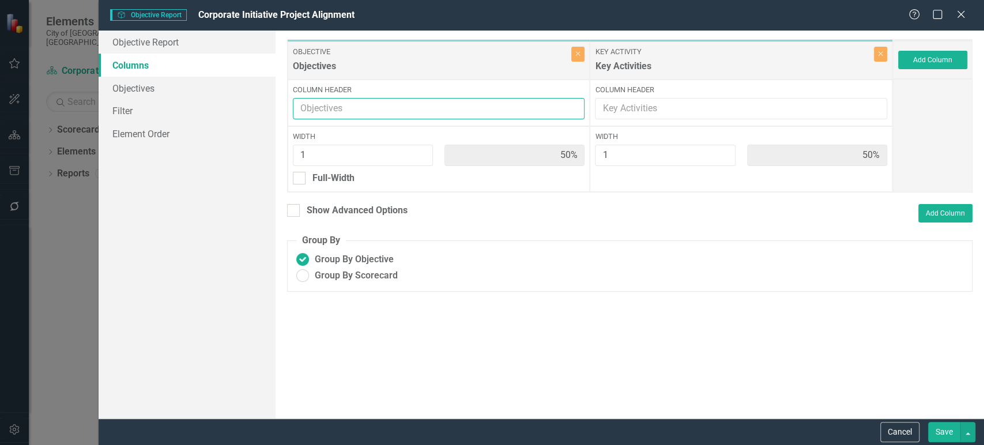
click at [443, 104] on input "Column Header" at bounding box center [439, 108] width 292 height 21
type input "Initiatives"
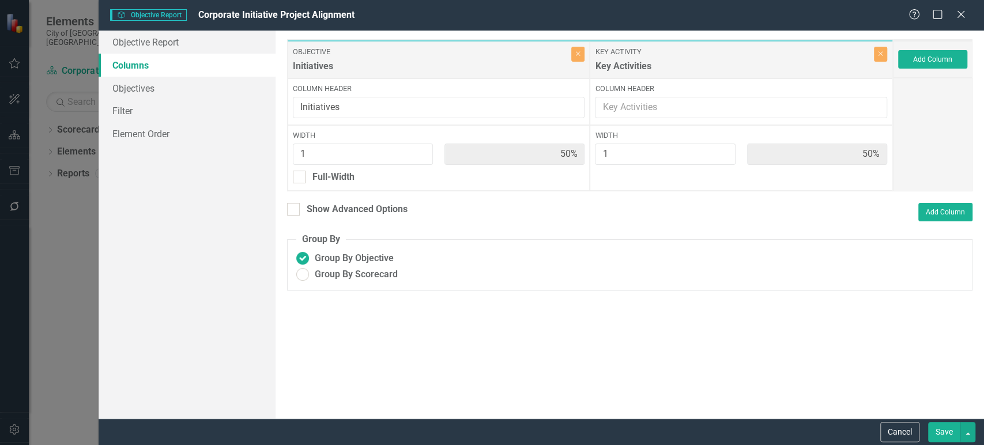
click at [939, 426] on button "Save" at bounding box center [944, 432] width 32 height 20
